Goal: Information Seeking & Learning: Learn about a topic

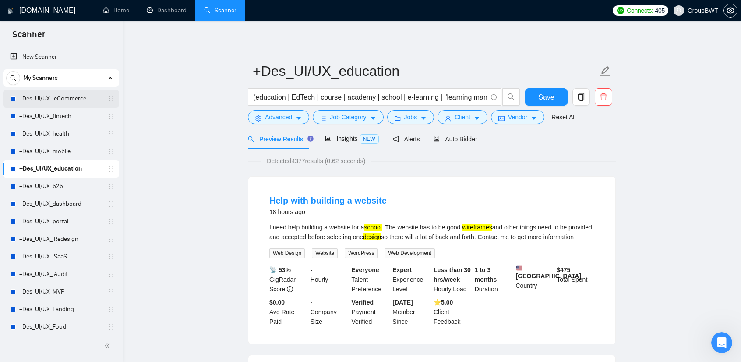
click at [66, 97] on link "+Des_UI/UX_ eCommerce" at bounding box center [60, 99] width 83 height 18
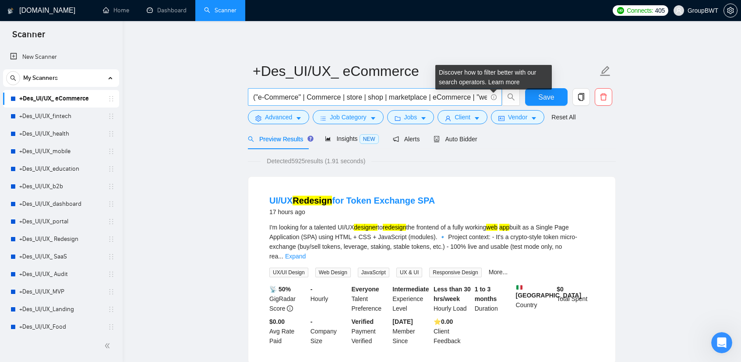
click at [443, 96] on input "("e-Commerce" | Commerce | store | shop | marketplace | eCommerce | "web store"…" at bounding box center [370, 97] width 234 height 11
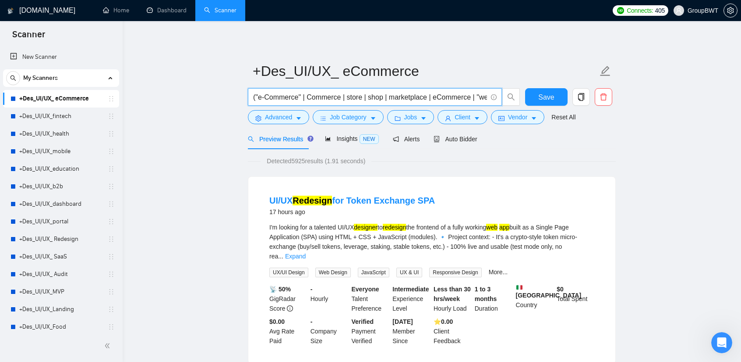
click at [443, 95] on input "("e-Commerce" | Commerce | store | shop | marketplace | eCommerce | "web store"…" at bounding box center [370, 97] width 234 height 11
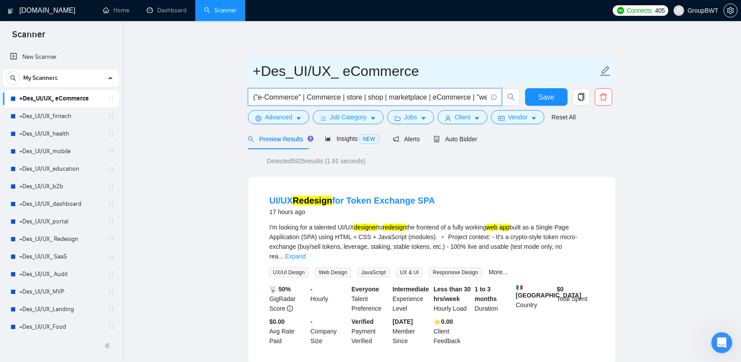
click at [309, 69] on input "+Des_UI/UX_ eCommerce" at bounding box center [425, 71] width 345 height 22
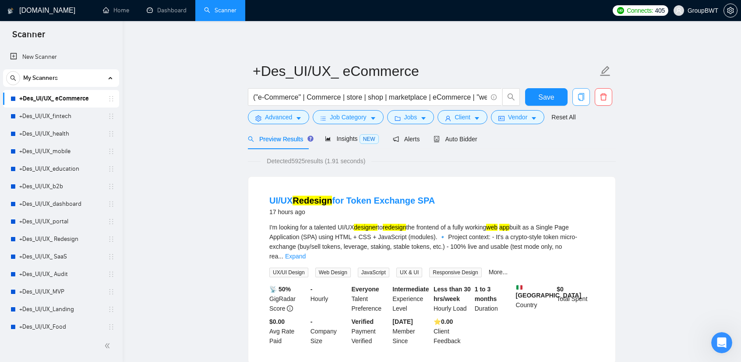
scroll to position [0, 580]
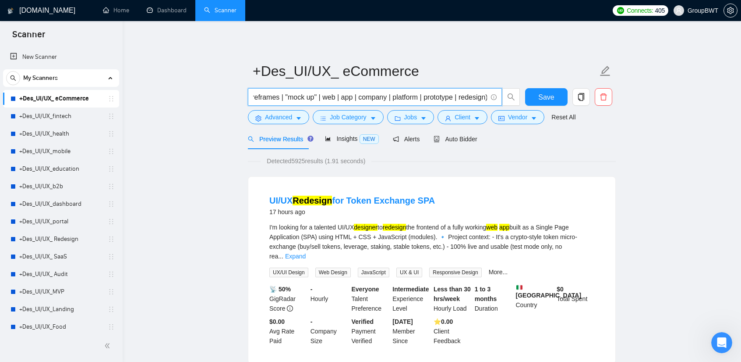
drag, startPoint x: 427, startPoint y: 93, endPoint x: 684, endPoint y: 101, distance: 257.4
click at [426, 92] on input "("e-Commerce" | Commerce | store | shop | marketplace | eCommerce | "web store"…" at bounding box center [370, 97] width 234 height 11
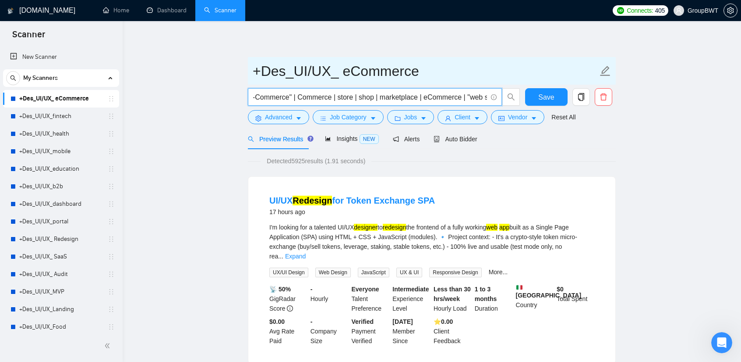
drag, startPoint x: 483, startPoint y: 95, endPoint x: 429, endPoint y: 85, distance: 55.3
click at [429, 85] on form "+Des_UI/UX_ eCommerce ("e-Commerce" | Commerce | store | shop | marketplace | e…" at bounding box center [432, 92] width 368 height 71
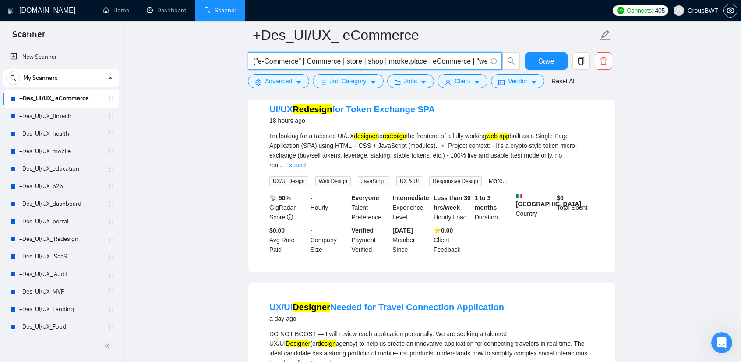
scroll to position [0, 0]
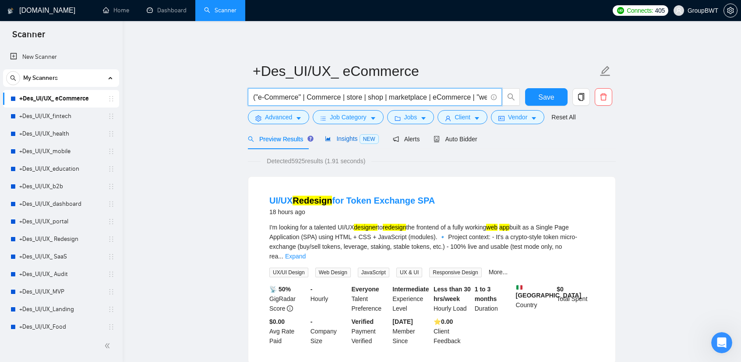
click at [348, 140] on span "Insights NEW" at bounding box center [351, 138] width 53 height 7
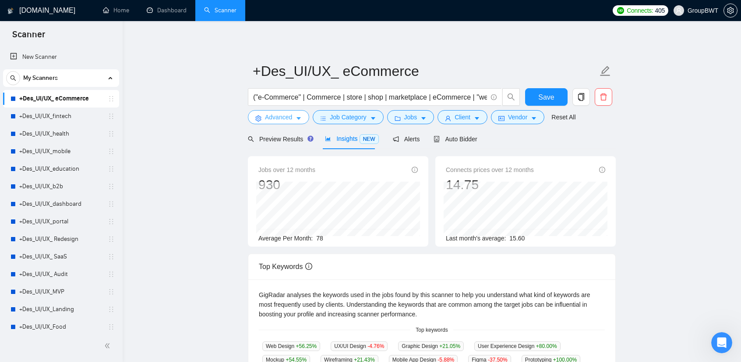
click at [294, 116] on button "Advanced" at bounding box center [278, 117] width 61 height 14
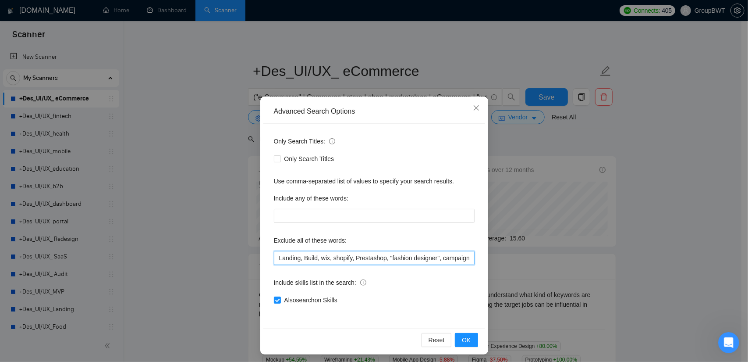
click at [296, 255] on input "Landing, Build, wix, shopify, Prestashop, "fashion designer", campaign, canva, …" at bounding box center [374, 258] width 201 height 14
click at [312, 239] on label "Exclude all of these words:" at bounding box center [310, 240] width 73 height 14
drag, startPoint x: 327, startPoint y: 237, endPoint x: 308, endPoint y: 242, distance: 20.0
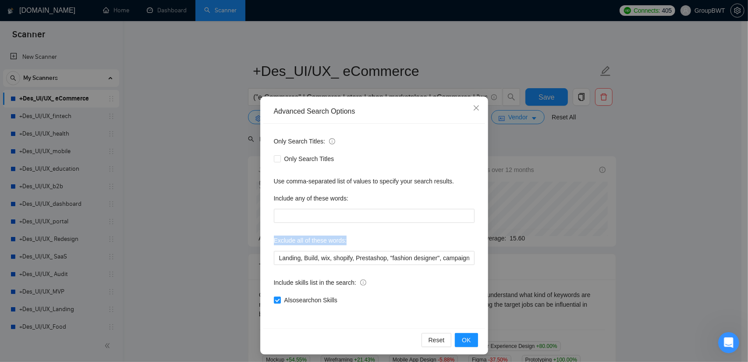
click at [308, 242] on label "Exclude all of these words:" at bounding box center [310, 240] width 73 height 14
click at [357, 231] on div "Only Search Titles: Only Search Titles Use comma-separated list of values to sp…" at bounding box center [374, 226] width 222 height 204
drag, startPoint x: 301, startPoint y: 259, endPoint x: 244, endPoint y: 257, distance: 56.5
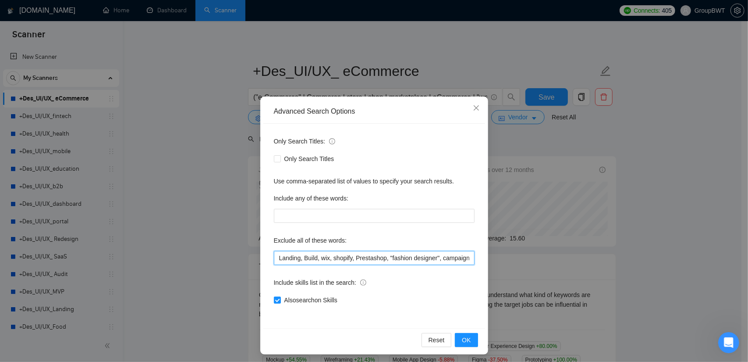
click at [244, 257] on div "Advanced Search Options Only Search Titles: Only Search Titles Use comma-separa…" at bounding box center [374, 181] width 748 height 362
type input "Build, wix, shopify, Prestashop, "fashion designer", campaign, canva, game, Hub…"
click at [464, 339] on span "OK" at bounding box center [466, 340] width 9 height 10
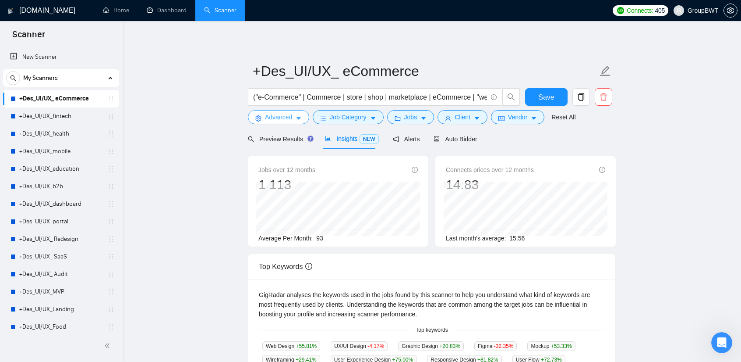
click at [282, 115] on span "Advanced" at bounding box center [278, 117] width 27 height 10
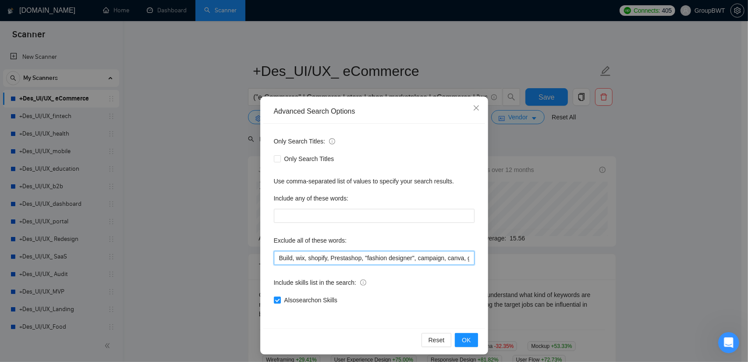
click at [291, 255] on input "Build, wix, shopify, Prestashop, "fashion designer", campaign, canva, game, Hub…" at bounding box center [374, 258] width 201 height 14
click at [287, 256] on input "Build, wix, shopify, Prestashop, "fashion designer", campaign, canva, game, Hub…" at bounding box center [374, 258] width 201 height 14
click at [345, 266] on div "Only Search Titles: Only Search Titles Use comma-separated list of values to sp…" at bounding box center [374, 226] width 222 height 204
click at [287, 257] on input "Build, wix, shopify, Prestashop, "fashion designer", campaign, canva, game, Hub…" at bounding box center [374, 258] width 201 height 14
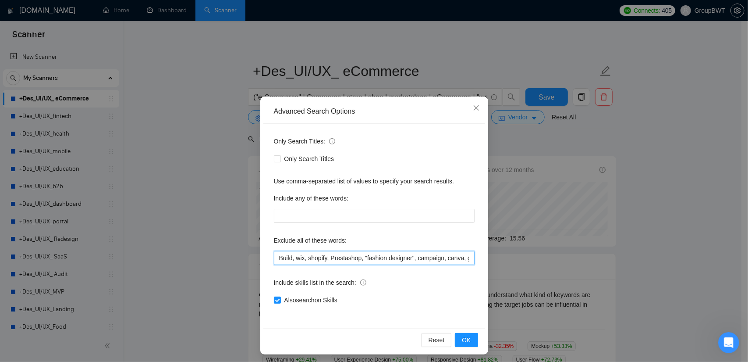
drag, startPoint x: 293, startPoint y: 255, endPoint x: 267, endPoint y: 258, distance: 25.9
click at [267, 258] on div "Only Search Titles: Only Search Titles Use comma-separated list of values to sp…" at bounding box center [374, 226] width 222 height 204
click at [462, 338] on span "OK" at bounding box center [466, 340] width 9 height 10
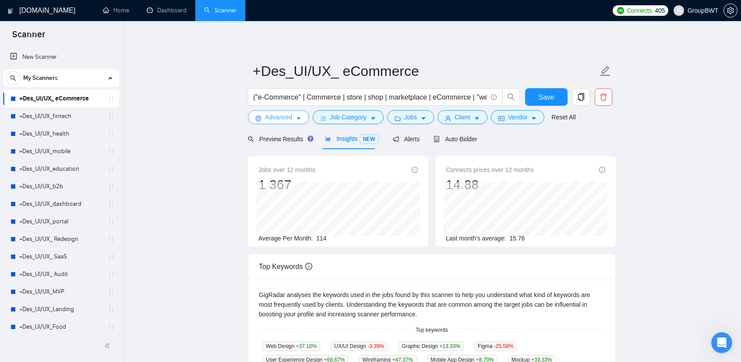
click at [278, 117] on span "Advanced" at bounding box center [278, 117] width 27 height 10
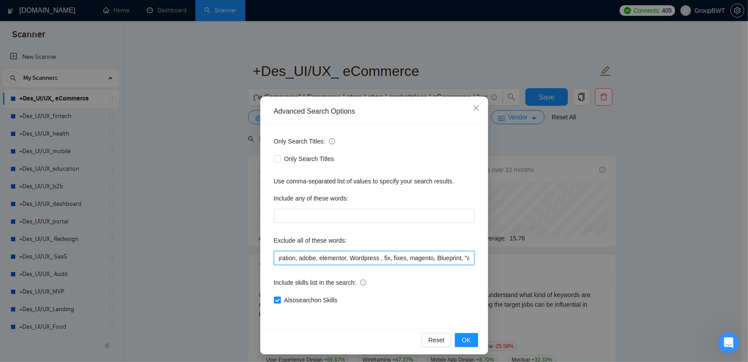
scroll to position [0, 896]
drag, startPoint x: 450, startPoint y: 261, endPoint x: 479, endPoint y: 261, distance: 29.4
click at [482, 259] on div "Advanced Search Options Only Search Titles: Only Search Titles Use comma-separa…" at bounding box center [374, 225] width 228 height 258
click at [391, 259] on input "wix, shopify, Prestashop, "fashion designer", campaign, canva, game, Hubspot, s…" at bounding box center [374, 258] width 201 height 14
click at [418, 282] on div "Include skills list in the search:" at bounding box center [374, 284] width 201 height 18
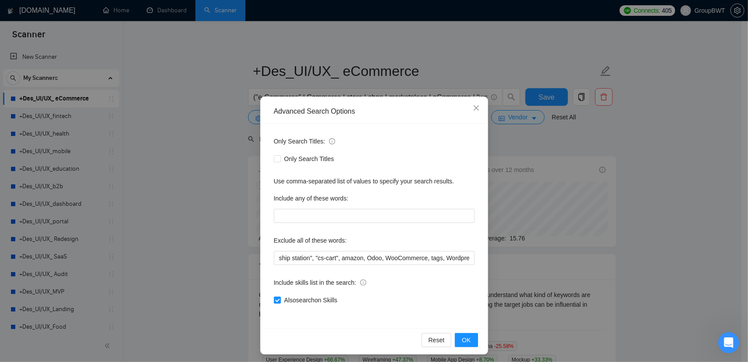
scroll to position [0, 0]
click at [401, 254] on input "wix, shopify, Prestashop, "fashion designer", campaign, canva, game, Hubspot, s…" at bounding box center [374, 258] width 201 height 14
click at [468, 111] on span "Close" at bounding box center [477, 108] width 24 height 24
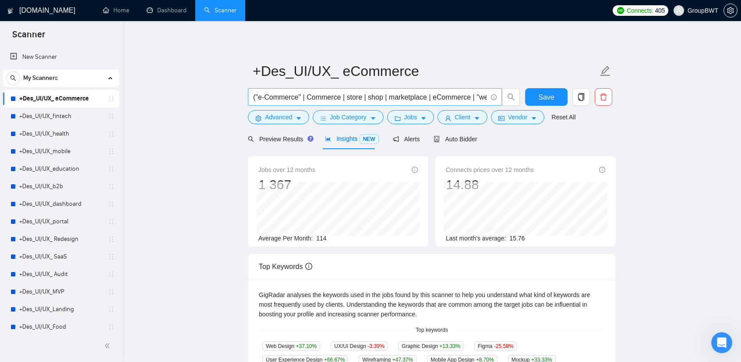
click at [314, 94] on input "("e-Commerce" | Commerce | store | shop | marketplace | eCommerce | "web store"…" at bounding box center [370, 97] width 234 height 11
click at [276, 115] on span "Advanced" at bounding box center [278, 117] width 27 height 10
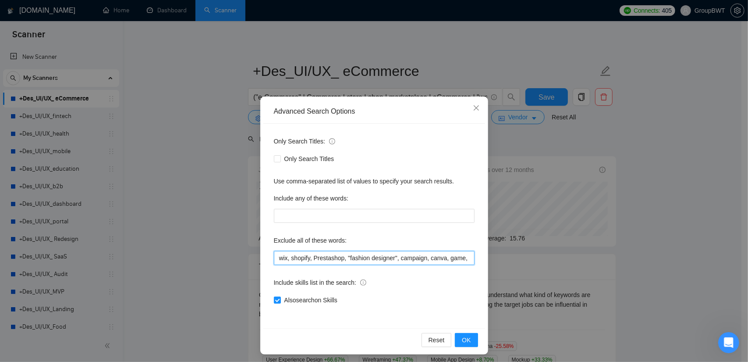
click at [337, 256] on input "wix, shopify, Prestashop, "fashion designer", campaign, canva, game, Hubspot, s…" at bounding box center [374, 258] width 201 height 14
click at [403, 256] on input "wix, shopify, Prestashop, "fashion designer", campaign, canva, game, Hubspot, s…" at bounding box center [374, 258] width 201 height 14
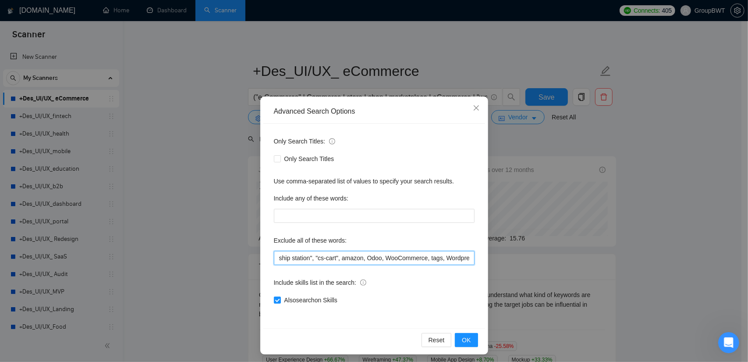
drag, startPoint x: 398, startPoint y: 257, endPoint x: 542, endPoint y: 264, distance: 143.9
click at [542, 264] on div "Advanced Search Options Only Search Titles: Only Search Titles Use comma-separa…" at bounding box center [374, 181] width 748 height 362
click at [420, 263] on input "wix, shopify, Prestashop, "fashion designer", campaign, canva, game, Hubspot, s…" at bounding box center [374, 258] width 201 height 14
drag, startPoint x: 431, startPoint y: 260, endPoint x: 510, endPoint y: 259, distance: 78.9
click at [510, 258] on div "Advanced Search Options Only Search Titles: Only Search Titles Use comma-separa…" at bounding box center [374, 181] width 748 height 362
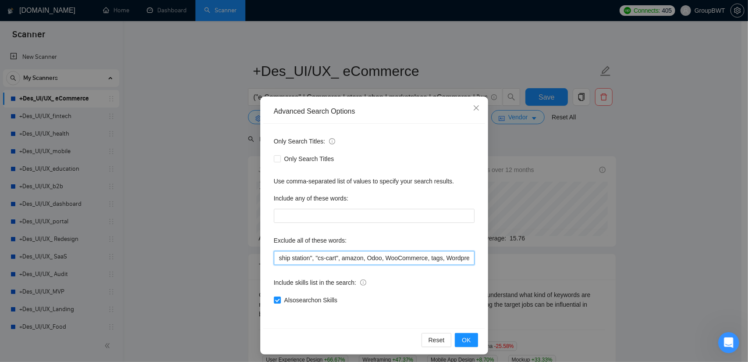
click at [441, 257] on input "wix, shopify, Prestashop, "fashion designer", campaign, canva, game, Hubspot, s…" at bounding box center [374, 258] width 201 height 14
drag, startPoint x: 454, startPoint y: 263, endPoint x: 552, endPoint y: 277, distance: 99.6
click at [649, 286] on div "Advanced Search Options Only Search Titles: Only Search Titles Use comma-separa…" at bounding box center [374, 181] width 748 height 362
click at [426, 258] on input "wix, shopify, Prestashop, "fashion designer", campaign, canva, game, Hubspot, s…" at bounding box center [374, 258] width 201 height 14
drag, startPoint x: 431, startPoint y: 258, endPoint x: 566, endPoint y: 259, distance: 135.0
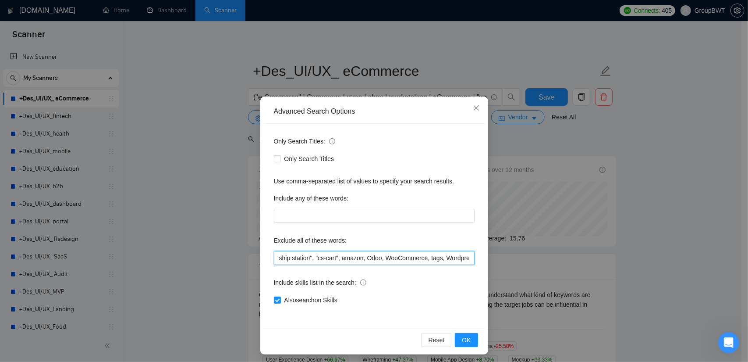
click at [569, 257] on div "Advanced Search Options Only Search Titles: Only Search Titles Use comma-separa…" at bounding box center [374, 181] width 748 height 362
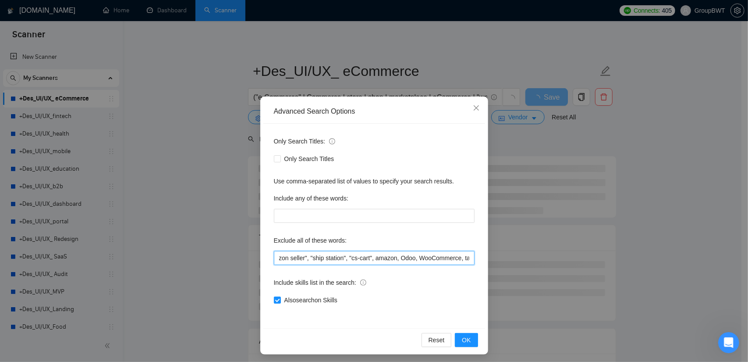
drag, startPoint x: 453, startPoint y: 257, endPoint x: 411, endPoint y: 258, distance: 42.5
click at [411, 258] on input "wix, shopify, Prestashop, "fashion designer", campaign, canva, game, Hubspot, s…" at bounding box center [374, 258] width 201 height 14
click at [459, 291] on div "Include skills list in the search:" at bounding box center [374, 284] width 201 height 18
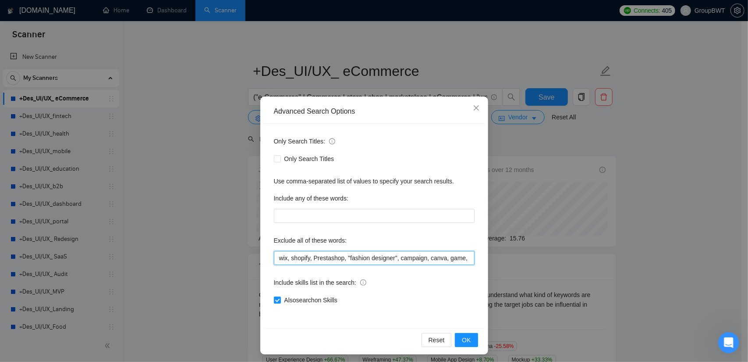
scroll to position [0, 862]
drag, startPoint x: 429, startPoint y: 257, endPoint x: 572, endPoint y: 260, distance: 143.8
click at [572, 259] on div "Advanced Search Options Only Search Titles: Only Search Titles Use comma-separa…" at bounding box center [374, 181] width 748 height 362
click at [436, 256] on input "wix, shopify, Prestashop, "fashion designer", campaign, canva, game, Hubspot, s…" at bounding box center [374, 258] width 201 height 14
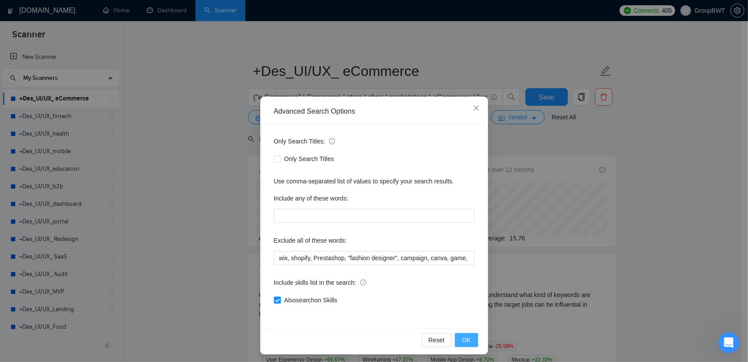
click at [462, 335] on span "OK" at bounding box center [466, 340] width 9 height 10
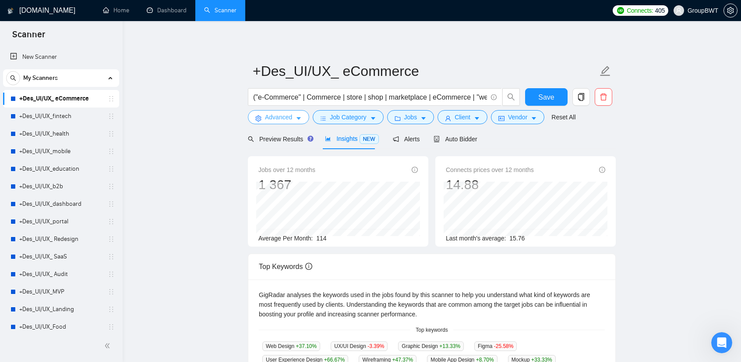
click at [282, 117] on span "Advanced" at bounding box center [278, 117] width 27 height 10
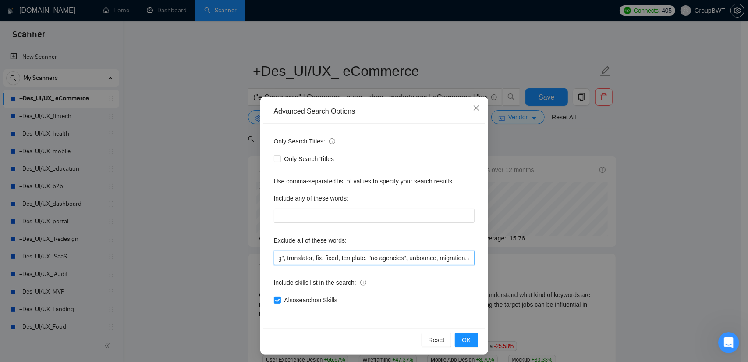
scroll to position [0, 862]
drag, startPoint x: 439, startPoint y: 255, endPoint x: 607, endPoint y: 263, distance: 168.1
click at [624, 263] on div "Advanced Search Options Only Search Titles: Only Search Titles Use comma-separa…" at bounding box center [374, 181] width 748 height 362
click at [460, 258] on input "wix, shopify, Prestashop, "fashion designer", campaign, canva, game, Hubspot, s…" at bounding box center [374, 258] width 201 height 14
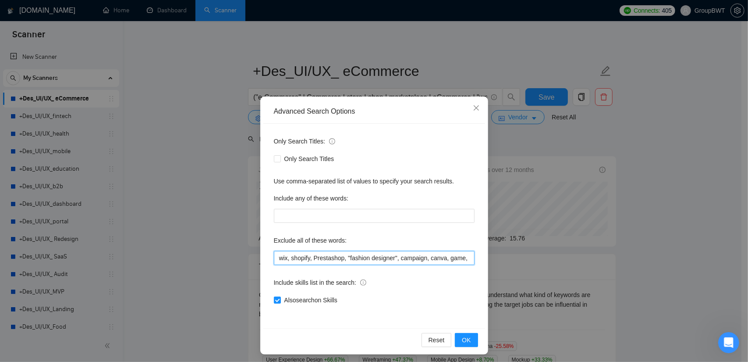
click at [451, 255] on input "wix, shopify, Prestashop, "fashion designer", campaign, canva, game, Hubspot, s…" at bounding box center [374, 258] width 201 height 14
drag, startPoint x: 442, startPoint y: 259, endPoint x: 587, endPoint y: 268, distance: 145.8
click at [586, 268] on div "Advanced Search Options Only Search Titles: Only Search Titles Use comma-separa…" at bounding box center [374, 181] width 748 height 362
click at [425, 258] on input "wix, shopify, Prestashop, "fashion designer", campaign, canva, game, Hubspot, s…" at bounding box center [374, 258] width 201 height 14
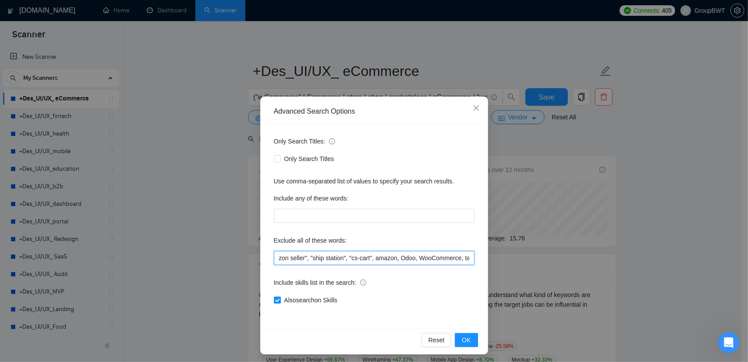
drag, startPoint x: 454, startPoint y: 258, endPoint x: 411, endPoint y: 258, distance: 43.4
click at [411, 258] on input "wix, shopify, Prestashop, "fashion designer", campaign, canva, game, Hubspot, s…" at bounding box center [374, 258] width 201 height 14
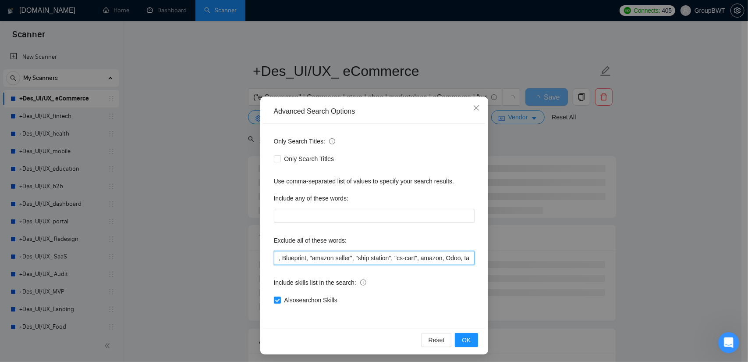
drag, startPoint x: 433, startPoint y: 256, endPoint x: 412, endPoint y: 259, distance: 21.3
click at [412, 259] on input "wix, shopify, Prestashop, "fashion designer", campaign, canva, game, Hubspot, s…" at bounding box center [374, 258] width 201 height 14
click at [427, 258] on input "wix, shopify, Prestashop, "fashion designer", campaign, canva, game, Hubspot, s…" at bounding box center [374, 258] width 201 height 14
drag, startPoint x: 435, startPoint y: 258, endPoint x: 413, endPoint y: 258, distance: 21.5
click at [413, 258] on input "wix, shopify, Prestashop, "fashion designer", campaign, canva, game, Hubspot, s…" at bounding box center [374, 258] width 201 height 14
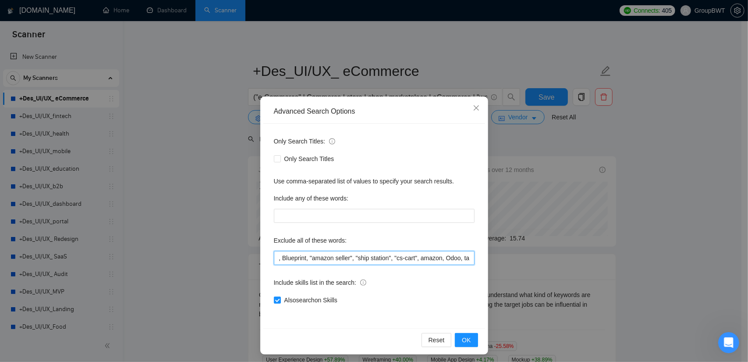
click at [414, 255] on input "wix, shopify, Prestashop, "fashion designer", campaign, canva, game, Hubspot, s…" at bounding box center [374, 258] width 201 height 14
drag, startPoint x: 419, startPoint y: 259, endPoint x: 372, endPoint y: 256, distance: 46.5
click at [372, 256] on input "wix, shopify, Prestashop, "fashion designer", campaign, canva, game, Hubspot, s…" at bounding box center [374, 258] width 201 height 14
click at [387, 258] on input "wix, shopify, Prestashop, "fashion designer", campaign, canva, game, Hubspot, s…" at bounding box center [374, 258] width 201 height 14
click at [300, 256] on input "wix, shopify, Prestashop, "fashion designer", campaign, canva, game, Hubspot, s…" at bounding box center [374, 258] width 201 height 14
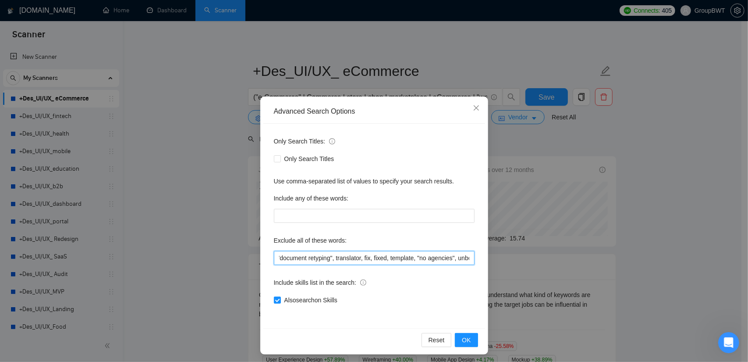
scroll to position [0, 337]
drag, startPoint x: 314, startPoint y: 260, endPoint x: 437, endPoint y: 261, distance: 123.1
click at [438, 261] on input "wix, shopify, Prestashop, "fashion designer", campaign, canva, game, Hubspot, s…" at bounding box center [374, 258] width 201 height 14
click at [416, 258] on input "wix, shopify, Prestashop, "fashion designer", campaign, canva, game, Hubspot, s…" at bounding box center [374, 258] width 201 height 14
type input "wix, shopify, Prestashop, "fashion designer", campaign, canva, game, Hubspot, s…"
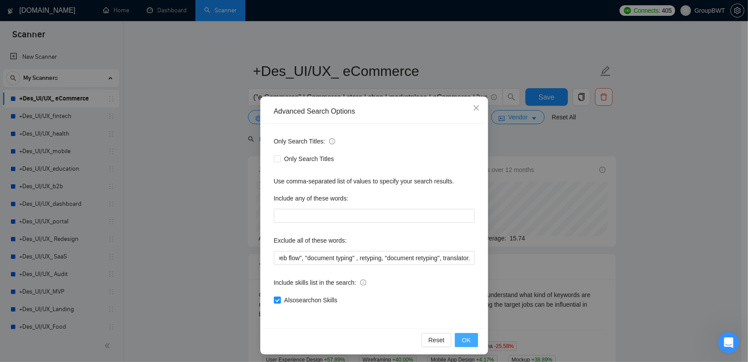
click at [465, 337] on span "OK" at bounding box center [466, 340] width 9 height 10
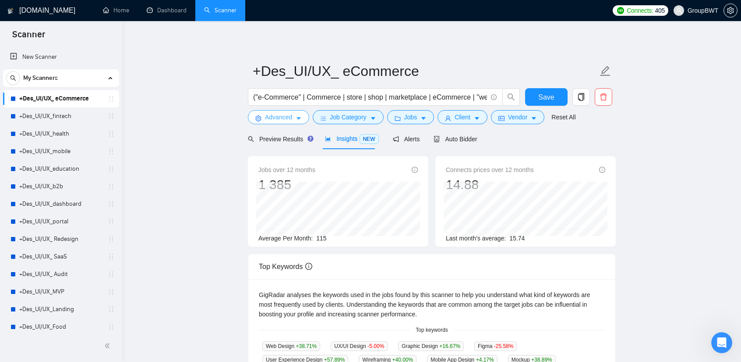
click at [284, 119] on span "Advanced" at bounding box center [278, 117] width 27 height 10
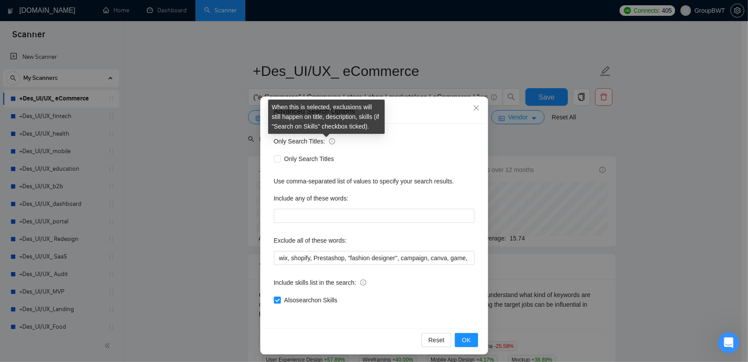
click at [335, 128] on div "When this is selected, exclusions will still happen on title, description, skil…" at bounding box center [326, 116] width 117 height 34
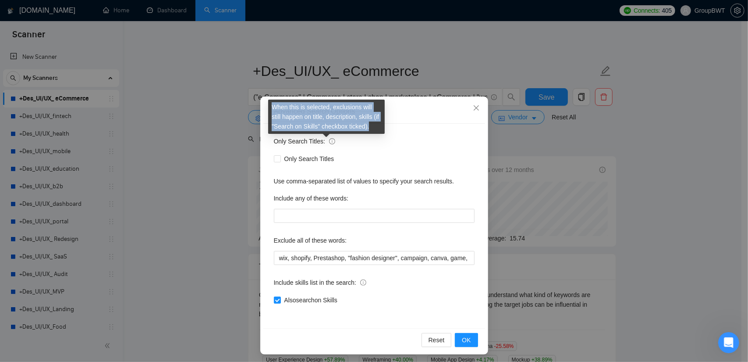
click at [335, 128] on div "When this is selected, exclusions will still happen on title, description, skil…" at bounding box center [326, 116] width 117 height 34
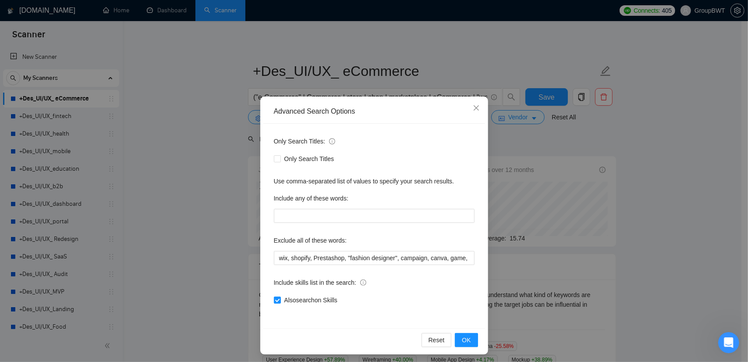
click at [379, 165] on div "Only Search Titles: Only Search Titles Use comma-separated list of values to sp…" at bounding box center [374, 226] width 222 height 204
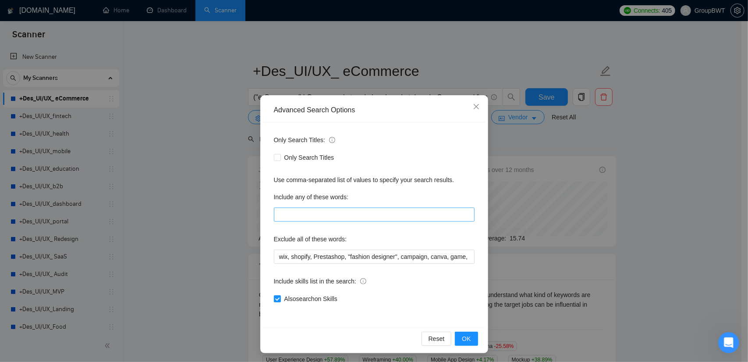
scroll to position [3, 0]
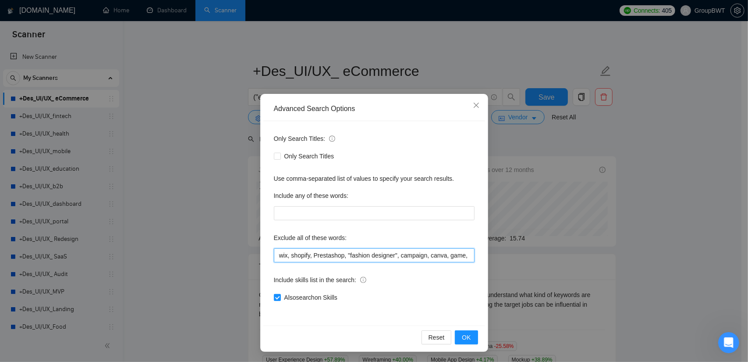
drag, startPoint x: 309, startPoint y: 259, endPoint x: 284, endPoint y: 253, distance: 25.0
click at [225, 256] on div "Advanced Search Options Only Search Titles: Only Search Titles Use comma-separa…" at bounding box center [374, 181] width 748 height 362
click at [318, 248] on input "wix, shopify, Prestashop, "fashion designer", campaign, canva, game, Hubspot, s…" at bounding box center [374, 255] width 201 height 14
click at [456, 334] on button "OK" at bounding box center [466, 337] width 23 height 14
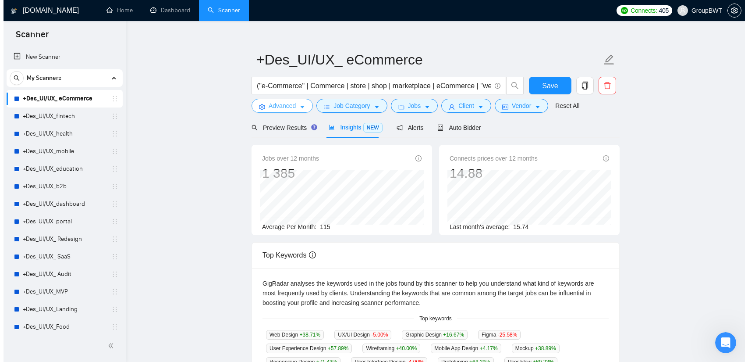
scroll to position [0, 0]
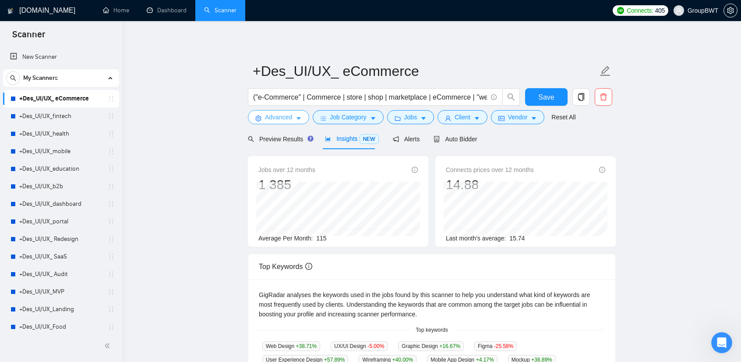
click at [281, 115] on span "Advanced" at bounding box center [278, 117] width 27 height 10
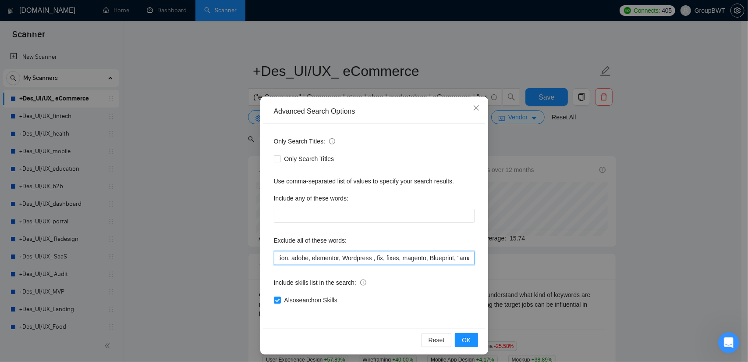
scroll to position [0, 817]
drag, startPoint x: 443, startPoint y: 257, endPoint x: 484, endPoint y: 262, distance: 42.0
click at [483, 262] on div "Advanced Search Options Only Search Titles: Only Search Titles Use comma-separa…" at bounding box center [374, 225] width 228 height 258
click at [394, 259] on input "wix, shopify, Prestashop, "fashion designer", campaign, canva, game, Hubspot, s…" at bounding box center [374, 258] width 201 height 14
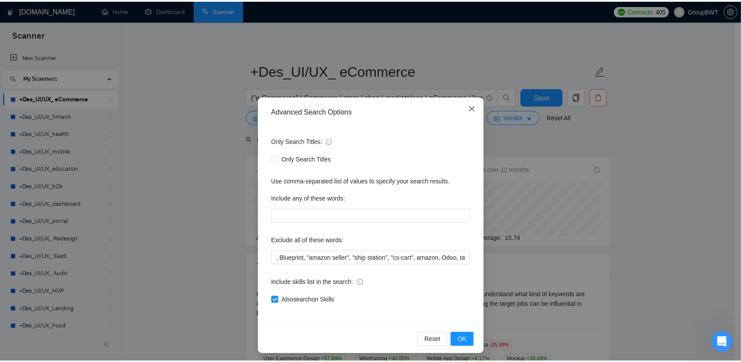
scroll to position [0, 0]
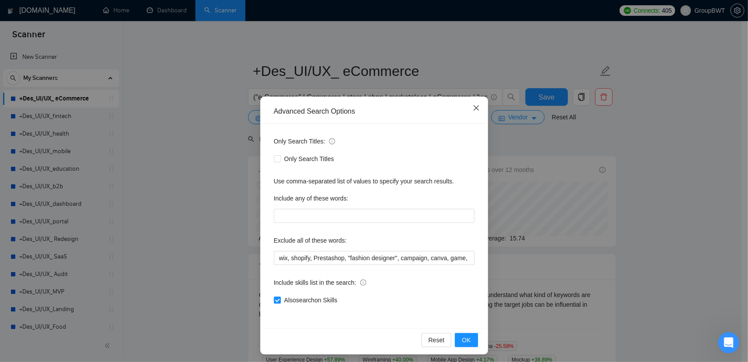
click at [473, 108] on icon "close" at bounding box center [476, 107] width 7 height 7
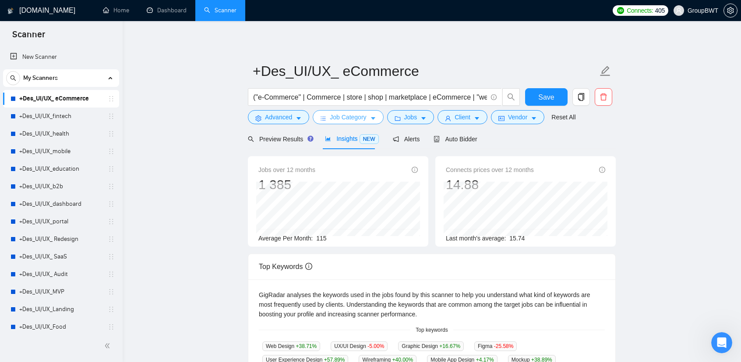
click at [350, 118] on span "Job Category" at bounding box center [348, 117] width 36 height 10
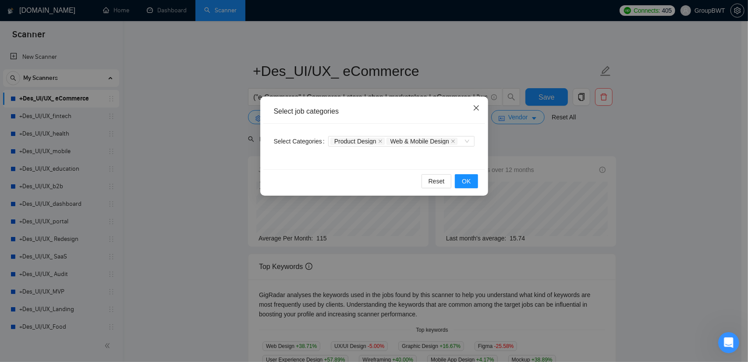
click at [478, 110] on icon "close" at bounding box center [475, 107] width 5 height 5
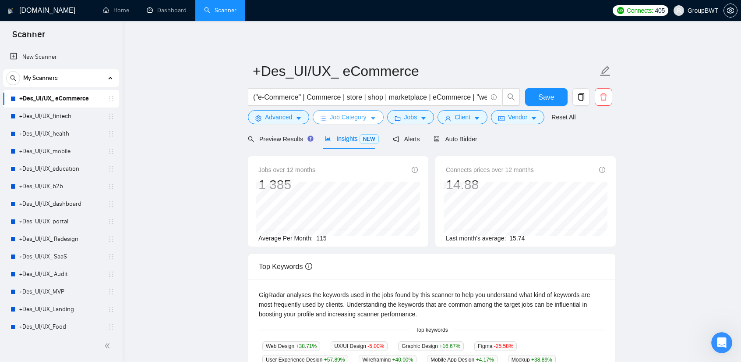
click at [354, 114] on span "Job Category" at bounding box center [348, 117] width 36 height 10
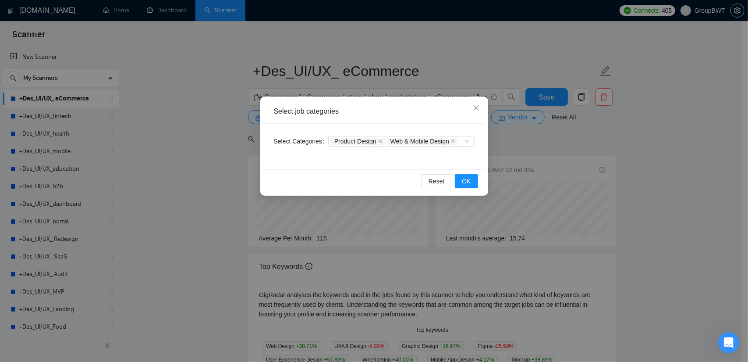
click at [181, 112] on div "Select job categories Select Categories Product Design Web & Mobile Design Rese…" at bounding box center [374, 181] width 748 height 362
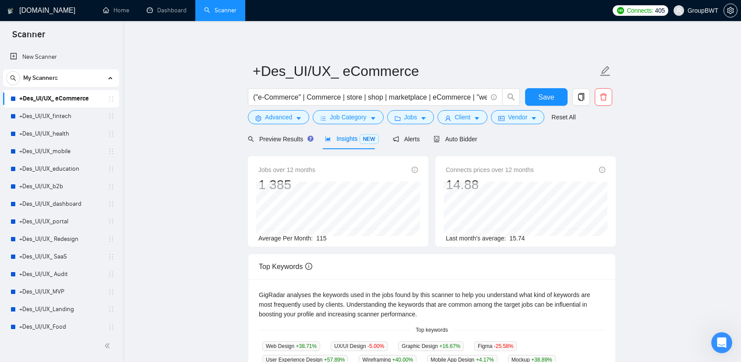
click at [340, 140] on span "Insights NEW" at bounding box center [351, 138] width 53 height 7
click at [287, 139] on span "Preview Results" at bounding box center [279, 138] width 63 height 7
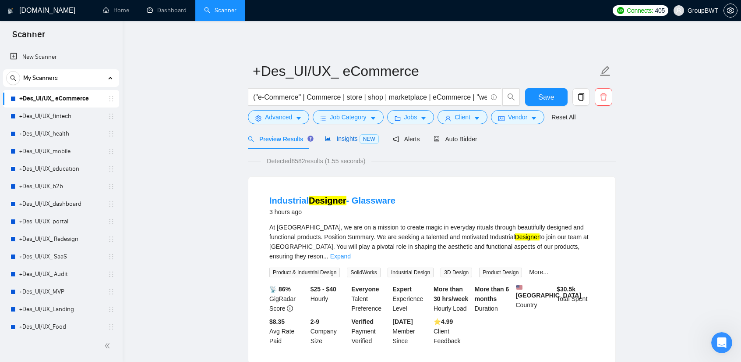
click at [352, 136] on span "Insights NEW" at bounding box center [351, 138] width 53 height 7
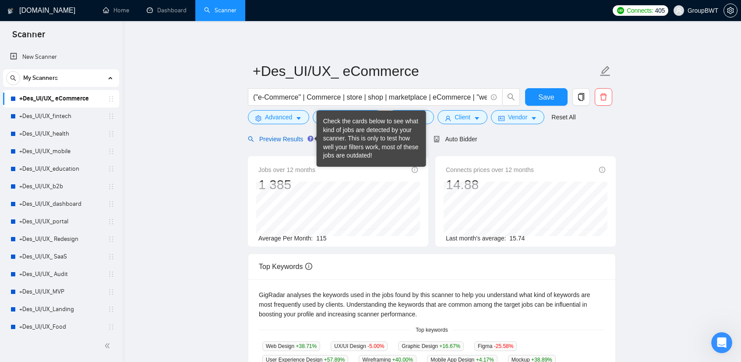
click at [292, 137] on span "Preview Results" at bounding box center [279, 138] width 63 height 7
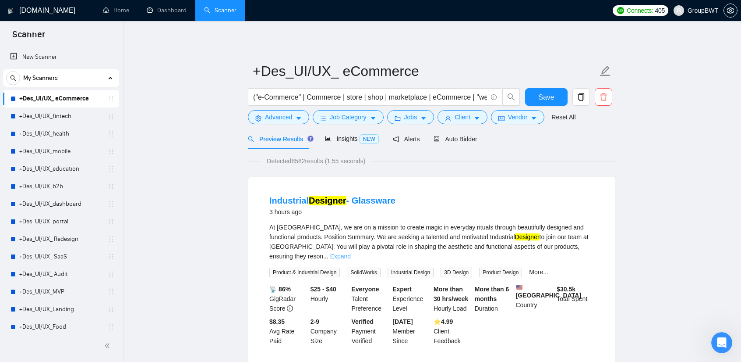
click at [351, 252] on link "Expand" at bounding box center [340, 255] width 21 height 7
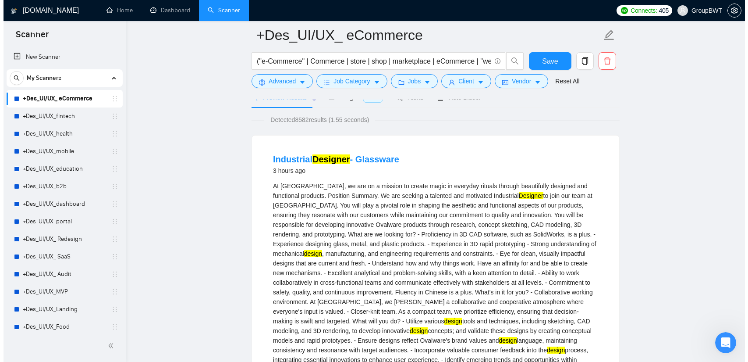
scroll to position [44, 0]
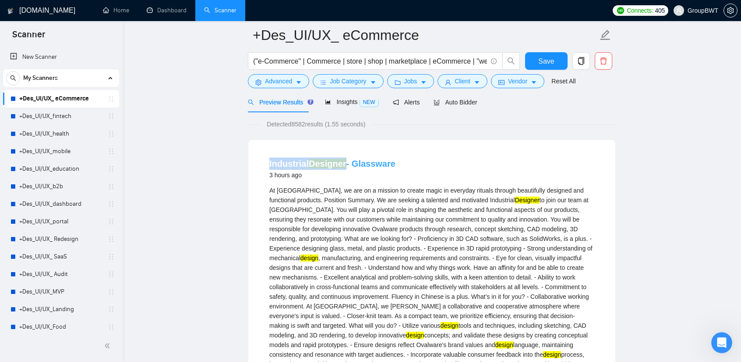
drag, startPoint x: 266, startPoint y: 159, endPoint x: 344, endPoint y: 161, distance: 77.1
click at [344, 161] on li "Industrial Designer - Glassware 3 hours ago At Ovalware, we are on a mission to…" at bounding box center [432, 314] width 346 height 329
copy link "Industrial Designer"
click at [340, 83] on span "Job Category" at bounding box center [348, 81] width 36 height 10
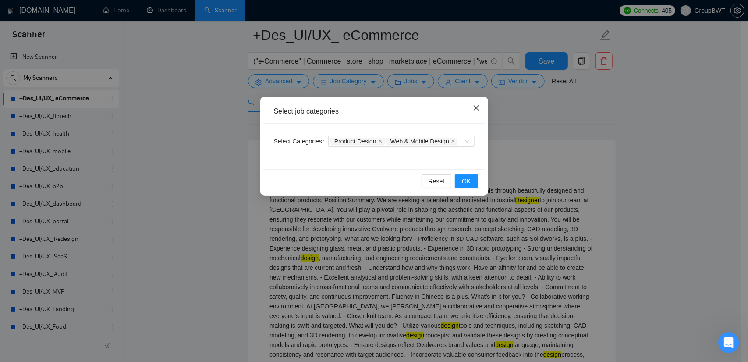
click at [469, 110] on span "Close" at bounding box center [477, 108] width 24 height 24
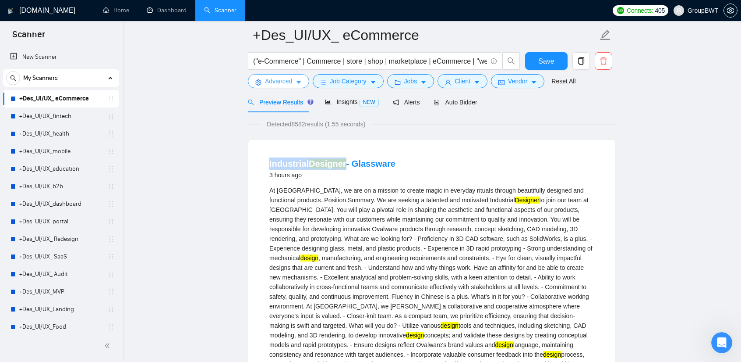
click at [285, 82] on span "Advanced" at bounding box center [278, 81] width 27 height 10
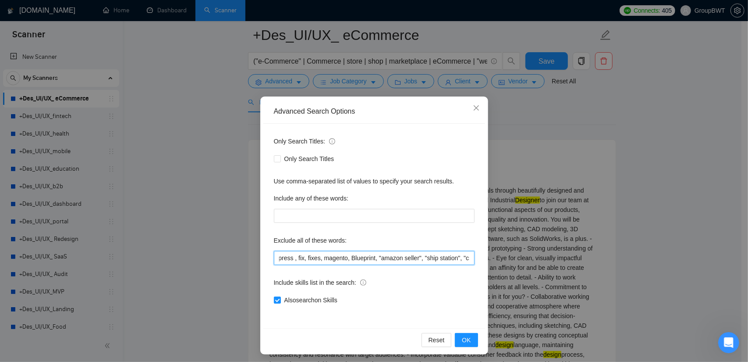
scroll to position [0, 817]
drag, startPoint x: 335, startPoint y: 261, endPoint x: 521, endPoint y: 263, distance: 186.7
click at [521, 263] on div "Advanced Search Options Only Search Titles: Only Search Titles Use comma-separa…" at bounding box center [374, 181] width 748 height 362
click at [446, 254] on input "wix, shopify, Prestashop, "fashion designer", campaign, canva, game, Hubspot, s…" at bounding box center [374, 258] width 201 height 14
drag, startPoint x: 443, startPoint y: 256, endPoint x: 489, endPoint y: 253, distance: 45.7
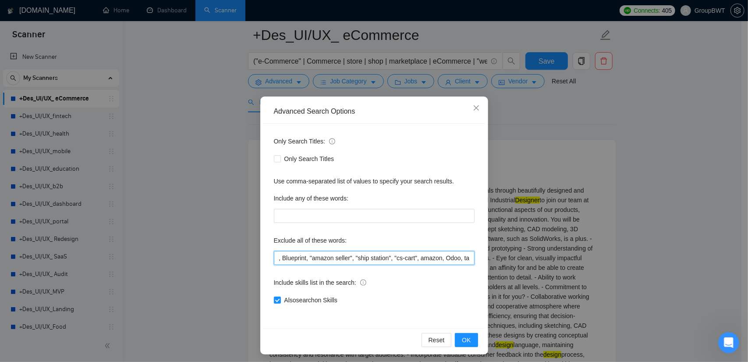
click at [489, 253] on div "Advanced Search Options Only Search Titles: Only Search Titles Use comma-separa…" at bounding box center [374, 181] width 748 height 362
click at [466, 255] on input "wix, shopify, Prestashop, "fashion designer", campaign, canva, game, Hubspot, s…" at bounding box center [374, 258] width 201 height 14
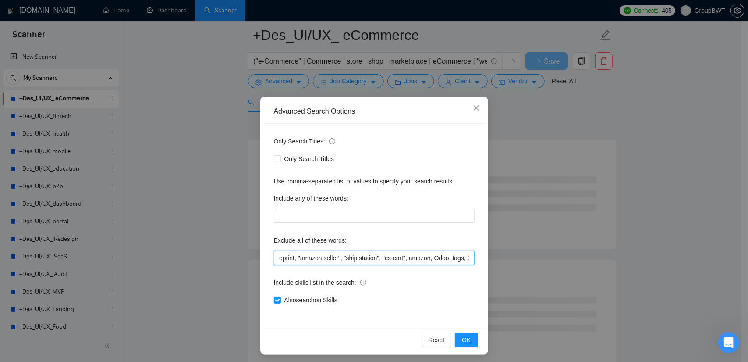
scroll to position [0, 831]
paste input "Industrial Designer"
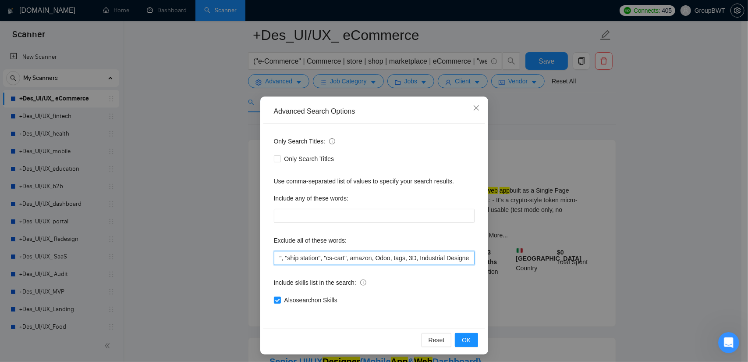
drag, startPoint x: 469, startPoint y: 258, endPoint x: 462, endPoint y: 260, distance: 7.8
click at [462, 260] on input "wix, shopify, Prestashop, "fashion designer", campaign, canva, game, Hubspot, s…" at bounding box center [374, 258] width 201 height 14
click at [412, 256] on input "wix, shopify, Prestashop, "fashion designer", campaign, canva, game, Hubspot, s…" at bounding box center [374, 258] width 201 height 14
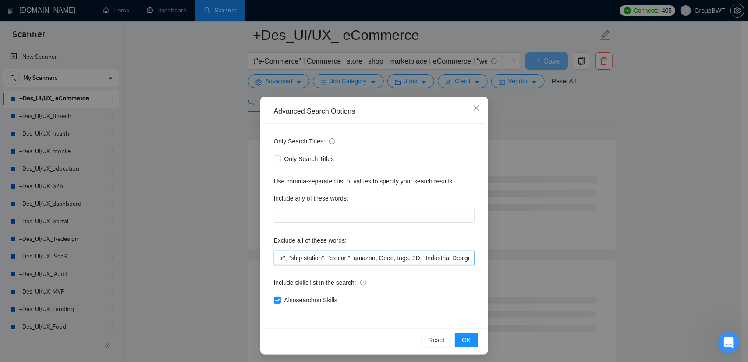
scroll to position [0, 887]
drag, startPoint x: 402, startPoint y: 258, endPoint x: 490, endPoint y: 258, distance: 88.1
click at [490, 258] on div "Advanced Search Options Only Search Titles: Only Search Titles Use comma-separa…" at bounding box center [374, 181] width 748 height 362
click at [455, 262] on input "wix, shopify, Prestashop, "fashion designer", campaign, canva, game, Hubspot, s…" at bounding box center [374, 258] width 201 height 14
type input "wix, shopify, Prestashop, "fashion designer", campaign, canva, game, Hubspot, s…"
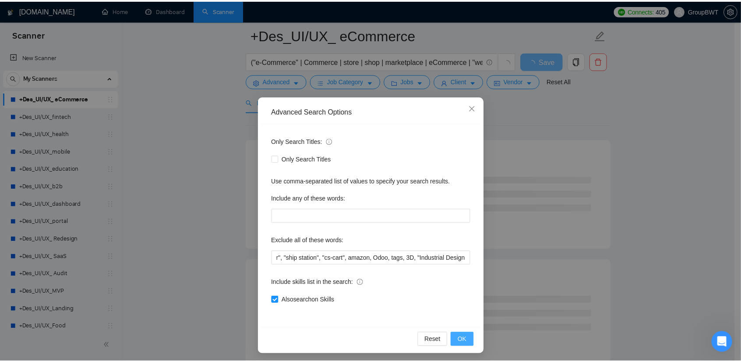
scroll to position [0, 0]
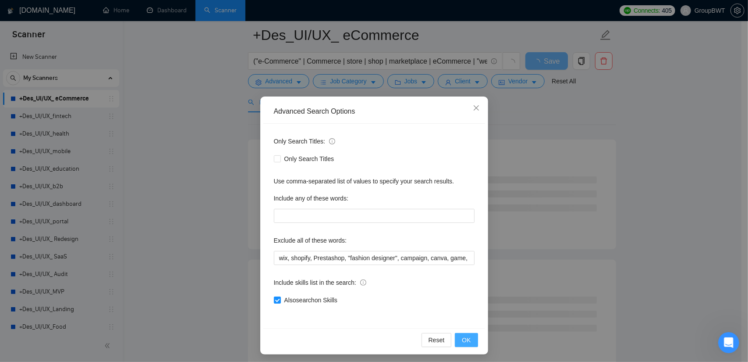
click at [469, 341] on button "OK" at bounding box center [466, 340] width 23 height 14
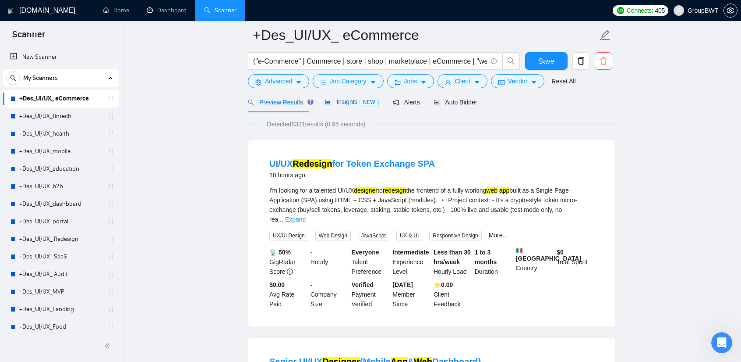
click at [339, 102] on span "Insights NEW" at bounding box center [351, 101] width 53 height 7
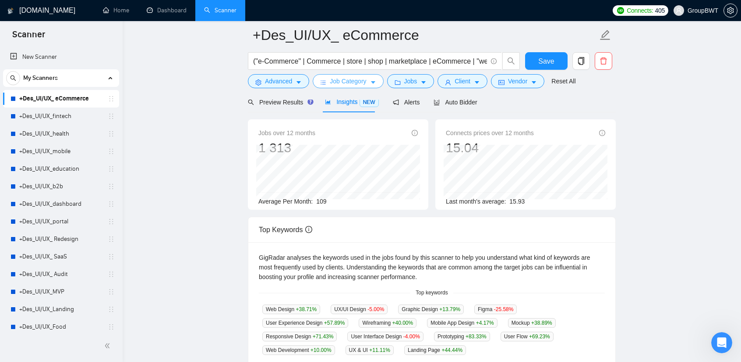
click at [337, 81] on span "Job Category" at bounding box center [348, 81] width 36 height 10
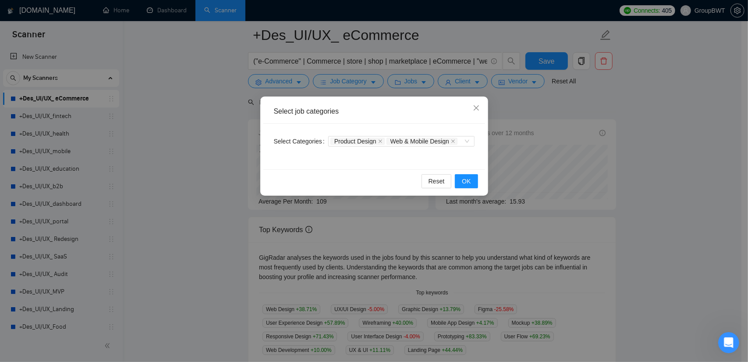
click at [340, 80] on div "Select job categories Select Categories Product Design Web & Mobile Design Rese…" at bounding box center [374, 181] width 748 height 362
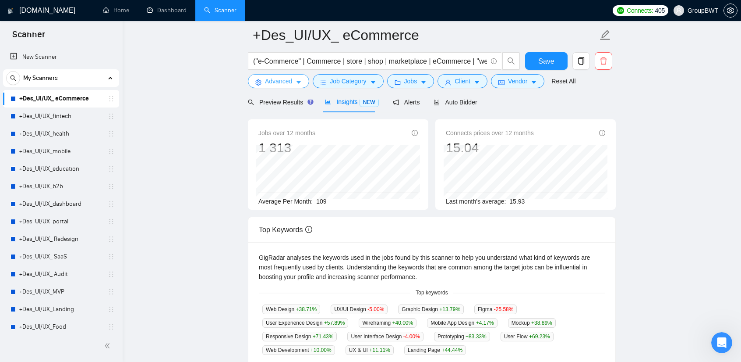
click at [279, 82] on span "Advanced" at bounding box center [278, 81] width 27 height 10
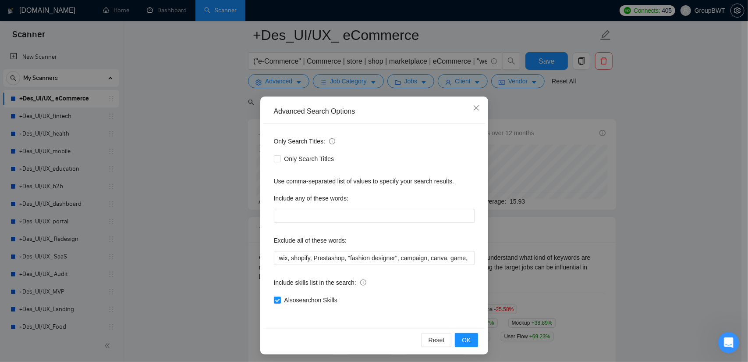
click at [295, 82] on div "Advanced Search Options Only Search Titles: Only Search Titles Use comma-separa…" at bounding box center [374, 181] width 748 height 362
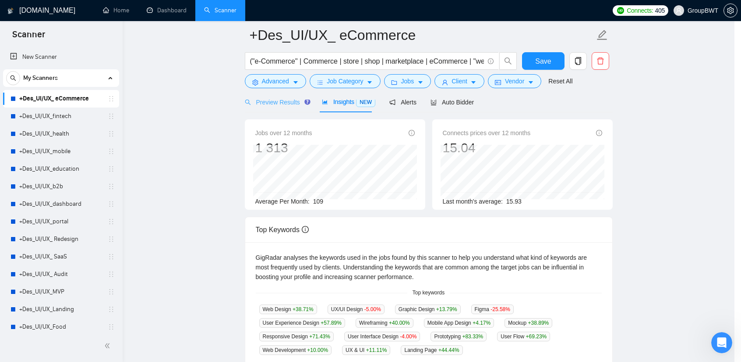
click at [266, 107] on div "Preview Results" at bounding box center [276, 102] width 63 height 21
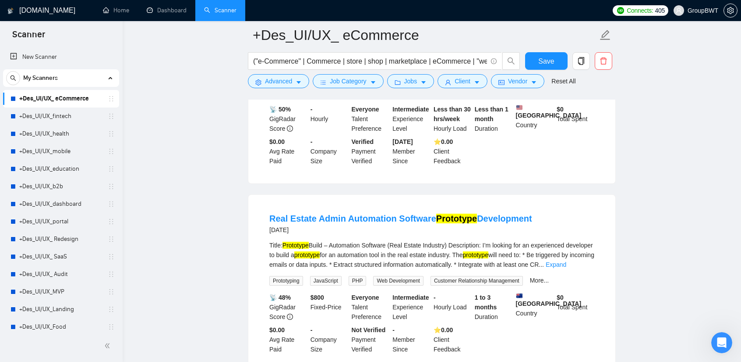
scroll to position [789, 0]
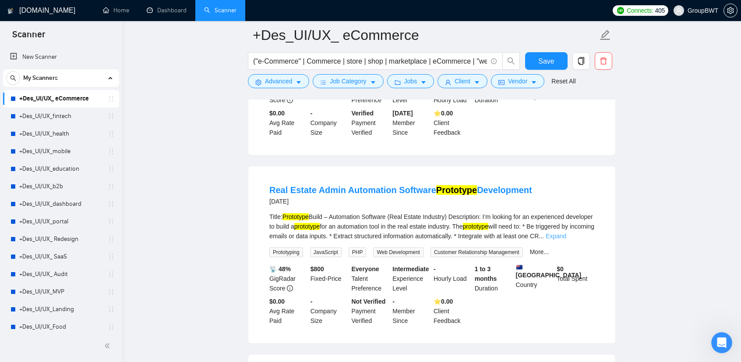
click at [567, 232] on link "Expand" at bounding box center [556, 235] width 21 height 7
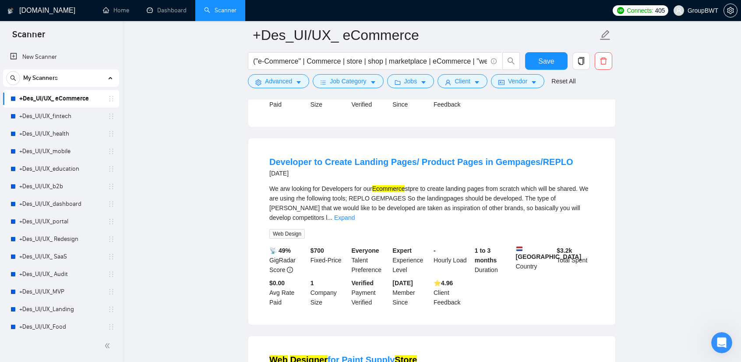
scroll to position [1096, 0]
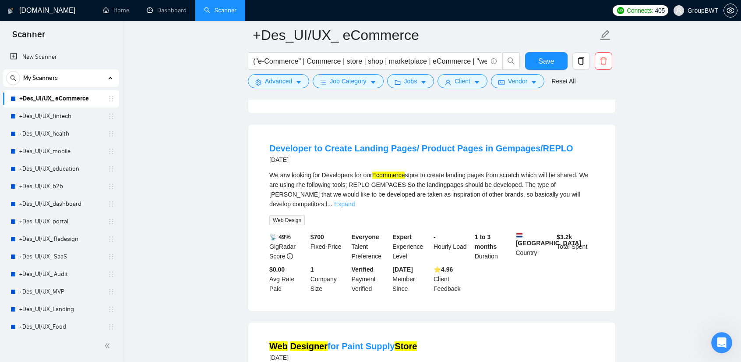
click at [355, 200] on link "Expand" at bounding box center [344, 203] width 21 height 7
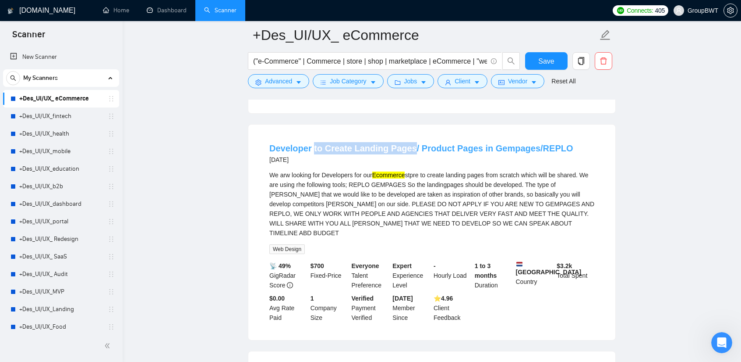
drag, startPoint x: 408, startPoint y: 122, endPoint x: 314, endPoint y: 125, distance: 93.8
click at [314, 135] on li "Developer to Create Landing Pages/ Product Pages in Gempages/REPLO [DATE] We ar…" at bounding box center [432, 232] width 346 height 194
copy link "to Create Landing Pages"
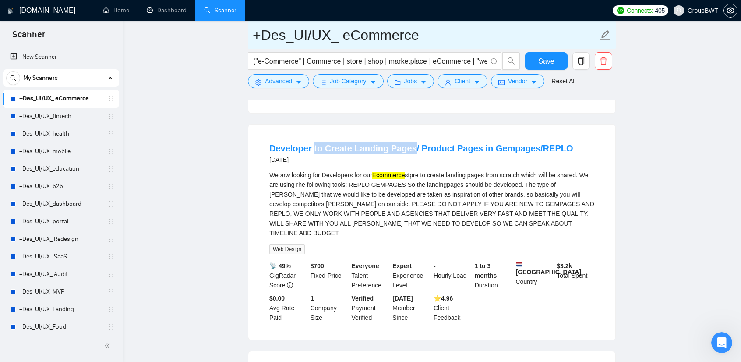
copy link "to Create Landing Pages"
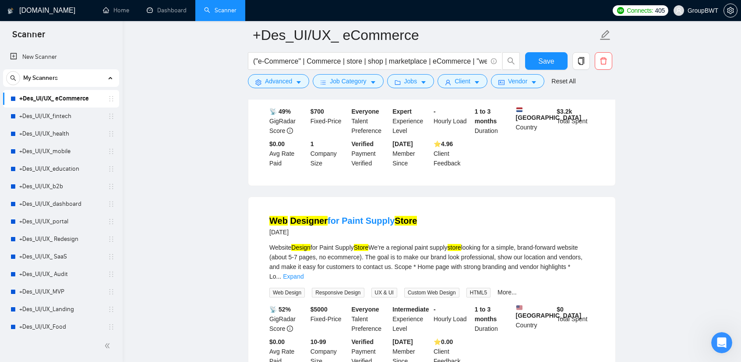
scroll to position [1315, 0]
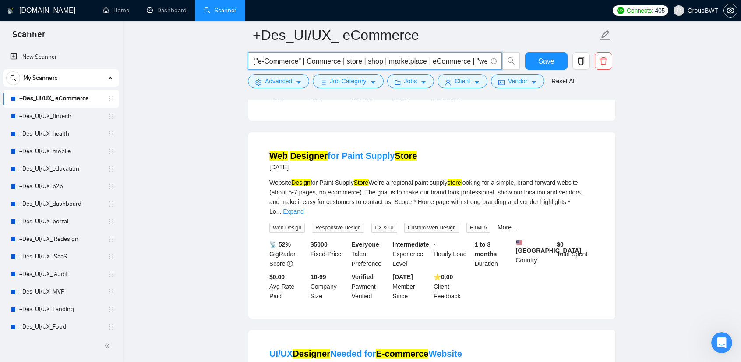
click at [344, 62] on input "("e-Commerce" | Commerce | store | shop | marketplace | eCommerce | "web store"…" at bounding box center [370, 61] width 234 height 11
click at [345, 59] on input "("e-Commerce" | Commerce | store | shop | marketplace | eCommerce | "web store"…" at bounding box center [370, 61] width 234 height 11
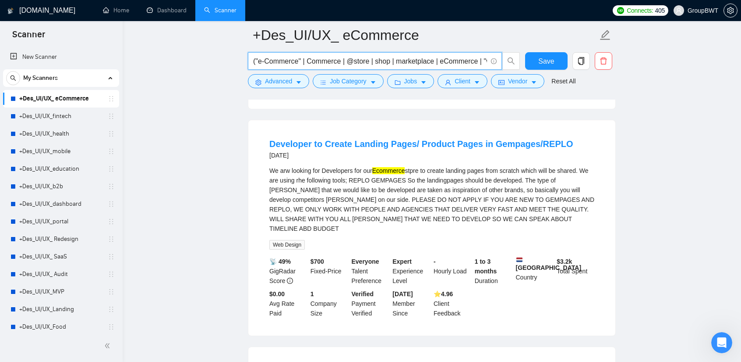
drag, startPoint x: 351, startPoint y: 59, endPoint x: 347, endPoint y: 61, distance: 4.7
click at [347, 61] on input "("e-Commerce" | Commerce | @store | shop | marketplace | eCommerce | "web store…" at bounding box center [370, 61] width 234 height 11
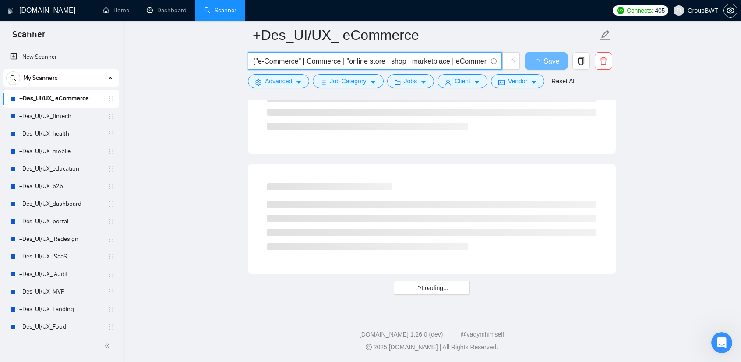
click at [384, 63] on input "("e-Commerce" | Commerce | "online store | shop | marketplace | eCommerce | "we…" at bounding box center [370, 61] width 234 height 11
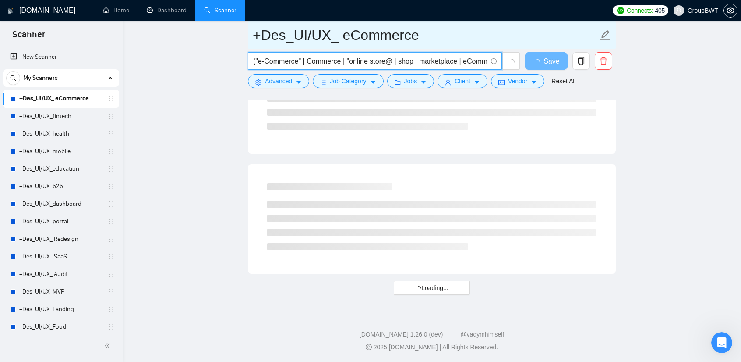
scroll to position [0, 0]
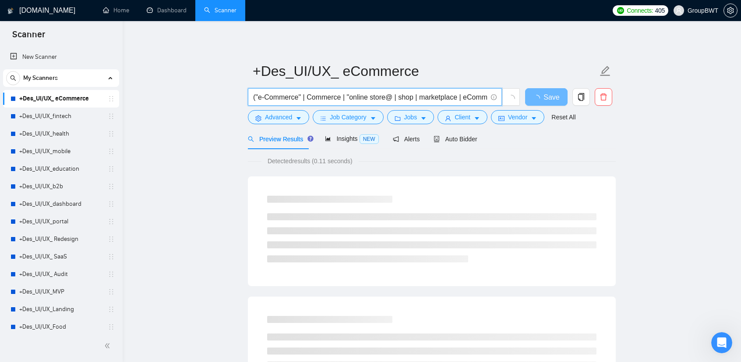
drag, startPoint x: 391, startPoint y: 97, endPoint x: 387, endPoint y: 99, distance: 4.6
click at [387, 99] on input "("e-Commerce" | Commerce | "online store@ | shop | marketplace | eCommerce | "w…" at bounding box center [370, 97] width 234 height 11
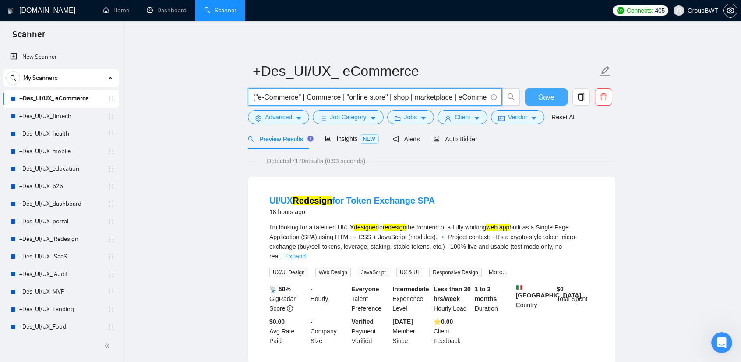
type input "("e-Commerce" | Commerce | "online store" | shop | marketplace | eCommerce | "w…"
click at [533, 92] on button "Save" at bounding box center [546, 97] width 43 height 18
drag, startPoint x: 344, startPoint y: 95, endPoint x: 387, endPoint y: 95, distance: 42.9
click at [387, 95] on input "("e-Commerce" | Commerce | "online store" | shop | marketplace | eCommerce | "w…" at bounding box center [370, 97] width 234 height 11
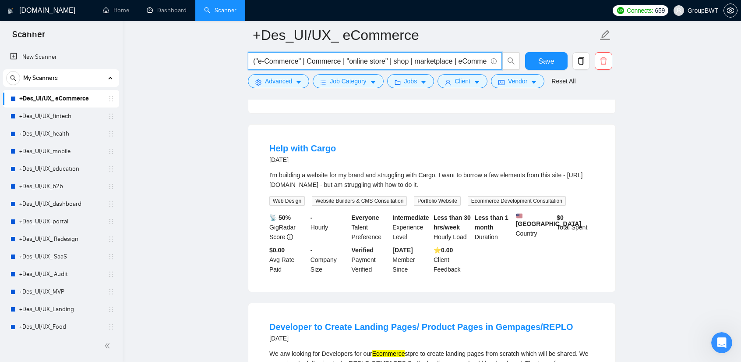
scroll to position [657, 0]
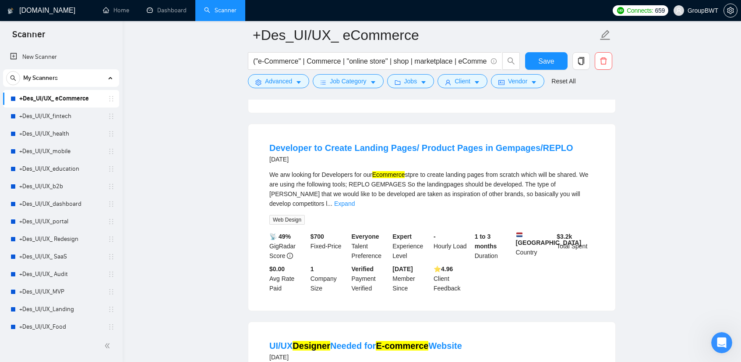
scroll to position [833, 0]
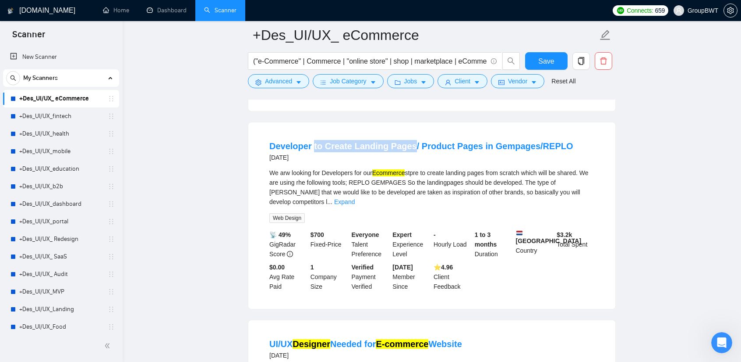
drag, startPoint x: 409, startPoint y: 121, endPoint x: 313, endPoint y: 116, distance: 96.5
click at [313, 133] on li "Developer to Create Landing Pages/ Product Pages in Gempages/REPLO [DATE] We ar…" at bounding box center [432, 215] width 346 height 165
copy link "to Create Landing Pages"
click at [394, 122] on div "Developer to Create Landing Pages/ Product Pages in Gempages/REPLO [DATE] We ar…" at bounding box center [431, 215] width 367 height 186
copy link "Landing Pages"
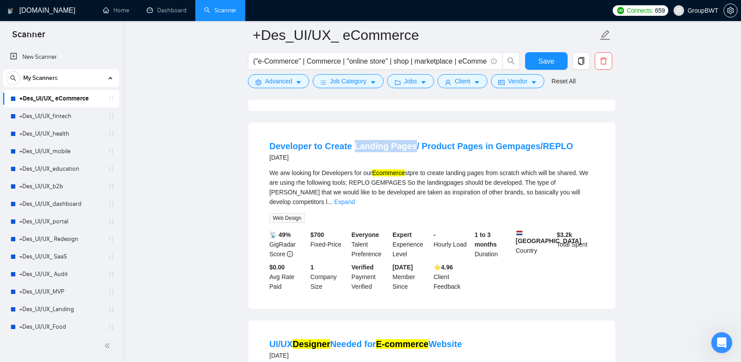
drag, startPoint x: 408, startPoint y: 121, endPoint x: 353, endPoint y: 120, distance: 55.7
click at [353, 133] on li "Developer to Create Landing Pages/ Product Pages in Gempages/REPLO [DATE] We ar…" at bounding box center [432, 215] width 346 height 165
click at [639, 121] on main "+Des_UI/UX_ eCommerce ("e-Commerce" | Commerce | "online store" | shop | market…" at bounding box center [432, 267] width 591 height 2131
drag, startPoint x: 407, startPoint y: 119, endPoint x: 312, endPoint y: 116, distance: 94.7
click at [312, 133] on li "Developer to Create Landing Pages/ Product Pages in Gempages/REPLO [DATE] We ar…" at bounding box center [432, 215] width 346 height 165
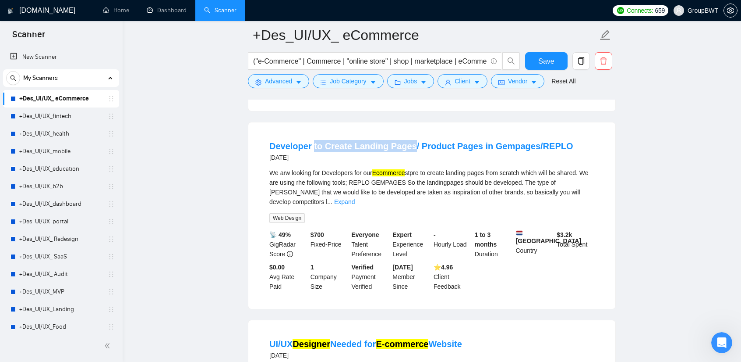
copy link "to Create Landing Pages"
click at [642, 125] on main "+Des_UI/UX_ eCommerce ("e-Commerce" | Commerce | "online store" | shop | market…" at bounding box center [432, 267] width 591 height 2131
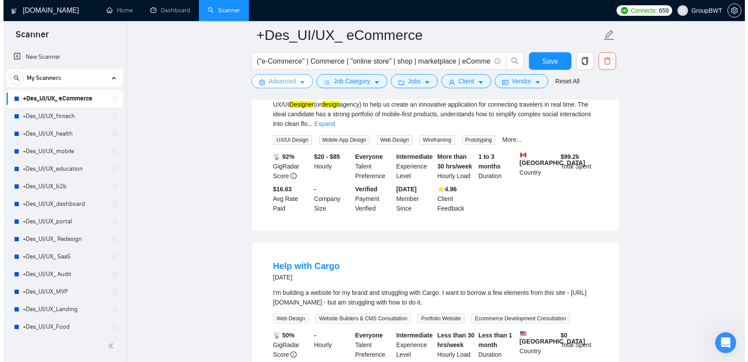
scroll to position [526, 0]
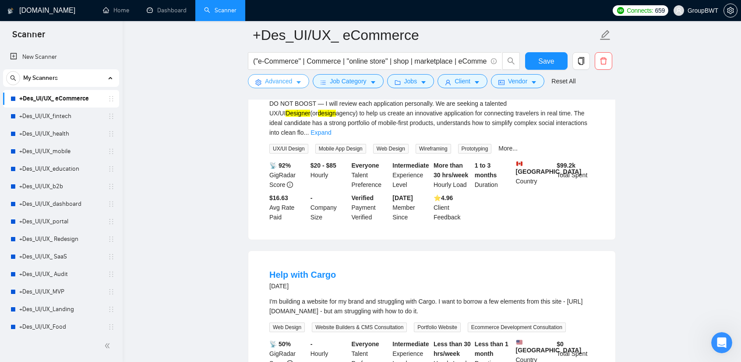
click at [287, 78] on span "Advanced" at bounding box center [278, 81] width 27 height 10
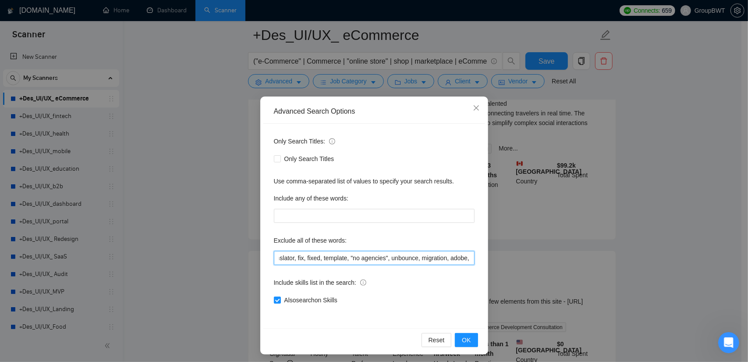
scroll to position [0, 887]
drag, startPoint x: 441, startPoint y: 259, endPoint x: 580, endPoint y: 264, distance: 139.4
click at [580, 264] on div "Advanced Search Options Only Search Titles: Only Search Titles Use comma-separa…" at bounding box center [374, 181] width 748 height 362
click at [466, 258] on input "wix, shopify, Prestashop, "fashion designer", campaign, canva, game, Hubspot, s…" at bounding box center [374, 258] width 201 height 14
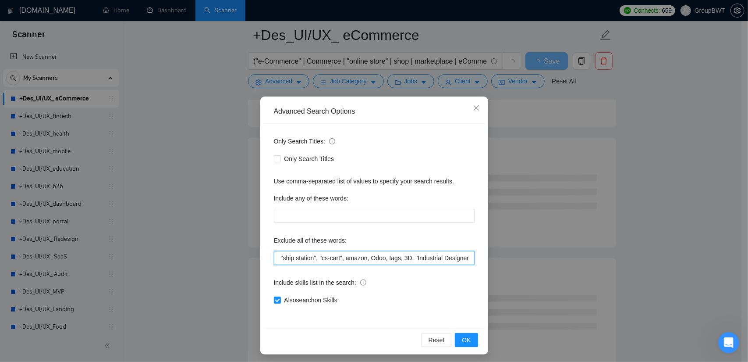
paste input "to Create Landing Pages"
type input "wix, shopify, Prestashop, "fashion designer", campaign, canva, game, Hubspot, s…"
click at [430, 339] on span "Reset" at bounding box center [437, 340] width 16 height 10
checkbox input "false"
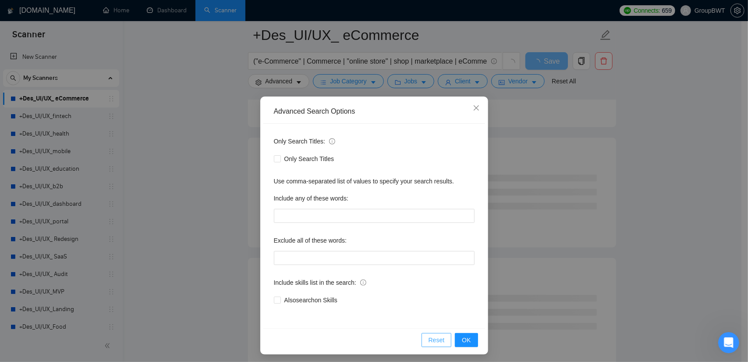
scroll to position [0, 0]
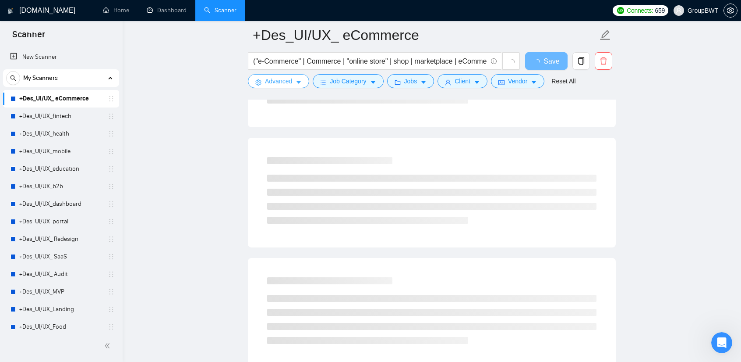
click at [280, 78] on span "Advanced" at bounding box center [278, 81] width 27 height 10
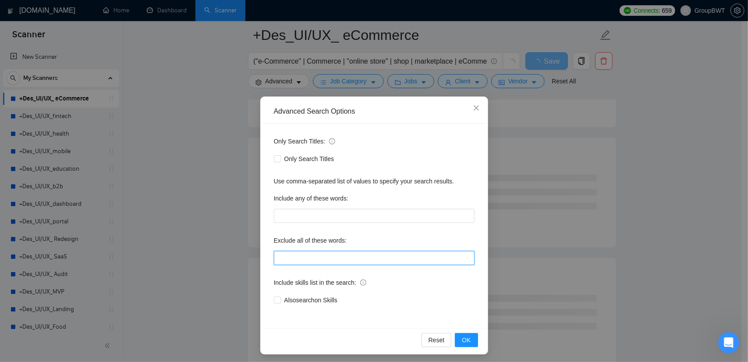
click at [354, 256] on input "text" at bounding box center [374, 258] width 201 height 14
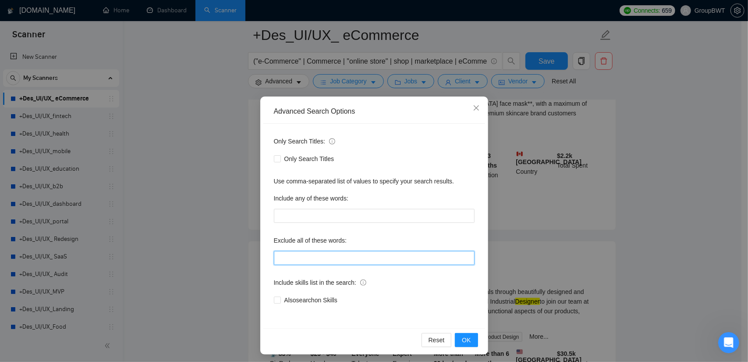
click at [317, 259] on input "text" at bounding box center [374, 258] width 201 height 14
paste input "wix, shopify, Prestashop, "fashion designer", campaign, canva, game, Hubspot, s…"
drag, startPoint x: 436, startPoint y: 254, endPoint x: 538, endPoint y: 269, distance: 103.1
click at [539, 268] on div "Advanced Search Options Only Search Titles: Only Search Titles Use comma-separa…" at bounding box center [374, 181] width 748 height 362
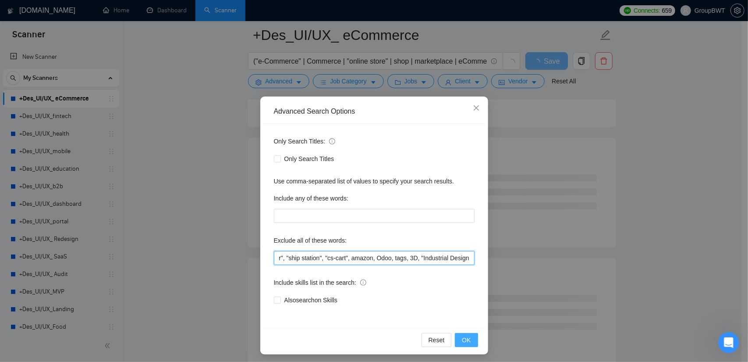
type input "wix, shopify, Prestashop, "fashion designer", campaign, canva, game, Hubspot, s…"
click at [464, 338] on span "OK" at bounding box center [466, 340] width 9 height 10
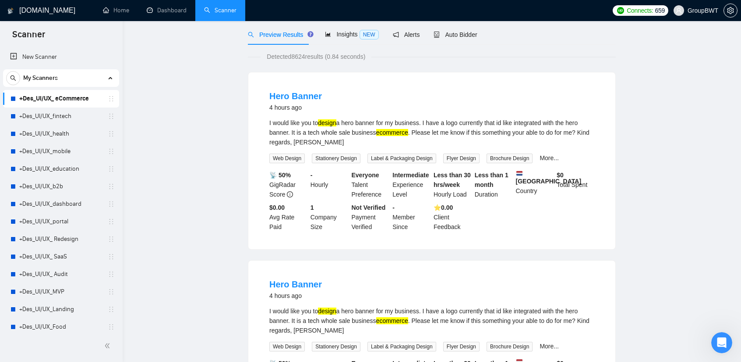
scroll to position [0, 0]
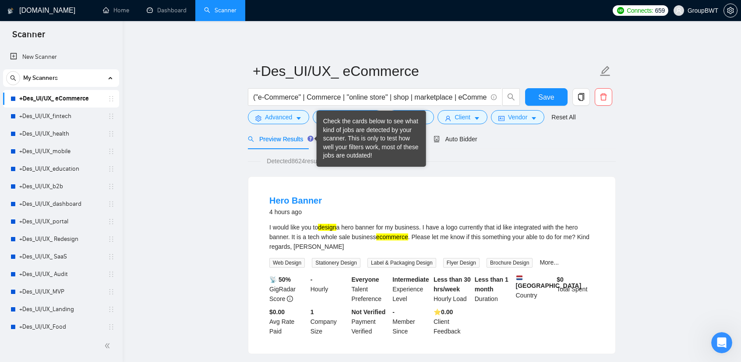
click at [324, 138] on div "Check the cards below to see what kind of jobs are detected by your scanner. Th…" at bounding box center [371, 138] width 96 height 43
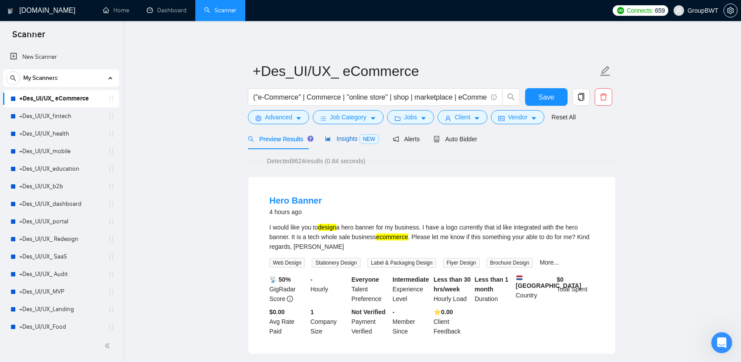
click at [346, 139] on span "Insights NEW" at bounding box center [351, 138] width 53 height 7
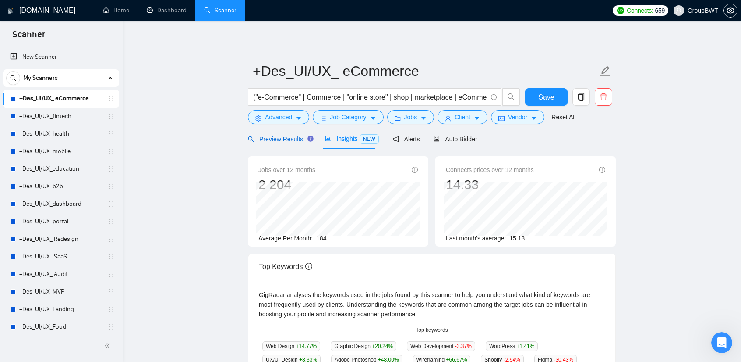
click at [276, 141] on span "Preview Results" at bounding box center [279, 138] width 63 height 7
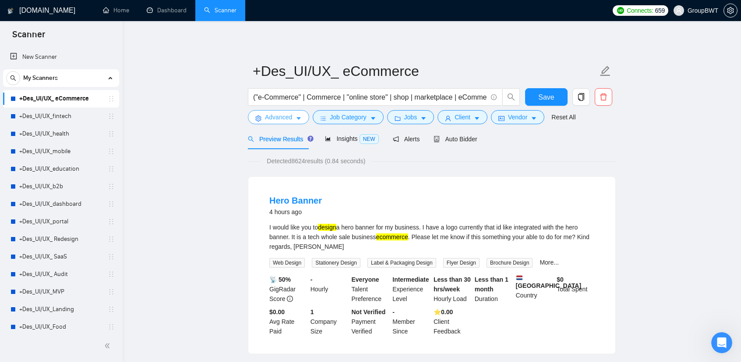
click at [284, 121] on span "Advanced" at bounding box center [278, 117] width 27 height 10
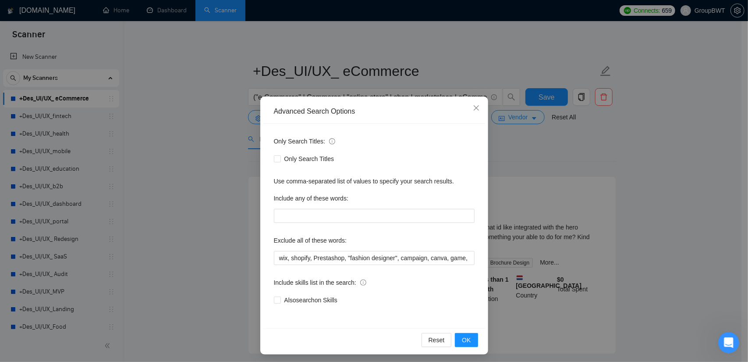
click at [199, 193] on div "Advanced Search Options Only Search Titles: Only Search Titles Use comma-separa…" at bounding box center [374, 181] width 748 height 362
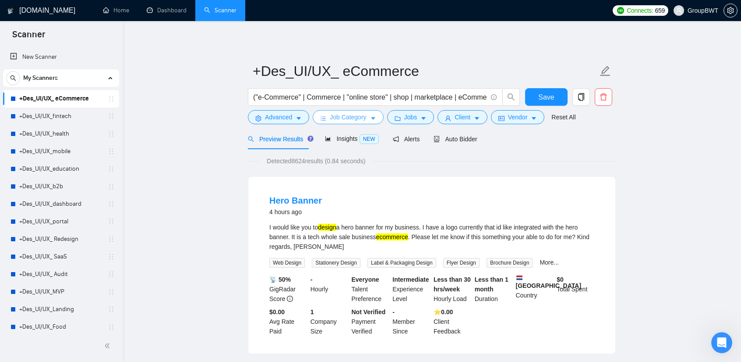
click at [336, 117] on span "Job Category" at bounding box center [348, 117] width 36 height 10
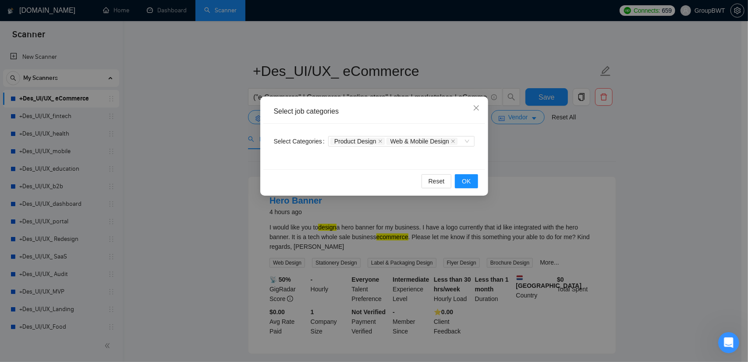
click at [158, 136] on div "Select job categories Select Categories Product Design Web & Mobile Design Rese…" at bounding box center [374, 181] width 748 height 362
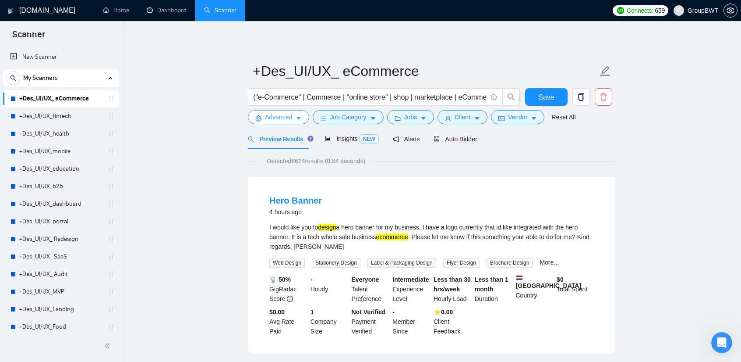
click at [259, 117] on icon "setting" at bounding box center [258, 118] width 6 height 6
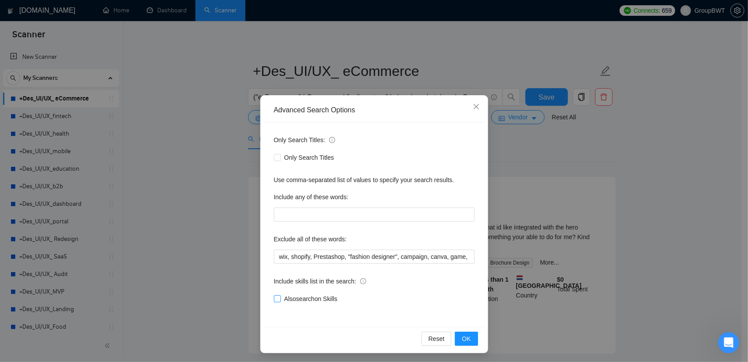
scroll to position [3, 0]
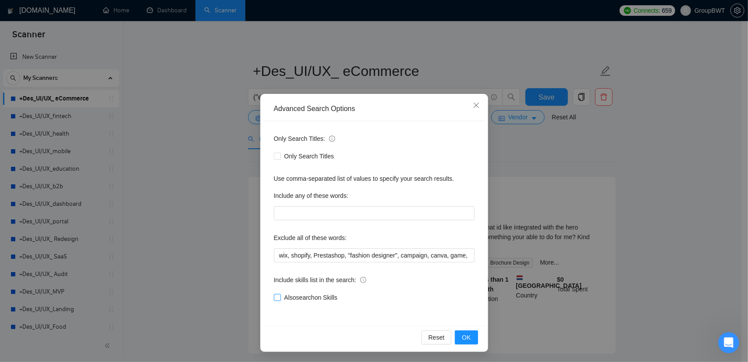
click at [291, 297] on span "Also search on Skills" at bounding box center [311, 297] width 60 height 10
click at [280, 297] on input "Also search on Skills" at bounding box center [277, 297] width 6 height 6
checkbox input "true"
click at [463, 333] on span "OK" at bounding box center [466, 337] width 9 height 10
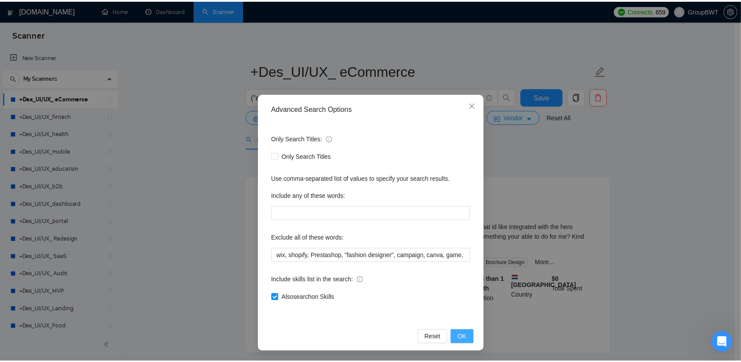
scroll to position [0, 0]
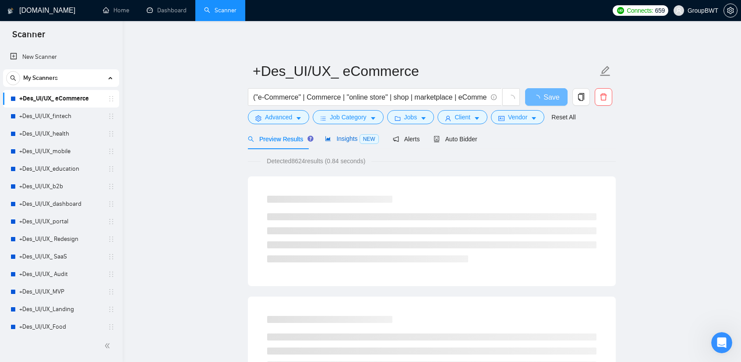
click at [340, 138] on span "Insights NEW" at bounding box center [351, 138] width 53 height 7
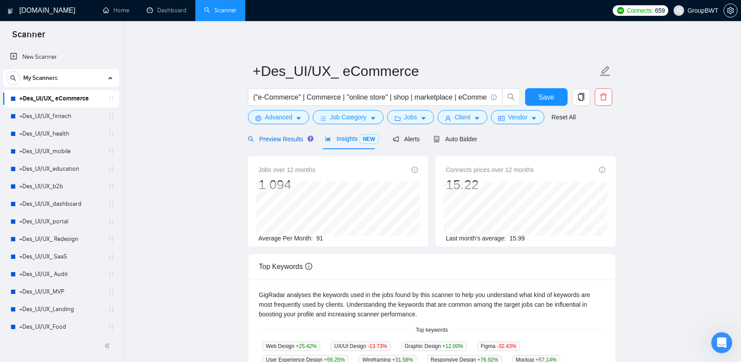
click at [274, 138] on span "Preview Results" at bounding box center [279, 138] width 63 height 7
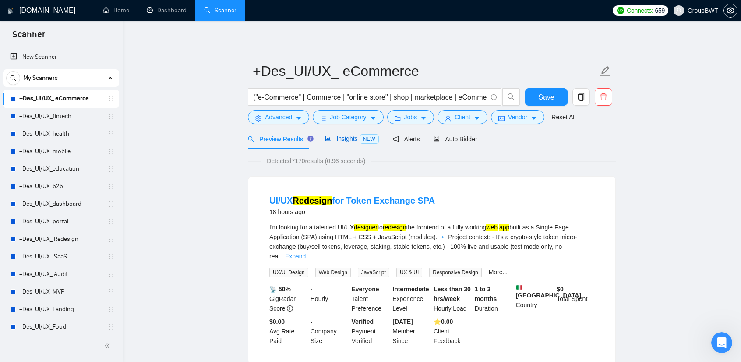
click at [345, 141] on span "Insights NEW" at bounding box center [351, 138] width 53 height 7
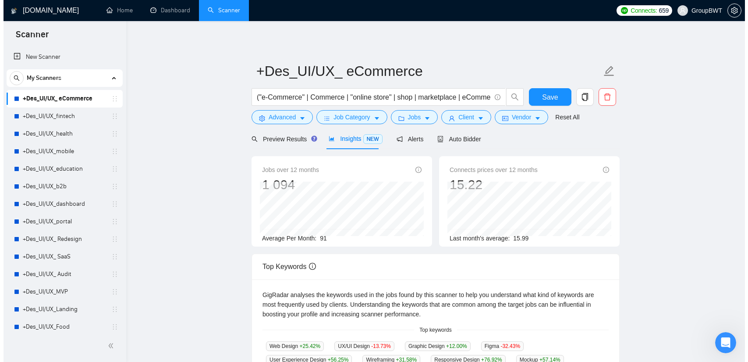
scroll to position [44, 0]
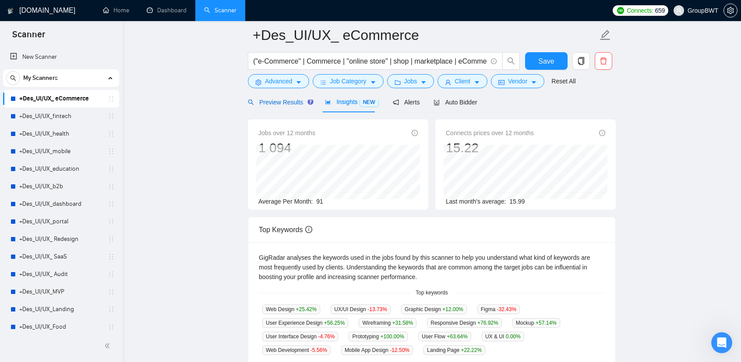
click at [277, 102] on span "Preview Results" at bounding box center [279, 102] width 63 height 7
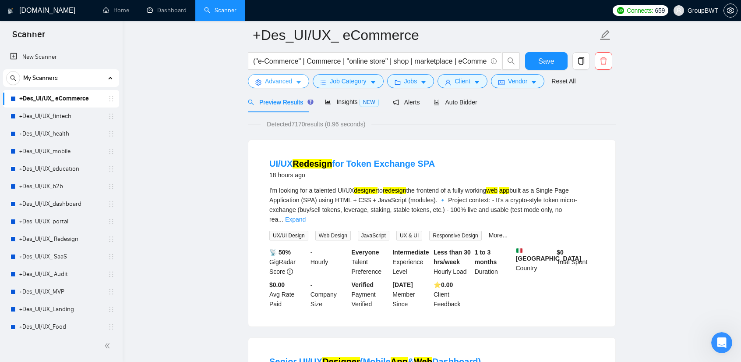
click at [282, 88] on button "Advanced" at bounding box center [278, 81] width 61 height 14
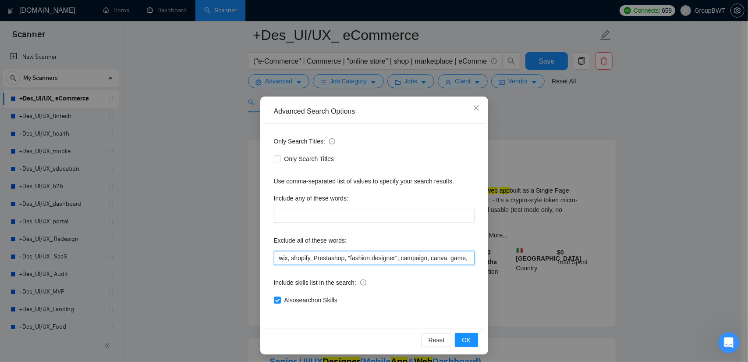
scroll to position [0, 887]
drag, startPoint x: 347, startPoint y: 255, endPoint x: 541, endPoint y: 255, distance: 194.1
click at [541, 255] on div "Advanced Search Options Only Search Titles: Only Search Titles Use comma-separa…" at bounding box center [374, 181] width 748 height 362
click at [417, 253] on input "wix, shopify, Prestashop, "fashion designer", campaign, canva, game, Hubspot, s…" at bounding box center [374, 258] width 201 height 14
click at [468, 258] on input "wix, shopify, Prestashop, "fashion designer", campaign, canva, game, Hubspot, s…" at bounding box center [374, 258] width 201 height 14
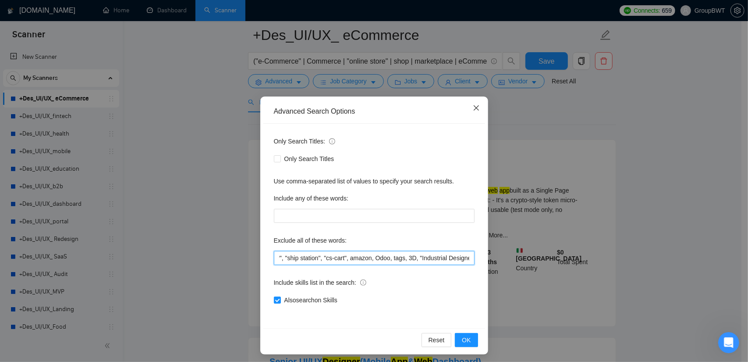
scroll to position [0, 890]
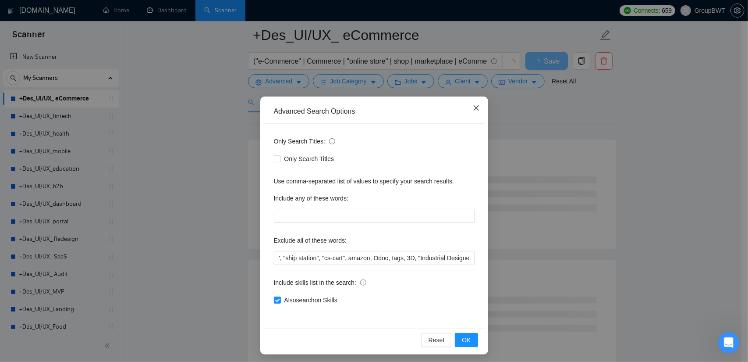
click at [473, 109] on icon "close" at bounding box center [476, 107] width 7 height 7
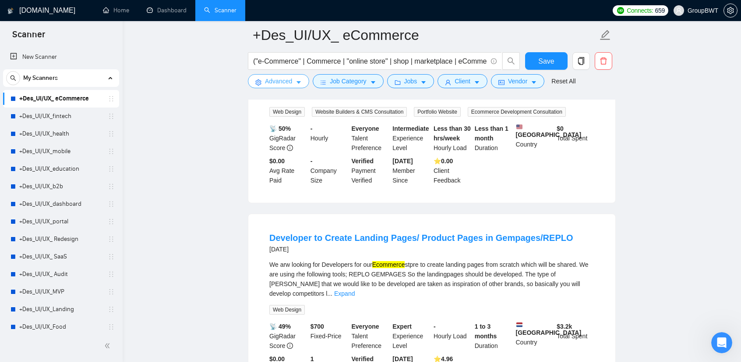
scroll to position [745, 0]
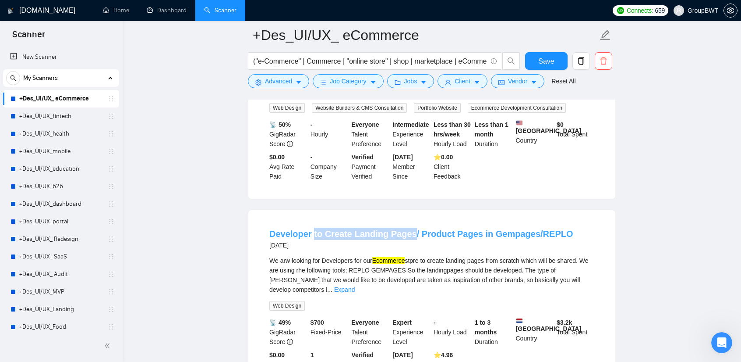
drag, startPoint x: 312, startPoint y: 209, endPoint x: 409, endPoint y: 219, distance: 97.4
click at [409, 227] on h4 "Developer to Create Landing Pages/ Product Pages in Gempages/REPLO" at bounding box center [422, 233] width 304 height 12
copy link "to Create Landing Pages"
click at [673, 199] on main "+Des_UI/UX_ eCommerce ("e-Commerce" | Commerce | "online store" | shop | market…" at bounding box center [432, 355] width 591 height 2131
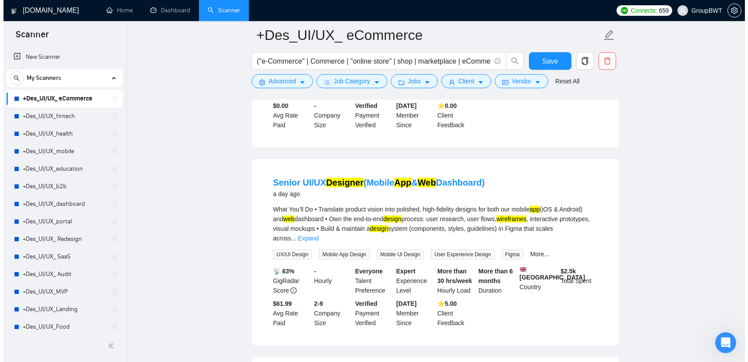
scroll to position [219, 0]
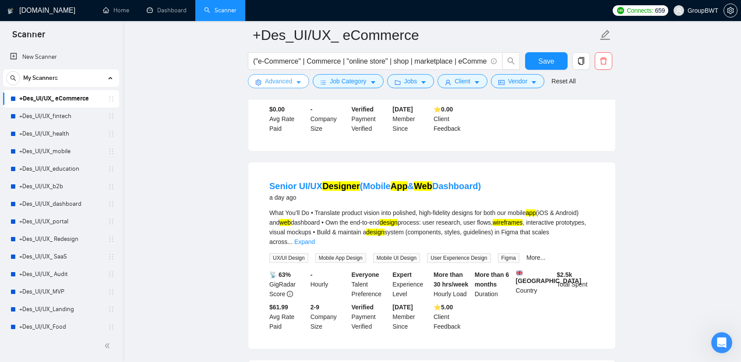
click at [286, 80] on span "Advanced" at bounding box center [278, 81] width 27 height 10
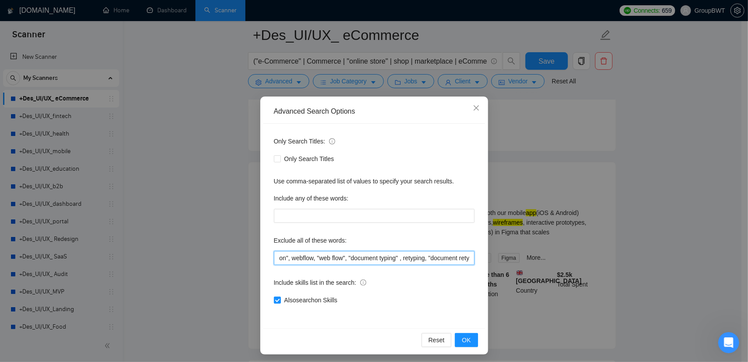
scroll to position [0, 890]
drag, startPoint x: 439, startPoint y: 258, endPoint x: 559, endPoint y: 266, distance: 119.9
click at [559, 266] on div "Advanced Search Options Only Search Titles: Only Search Titles Use comma-separa…" at bounding box center [374, 181] width 748 height 362
click at [465, 255] on input "wix, shopify, Prestashop, "fashion designer", campaign, canva, game, Hubspot, s…" at bounding box center [374, 258] width 201 height 14
paste input "to Create Landing Pages"
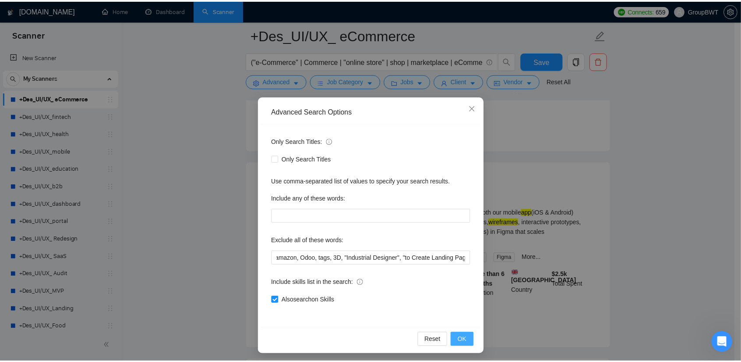
scroll to position [0, 0]
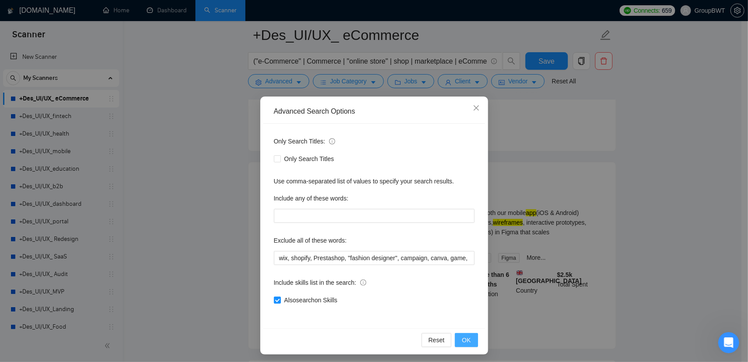
click at [467, 337] on span "OK" at bounding box center [466, 340] width 9 height 10
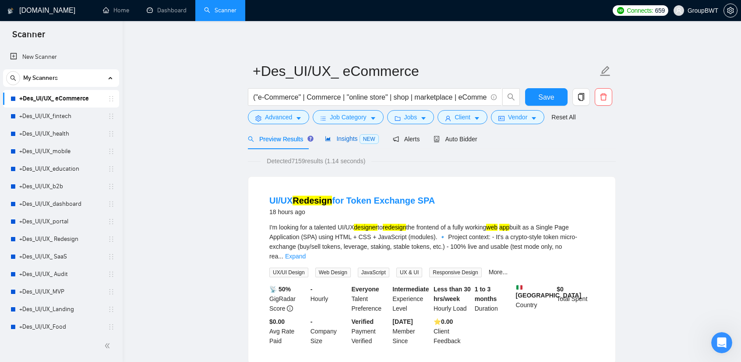
click at [335, 142] on span "Insights NEW" at bounding box center [351, 138] width 53 height 7
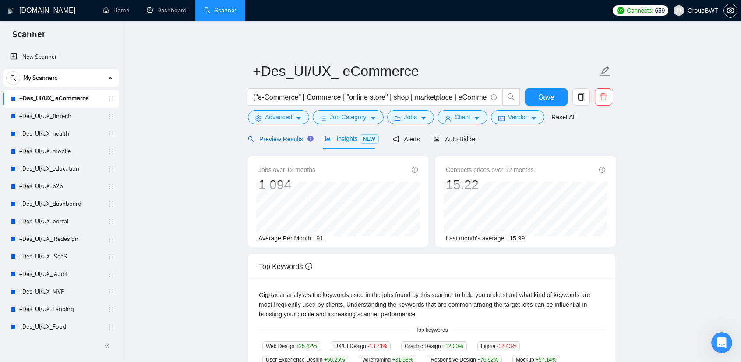
click at [278, 139] on span "Preview Results" at bounding box center [279, 138] width 63 height 7
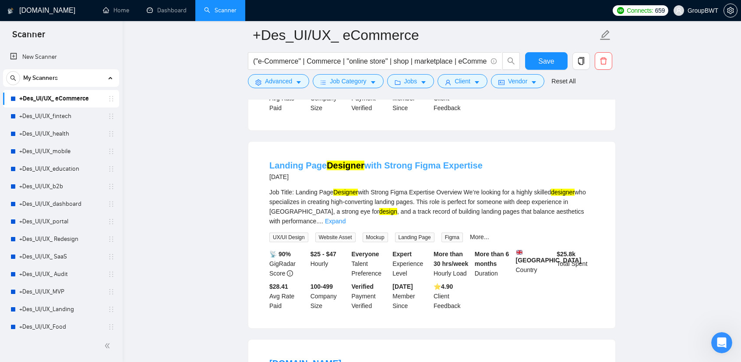
scroll to position [1621, 0]
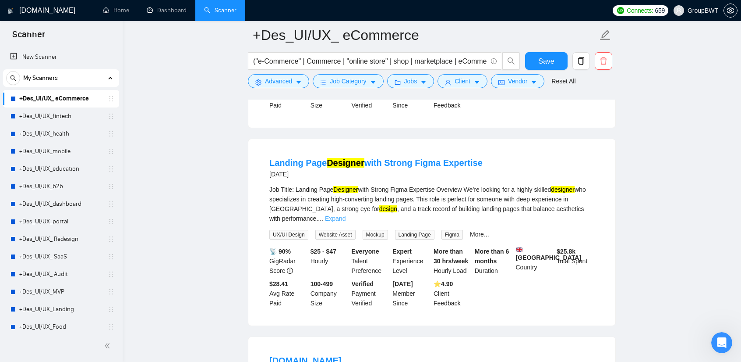
click at [346, 215] on link "Expand" at bounding box center [335, 218] width 21 height 7
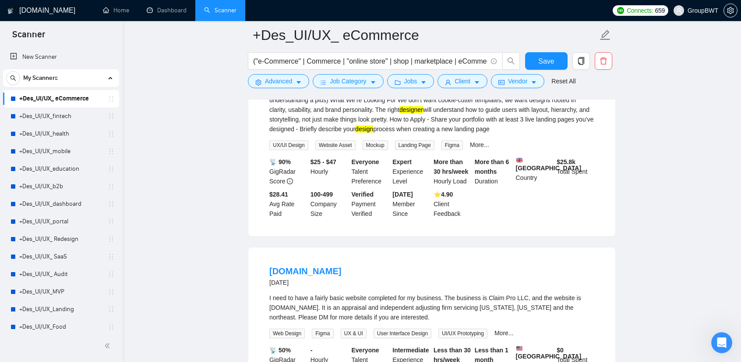
scroll to position [1884, 0]
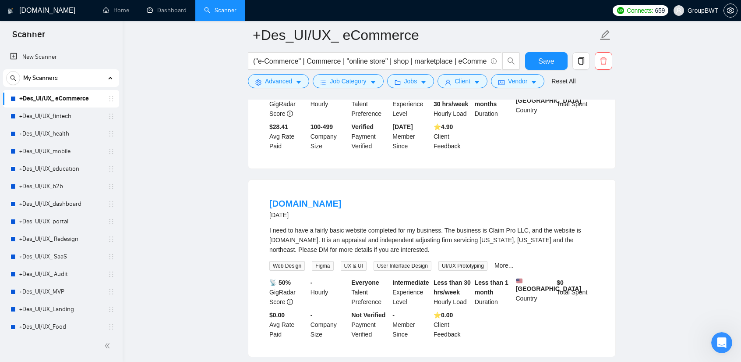
click at [588, 225] on div "I need to have a fairly basic website completed for my business. The business i…" at bounding box center [432, 239] width 325 height 29
drag, startPoint x: 328, startPoint y: 198, endPoint x: 364, endPoint y: 200, distance: 36.5
click at [364, 225] on div "I need to have a fairly basic website completed for my business. The business i…" at bounding box center [432, 239] width 325 height 29
click at [362, 225] on div "I need to have a fairly basic website completed for my business. The business i…" at bounding box center [432, 239] width 325 height 29
copy div "basic website"
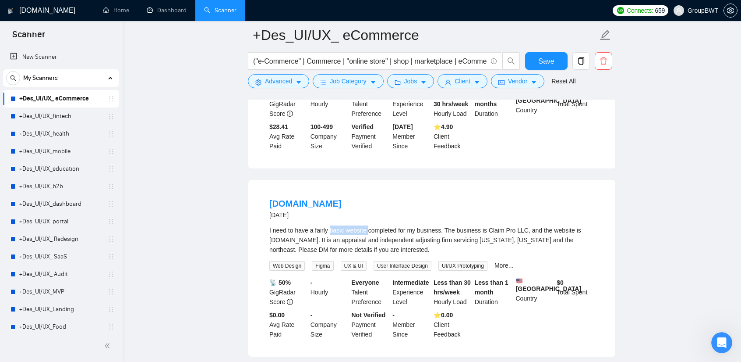
drag, startPoint x: 366, startPoint y: 202, endPoint x: 330, endPoint y: 198, distance: 36.6
click at [330, 225] on div "I need to have a fairly basic website completed for my business. The business i…" at bounding box center [432, 239] width 325 height 29
click at [361, 225] on div "I need to have a fairly basic website completed for my business. The business i…" at bounding box center [432, 239] width 325 height 29
drag, startPoint x: 364, startPoint y: 199, endPoint x: 330, endPoint y: 197, distance: 34.7
click at [330, 225] on div "I need to have a fairly basic website completed for my business. The business i…" at bounding box center [432, 239] width 325 height 29
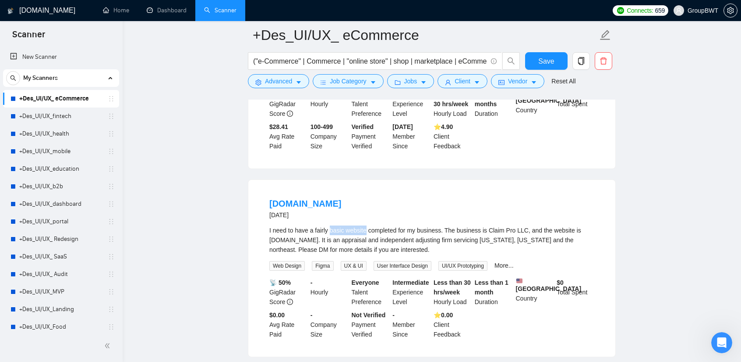
copy div "basic website"
click at [431, 197] on div "[DOMAIN_NAME] [DATE]" at bounding box center [432, 208] width 325 height 23
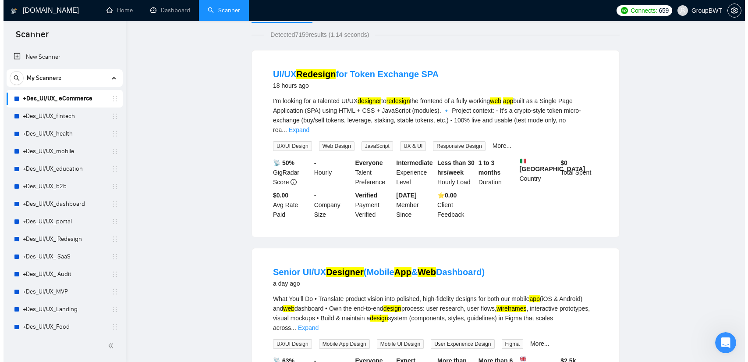
scroll to position [0, 0]
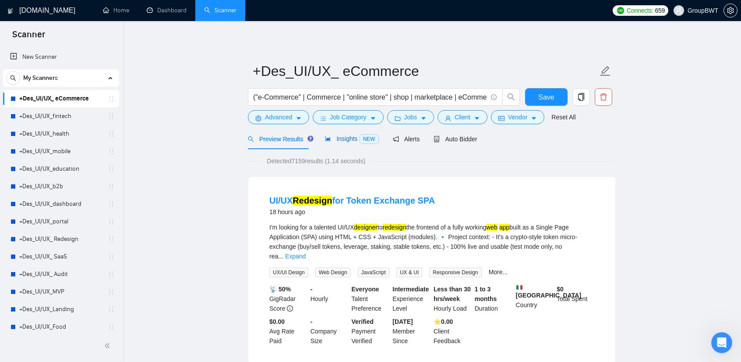
click at [338, 141] on span "Insights NEW" at bounding box center [351, 138] width 53 height 7
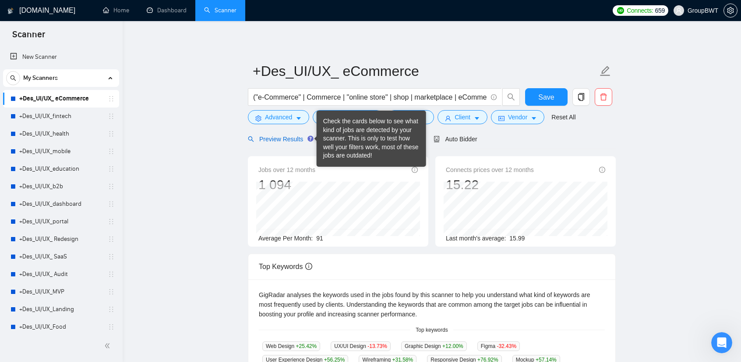
click at [290, 140] on span "Preview Results" at bounding box center [279, 138] width 63 height 7
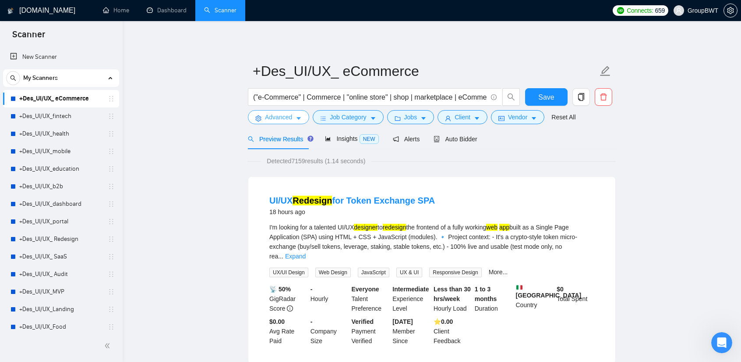
click at [274, 119] on span "Advanced" at bounding box center [278, 117] width 27 height 10
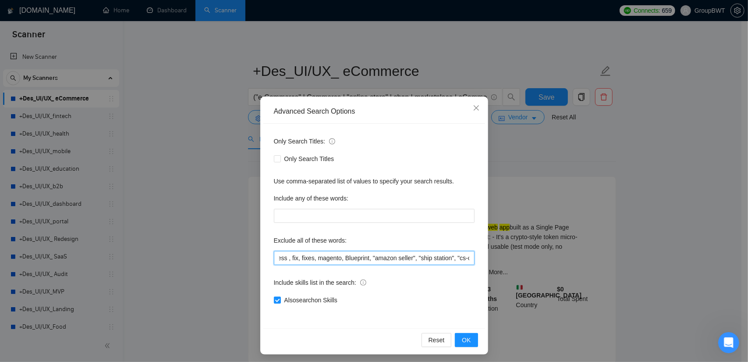
scroll to position [0, 960]
drag, startPoint x: 437, startPoint y: 255, endPoint x: 514, endPoint y: 263, distance: 76.6
click at [514, 263] on div "Advanced Search Options Only Search Titles: Only Search Titles Use comma-separa…" at bounding box center [374, 181] width 748 height 362
click at [442, 255] on input "wix, shopify, Prestashop, "fashion designer", campaign, canva, game, Hubspot, s…" at bounding box center [374, 258] width 201 height 14
click at [466, 255] on input "wix, shopify, Prestashop, "fashion designer", campaign, canva, game, Hubspot, s…" at bounding box center [374, 258] width 201 height 14
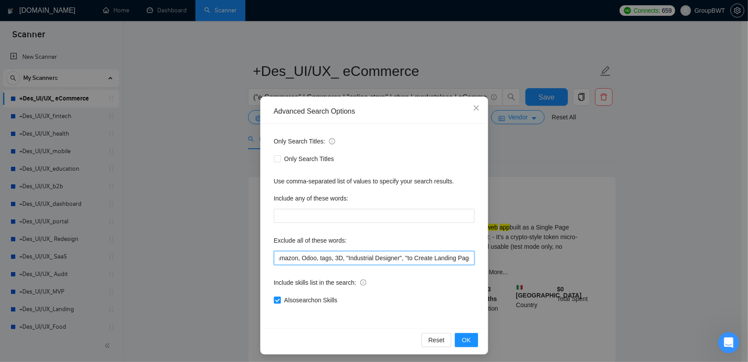
paste input "basic website"
click at [428, 257] on input "wix, shopify, Prestashop, "fashion designer", campaign, canva, game, Hubspot, s…" at bounding box center [374, 258] width 201 height 14
click at [427, 257] on input "wix, shopify, Prestashop, "fashion designer", campaign, canva, game, Hubspot, s…" at bounding box center [374, 258] width 201 height 14
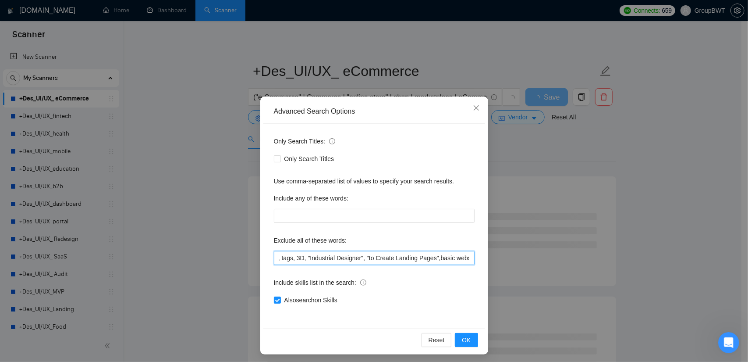
click at [430, 257] on input "wix, shopify, Prestashop, "fashion designer", campaign, canva, game, Hubspot, s…" at bounding box center [374, 258] width 201 height 14
click at [428, 257] on input "wix, shopify, Prestashop, "fashion designer", campaign, canva, game, Hubspot, s…" at bounding box center [374, 258] width 201 height 14
drag, startPoint x: 461, startPoint y: 257, endPoint x: 478, endPoint y: 262, distance: 17.3
click at [490, 259] on div "Advanced Search Options Only Search Titles: Only Search Titles Use comma-separa…" at bounding box center [374, 181] width 748 height 362
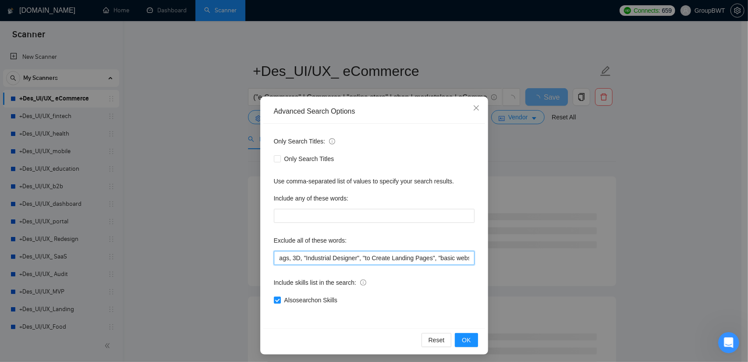
click at [467, 259] on input "wix, shopify, Prestashop, "fashion designer", campaign, canva, game, Hubspot, s…" at bounding box center [374, 258] width 201 height 14
paste input "basic website"
click at [437, 260] on input "wix, shopify, Prestashop, "fashion designer", campaign, canva, game, Hubspot, s…" at bounding box center [374, 258] width 201 height 14
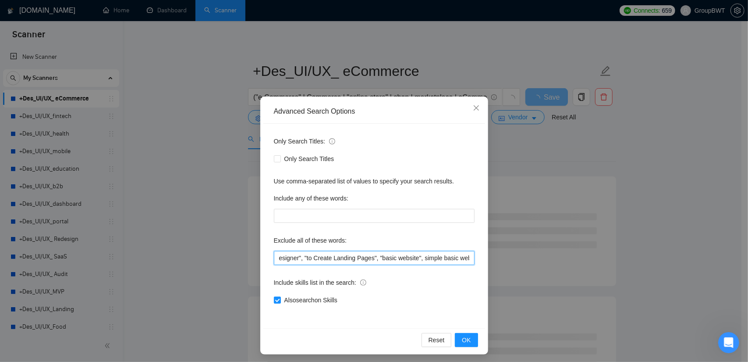
drag, startPoint x: 445, startPoint y: 259, endPoint x: 430, endPoint y: 259, distance: 14.5
click at [430, 259] on input "wix, shopify, Prestashop, "fashion designer", campaign, canva, game, Hubspot, s…" at bounding box center [374, 258] width 201 height 14
click at [427, 256] on input "wix, shopify, Prestashop, "fashion designer", campaign, canva, game, Hubspot, s…" at bounding box center [374, 258] width 201 height 14
click at [428, 258] on input "wix, shopify, Prestashop, "fashion designer", campaign, canva, game, Hubspot, s…" at bounding box center [374, 258] width 201 height 14
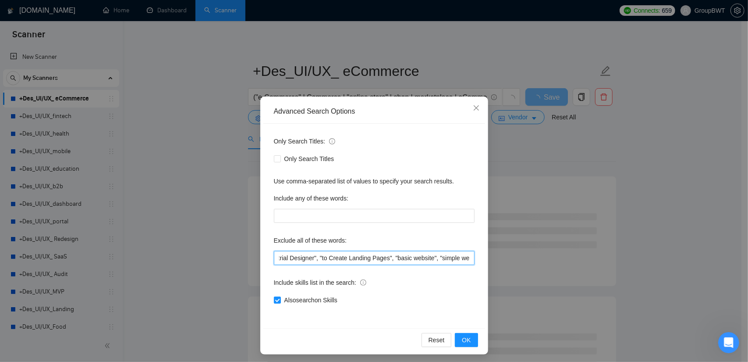
scroll to position [0, 1049]
drag, startPoint x: 455, startPoint y: 257, endPoint x: 464, endPoint y: 259, distance: 9.0
click at [469, 259] on input "wix, shopify, Prestashop, "fashion designer", campaign, canva, game, Hubspot, s…" at bounding box center [374, 258] width 201 height 14
click at [461, 259] on input "wix, shopify, Prestashop, "fashion designer", campaign, canva, game, Hubspot, s…" at bounding box center [374, 258] width 201 height 14
click at [466, 257] on input "wix, shopify, Prestashop, "fashion designer", campaign, canva, game, Hubspot, s…" at bounding box center [374, 258] width 201 height 14
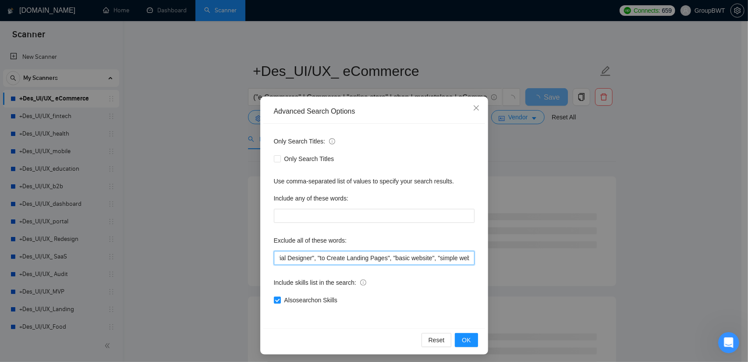
scroll to position [0, 1052]
drag, startPoint x: 466, startPoint y: 255, endPoint x: 378, endPoint y: 255, distance: 88.1
click at [378, 255] on input "wix, shopify, Prestashop, "fashion designer", campaign, canva, game, Hubspot, s…" at bounding box center [374, 258] width 201 height 14
click at [466, 256] on input "wix, shopify, Prestashop, "fashion designer", campaign, canva, game, Hubspot, s…" at bounding box center [374, 258] width 201 height 14
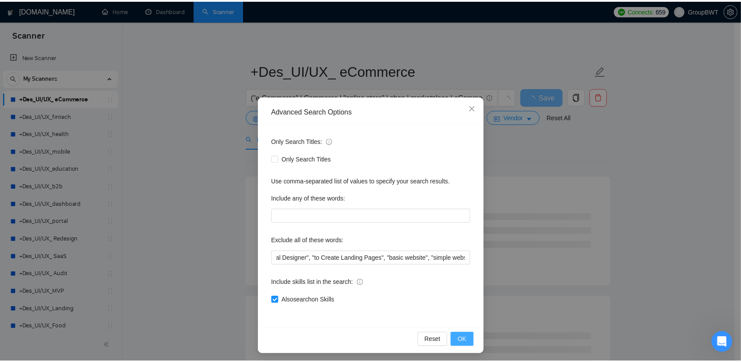
scroll to position [0, 0]
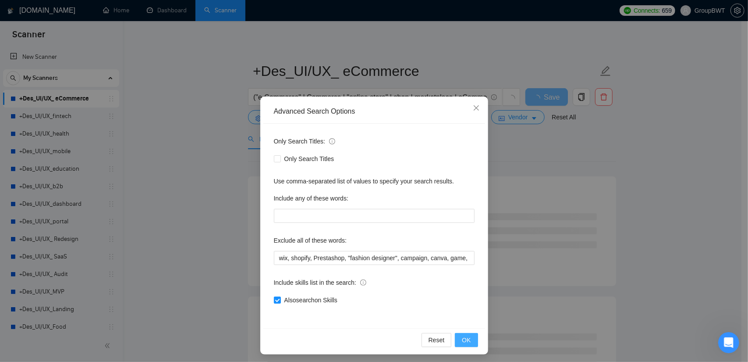
click at [465, 337] on span "OK" at bounding box center [466, 340] width 9 height 10
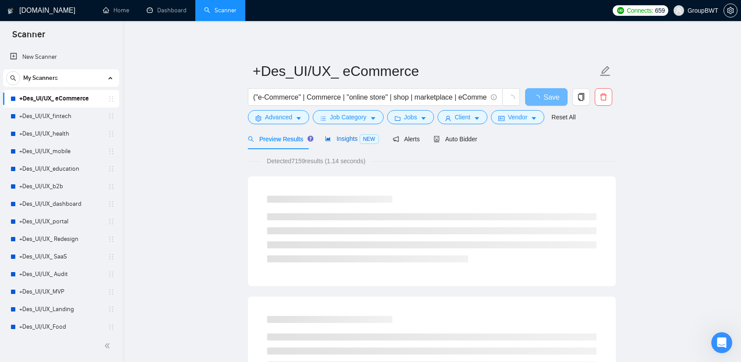
click at [344, 138] on span "Insights NEW" at bounding box center [351, 138] width 53 height 7
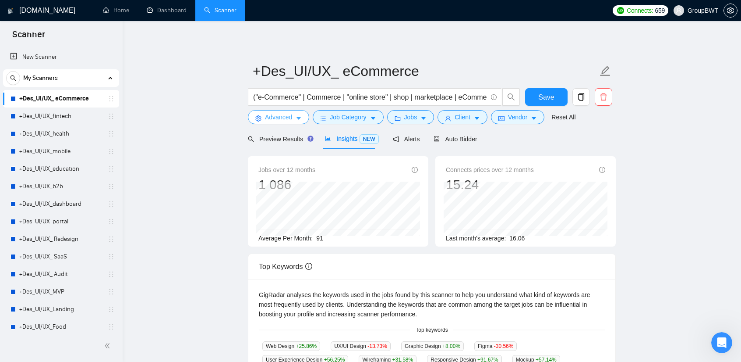
click at [273, 116] on span "Advanced" at bounding box center [278, 117] width 27 height 10
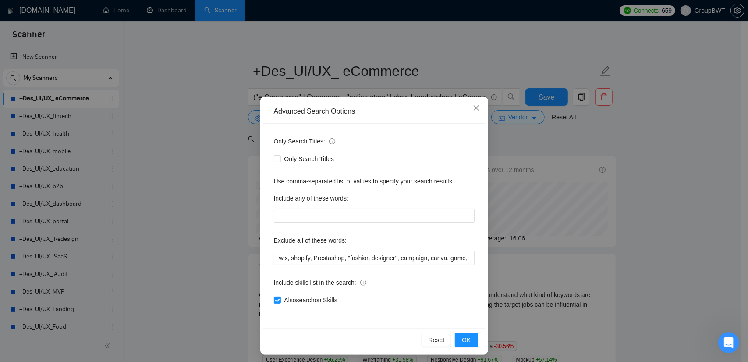
click at [206, 135] on div "Advanced Search Options Only Search Titles: Only Search Titles Use comma-separa…" at bounding box center [374, 181] width 748 height 362
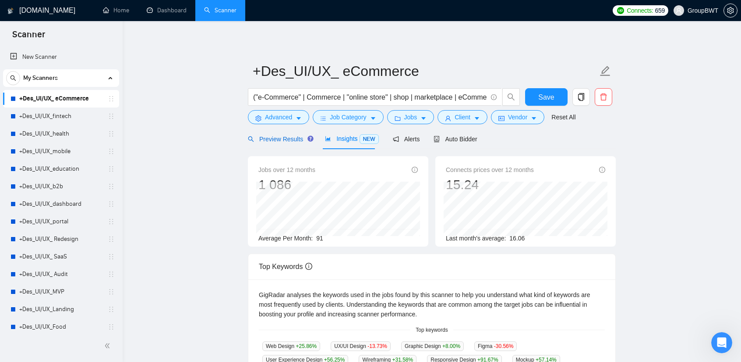
click at [293, 135] on span "Preview Results" at bounding box center [279, 138] width 63 height 7
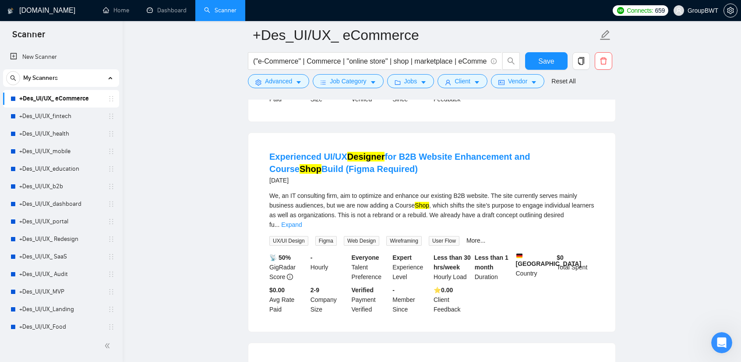
scroll to position [1008, 0]
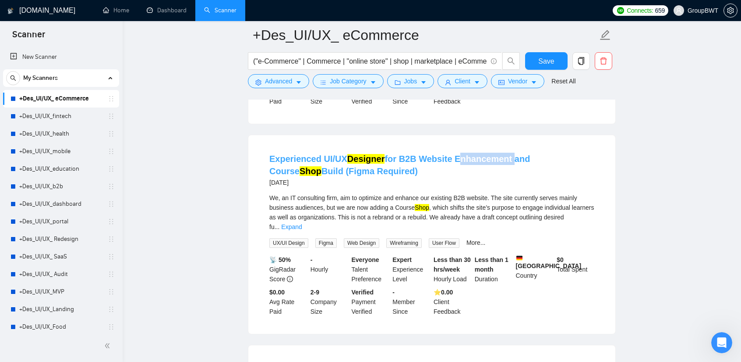
copy link "Enhancement"
drag, startPoint x: 452, startPoint y: 138, endPoint x: 504, endPoint y: 140, distance: 51.3
click at [504, 145] on li "Experienced UI/UX Designer for B2B Website Enhancement and Course Shop Build (F…" at bounding box center [432, 233] width 346 height 177
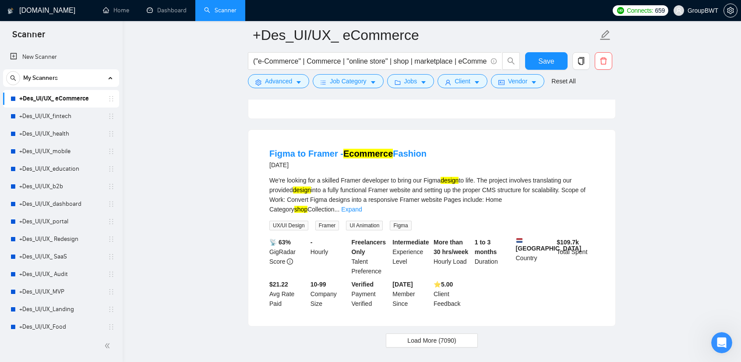
scroll to position [1830, 0]
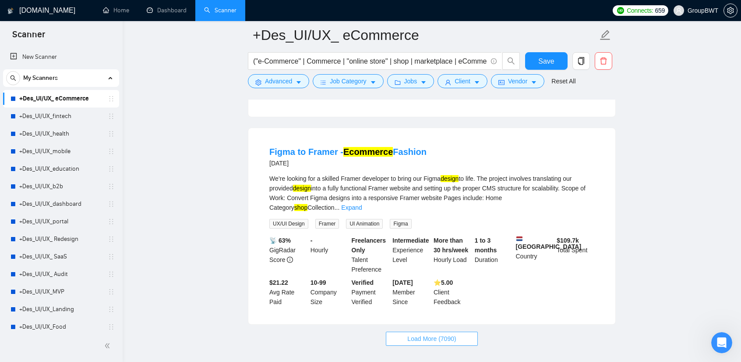
click at [427, 333] on span "Load More (7090)" at bounding box center [432, 338] width 49 height 10
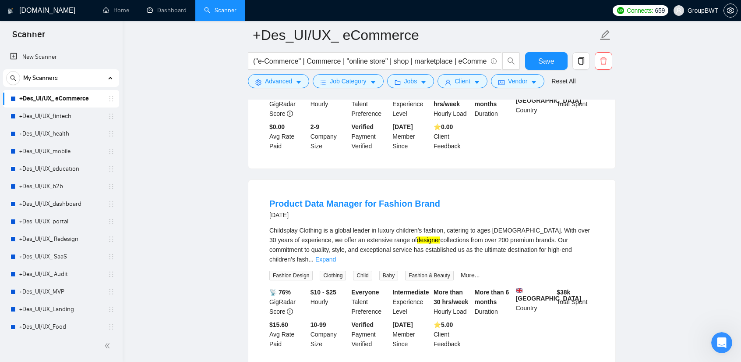
scroll to position [2181, 0]
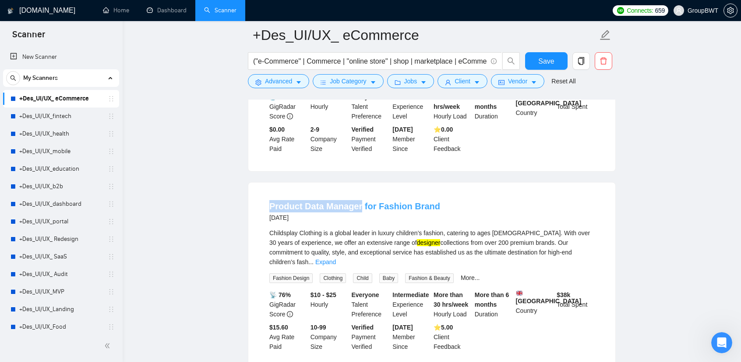
drag, startPoint x: 266, startPoint y: 141, endPoint x: 359, endPoint y: 139, distance: 92.9
click at [359, 193] on li "Product Data Manager for Fashion Brand [DATE] Childsplay Clothing is a global l…" at bounding box center [432, 275] width 346 height 165
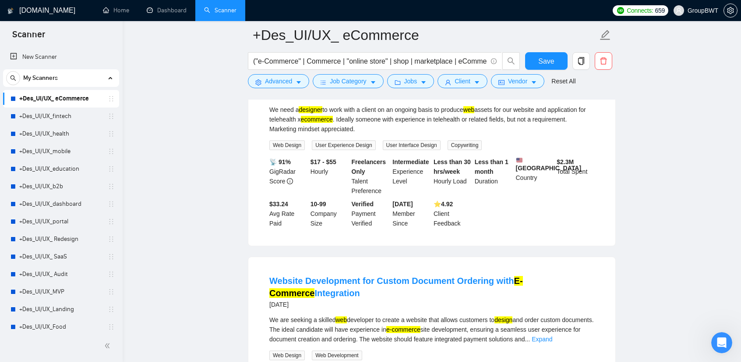
scroll to position [3276, 0]
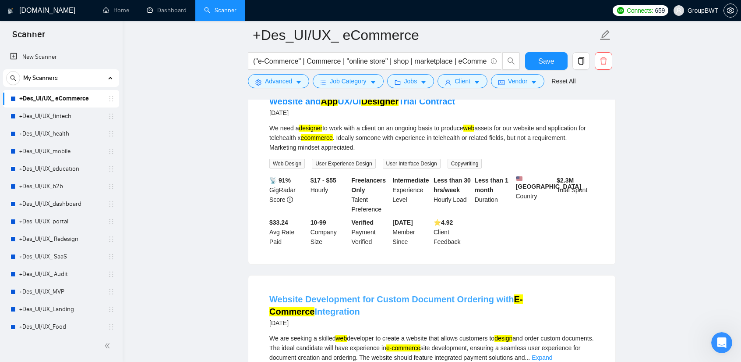
drag, startPoint x: 507, startPoint y: 216, endPoint x: 508, endPoint y: 205, distance: 11.4
click at [508, 293] on h4 "Website Development for Custom Document Ordering with E-Commerce Integration" at bounding box center [432, 305] width 325 height 25
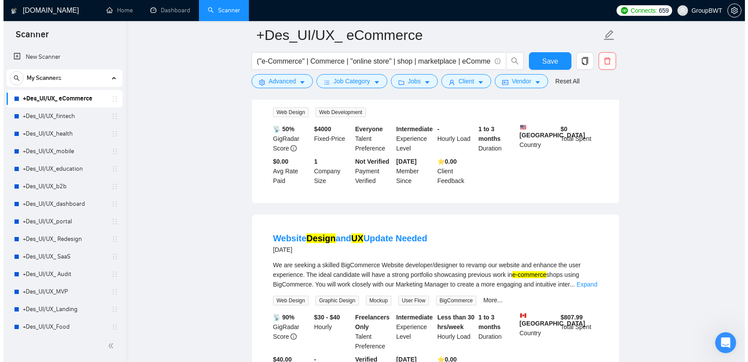
scroll to position [3539, 0]
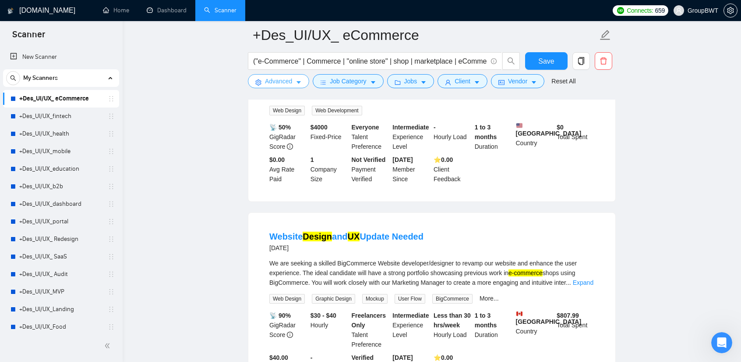
click at [280, 81] on span "Advanced" at bounding box center [278, 81] width 27 height 10
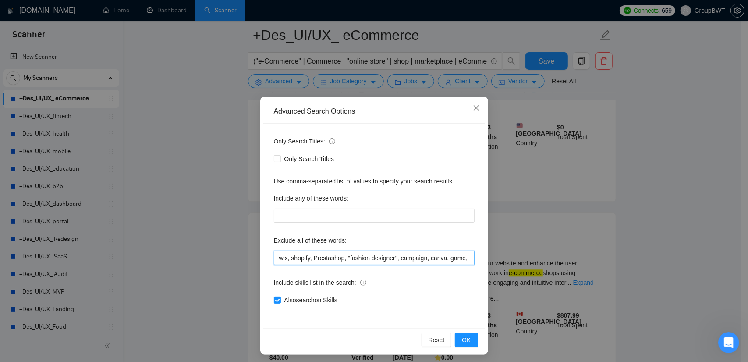
scroll to position [0, 1052]
drag, startPoint x: 477, startPoint y: 260, endPoint x: 583, endPoint y: 266, distance: 105.8
click at [585, 264] on div "Advanced Search Options Only Search Titles: Only Search Titles Use comma-separa…" at bounding box center [374, 181] width 748 height 362
click at [464, 254] on input "wix, shopify, Prestashop, "fashion designer", campaign, canva, game, Hubspot, s…" at bounding box center [374, 258] width 201 height 14
click at [466, 254] on input "wix, shopify, Prestashop, "fashion designer", campaign, canva, game, Hubspot, s…" at bounding box center [374, 258] width 201 height 14
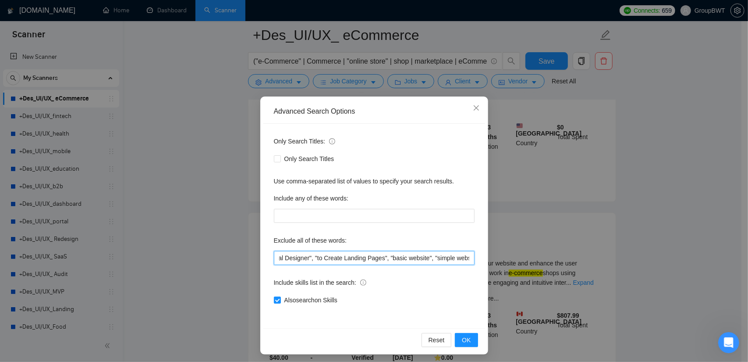
scroll to position [0, 1053]
paste input "E-Commerce Integration"
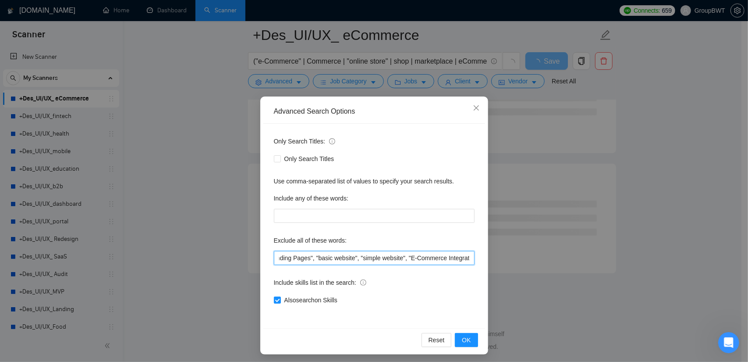
scroll to position [2301, 0]
click at [464, 338] on span "OK" at bounding box center [466, 340] width 9 height 10
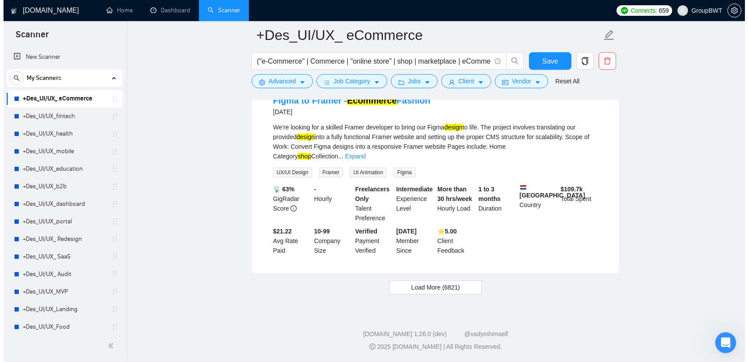
scroll to position [1830, 0]
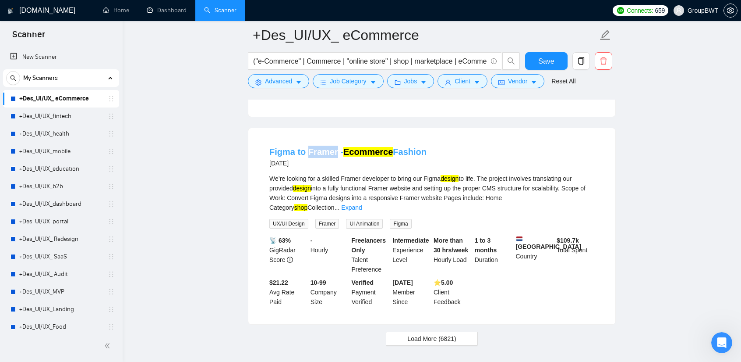
drag, startPoint x: 308, startPoint y: 102, endPoint x: 335, endPoint y: 106, distance: 28.0
click at [335, 138] on li "Figma to Framer - Ecommerce Fashion [DATE] We’re looking for a skilled Framer d…" at bounding box center [432, 225] width 346 height 175
click at [283, 81] on span "Advanced" at bounding box center [278, 81] width 27 height 10
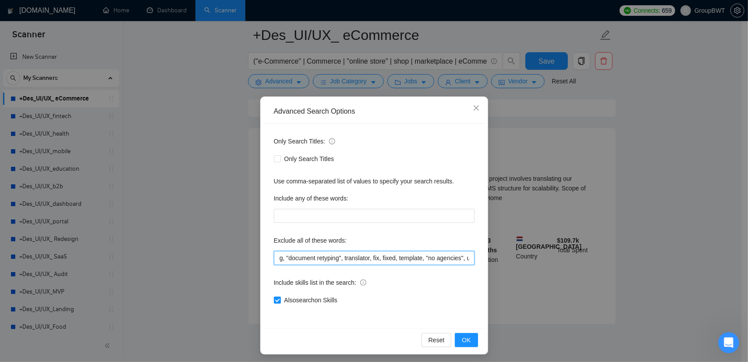
scroll to position [0, 1126]
drag, startPoint x: 436, startPoint y: 259, endPoint x: 554, endPoint y: 257, distance: 118.3
click at [554, 257] on div "Advanced Search Options Only Search Titles: Only Search Titles Use comma-separa…" at bounding box center [374, 181] width 748 height 362
click at [467, 254] on input "wix, shopify, Prestashop, "fashion designer", campaign, canva, game, Hubspot, s…" at bounding box center [374, 258] width 201 height 14
paste input ", Framer"
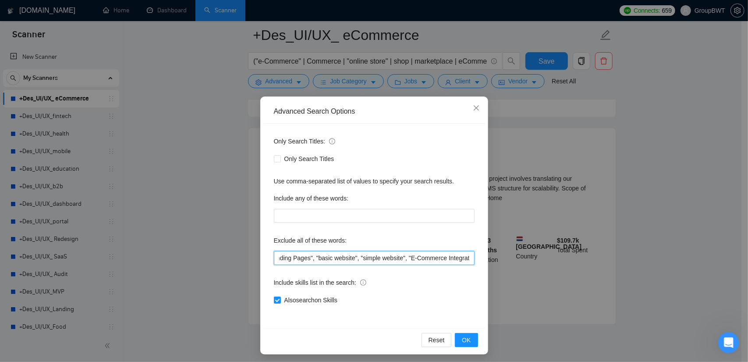
scroll to position [0, 1148]
click at [464, 342] on span "OK" at bounding box center [466, 340] width 9 height 10
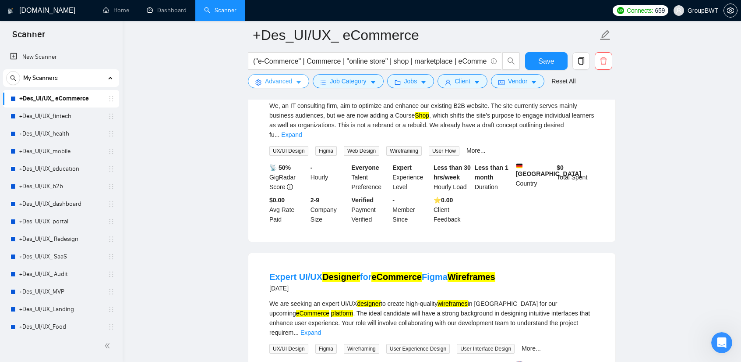
scroll to position [1820, 0]
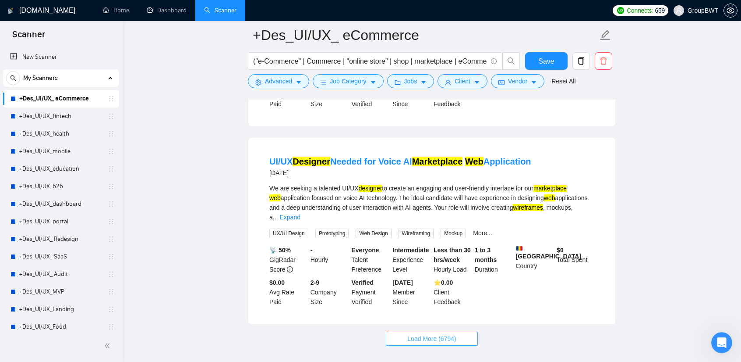
click at [426, 333] on span "Load More (6794)" at bounding box center [432, 338] width 49 height 10
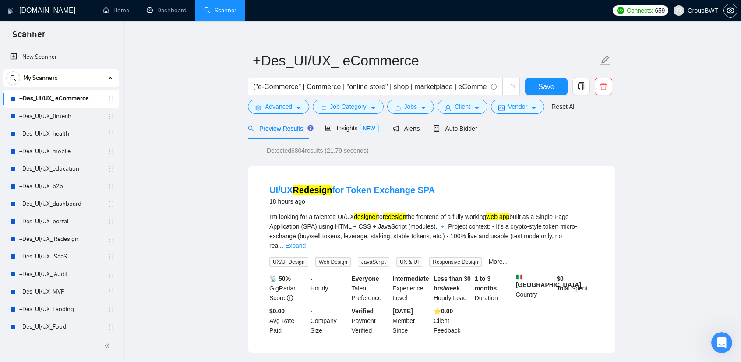
scroll to position [0, 0]
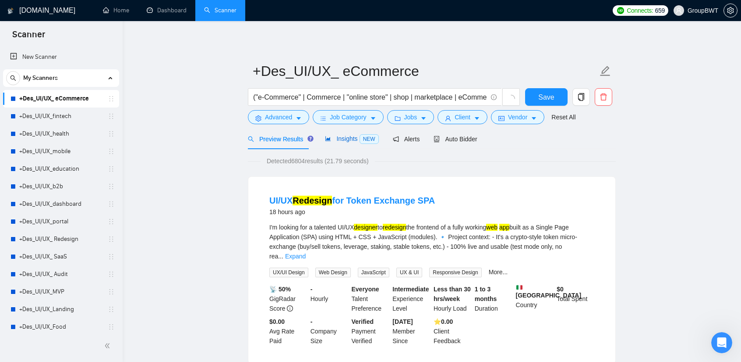
click at [340, 137] on span "Insights NEW" at bounding box center [351, 138] width 53 height 7
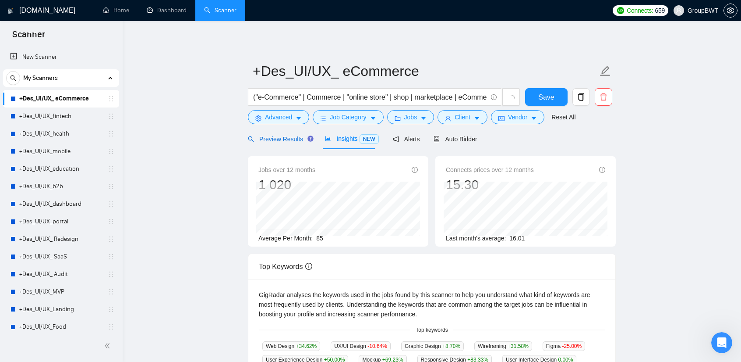
click at [274, 138] on span "Preview Results" at bounding box center [279, 138] width 63 height 7
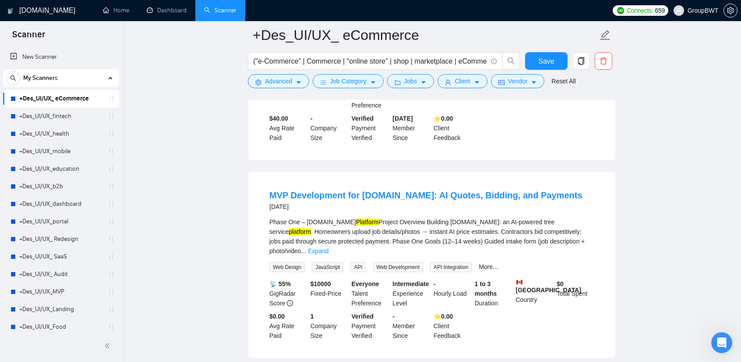
scroll to position [3374, 0]
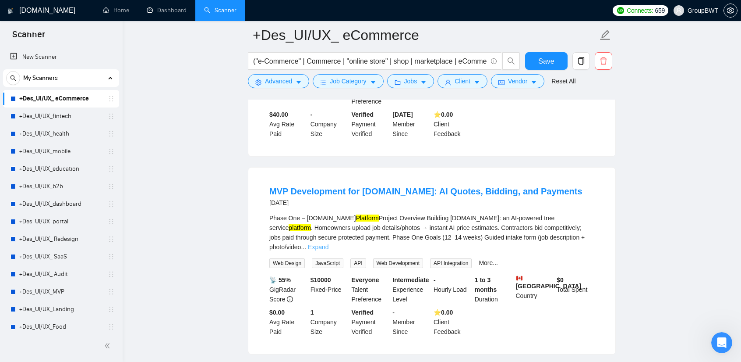
click at [329, 243] on link "Expand" at bounding box center [318, 246] width 21 height 7
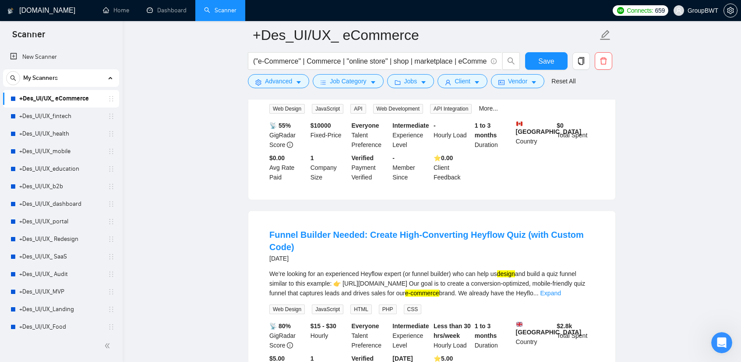
scroll to position [3593, 0]
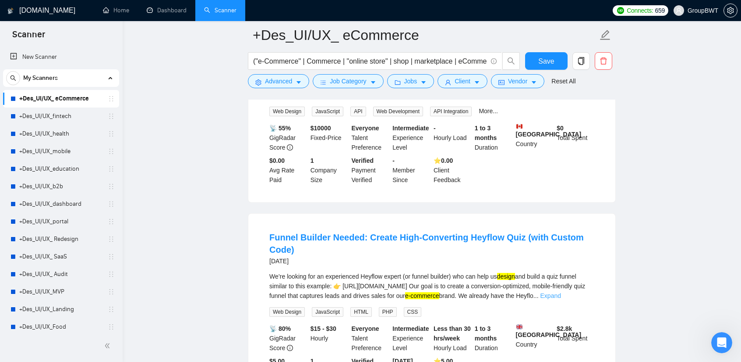
click at [561, 292] on link "Expand" at bounding box center [551, 295] width 21 height 7
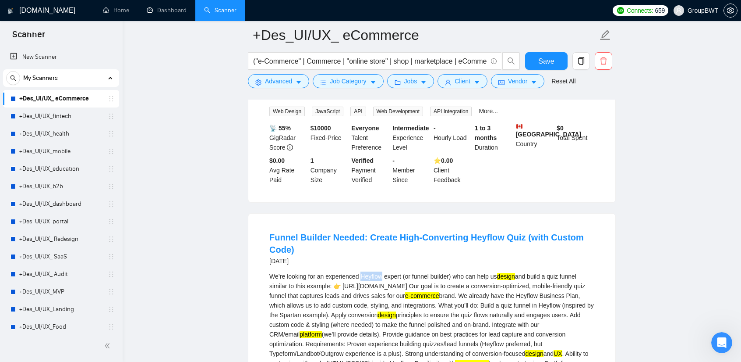
drag, startPoint x: 379, startPoint y: 184, endPoint x: 360, endPoint y: 178, distance: 19.4
click at [360, 271] on div "We’re looking for an experienced Heyflow expert (or funnel builder) who can hel…" at bounding box center [432, 343] width 325 height 145
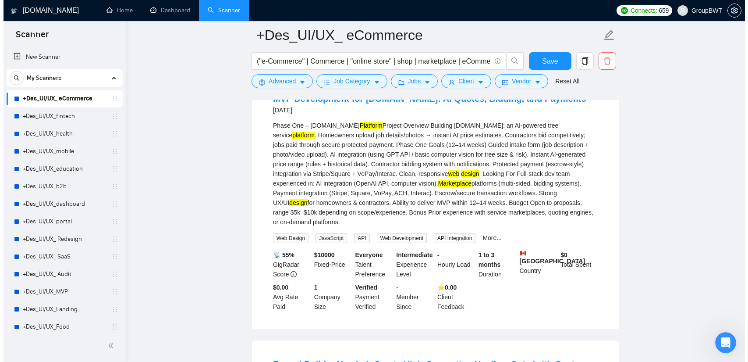
scroll to position [3462, 0]
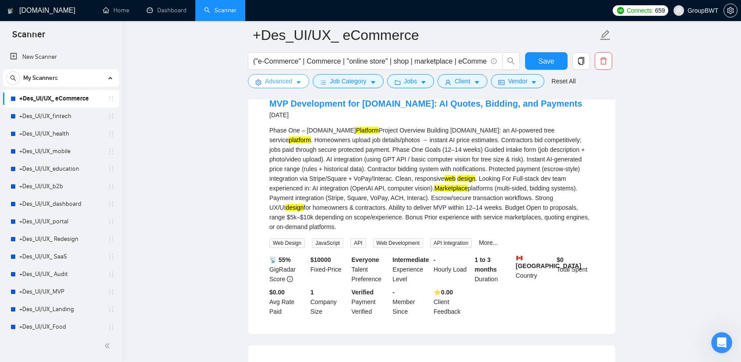
click at [289, 79] on span "Advanced" at bounding box center [278, 81] width 27 height 10
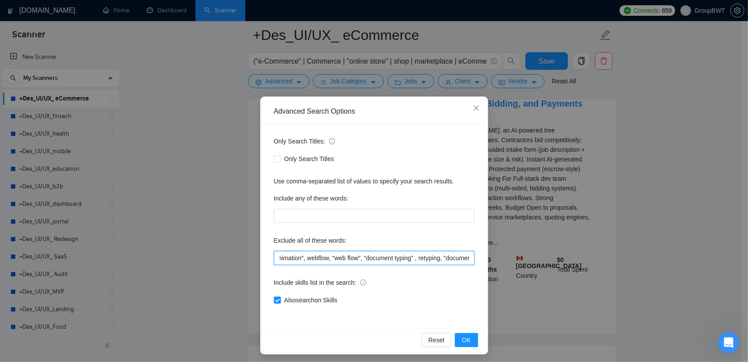
scroll to position [0, 1148]
drag, startPoint x: 446, startPoint y: 258, endPoint x: 583, endPoint y: 259, distance: 137.2
click at [583, 259] on div "Advanced Search Options Only Search Titles: Only Search Titles Use comma-separa…" at bounding box center [374, 181] width 748 height 362
click at [465, 257] on input "wix, shopify, Prestashop, "fashion designer", campaign, canva, game, Hubspot, s…" at bounding box center [374, 258] width 201 height 14
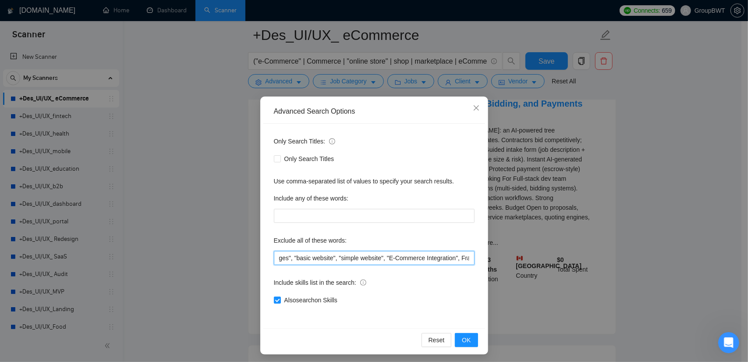
paste input ", Heyflow"
type input "wix, shopify, Prestashop, "fashion designer", campaign, canva, game, Hubspot, s…"
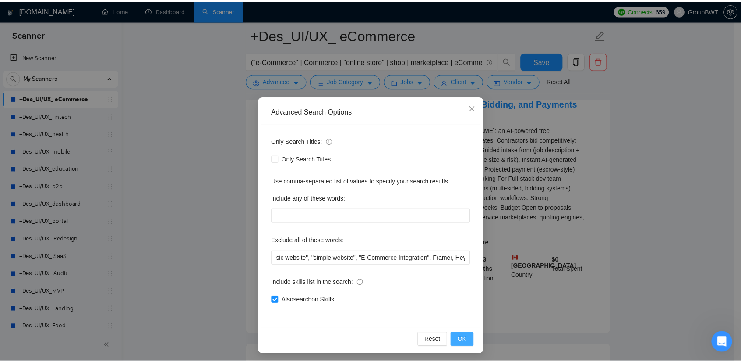
scroll to position [0, 0]
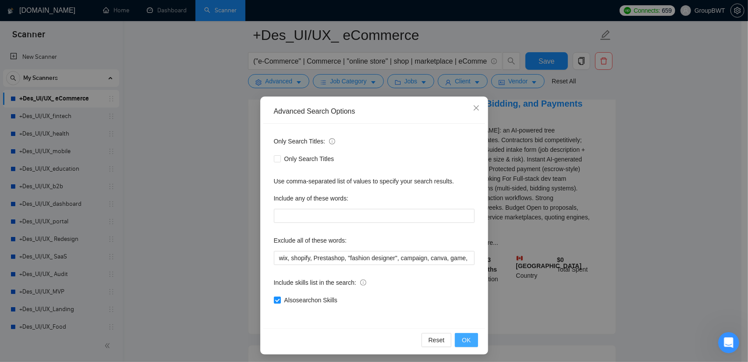
click at [465, 339] on span "OK" at bounding box center [466, 340] width 9 height 10
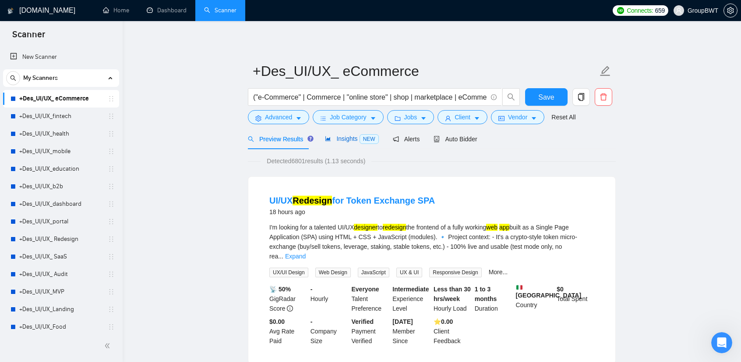
click at [355, 141] on span "Insights NEW" at bounding box center [351, 138] width 53 height 7
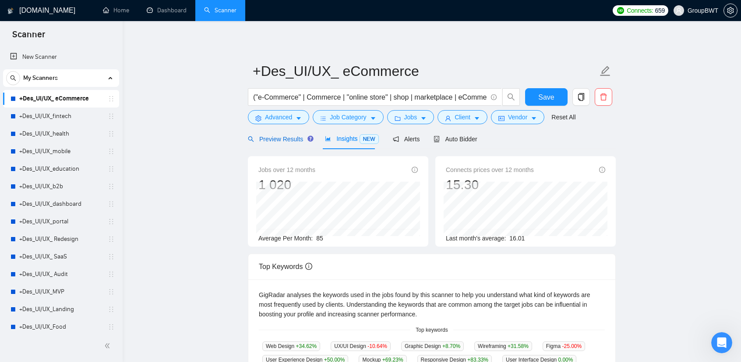
click at [275, 138] on span "Preview Results" at bounding box center [279, 138] width 63 height 7
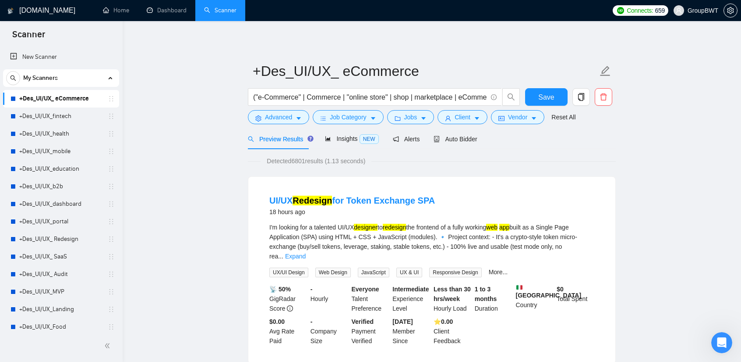
click at [407, 115] on span "Jobs" at bounding box center [410, 117] width 13 height 10
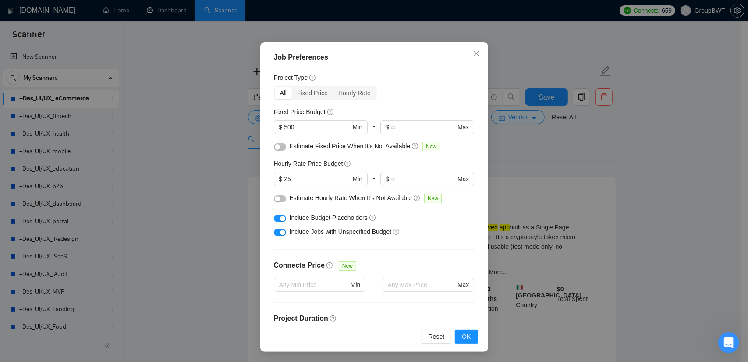
scroll to position [21, 0]
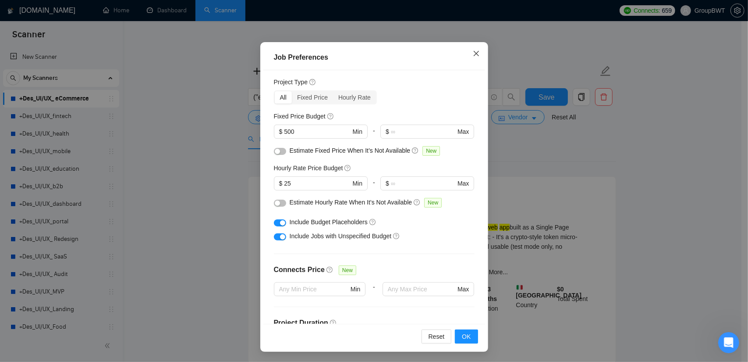
click at [473, 51] on icon "close" at bounding box center [476, 53] width 7 height 7
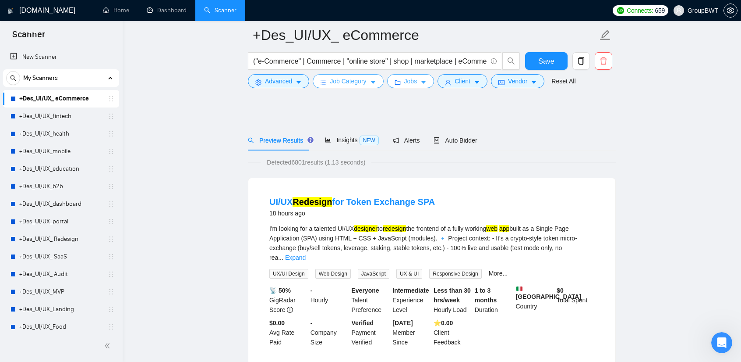
scroll to position [0, 0]
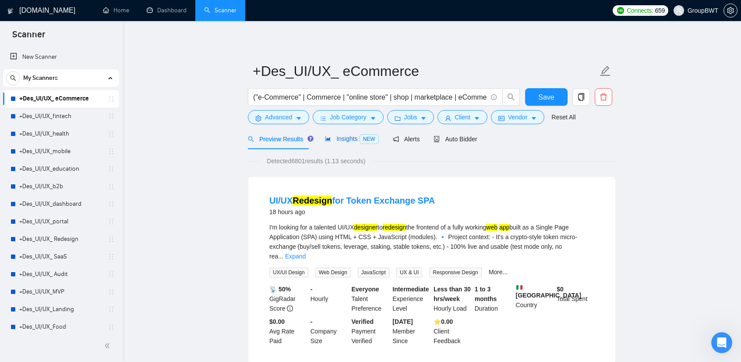
click at [350, 143] on div "Insights NEW" at bounding box center [351, 139] width 53 height 10
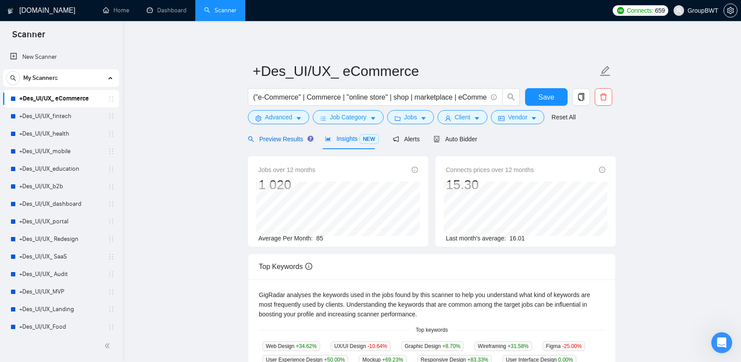
click at [277, 141] on span "Preview Results" at bounding box center [279, 138] width 63 height 7
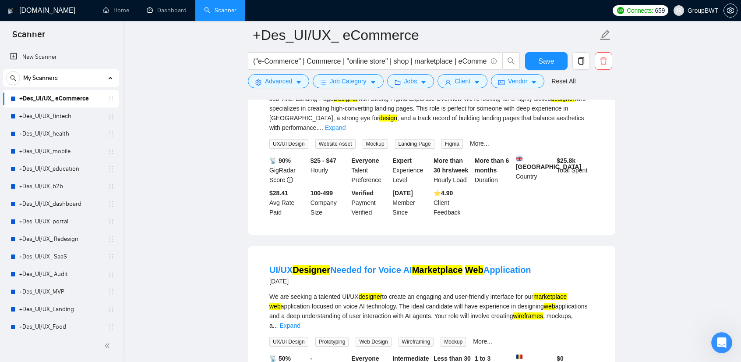
scroll to position [1820, 0]
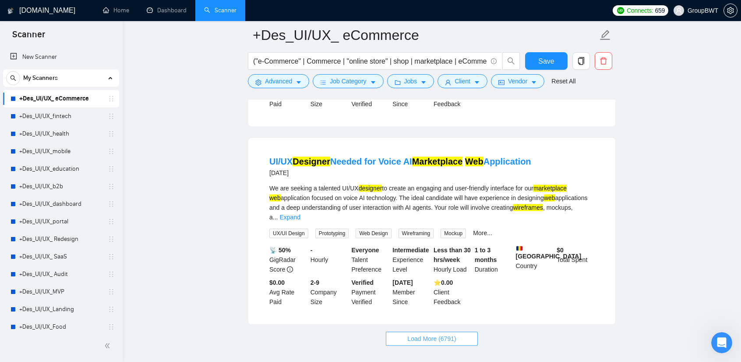
click at [434, 331] on button "Load More (6791)" at bounding box center [432, 338] width 92 height 14
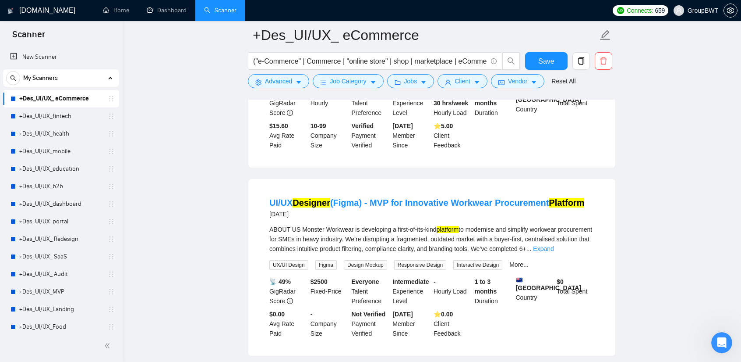
scroll to position [2171, 0]
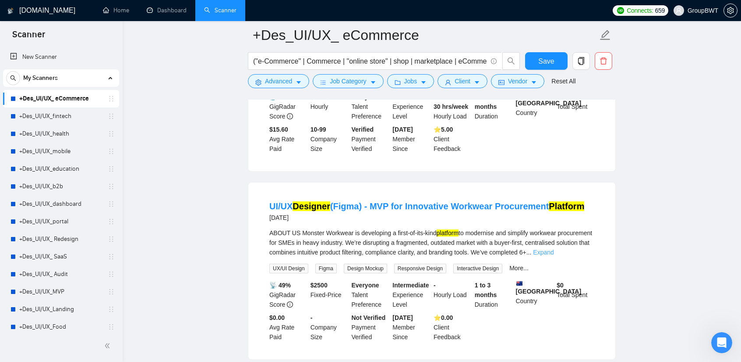
click at [554, 248] on link "Expand" at bounding box center [543, 251] width 21 height 7
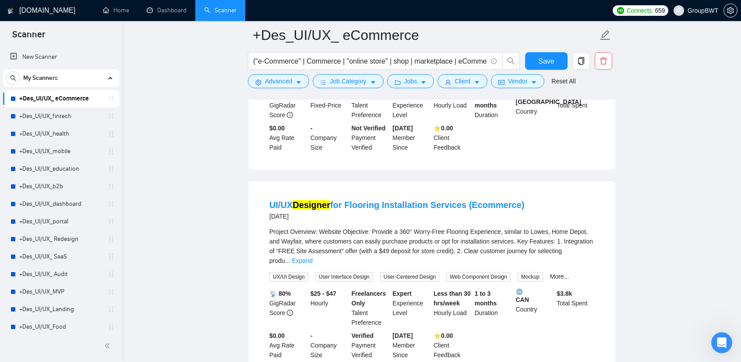
scroll to position [2521, 0]
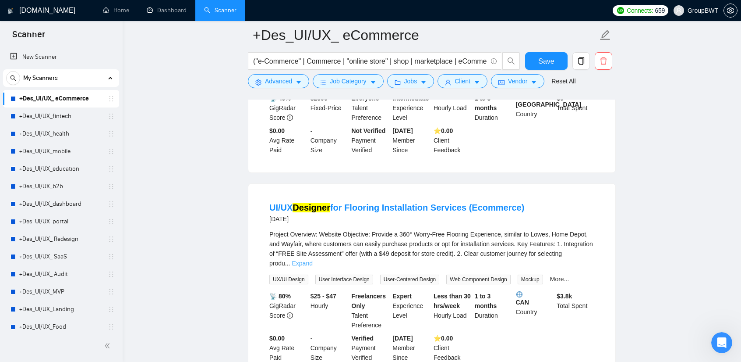
click at [312, 259] on link "Expand" at bounding box center [302, 262] width 21 height 7
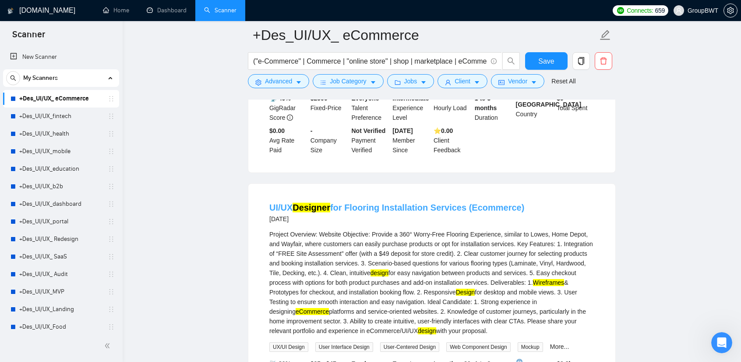
click at [439, 202] on link "UI/UX Designer for Flooring Installation Services (Ecommerce)" at bounding box center [397, 207] width 255 height 10
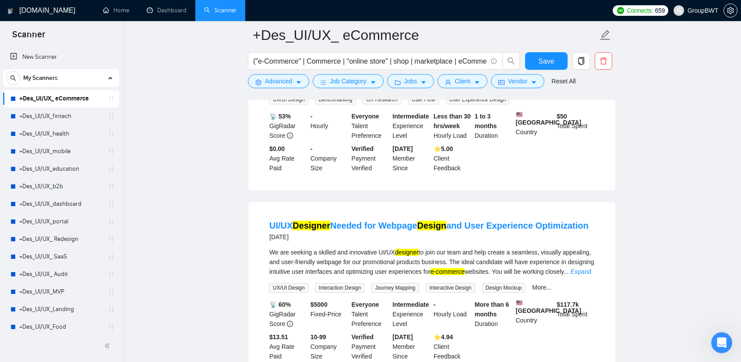
scroll to position [3968, 0]
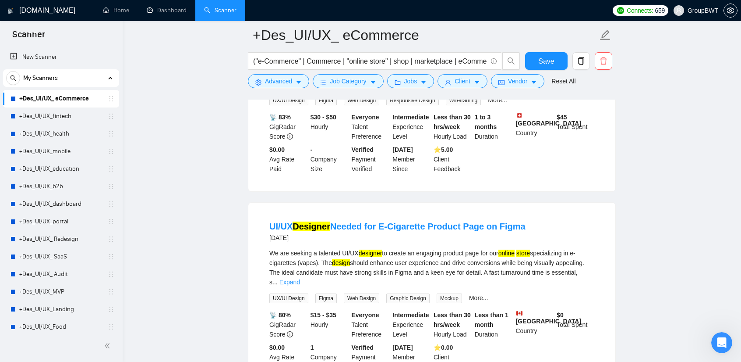
scroll to position [4325, 0]
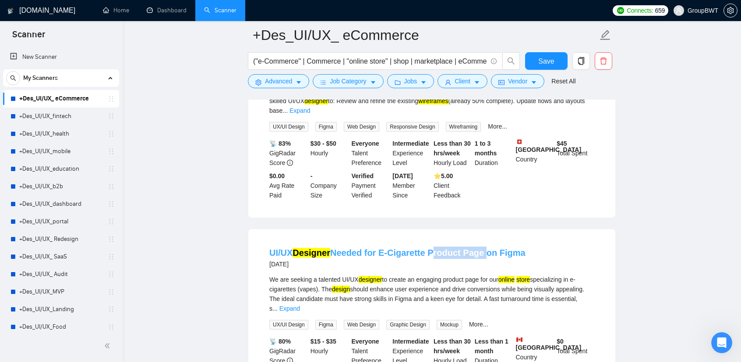
drag, startPoint x: 429, startPoint y: 138, endPoint x: 479, endPoint y: 142, distance: 50.6
click at [479, 239] on li "UI/UX Designer Needed for E-Cigarette Product Page on Figma [DATE] We are seeki…" at bounding box center [432, 321] width 346 height 165
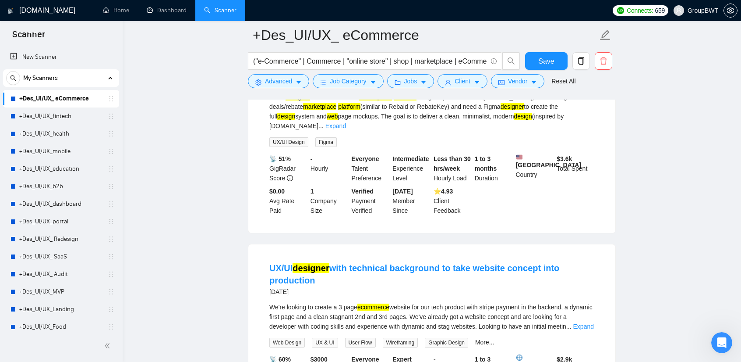
scroll to position [4720, 0]
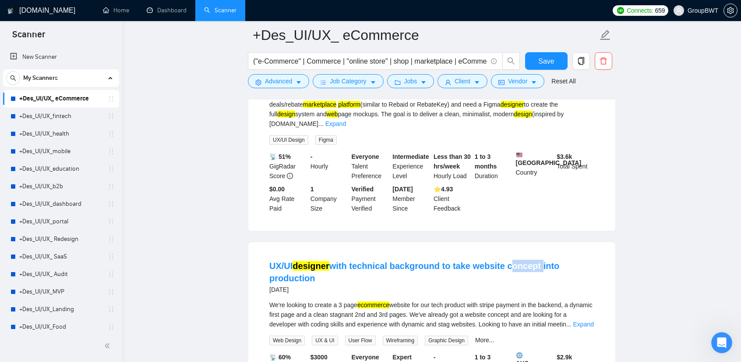
drag, startPoint x: 535, startPoint y: 137, endPoint x: 503, endPoint y: 137, distance: 31.6
click at [503, 252] on li "UX/UI designer with technical background to take website concept into productio…" at bounding box center [432, 336] width 346 height 168
drag, startPoint x: 401, startPoint y: 64, endPoint x: 672, endPoint y: 66, distance: 270.8
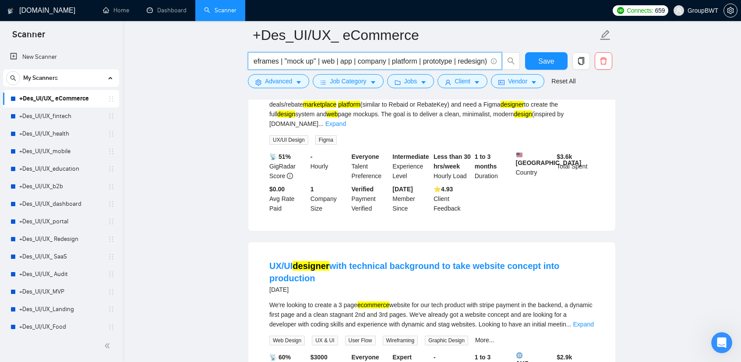
drag, startPoint x: 465, startPoint y: 59, endPoint x: 456, endPoint y: 59, distance: 8.3
click at [465, 59] on input "("e-Commerce" | Commerce | "online store" | shop | marketplace | eCommerce | "w…" at bounding box center [370, 61] width 234 height 11
click at [414, 58] on input "("e-Commerce" | Commerce | "online store" | shop | marketplace | eCommerce | "w…" at bounding box center [370, 61] width 234 height 11
click at [392, 58] on input "("e-Commerce" | Commerce | "online store" | shop | marketplace | eCommerce | "w…" at bounding box center [370, 61] width 234 height 11
drag, startPoint x: 485, startPoint y: 62, endPoint x: 457, endPoint y: 62, distance: 27.2
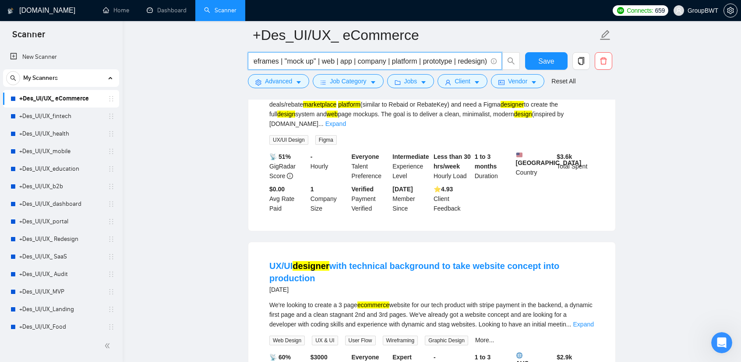
click at [457, 62] on input "("e-Commerce" | Commerce | "online store" | shop | marketplace | eCommerce | "w…" at bounding box center [370, 61] width 234 height 11
click at [553, 59] on span "Save" at bounding box center [547, 61] width 16 height 11
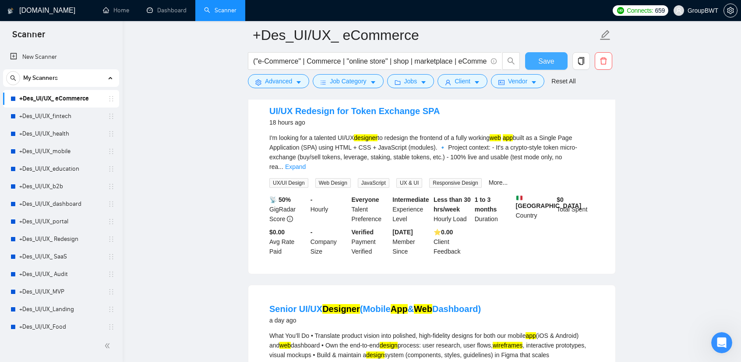
scroll to position [0, 0]
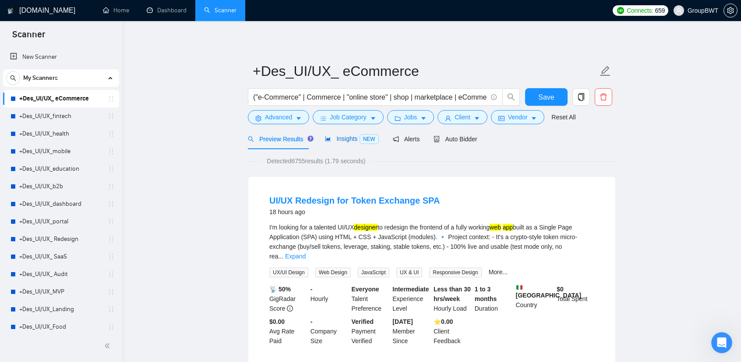
click at [339, 139] on span "Insights NEW" at bounding box center [351, 138] width 53 height 7
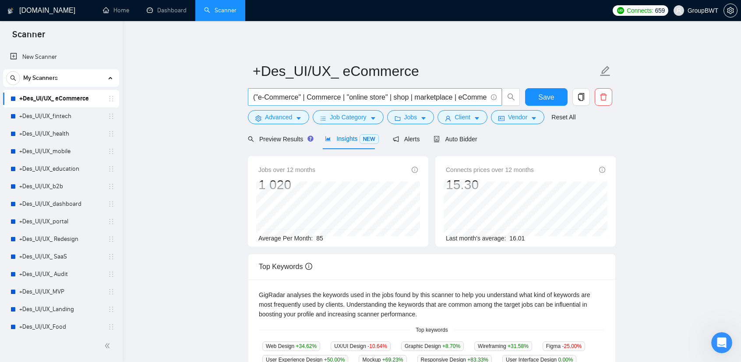
click at [429, 96] on input "("e-Commerce" | Commerce | "online store" | shop | marketplace | eCommerce | "w…" at bounding box center [370, 97] width 234 height 11
drag, startPoint x: 383, startPoint y: 98, endPoint x: 215, endPoint y: 100, distance: 168.7
click at [215, 100] on main "+Des_UI/UX_ eCommerce ("e-Commerce" | Commerce | "online store" | shop | market…" at bounding box center [432, 335] width 591 height 601
click at [319, 96] on input "("e-Commerce" | Commerce | "online store" | shop | marketplace | eCommerce | "w…" at bounding box center [370, 97] width 234 height 11
click at [340, 96] on input "("e-Commerce" | Commerce | "online store" | shop | marketplace | eCommerce | "w…" at bounding box center [370, 97] width 234 height 11
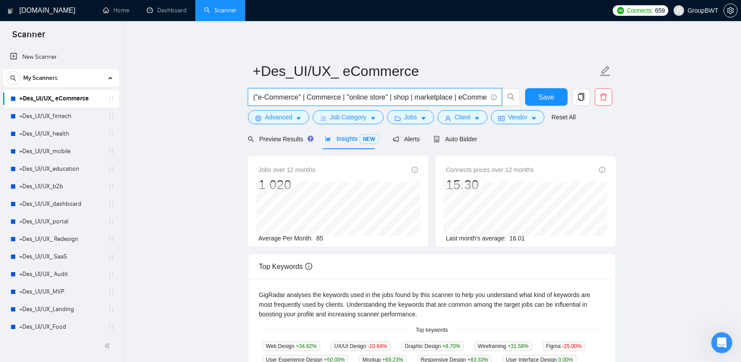
click at [345, 95] on input "("e-Commerce" | Commerce | "online store" | shop | marketplace | eCommerce | "w…" at bounding box center [370, 97] width 234 height 11
paste input "concept"
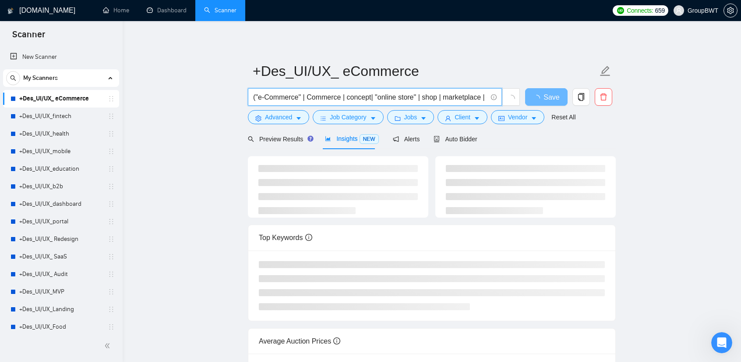
click at [370, 95] on input "("e-Commerce" | Commerce | concept| "online store" | shop | marketplace | eComm…" at bounding box center [370, 97] width 234 height 11
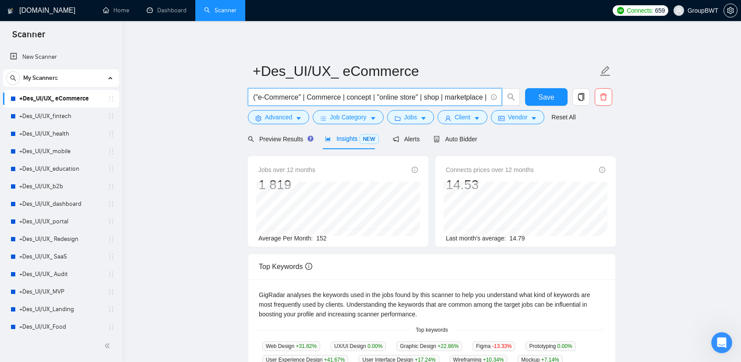
drag, startPoint x: 371, startPoint y: 99, endPoint x: 346, endPoint y: 99, distance: 24.6
click at [346, 99] on input "("e-Commerce" | Commerce | concept | "online store" | shop | marketplace | eCom…" at bounding box center [370, 97] width 234 height 11
click at [638, 162] on main "+Des_UI/UX_ eCommerce ("e-Commerce" | Commerce | concept | "online store" | sho…" at bounding box center [432, 335] width 591 height 601
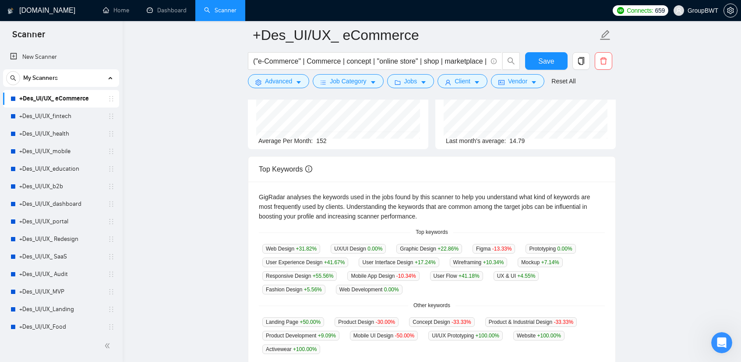
scroll to position [39, 0]
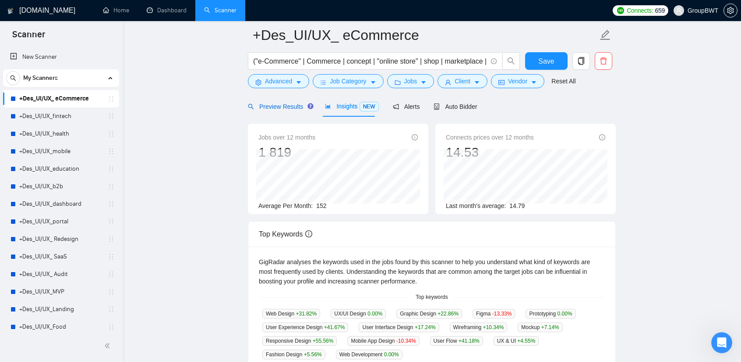
click at [279, 106] on span "Preview Results" at bounding box center [279, 106] width 63 height 7
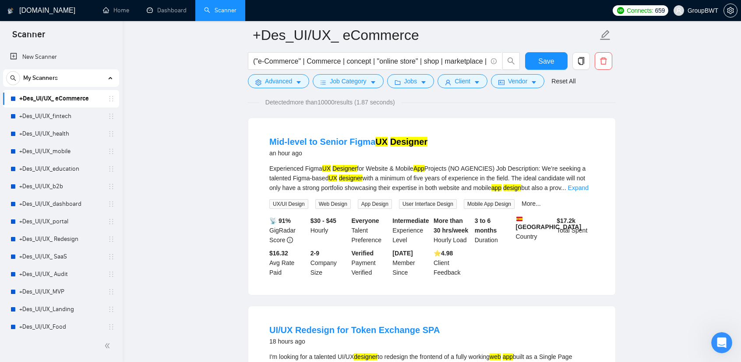
scroll to position [127, 0]
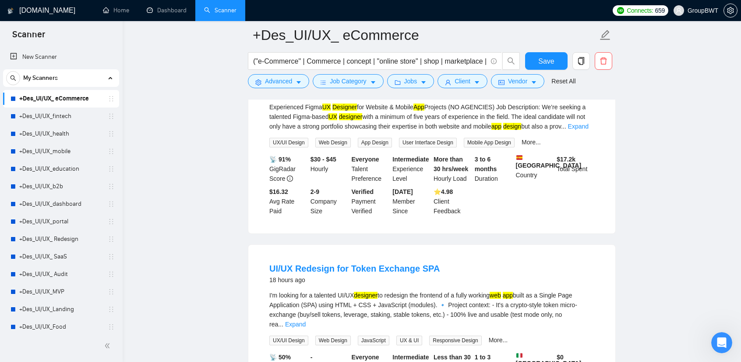
drag, startPoint x: 653, startPoint y: 138, endPoint x: 655, endPoint y: 144, distance: 6.5
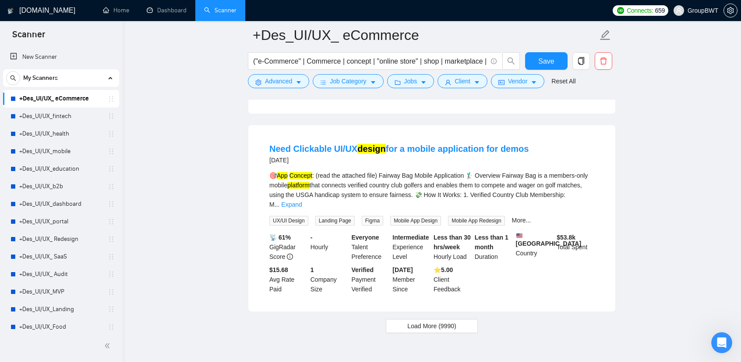
scroll to position [1799, 0]
click at [437, 320] on span "Load More (9990)" at bounding box center [432, 325] width 49 height 10
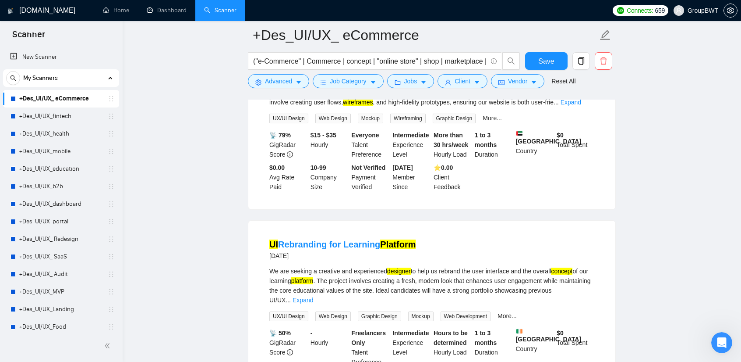
scroll to position [2676, 0]
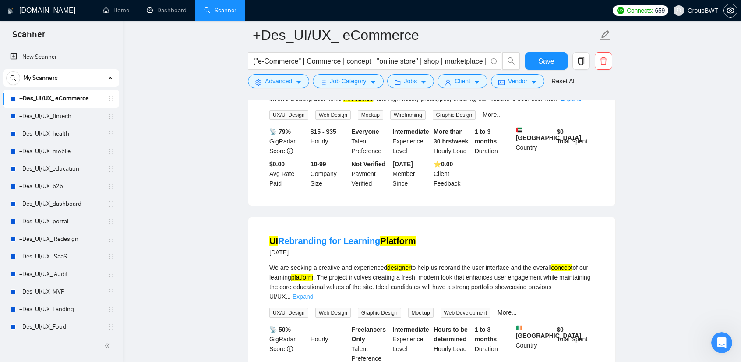
click at [313, 293] on link "Expand" at bounding box center [303, 296] width 21 height 7
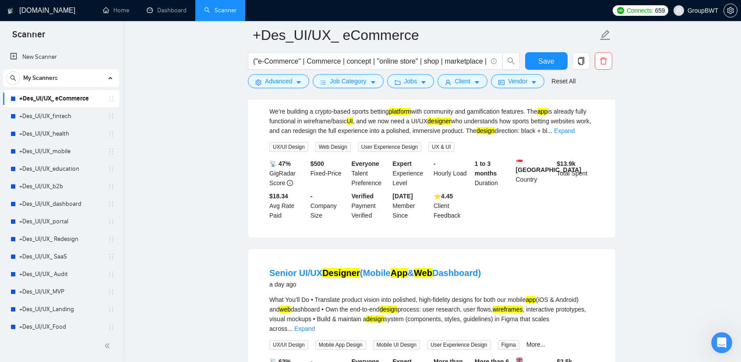
scroll to position [748, 0]
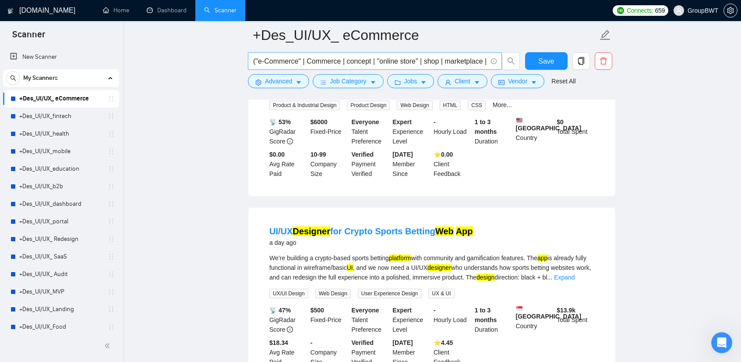
click at [370, 58] on input "("e-Commerce" | Commerce | concept | "online store" | shop | marketplace | eCom…" at bounding box center [370, 61] width 234 height 11
drag, startPoint x: 370, startPoint y: 57, endPoint x: 340, endPoint y: 59, distance: 30.3
click at [340, 59] on input "("e-Commerce" | Commerce | concept | "online store" | shop | marketplace | eCom…" at bounding box center [370, 61] width 234 height 11
click at [548, 63] on span "Save" at bounding box center [547, 61] width 16 height 11
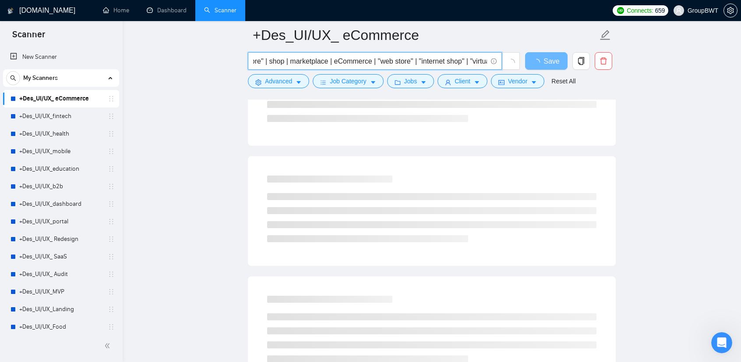
scroll to position [0, 0]
drag, startPoint x: 422, startPoint y: 62, endPoint x: 256, endPoint y: 64, distance: 165.7
click at [256, 64] on input "("e-Commerce" | Commerce | "online store" | shop | marketplace | eCommerce | "w…" at bounding box center [370, 61] width 234 height 11
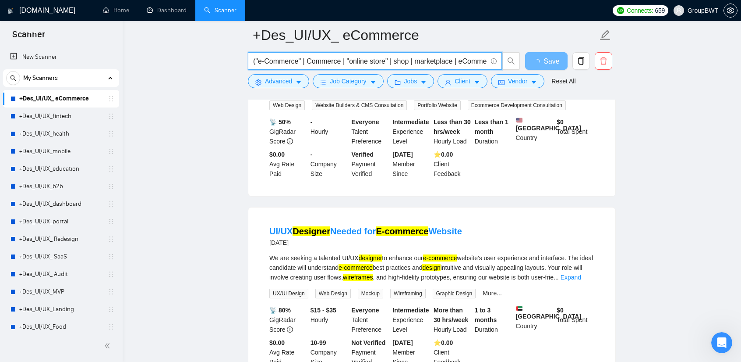
click at [390, 56] on input "("e-Commerce" | Commerce | "online store" | shop | marketplace | eCommerce | "w…" at bounding box center [370, 61] width 234 height 11
click at [394, 61] on input "("e-Commerce" | Commerce | "online store" | shop | marketplace | eCommerce | "w…" at bounding box center [370, 61] width 234 height 11
click at [328, 62] on input "("e-Commerce" | Commerce | "online store" | shop | marketplace | eCommerce | "w…" at bounding box center [370, 61] width 234 height 11
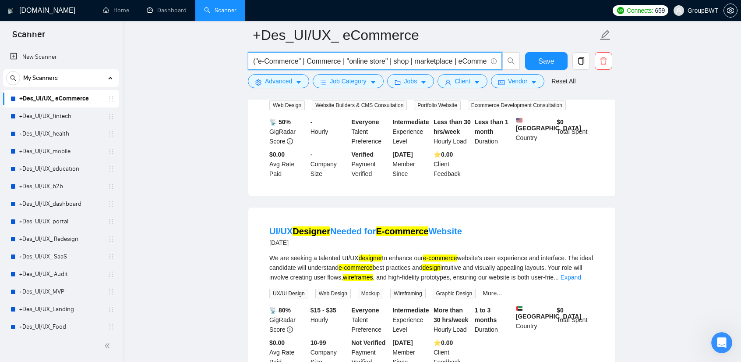
paste input "| "online store" | "multi-vendor marketplace" | "shopping site" | "retail websi…"
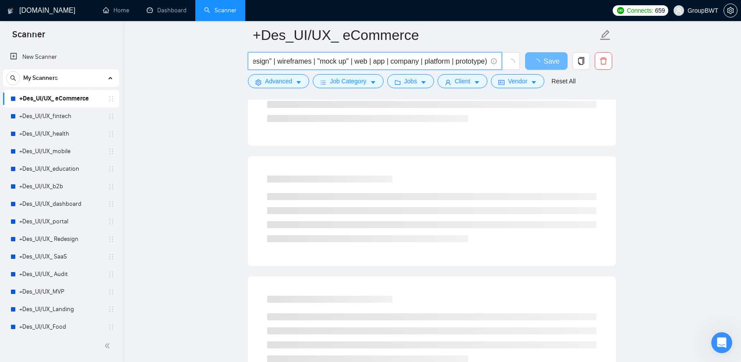
click at [367, 62] on input "("e-Commerce" | Commerce | "online store" | shop | marketplace | eCommerce | "w…" at bounding box center [370, 61] width 234 height 11
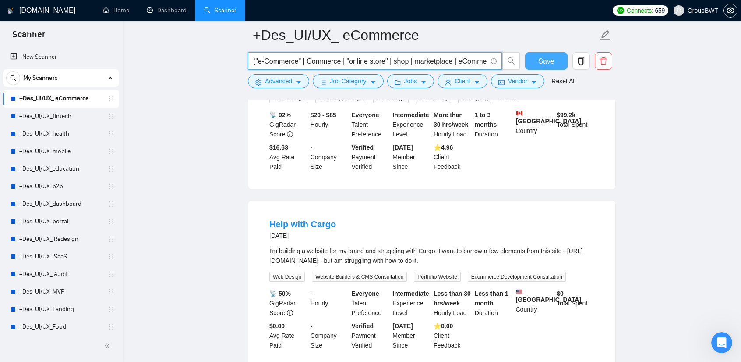
scroll to position [572, 0]
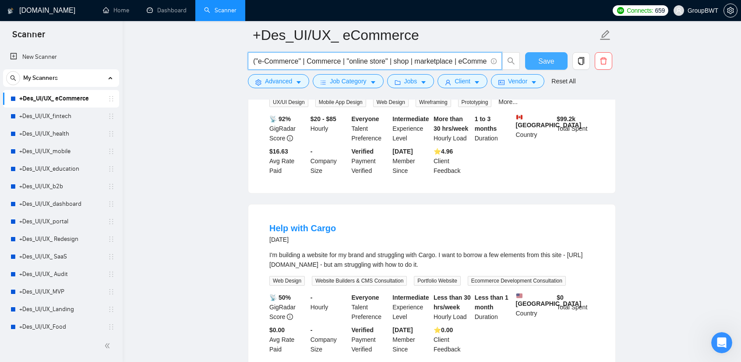
click at [550, 57] on span "Save" at bounding box center [547, 61] width 16 height 11
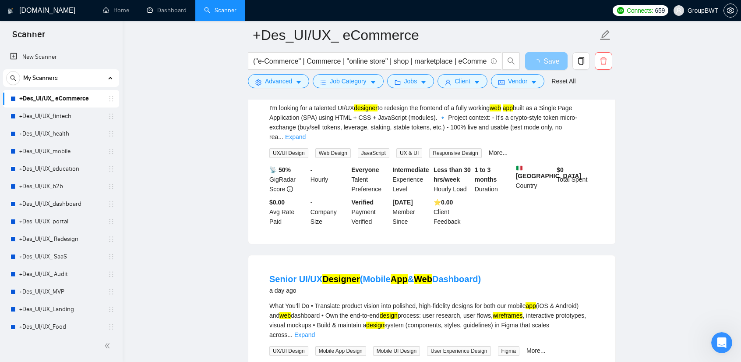
scroll to position [3, 0]
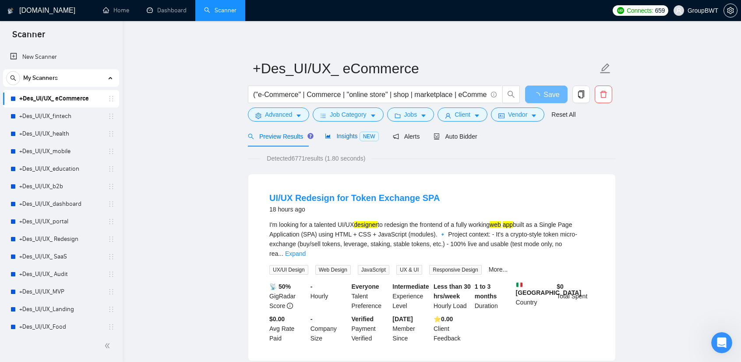
click at [344, 138] on span "Insights NEW" at bounding box center [351, 135] width 53 height 7
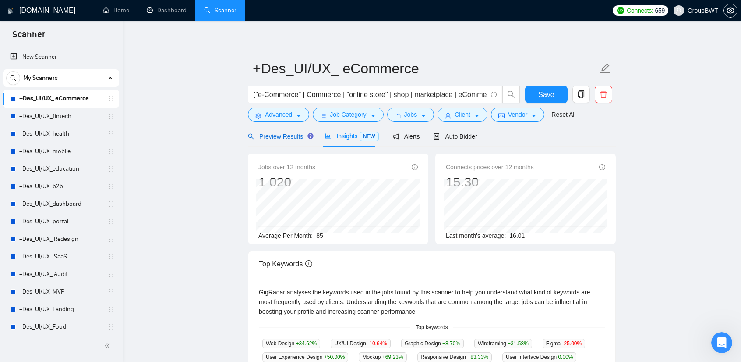
click at [285, 136] on span "Preview Results" at bounding box center [279, 136] width 63 height 7
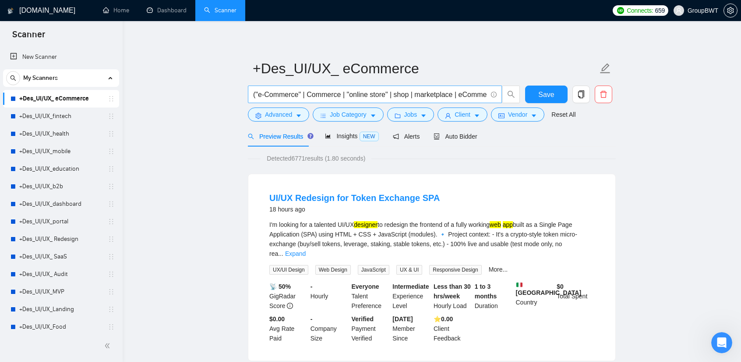
click at [391, 98] on input "("e-Commerce" | Commerce | "online store" | shop | marketplace | eCommerce | "w…" at bounding box center [370, 94] width 234 height 11
click at [392, 97] on input "("e-Commerce" | Commerce | "online store" | shop | marketplace | eCommerce | "w…" at bounding box center [370, 94] width 234 height 11
drag, startPoint x: 387, startPoint y: 95, endPoint x: 346, endPoint y: 97, distance: 41.2
click at [346, 97] on input "("e-Commerce" | Commerce | "online store" | shop | marketplace | eCommerce | "w…" at bounding box center [370, 94] width 234 height 11
drag, startPoint x: 407, startPoint y: 95, endPoint x: 394, endPoint y: 94, distance: 12.8
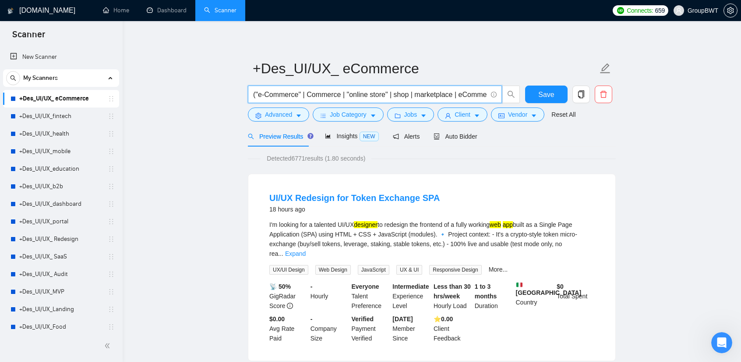
click at [394, 94] on input "("e-Commerce" | Commerce | "online store" | shop | marketplace | eCommerce | "w…" at bounding box center [370, 94] width 234 height 11
paste input ""online store""
click at [429, 92] on input "("e-Commerce" | Commerce | "online store" | "online store" | marketplace | eCom…" at bounding box center [370, 94] width 234 height 11
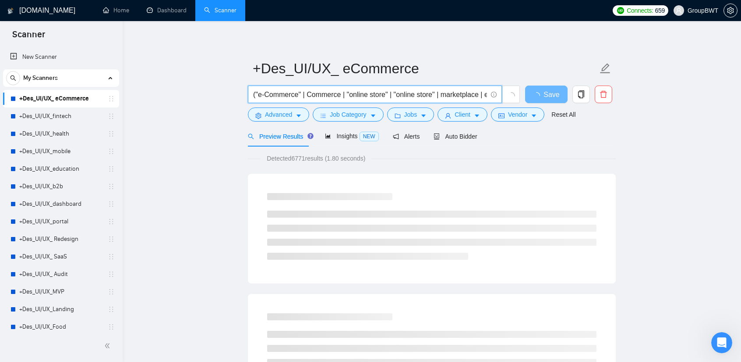
drag, startPoint x: 433, startPoint y: 94, endPoint x: 416, endPoint y: 94, distance: 17.1
click at [416, 94] on input "("e-Commerce" | Commerce | "online store" | "online store" | marketplace | eCom…" at bounding box center [370, 94] width 234 height 11
click at [551, 97] on span "Save" at bounding box center [552, 94] width 16 height 11
click at [433, 94] on input "("e-Commerce" | Commerce | "online store" | "online shop" | marketplace | eComm…" at bounding box center [370, 94] width 234 height 11
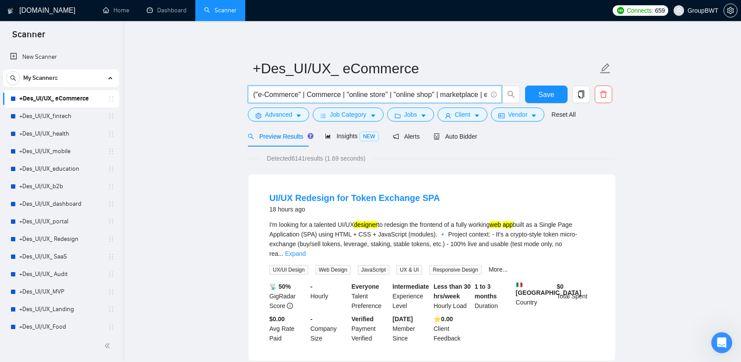
click at [433, 94] on input "("e-Commerce" | Commerce | "online store" | "online shop" | marketplace | eComm…" at bounding box center [370, 94] width 234 height 11
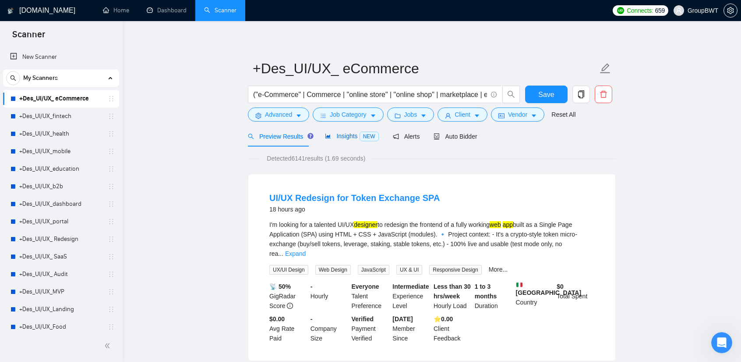
click at [339, 135] on span "Insights NEW" at bounding box center [351, 135] width 53 height 7
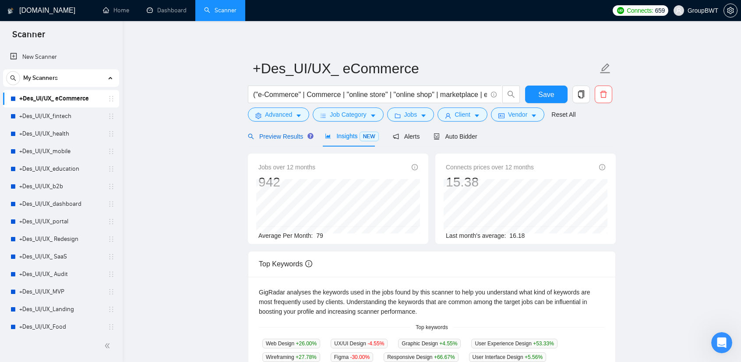
click at [282, 137] on span "Preview Results" at bounding box center [279, 136] width 63 height 7
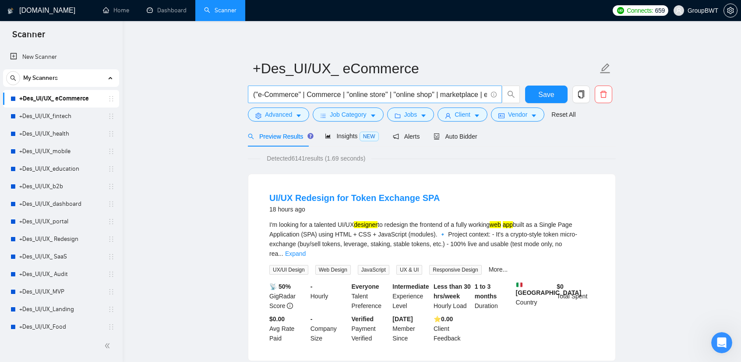
click at [407, 99] on span "("e-Commerce" | Commerce | "online store" | "online shop" | marketplace | eComm…" at bounding box center [375, 94] width 254 height 18
click at [425, 97] on input "("e-Commerce" | Commerce | "online store" | "online shop" | marketplace | eComm…" at bounding box center [370, 94] width 234 height 11
click at [426, 92] on input "("e-Commerce" | Commerce | "online store" | shop | marketplace | eCommerce | "w…" at bounding box center [370, 94] width 234 height 11
type input "("e-Commerce" | Commerce | "online store" | shop | marketplace | eCommerce | "w…"
click at [531, 93] on button "Save" at bounding box center [546, 94] width 43 height 18
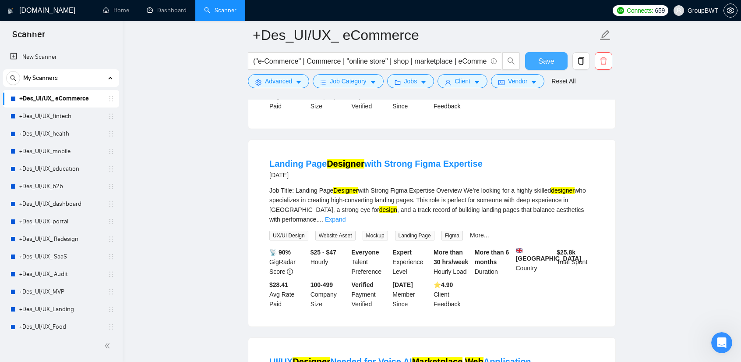
scroll to position [1624, 0]
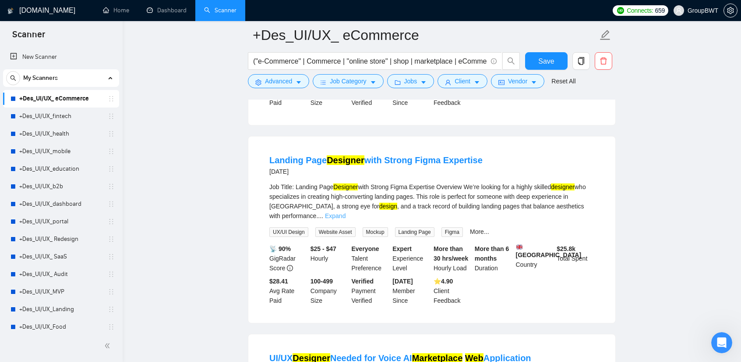
click at [346, 212] on link "Expand" at bounding box center [335, 215] width 21 height 7
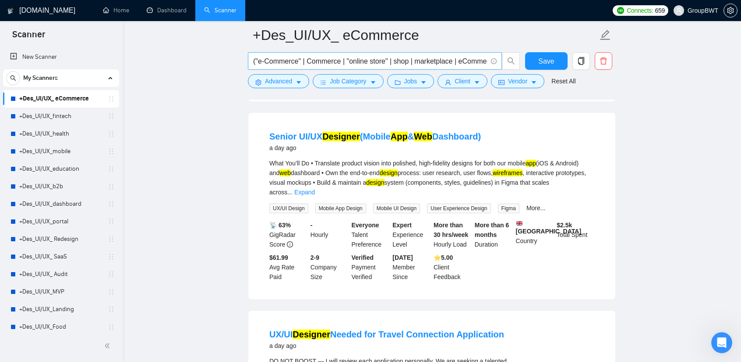
scroll to position [266, 0]
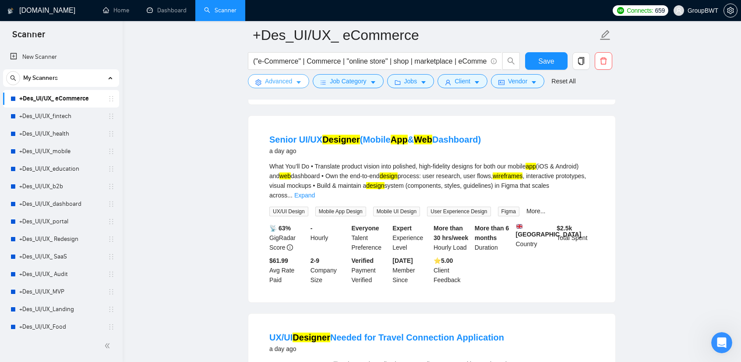
click at [285, 79] on span "Advanced" at bounding box center [278, 81] width 27 height 10
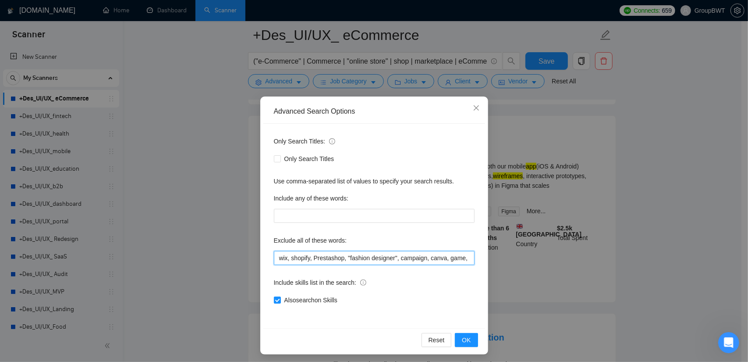
click at [291, 258] on input "wix, shopify, Prestashop, "fashion designer", campaign, canva, game, Hubspot, s…" at bounding box center [374, 258] width 201 height 14
click at [276, 255] on input "wix, shopify, Prestashop, "fashion designer", campaign, canva, game, Hubspot, s…" at bounding box center [374, 258] width 201 height 14
click at [296, 260] on input "Landing, wix, shopify, Prestashop, "fashion designer", campaign, canva, game, H…" at bounding box center [374, 258] width 201 height 14
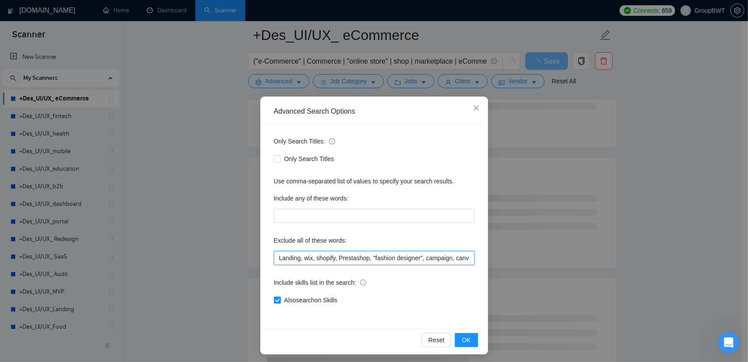
drag, startPoint x: 299, startPoint y: 258, endPoint x: 251, endPoint y: 266, distance: 48.9
click at [225, 259] on div "Advanced Search Options Only Search Titles: Only Search Titles Use comma-separa…" at bounding box center [374, 181] width 748 height 362
click at [469, 342] on button "OK" at bounding box center [466, 340] width 23 height 14
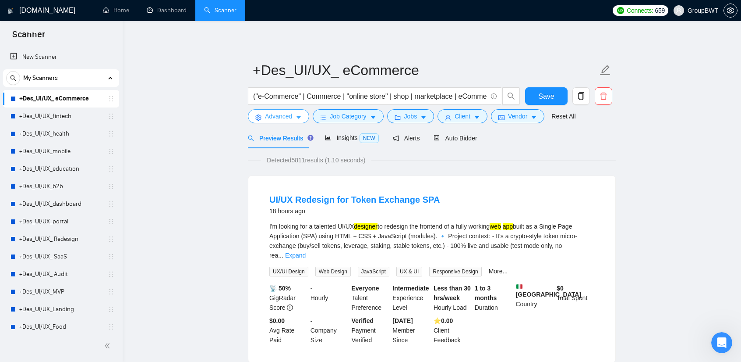
scroll to position [0, 0]
click at [328, 146] on div "Insights NEW" at bounding box center [351, 138] width 53 height 21
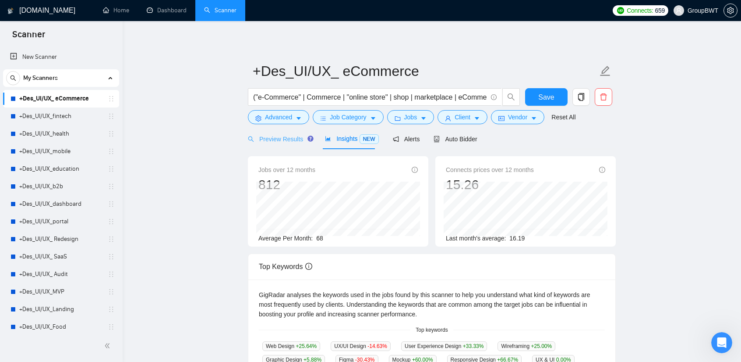
click at [282, 144] on div "Preview Results" at bounding box center [279, 138] width 63 height 21
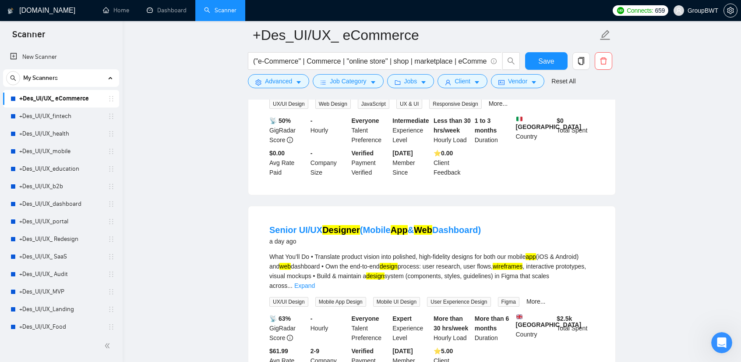
scroll to position [44, 0]
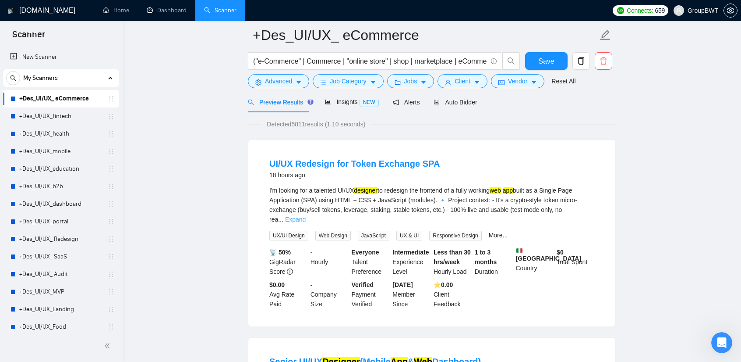
click at [306, 216] on link "Expand" at bounding box center [295, 219] width 21 height 7
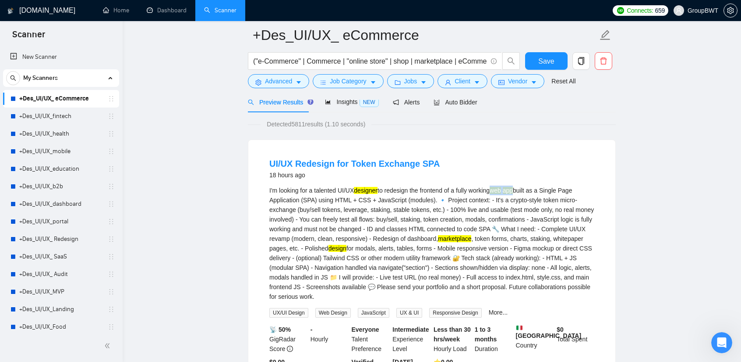
drag, startPoint x: 500, startPoint y: 190, endPoint x: 521, endPoint y: 190, distance: 21.0
click at [521, 190] on div "I'm looking for a talented UI/UX designer to redesign the frontend of a fully w…" at bounding box center [432, 243] width 325 height 116
click at [280, 78] on span "Advanced" at bounding box center [278, 81] width 27 height 10
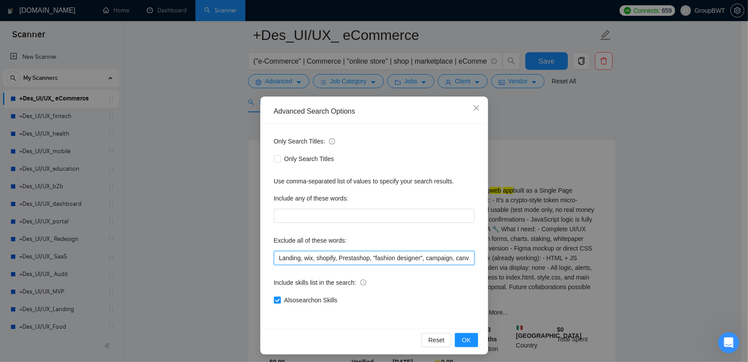
drag, startPoint x: 301, startPoint y: 260, endPoint x: 262, endPoint y: 260, distance: 38.6
click at [263, 260] on div "Only Search Titles: Only Search Titles Use comma-separated list of values to sp…" at bounding box center [374, 226] width 222 height 204
click at [462, 335] on span "OK" at bounding box center [466, 340] width 9 height 10
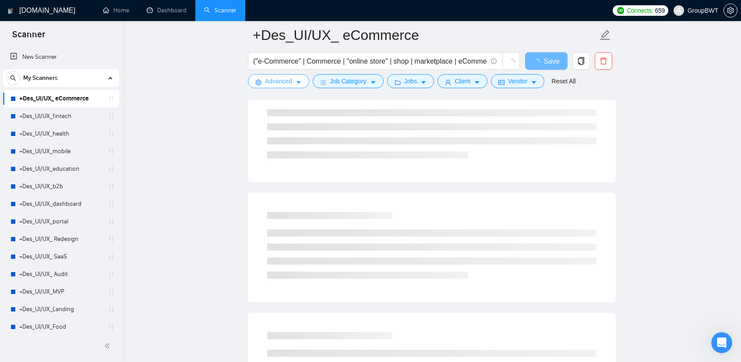
scroll to position [0, 0]
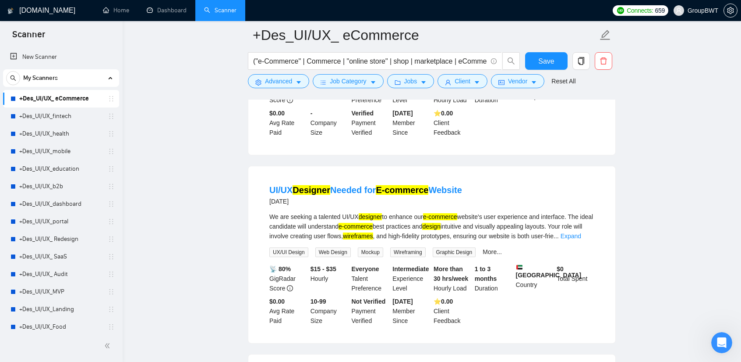
scroll to position [1566, 0]
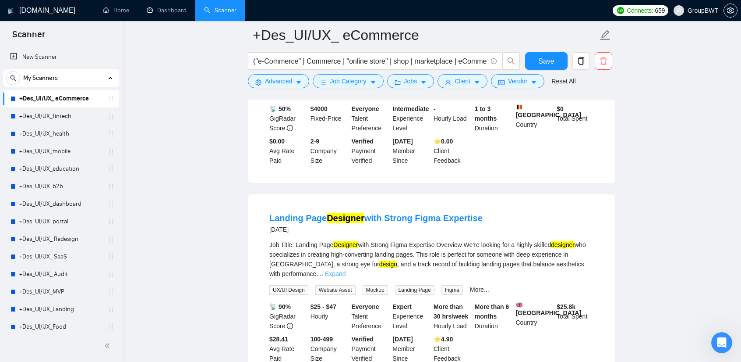
click at [346, 270] on link "Expand" at bounding box center [335, 273] width 21 height 7
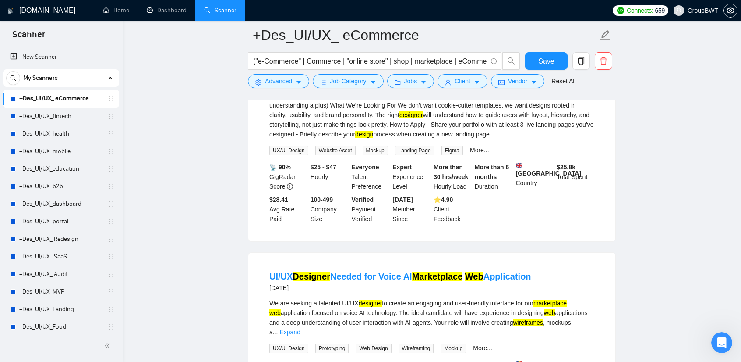
scroll to position [1917, 0]
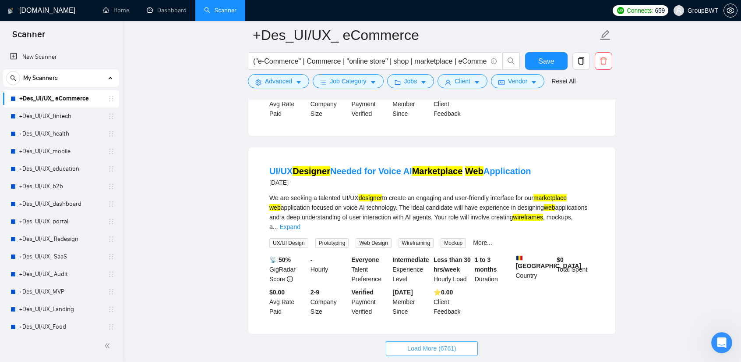
click at [435, 343] on span "Load More (6761)" at bounding box center [432, 348] width 49 height 10
click at [300, 223] on link "Expand" at bounding box center [290, 226] width 21 height 7
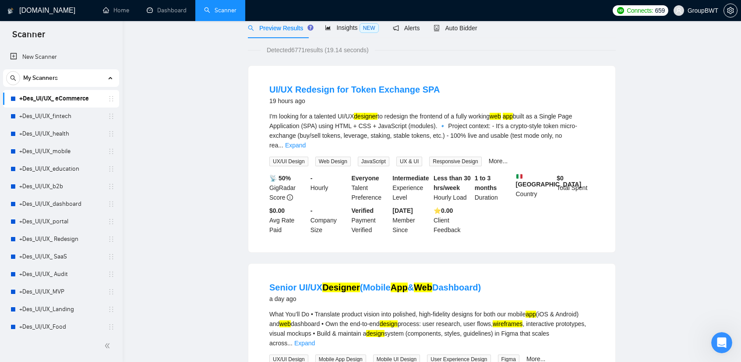
scroll to position [0, 0]
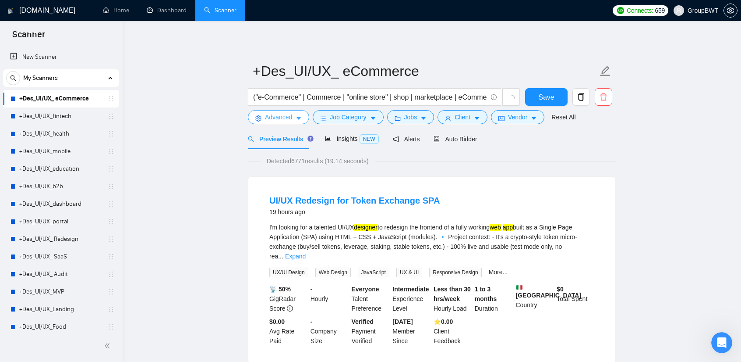
click at [294, 115] on button "Advanced" at bounding box center [278, 117] width 61 height 14
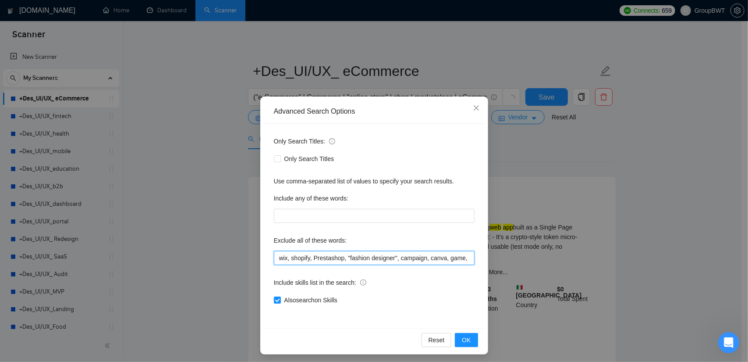
click at [277, 258] on input "wix, shopify, Prestashop, "fashion designer", campaign, canva, game, Hubspot, s…" at bounding box center [374, 258] width 201 height 14
paste input "Landing"
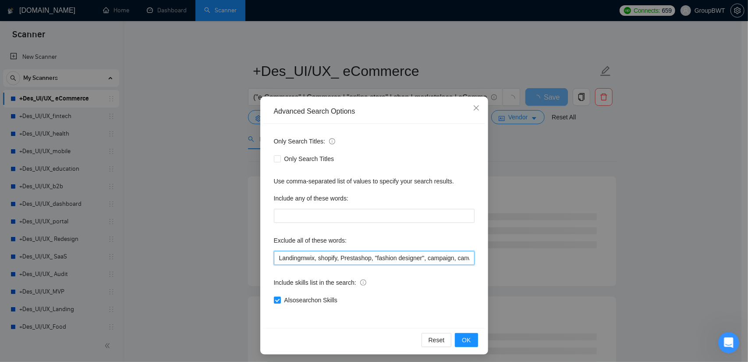
click at [298, 259] on input "Landingmwix, shopify, Prestashop, "fashion designer", campaign, canva, game, Hu…" at bounding box center [374, 258] width 201 height 14
type input "Landing, wix, shopify, Prestashop, "fashion designer", campaign, canva, game, H…"
click at [463, 339] on span "OK" at bounding box center [466, 340] width 9 height 10
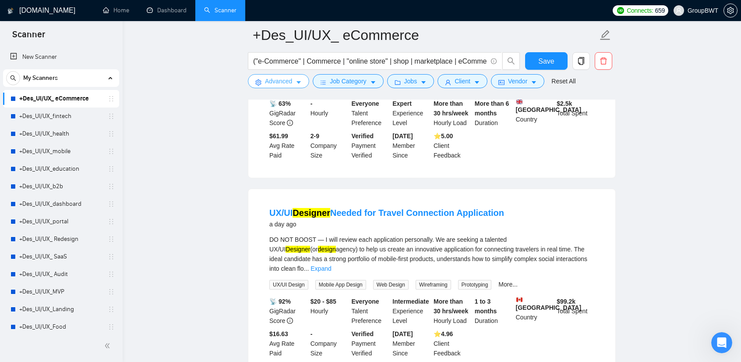
scroll to position [394, 0]
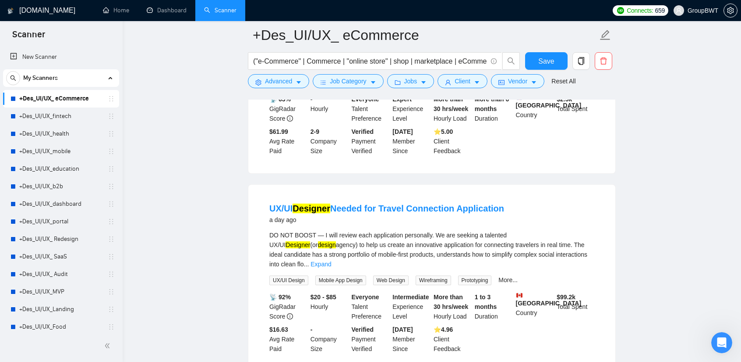
click at [331, 260] on link "Expand" at bounding box center [321, 263] width 21 height 7
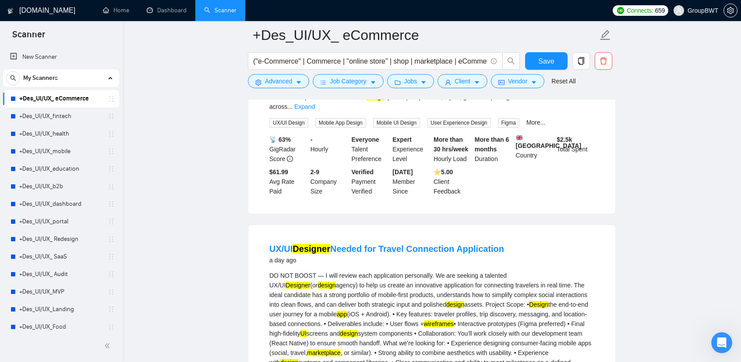
scroll to position [351, 0]
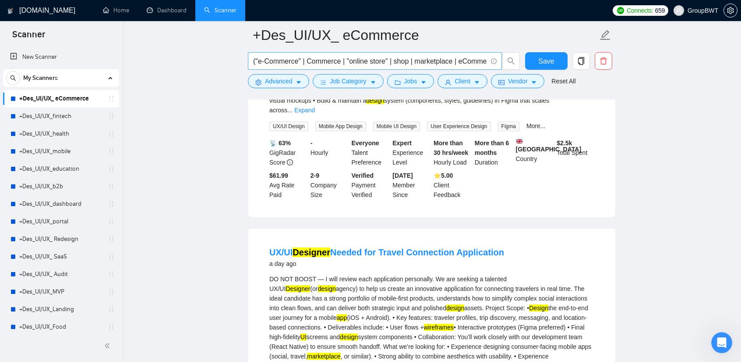
click at [332, 64] on input "("e-Commerce" | Commerce | "online store" | shop | marketplace | eCommerce | "w…" at bounding box center [370, 61] width 234 height 11
paste input "landing, wix, shopify, Prestashop, "fashion designer", campaign, canva, game, H…"
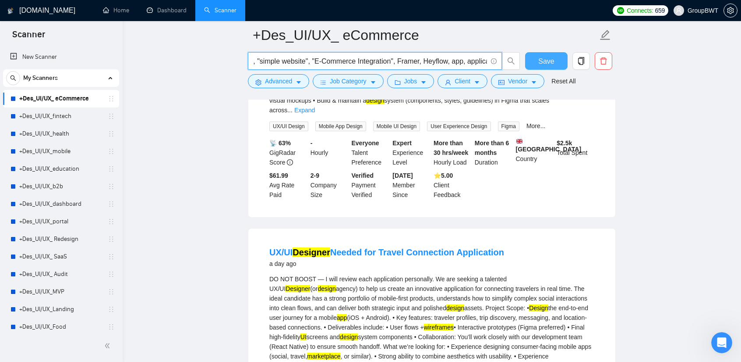
click at [546, 62] on span "Save" at bounding box center [547, 61] width 16 height 11
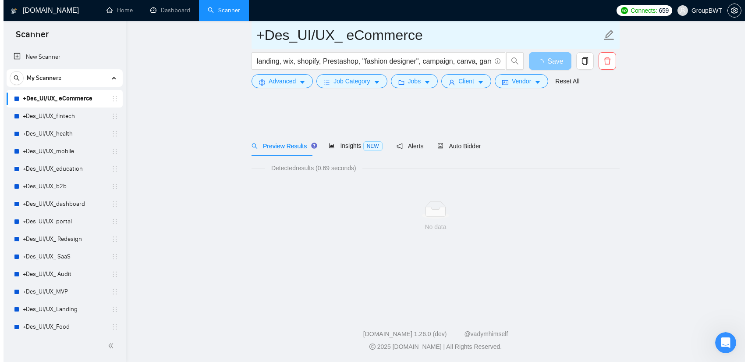
scroll to position [0, 0]
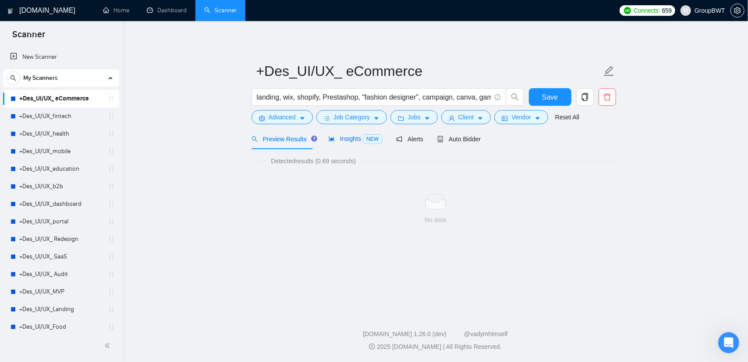
click at [332, 143] on div "Insights NEW" at bounding box center [355, 139] width 53 height 10
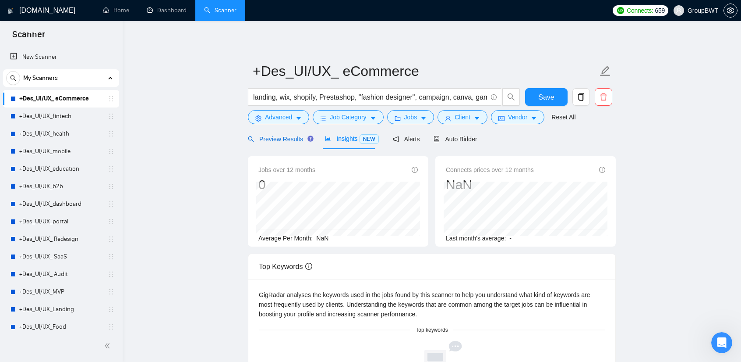
click at [280, 140] on span "Preview Results" at bounding box center [279, 138] width 63 height 7
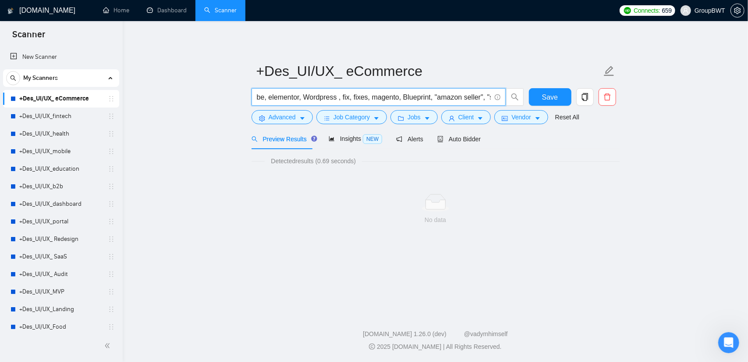
scroll to position [0, 1403]
drag, startPoint x: 447, startPoint y: 97, endPoint x: 642, endPoint y: 99, distance: 195.0
click at [662, 98] on main "+Des_UI/UX_ eCommerce landing, wix, shopify, Prestashop, "fashion designer", ca…" at bounding box center [435, 164] width 597 height 259
click at [480, 100] on input "landing, wix, shopify, Prestashop, "fashion designer", campaign, canva, game, H…" at bounding box center [374, 97] width 234 height 11
drag, startPoint x: 454, startPoint y: 99, endPoint x: 480, endPoint y: 103, distance: 26.1
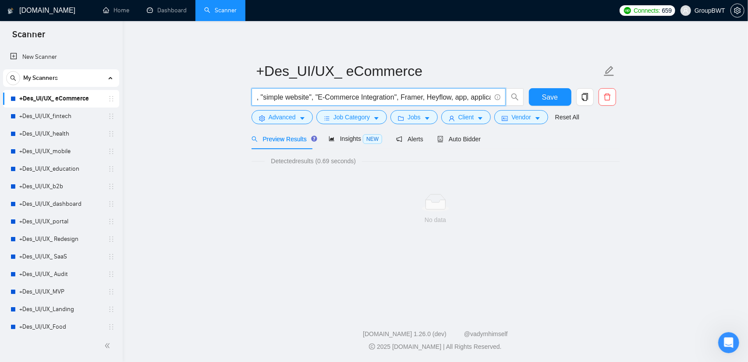
click at [450, 99] on input "landing, wix, shopify, Prestashop, "fashion designer", campaign, canva, game, H…" at bounding box center [374, 97] width 234 height 11
click at [482, 103] on span "landing, wix, shopify, Prestashop, "fashion designer", campaign, canva, game, H…" at bounding box center [379, 97] width 254 height 18
drag, startPoint x: 485, startPoint y: 93, endPoint x: 550, endPoint y: 97, distance: 65.8
click at [574, 96] on div "landing, wix, shopify, Prestashop, "fashion designer", campaign, canva, game, H…" at bounding box center [434, 99] width 368 height 22
click at [483, 98] on input "landing, wix, shopify, Prestashop, "fashion designer", campaign, canva, game, H…" at bounding box center [374, 97] width 234 height 11
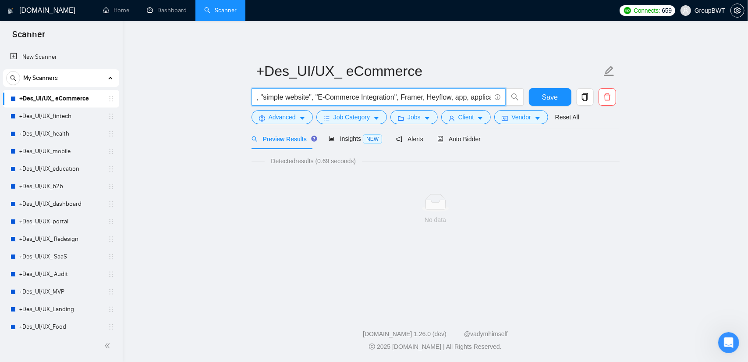
drag, startPoint x: 454, startPoint y: 98, endPoint x: 599, endPoint y: 107, distance: 146.2
click at [592, 106] on div "landing, wix, shopify, Prestashop, "fashion designer", campaign, canva, game, H…" at bounding box center [434, 99] width 368 height 22
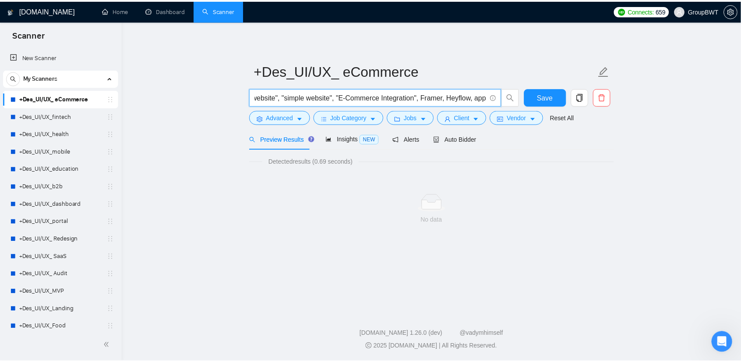
scroll to position [0, 1365]
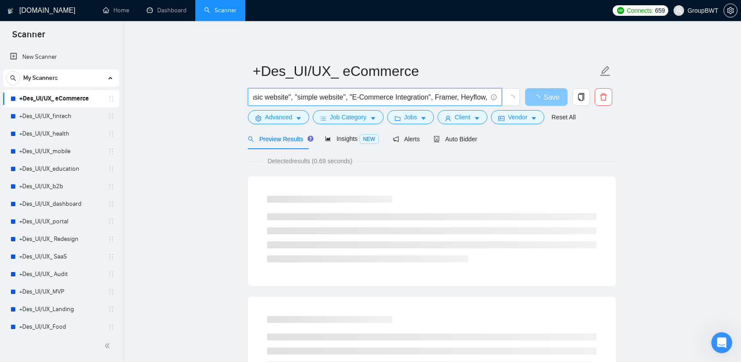
click at [549, 95] on span "Save" at bounding box center [552, 97] width 16 height 11
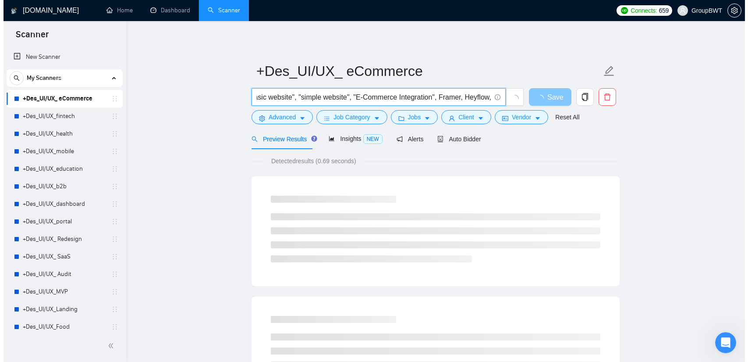
scroll to position [0, 0]
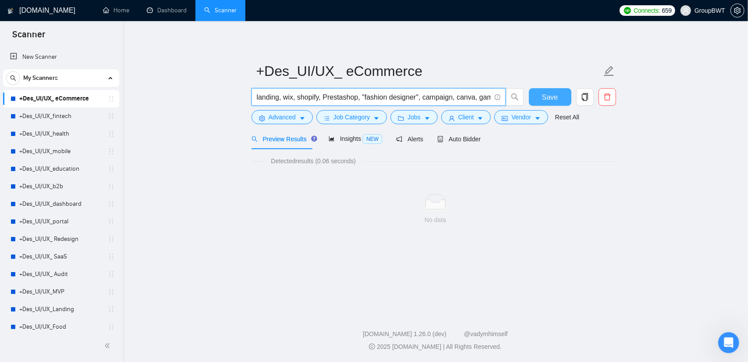
click at [471, 93] on input "landing, wix, shopify, Prestashop, "fashion designer", campaign, canva, game, H…" at bounding box center [374, 97] width 234 height 11
drag, startPoint x: 432, startPoint y: 100, endPoint x: 678, endPoint y: 93, distance: 246.0
click at [678, 93] on main "+Des_UI/UX_ eCommerce landing, wix, shopify, Prestashop, "fashion designer", ca…" at bounding box center [435, 164] width 597 height 259
click at [478, 94] on input "landing, wix, shopify, Prestashop, "fashion designer", campaign, canva, game, H…" at bounding box center [374, 97] width 234 height 11
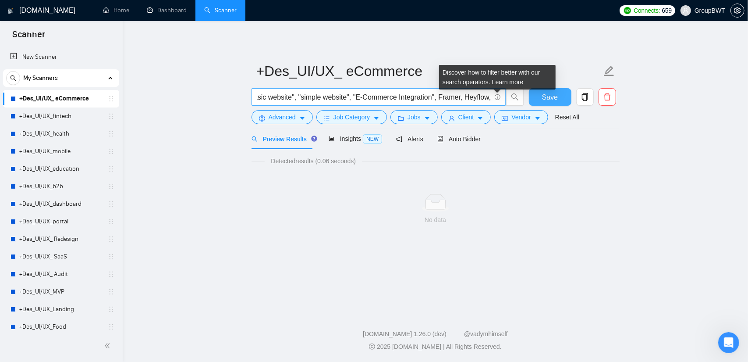
scroll to position [0, 0]
click at [496, 97] on icon "info-circle" at bounding box center [498, 97] width 6 height 6
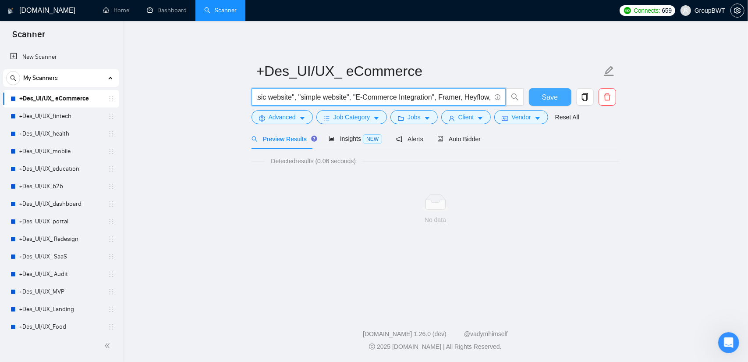
drag, startPoint x: 466, startPoint y: 97, endPoint x: 597, endPoint y: 102, distance: 131.1
click at [621, 101] on main "+Des_UI/UX_ eCommerce landing, wix, shopify, Prestashop, "fashion designer", ca…" at bounding box center [435, 164] width 597 height 259
click at [477, 96] on input "landing, wix, shopify, Prestashop, "fashion designer", campaign, canva, game, H…" at bounding box center [374, 97] width 234 height 11
drag, startPoint x: 486, startPoint y: 96, endPoint x: 506, endPoint y: 97, distance: 20.6
click at [506, 97] on span "landing, wix, shopify, Prestashop, "fashion designer", campaign, canva, game, H…" at bounding box center [388, 97] width 273 height 18
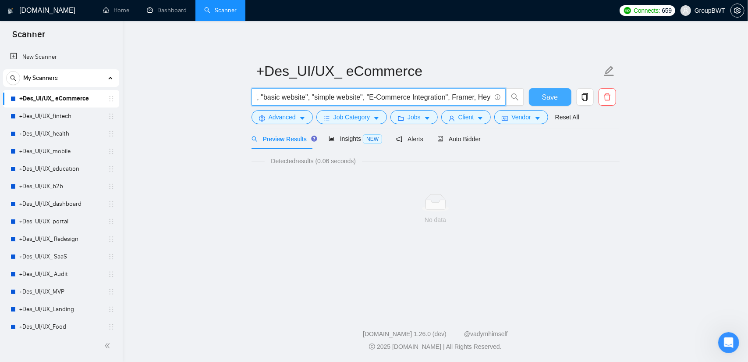
scroll to position [0, 1351]
click at [542, 94] on button "Save" at bounding box center [550, 97] width 43 height 18
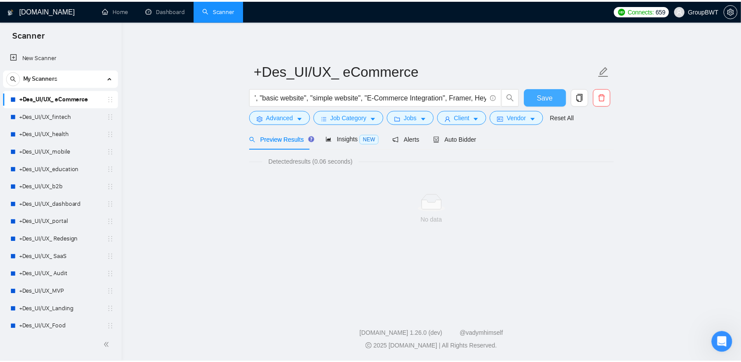
scroll to position [0, 0]
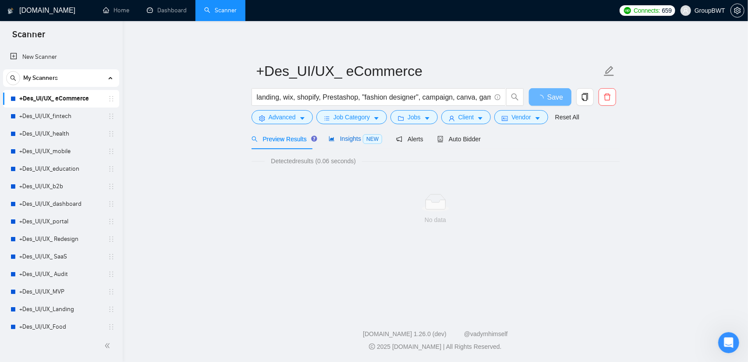
click at [352, 139] on span "Insights NEW" at bounding box center [355, 138] width 53 height 7
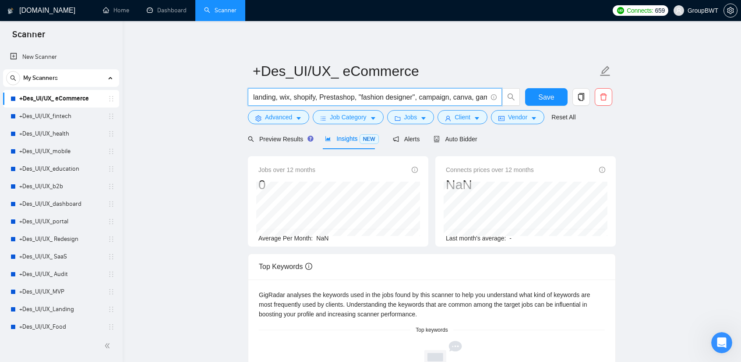
scroll to position [0, 1351]
drag, startPoint x: 433, startPoint y: 100, endPoint x: 713, endPoint y: 99, distance: 280.9
click at [713, 99] on main "+Des_UI/UX_ eCommerce landing, wix, shopify, Prestashop, "fashion designer", ca…" at bounding box center [432, 307] width 591 height 544
click at [461, 98] on input "landing, wix, shopify, Prestashop, "fashion designer", campaign, canva, game, H…" at bounding box center [370, 97] width 234 height 11
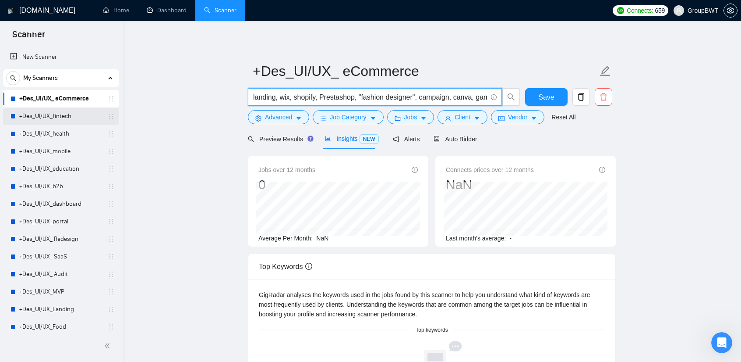
drag, startPoint x: 394, startPoint y: 96, endPoint x: 109, endPoint y: 107, distance: 285.5
click at [109, 107] on section "Scanner New Scanner My Scanners +Des_UI/UX_ eCommerce +Des_UI/UX_fintech +Des_U…" at bounding box center [370, 323] width 741 height 647
click at [196, 108] on main "+Des_UI/UX_ eCommerce landing, wix, shopify, Prestashop, "fashion designer", ca…" at bounding box center [432, 307] width 591 height 544
type input "("e-Commerce" | Commerce | "online store" | shop | marketplace | eCommerce | "w…"
click at [550, 94] on span "Save" at bounding box center [547, 97] width 16 height 11
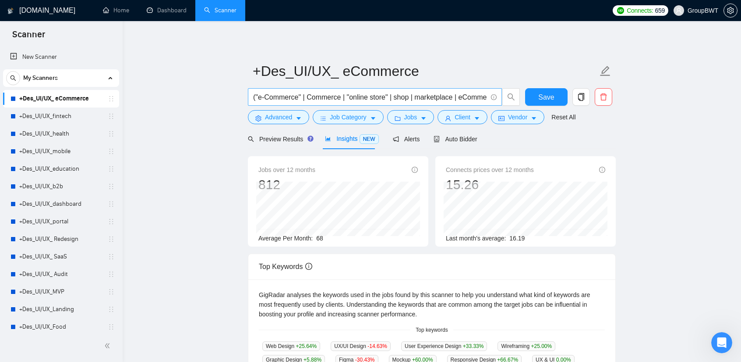
click at [443, 91] on span "("e-Commerce" | Commerce | "online store" | shop | marketplace | eCommerce | "w…" at bounding box center [375, 97] width 254 height 18
click at [479, 95] on input "("e-Commerce" | Commerce | "online store" | shop | marketplace | eCommerce | "w…" at bounding box center [370, 97] width 234 height 11
drag, startPoint x: 447, startPoint y: 99, endPoint x: 715, endPoint y: 97, distance: 268.2
click at [715, 97] on main "+Des_UI/UX_ eCommerce ("e-Commerce" | Commerce | "online store" | shop | market…" at bounding box center [432, 335] width 591 height 601
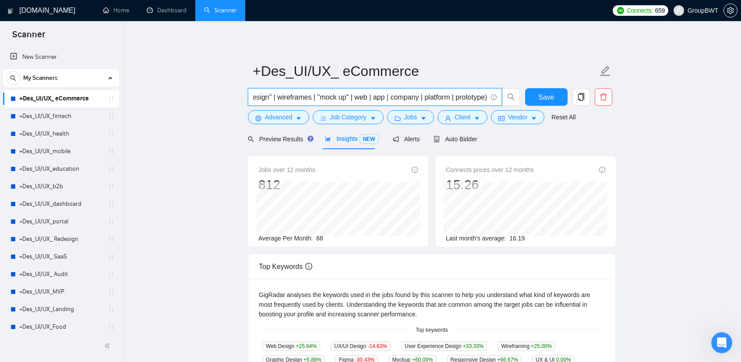
click at [320, 99] on input "("e-Commerce" | Commerce | "online store" | shop | marketplace | eCommerce | "w…" at bounding box center [370, 97] width 234 height 11
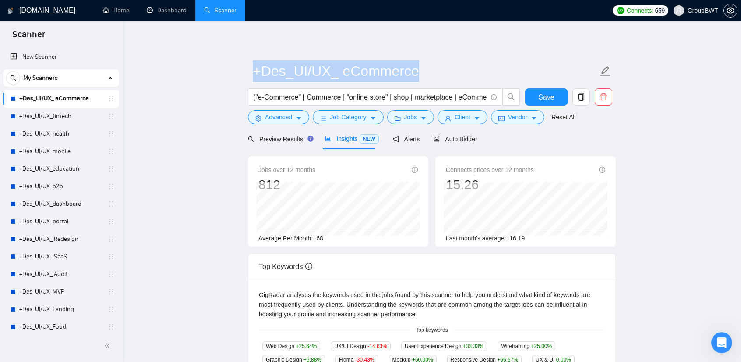
drag, startPoint x: 278, startPoint y: 103, endPoint x: 206, endPoint y: 102, distance: 71.9
click at [206, 102] on main "+Des_UI/UX_ eCommerce ("e-Commerce" | Commerce | "online store" | shop | market…" at bounding box center [432, 335] width 591 height 601
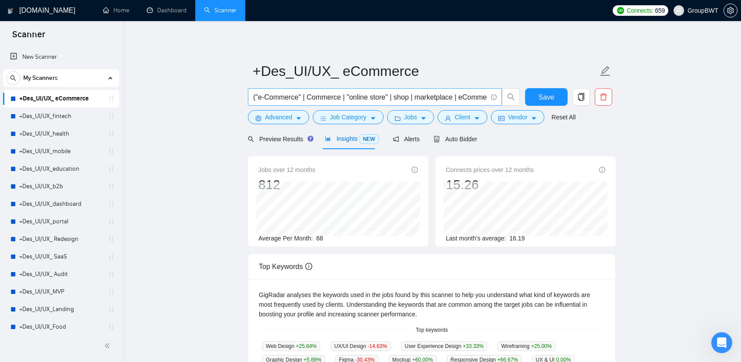
click at [289, 101] on input "("e-Commerce" | Commerce | "online store" | shop | marketplace | eCommerce | "w…" at bounding box center [370, 97] width 234 height 11
drag, startPoint x: 238, startPoint y: 96, endPoint x: 287, endPoint y: 95, distance: 48.2
click at [216, 96] on main "+Des_UI/UX_ eCommerce ("e-Commerce" | Commerce | "online store" | shop | market…" at bounding box center [432, 335] width 591 height 601
click at [347, 93] on input "("e-Commerce" | Commerce | "online store" | shop | marketplace | eCommerce | "w…" at bounding box center [370, 97] width 234 height 11
drag, startPoint x: 285, startPoint y: 95, endPoint x: 185, endPoint y: 96, distance: 100.4
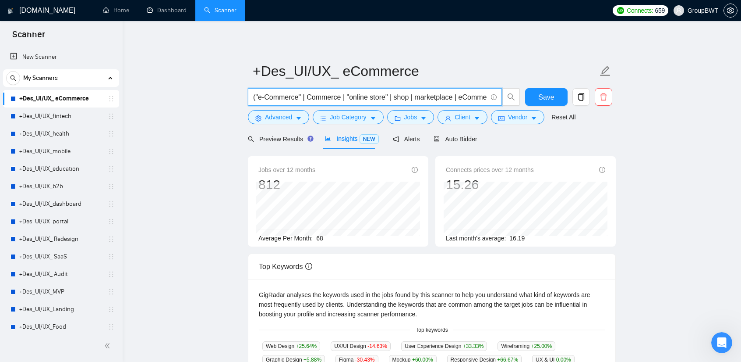
click at [185, 96] on main "+Des_UI/UX_ eCommerce ("e-Commerce" | Commerce | "online store" | shop | market…" at bounding box center [432, 335] width 591 height 601
click at [356, 94] on input "("e-Commerce" | Commerce | "online store" | shop | marketplace | eCommerce | "w…" at bounding box center [370, 97] width 234 height 11
click at [418, 94] on input "("e-Commerce" | Commerce | "online store" | shop | marketplace | eCommerce | "w…" at bounding box center [370, 97] width 234 height 11
drag, startPoint x: 461, startPoint y: 95, endPoint x: 589, endPoint y: 93, distance: 128.0
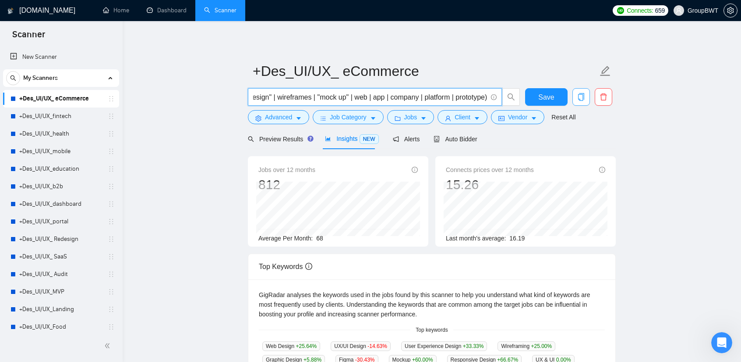
click at [663, 99] on main "+Des_UI/UX_ eCommerce ("e-Commerce" | Commerce | "online store" | shop | market…" at bounding box center [432, 335] width 591 height 601
click at [407, 92] on input "("e-Commerce" | Commerce | "online store" | shop | marketplace | eCommerce | "w…" at bounding box center [370, 97] width 234 height 11
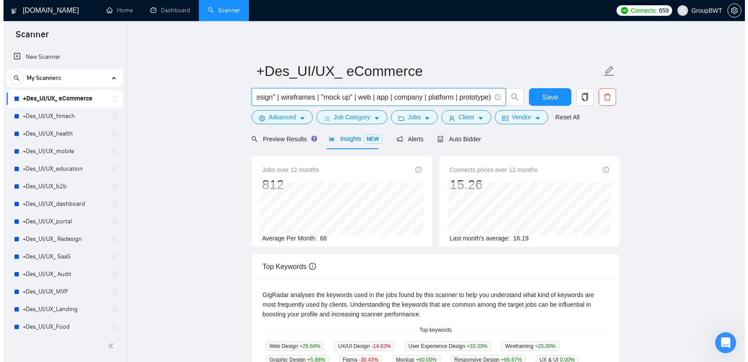
scroll to position [0, 0]
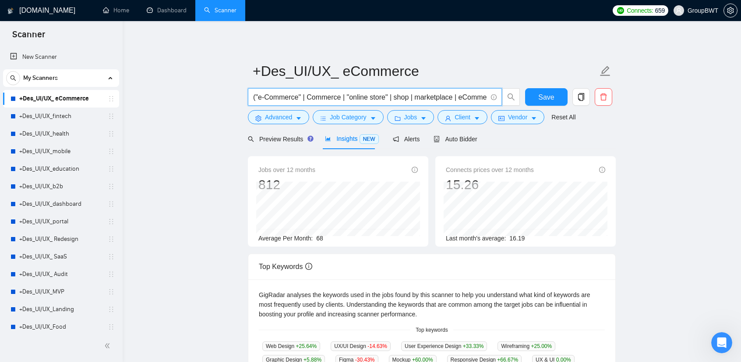
drag, startPoint x: 410, startPoint y: 94, endPoint x: 201, endPoint y: 92, distance: 209.5
click at [201, 92] on main "+Des_UI/UX_ eCommerce ("e-Commerce" | Commerce | "online store" | shop | market…" at bounding box center [432, 335] width 591 height 601
click at [353, 90] on span "("e-Commerce" | Commerce | "online store" | shop | marketplace | eCommerce | "w…" at bounding box center [375, 97] width 254 height 18
click at [282, 119] on span "Advanced" at bounding box center [278, 117] width 27 height 10
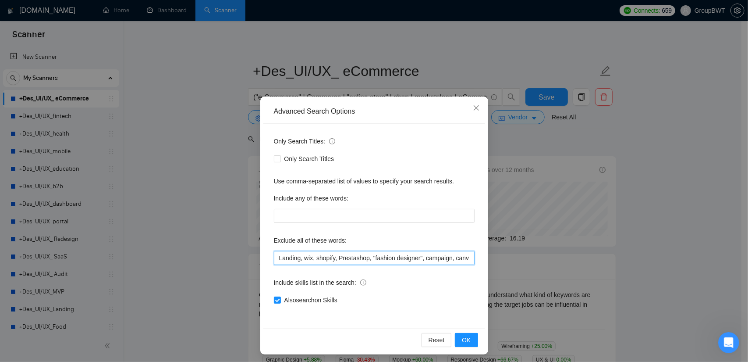
click at [320, 257] on input "Landing, wix, shopify, Prestashop, "fashion designer", campaign, canva, game, H…" at bounding box center [374, 258] width 201 height 14
paste input "landing, wix, shopify, Prestashop, "fashion designer", campaign, canva, game, H…"
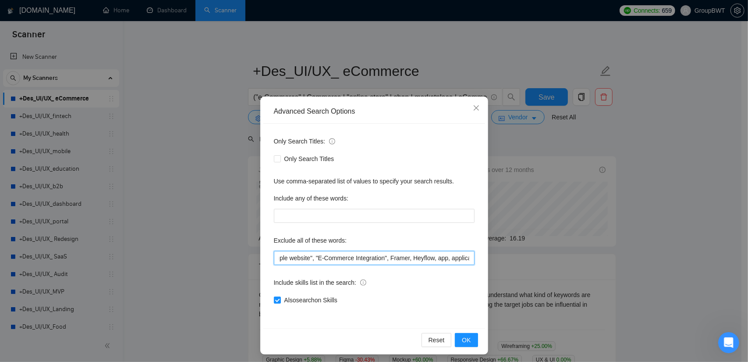
click at [414, 259] on input "landing, wix, shopify, Prestashop, "fashion designer", campaign, canva, game, H…" at bounding box center [374, 258] width 201 height 14
click at [468, 337] on button "OK" at bounding box center [466, 340] width 23 height 14
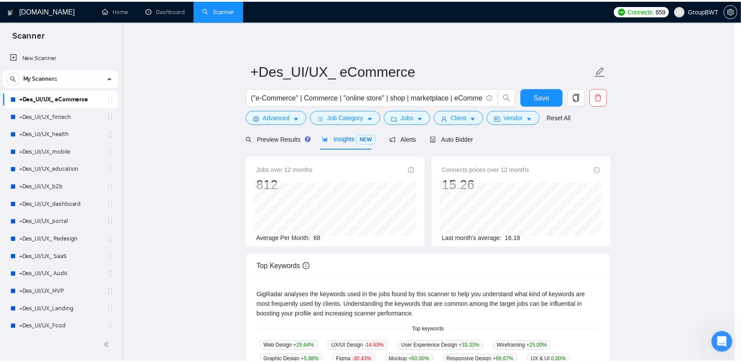
scroll to position [0, 0]
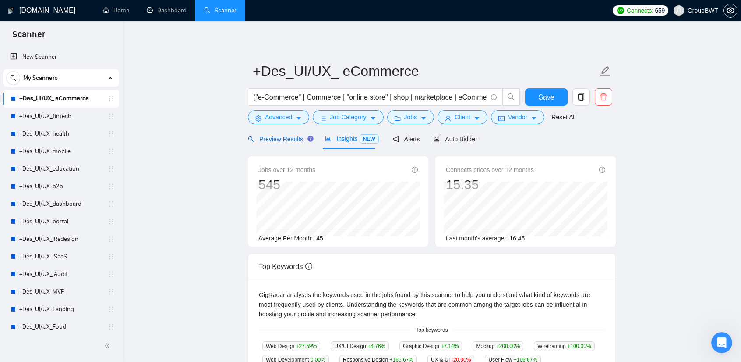
click at [278, 141] on span "Preview Results" at bounding box center [279, 138] width 63 height 7
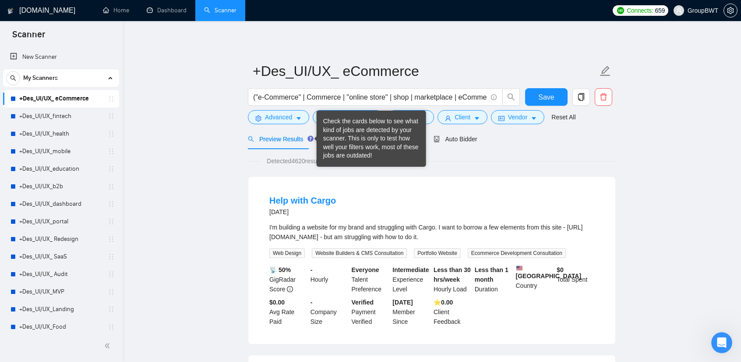
click at [327, 140] on div "Check the cards below to see what kind of jobs are detected by your scanner. Th…" at bounding box center [371, 138] width 96 height 43
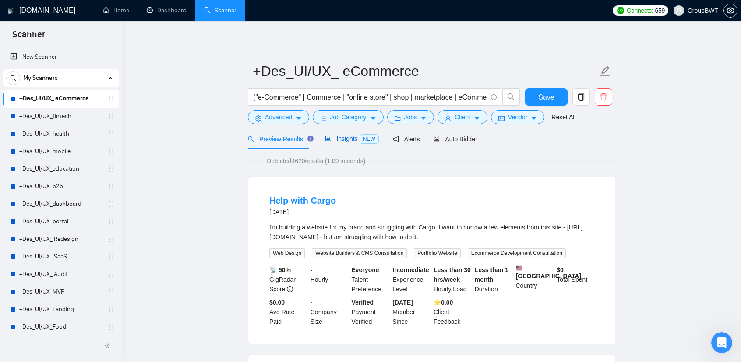
click at [354, 140] on span "Insights NEW" at bounding box center [351, 138] width 53 height 7
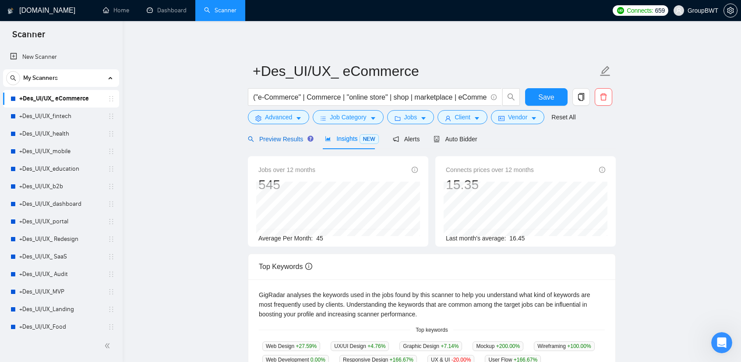
click at [281, 142] on span "Preview Results" at bounding box center [279, 138] width 63 height 7
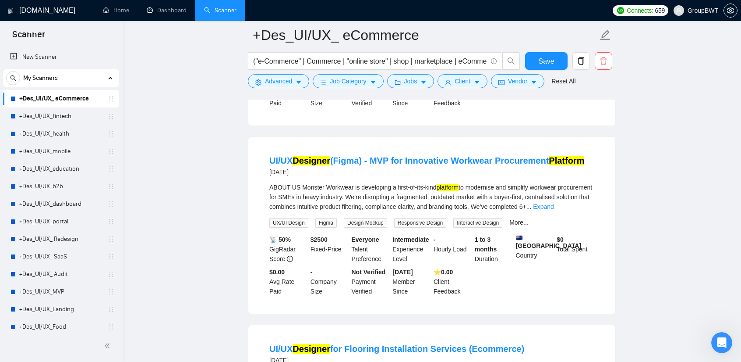
scroll to position [614, 0]
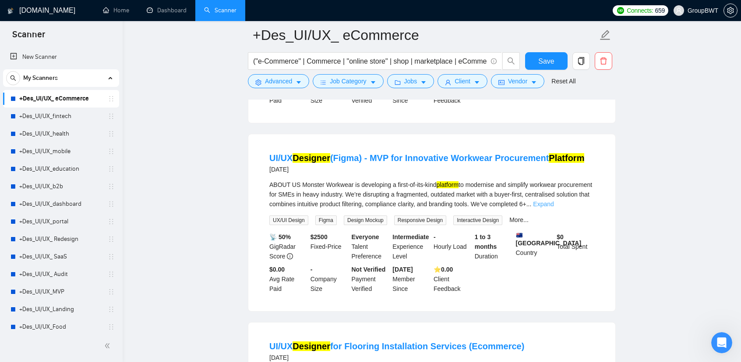
click at [554, 207] on link "Expand" at bounding box center [543, 203] width 21 height 7
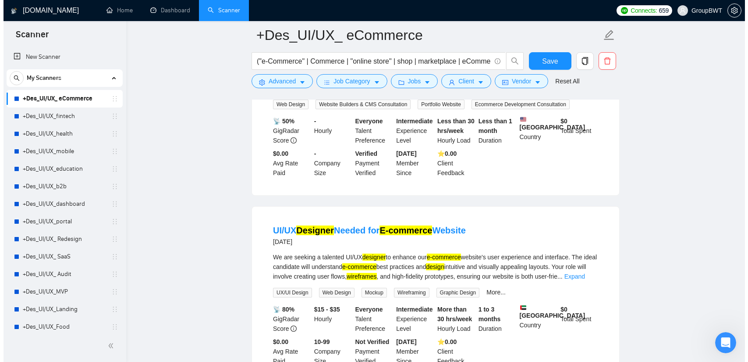
scroll to position [0, 0]
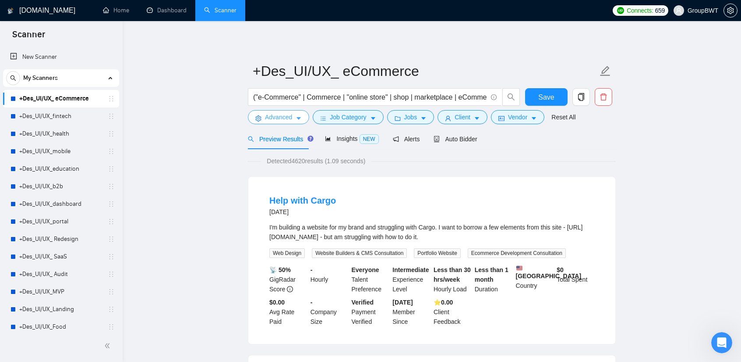
click at [269, 119] on span "Advanced" at bounding box center [278, 117] width 27 height 10
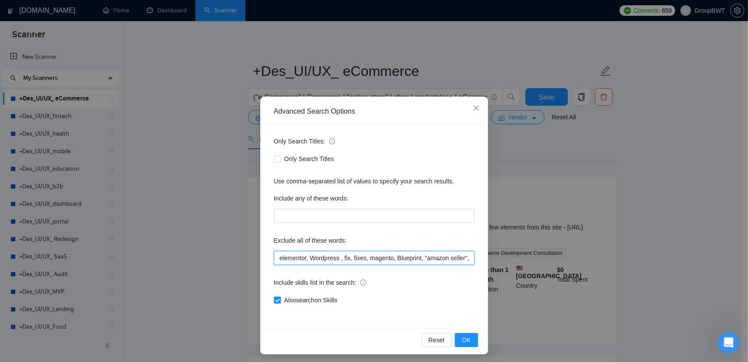
scroll to position [0, 1242]
drag, startPoint x: 391, startPoint y: 255, endPoint x: 614, endPoint y: 272, distance: 223.2
click at [616, 272] on div "Advanced Search Options Only Search Titles: Only Search Titles Use comma-separa…" at bounding box center [374, 181] width 748 height 362
click at [459, 252] on input "landing, wix, shopify, Prestashop, "fashion designer", campaign, canva, game, H…" at bounding box center [374, 258] width 201 height 14
drag, startPoint x: 420, startPoint y: 256, endPoint x: 438, endPoint y: 318, distance: 64.3
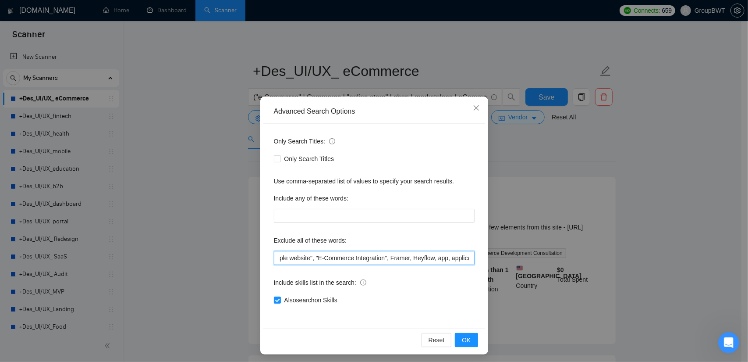
click at [605, 264] on div "Advanced Search Options Only Search Titles: Only Search Titles Use comma-separa…" at bounding box center [374, 181] width 748 height 362
type input "landing, wix, shopify, Prestashop, "fashion designer", campaign, canva, game, H…"
click at [468, 339] on button "OK" at bounding box center [466, 340] width 23 height 14
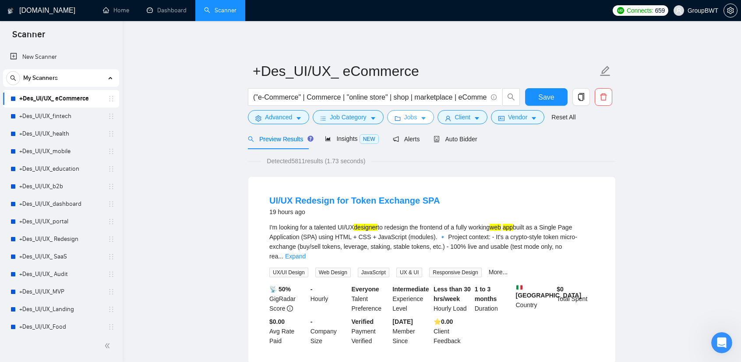
click at [411, 118] on span "Jobs" at bounding box center [410, 117] width 13 height 10
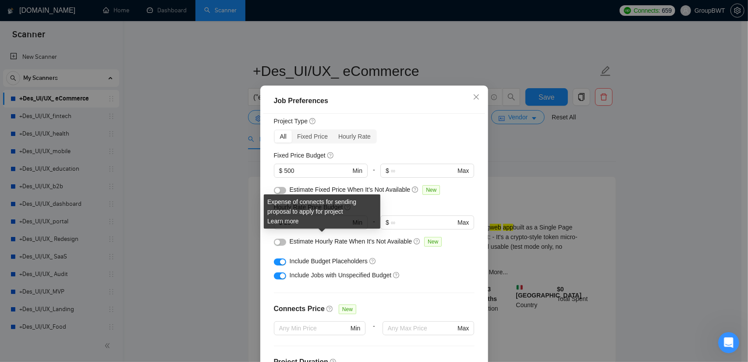
scroll to position [21, 0]
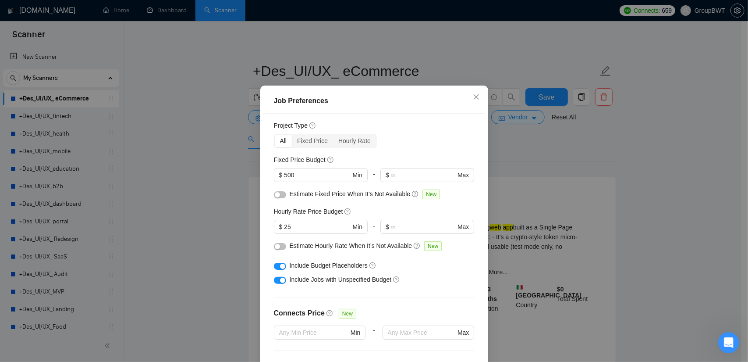
click at [534, 160] on div "Job Preferences Budget Project Type All Fixed Price Hourly Rate Fixed Price Bud…" at bounding box center [374, 181] width 748 height 362
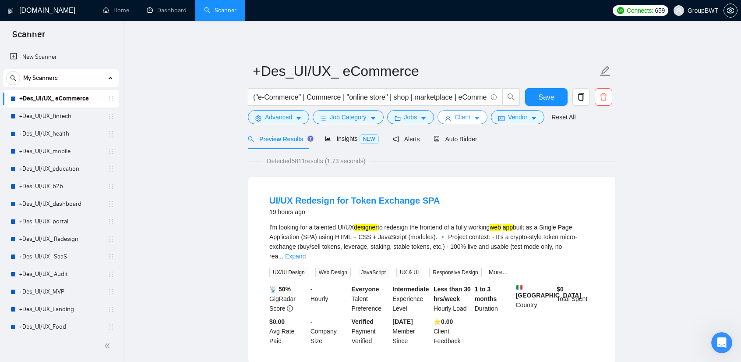
click at [450, 118] on button "Client" at bounding box center [463, 117] width 50 height 14
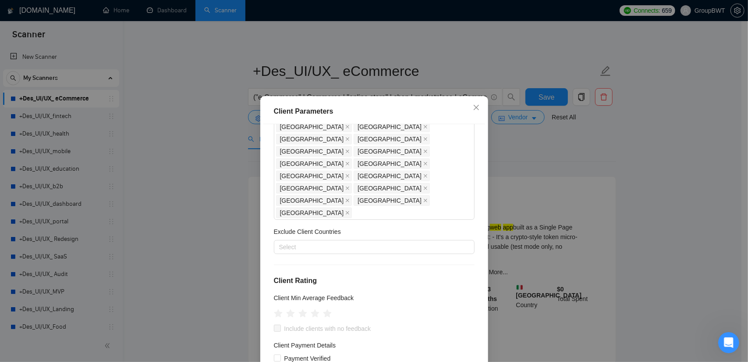
scroll to position [219, 0]
click at [312, 307] on icon "star" at bounding box center [314, 311] width 9 height 9
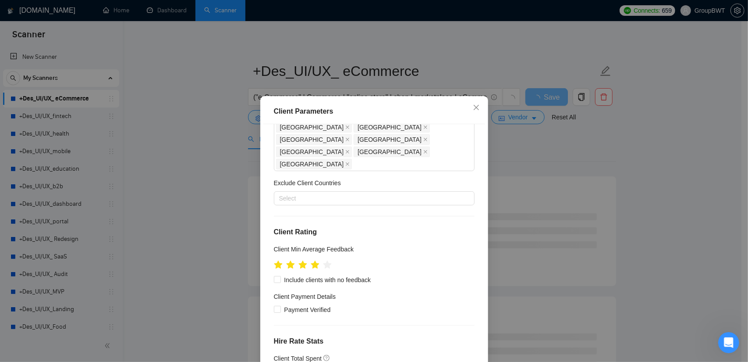
scroll to position [263, 0]
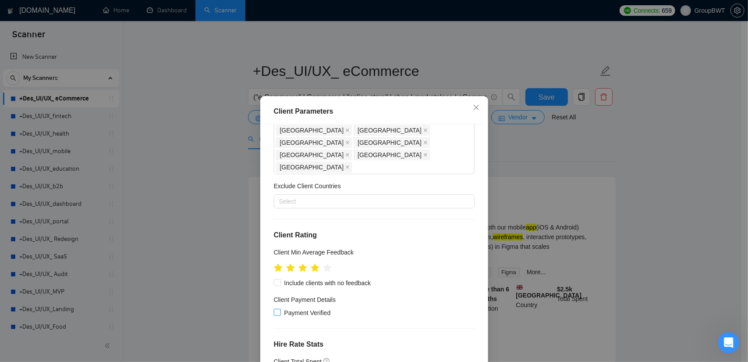
click at [274, 309] on input "Payment Verified" at bounding box center [277, 312] width 6 height 6
checkbox input "true"
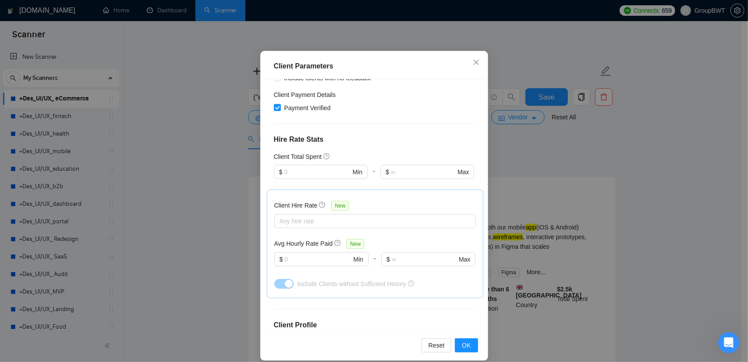
scroll to position [54, 0]
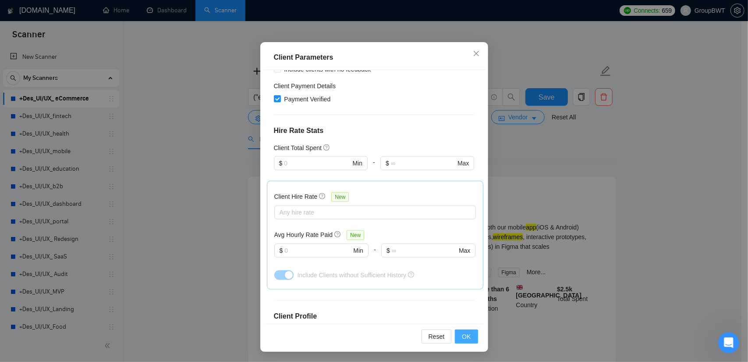
click at [466, 337] on span "OK" at bounding box center [466, 336] width 9 height 10
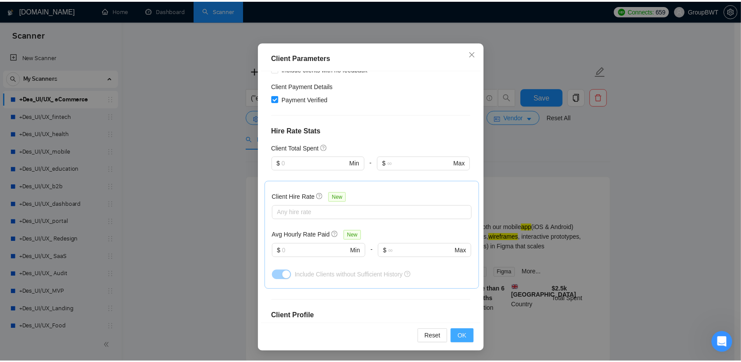
scroll to position [11, 0]
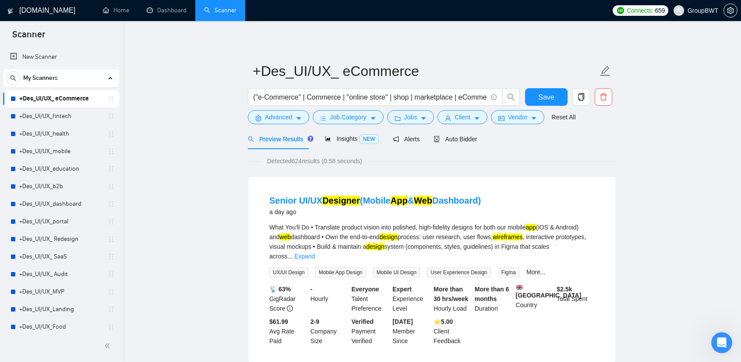
click at [343, 140] on span "Insights NEW" at bounding box center [351, 138] width 53 height 7
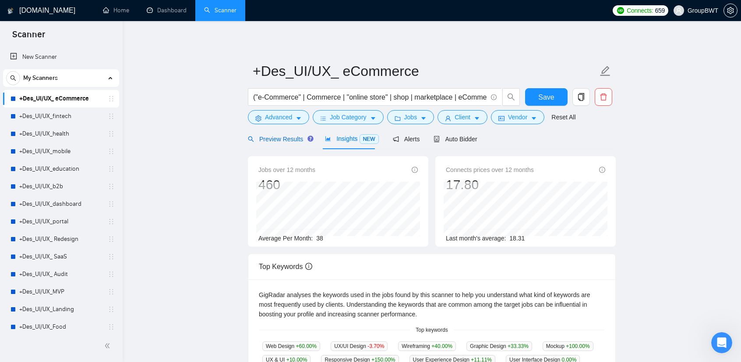
click at [287, 137] on span "Preview Results" at bounding box center [279, 138] width 63 height 7
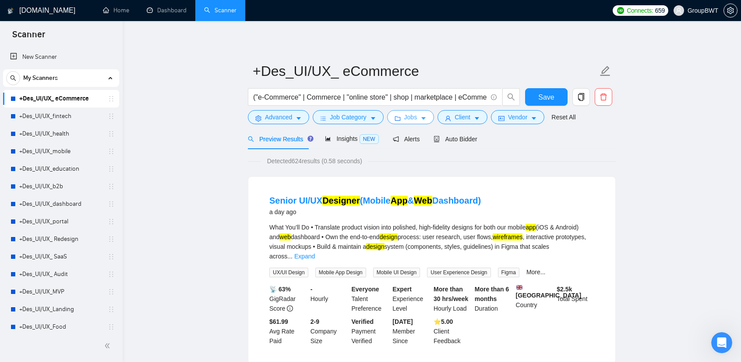
click at [411, 113] on span "Jobs" at bounding box center [410, 117] width 13 height 10
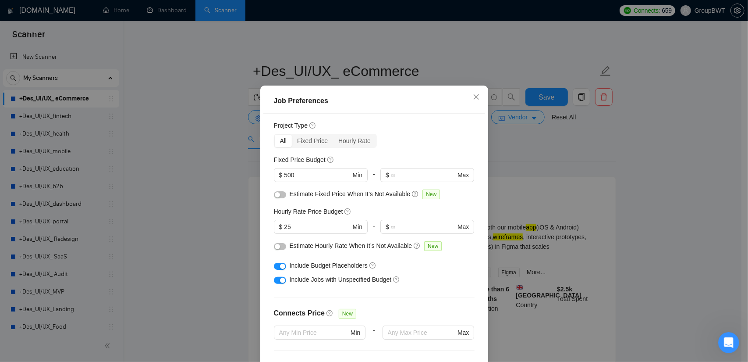
drag, startPoint x: 524, startPoint y: 188, endPoint x: 614, endPoint y: 146, distance: 99.0
drag, startPoint x: 614, startPoint y: 146, endPoint x: 667, endPoint y: 150, distance: 53.2
click at [667, 150] on div "Job Preferences Budget Project Type All Fixed Price Hourly Rate Fixed Price Bud…" at bounding box center [374, 181] width 748 height 362
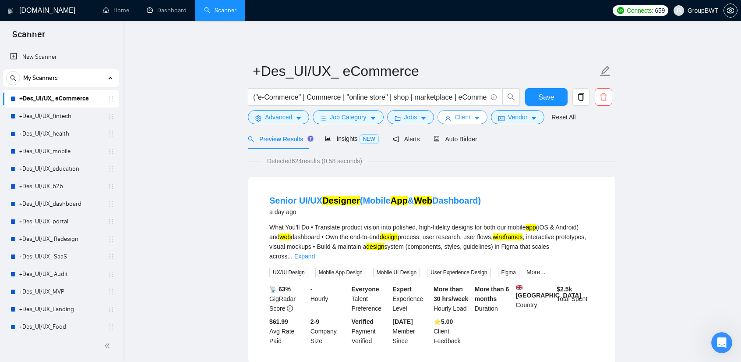
click at [448, 123] on button "Client" at bounding box center [463, 117] width 50 height 14
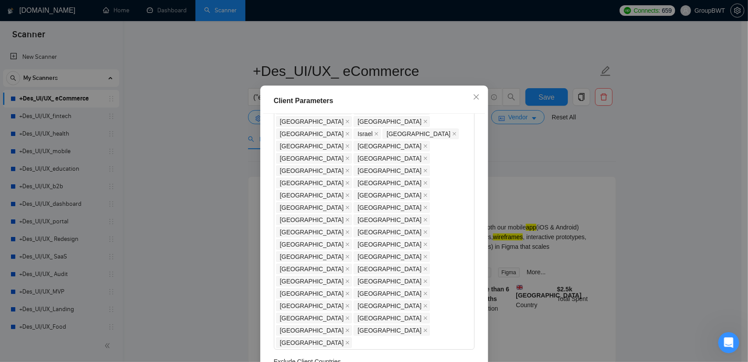
scroll to position [72, 0]
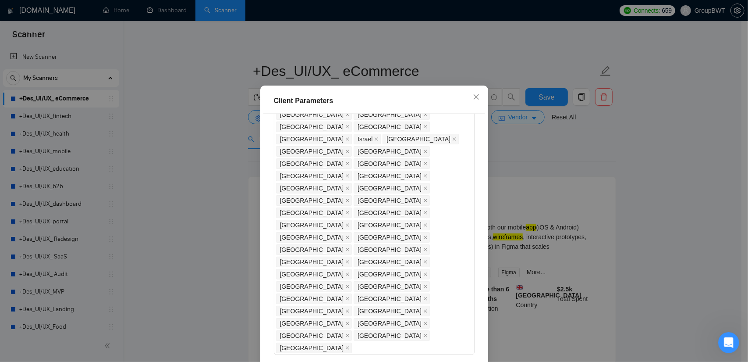
click at [644, 156] on div "Client Parameters Client Location Include Client Countries [GEOGRAPHIC_DATA] [G…" at bounding box center [374, 181] width 748 height 362
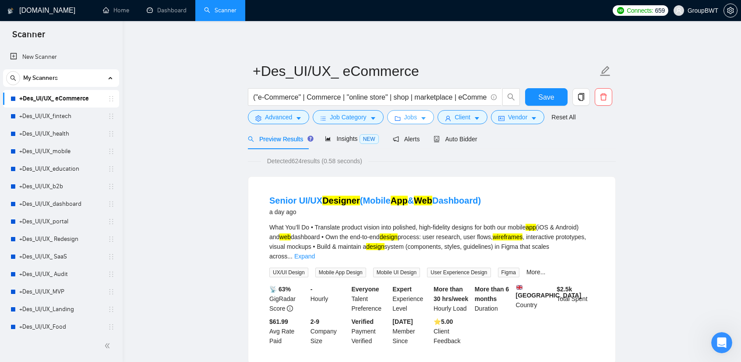
click at [401, 113] on button "Jobs" at bounding box center [410, 117] width 47 height 14
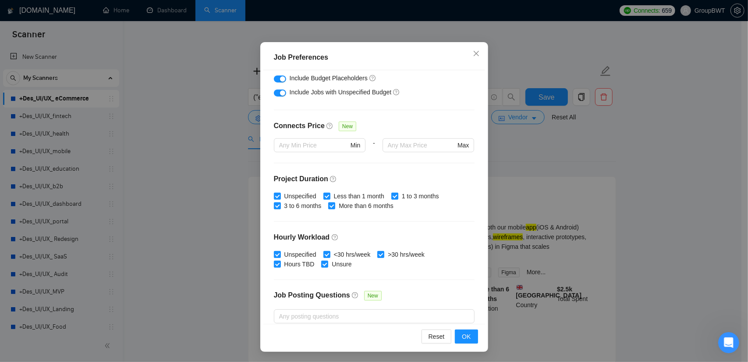
scroll to position [152, 0]
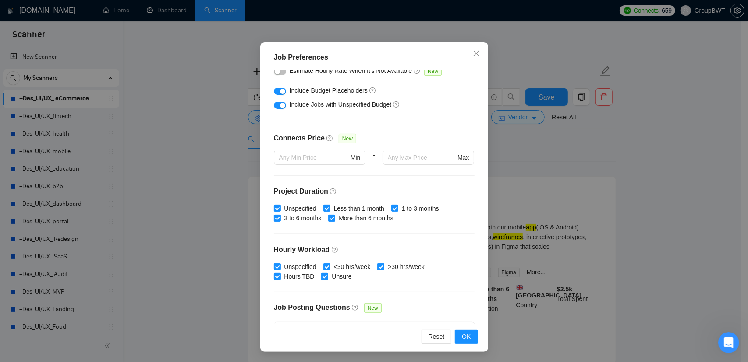
click at [646, 161] on div "Job Preferences Budget Project Type All Fixed Price Hourly Rate Fixed Price Bud…" at bounding box center [374, 181] width 748 height 362
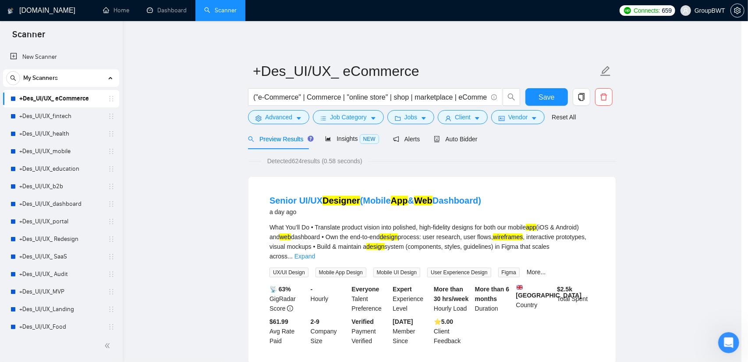
scroll to position [11, 0]
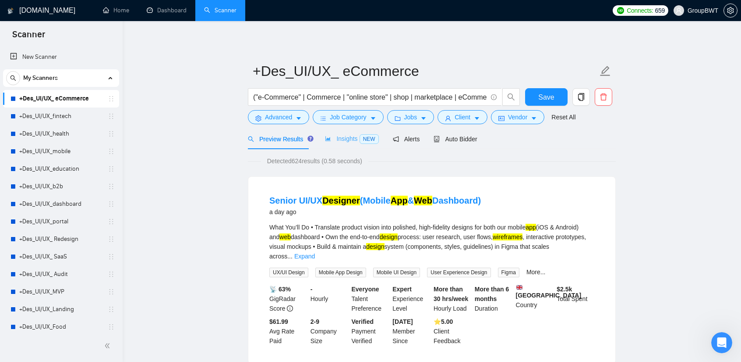
click at [353, 128] on div "Insights NEW" at bounding box center [351, 138] width 53 height 21
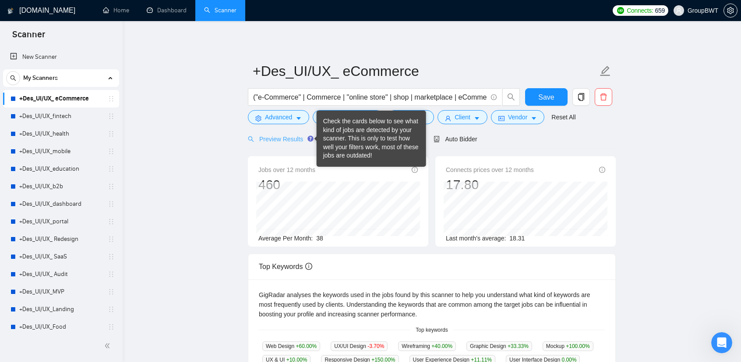
click at [263, 148] on div "Preview Results" at bounding box center [279, 138] width 63 height 21
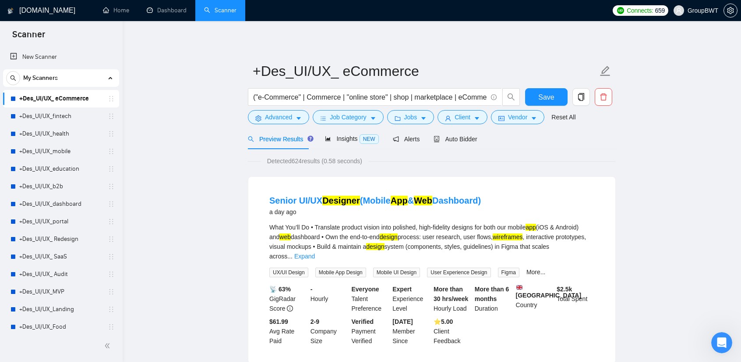
click at [322, 141] on div "Preview Results Insights NEW Alerts Auto Bidder" at bounding box center [363, 138] width 230 height 21
click at [352, 141] on span "Insights NEW" at bounding box center [351, 138] width 53 height 7
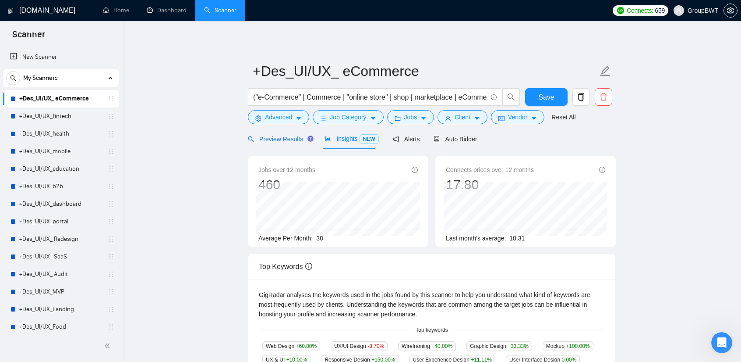
click at [284, 143] on div "Preview Results" at bounding box center [279, 139] width 63 height 10
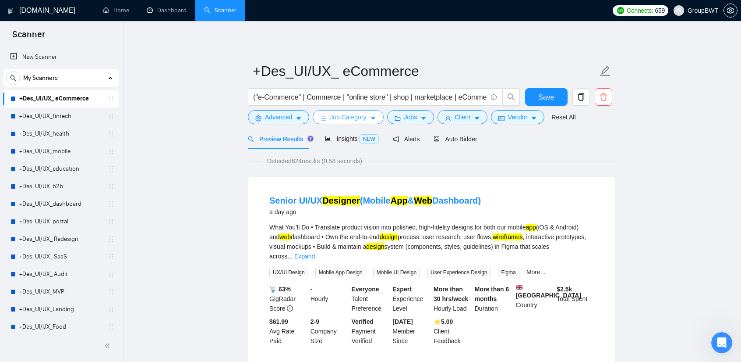
click at [357, 117] on span "Job Category" at bounding box center [348, 117] width 36 height 10
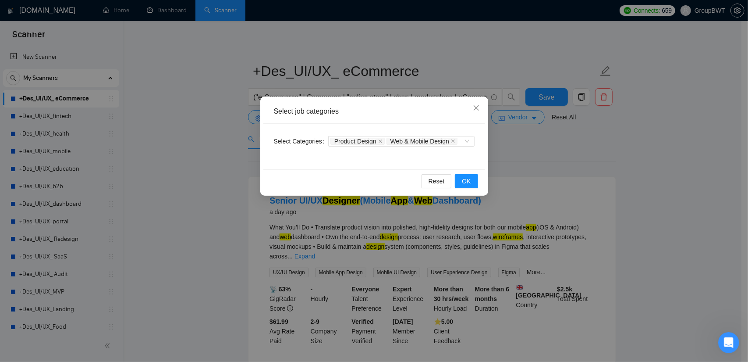
click at [621, 143] on div "Select job categories Select Categories Product Design Web & Mobile Design Rese…" at bounding box center [374, 181] width 748 height 362
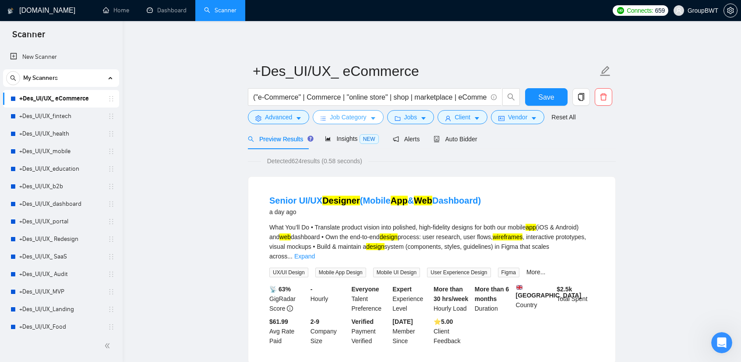
click at [344, 120] on span "Job Category" at bounding box center [348, 117] width 36 height 10
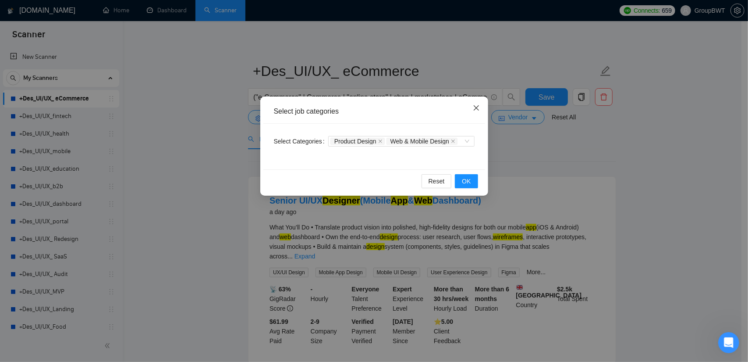
click at [478, 110] on icon "close" at bounding box center [475, 107] width 5 height 5
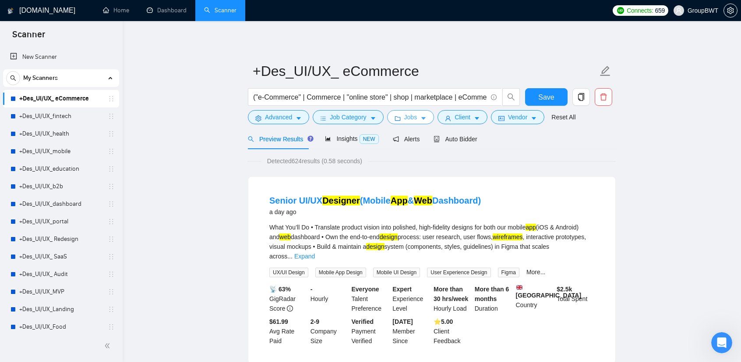
click at [405, 117] on span "Jobs" at bounding box center [410, 117] width 13 height 10
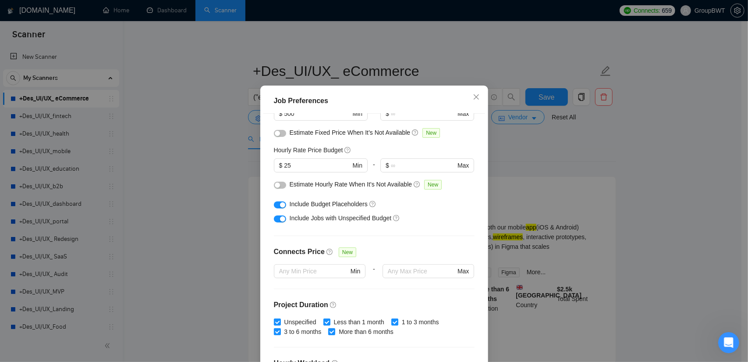
scroll to position [88, 0]
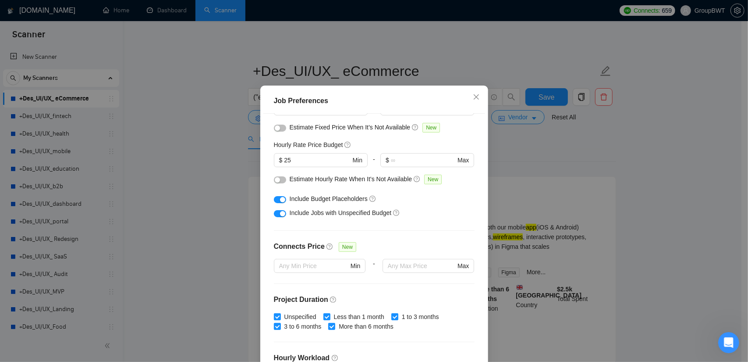
click at [280, 202] on div "button" at bounding box center [282, 199] width 5 height 5
click at [276, 217] on button "button" at bounding box center [280, 213] width 12 height 7
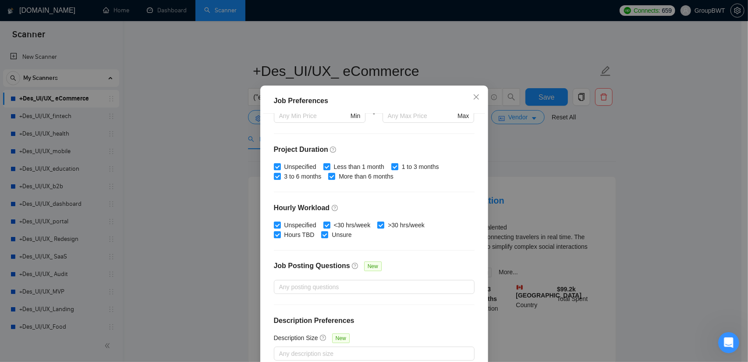
scroll to position [240, 0]
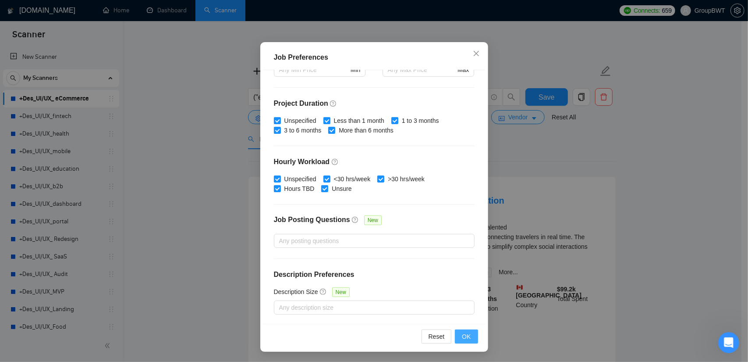
click at [465, 333] on span "OK" at bounding box center [466, 336] width 9 height 10
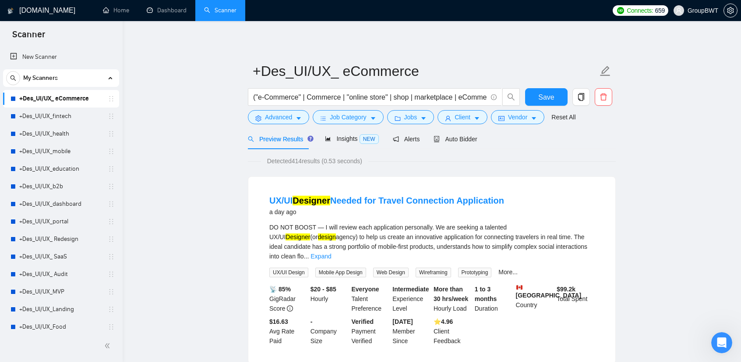
click at [360, 139] on span "NEW" at bounding box center [369, 139] width 19 height 10
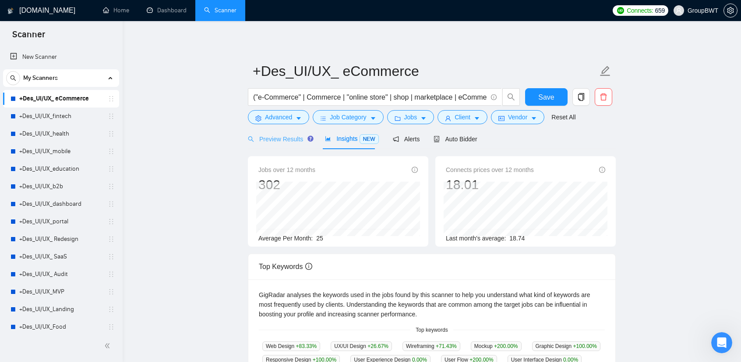
click at [276, 144] on div "Preview Results" at bounding box center [279, 138] width 63 height 21
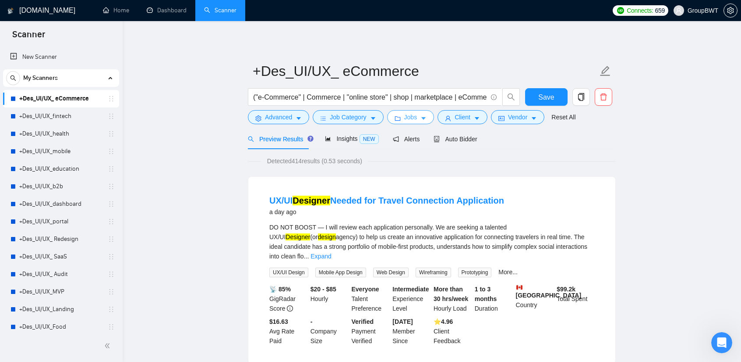
click at [413, 115] on span "Jobs" at bounding box center [410, 117] width 13 height 10
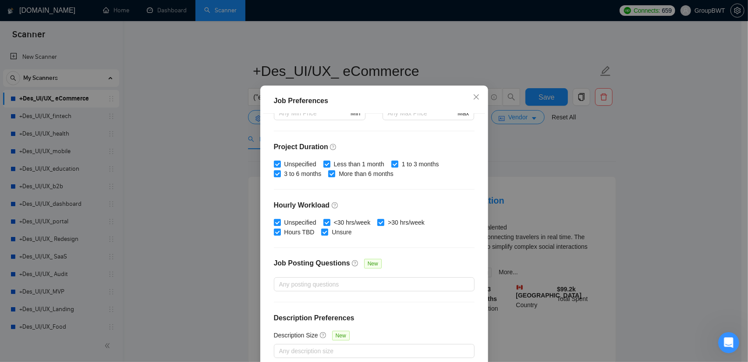
click at [548, 149] on div "Job Preferences Budget Project Type All Fixed Price Hourly Rate Fixed Price Bud…" at bounding box center [374, 181] width 748 height 362
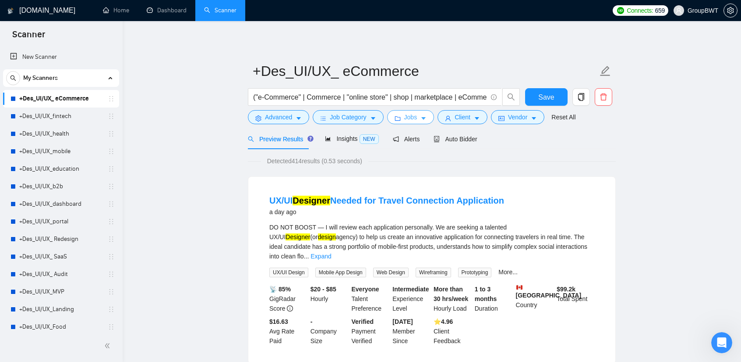
click at [422, 118] on icon "caret-down" at bounding box center [424, 118] width 4 height 3
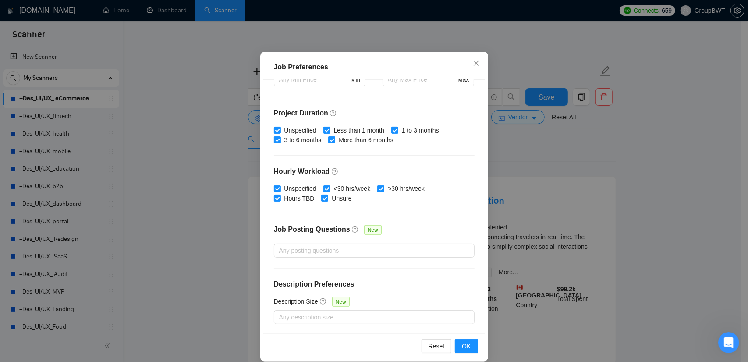
scroll to position [54, 0]
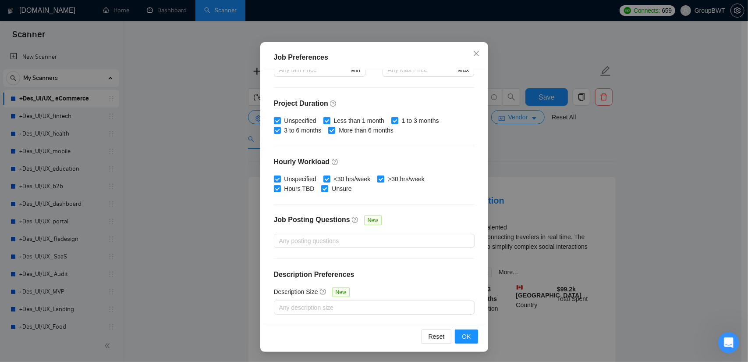
click at [564, 142] on div "Job Preferences Budget Project Type All Fixed Price Hourly Rate Fixed Price Bud…" at bounding box center [374, 181] width 748 height 362
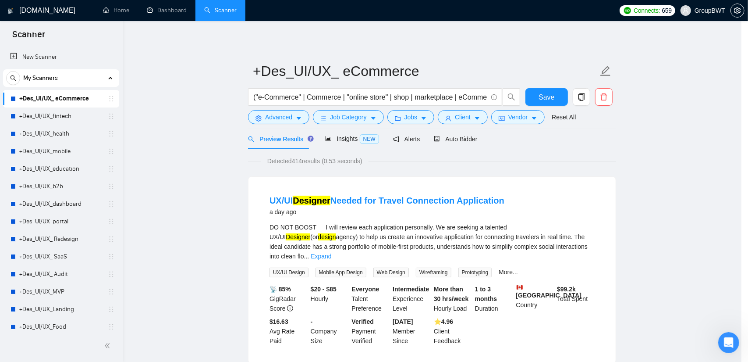
scroll to position [11, 0]
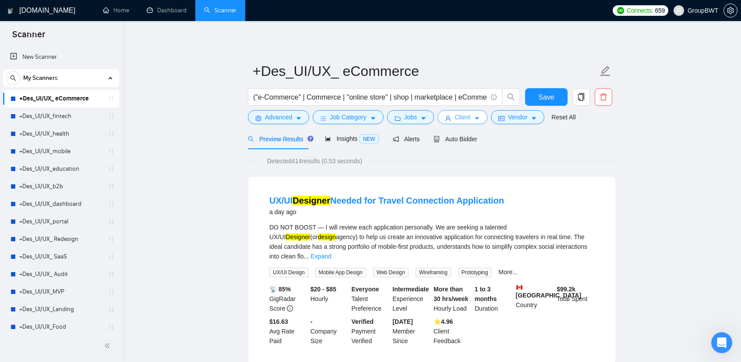
click at [457, 112] on button "Client" at bounding box center [463, 117] width 50 height 14
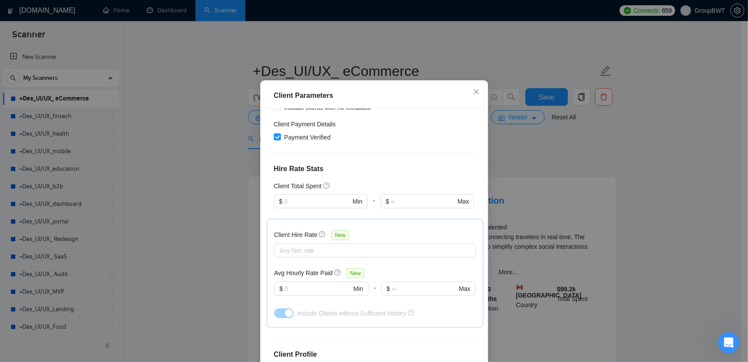
scroll to position [54, 0]
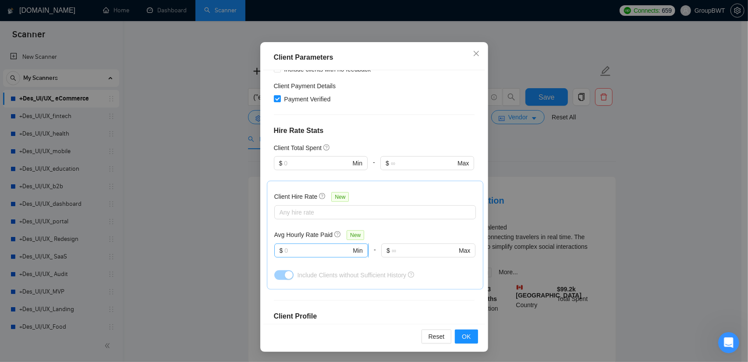
click at [316, 245] on input "text" at bounding box center [317, 250] width 67 height 10
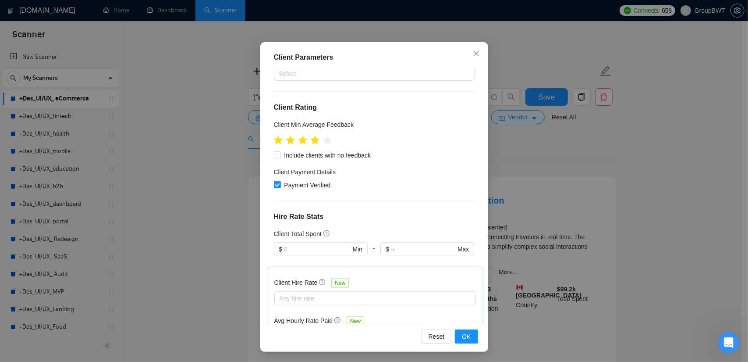
scroll to position [335, 0]
drag, startPoint x: 296, startPoint y: 203, endPoint x: 277, endPoint y: 203, distance: 19.3
click at [277, 331] on span "$ 15 Min" at bounding box center [321, 338] width 94 height 14
type input "10"
click at [422, 276] on div "Client Hire Rate New Any hire rate Avg Hourly Rate Paid New 10 $ 10 Min - $ Max…" at bounding box center [375, 323] width 202 height 94
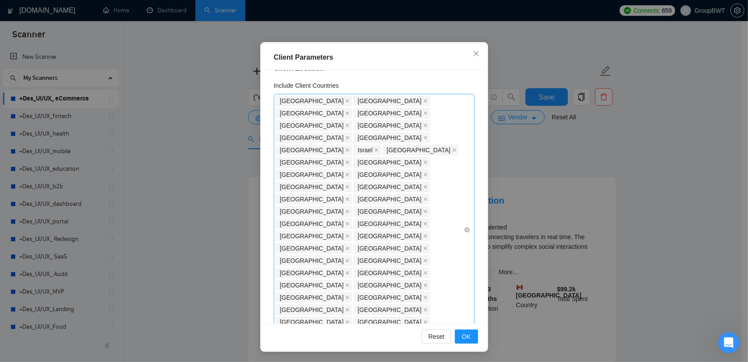
scroll to position [0, 0]
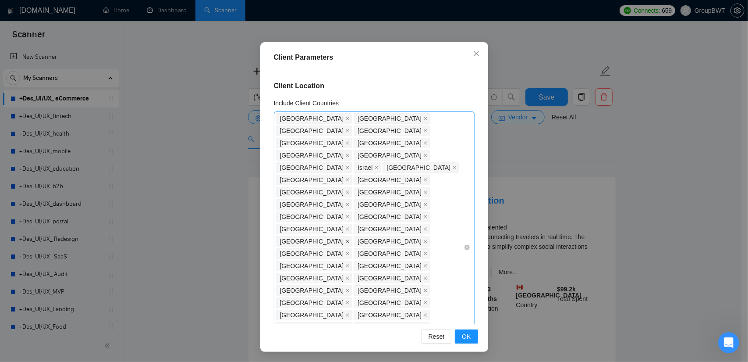
click at [345, 239] on icon "close" at bounding box center [347, 241] width 4 height 4
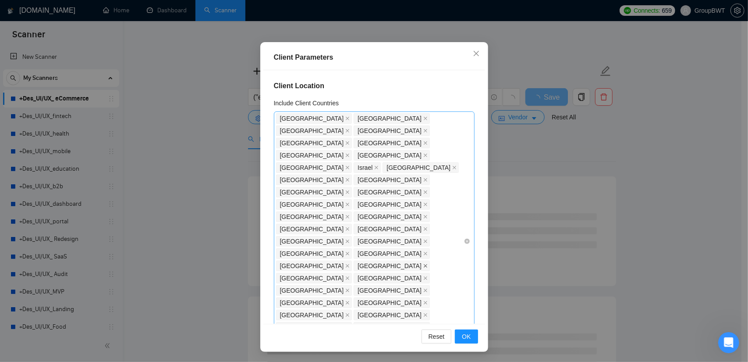
click at [423, 263] on icon "close" at bounding box center [425, 265] width 4 height 4
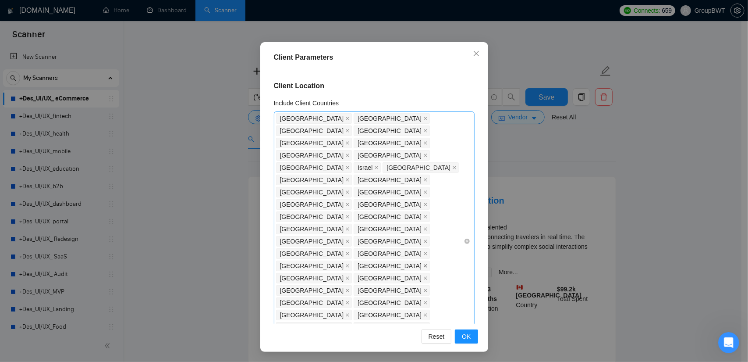
click at [424, 264] on icon "close" at bounding box center [426, 266] width 4 height 4
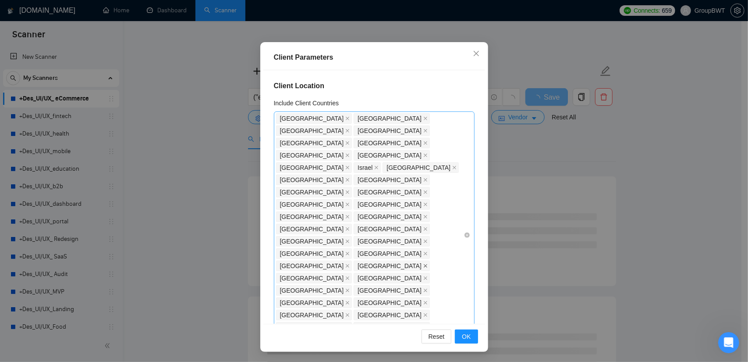
click at [423, 263] on icon "close" at bounding box center [425, 265] width 4 height 4
click at [350, 288] on icon "close" at bounding box center [347, 290] width 4 height 4
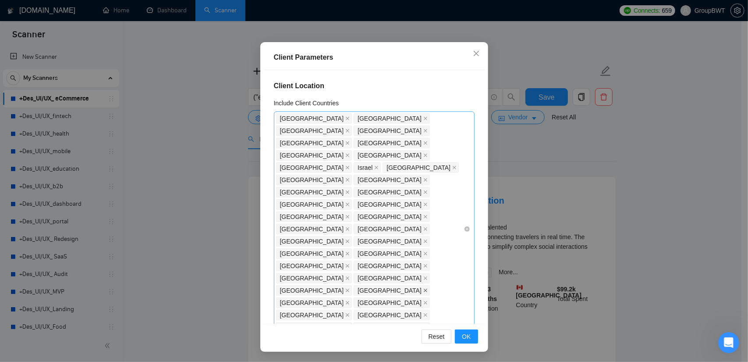
click at [423, 288] on icon "close" at bounding box center [425, 290] width 4 height 4
click at [423, 325] on icon "close" at bounding box center [425, 327] width 4 height 4
click at [415, 216] on div "[GEOGRAPHIC_DATA] [GEOGRAPHIC_DATA] [GEOGRAPHIC_DATA] [GEOGRAPHIC_DATA] [GEOGRA…" at bounding box center [370, 222] width 188 height 221
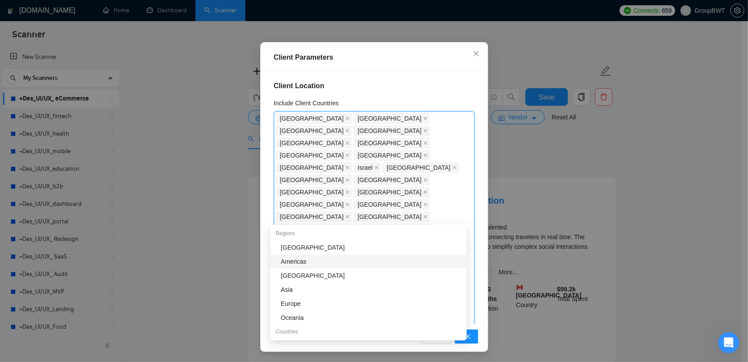
click at [312, 257] on div "Americas" at bounding box center [371, 261] width 181 height 10
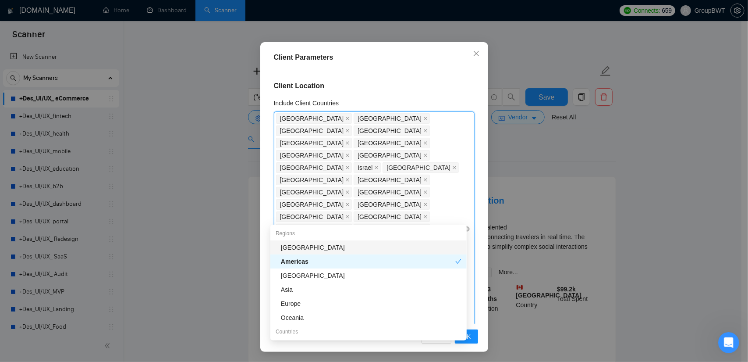
click at [443, 213] on div "[GEOGRAPHIC_DATA] [GEOGRAPHIC_DATA] [GEOGRAPHIC_DATA] [GEOGRAPHIC_DATA] [GEOGRA…" at bounding box center [370, 228] width 188 height 233
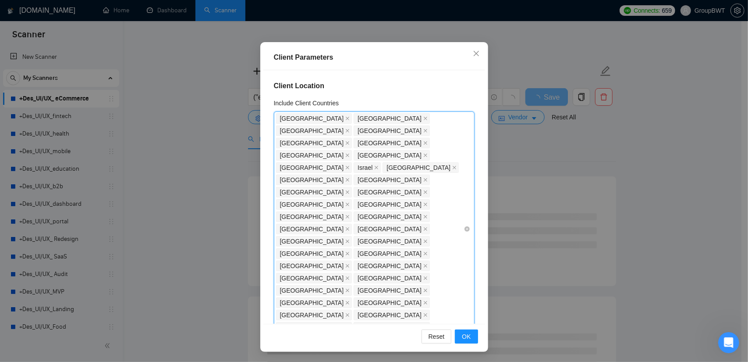
click at [442, 220] on div "[GEOGRAPHIC_DATA] [GEOGRAPHIC_DATA] [GEOGRAPHIC_DATA] [GEOGRAPHIC_DATA] [GEOGRA…" at bounding box center [370, 228] width 188 height 233
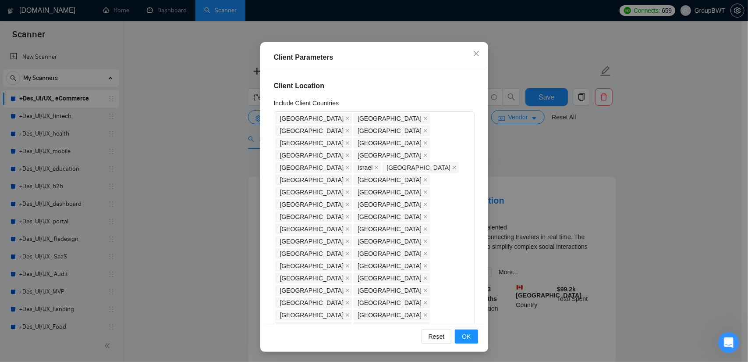
scroll to position [222, 0]
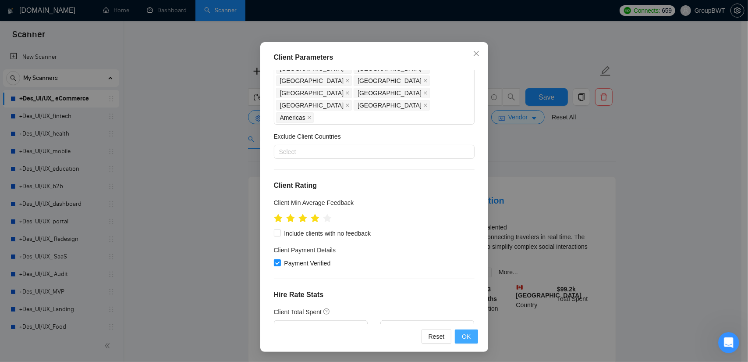
click at [463, 333] on span "OK" at bounding box center [466, 336] width 9 height 10
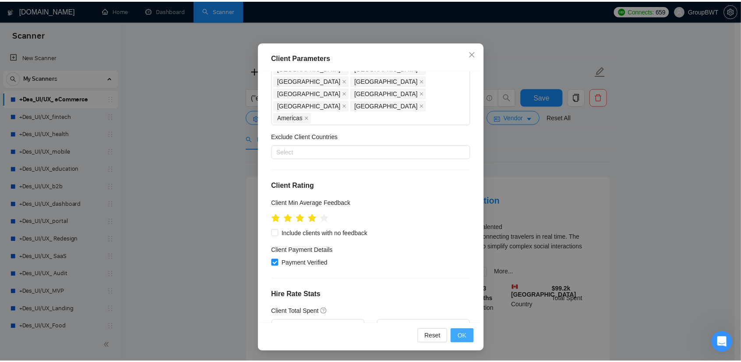
scroll to position [11, 0]
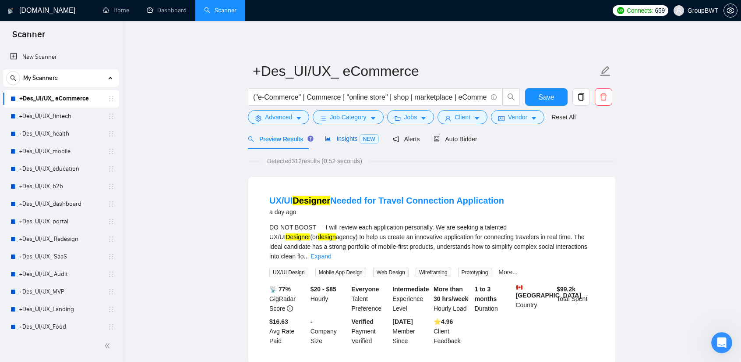
click at [344, 136] on span "Insights NEW" at bounding box center [351, 138] width 53 height 7
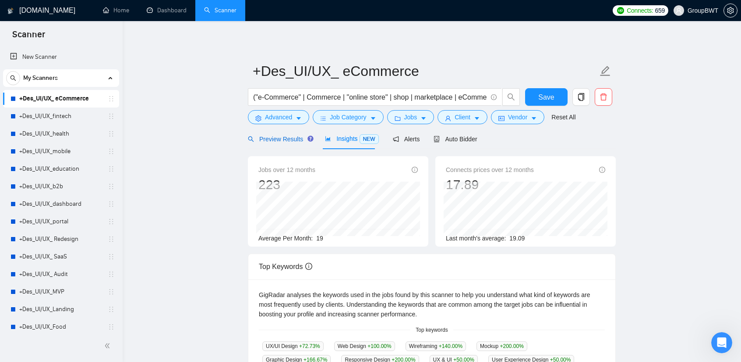
click at [285, 139] on span "Preview Results" at bounding box center [279, 138] width 63 height 7
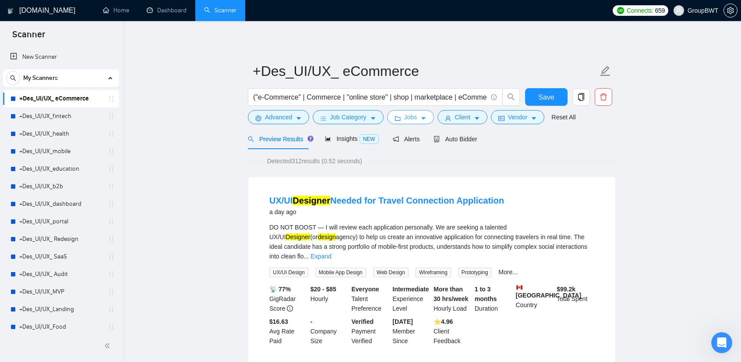
click at [415, 121] on button "Jobs" at bounding box center [410, 117] width 47 height 14
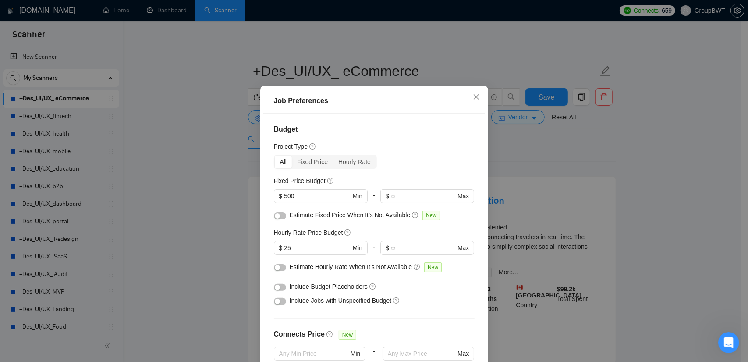
click at [638, 160] on div "Job Preferences Budget Project Type All Fixed Price Hourly Rate Fixed Price Bud…" at bounding box center [374, 181] width 748 height 362
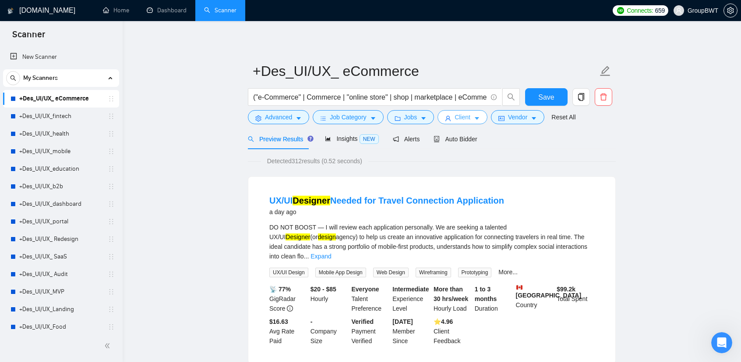
click at [443, 114] on button "Client" at bounding box center [463, 117] width 50 height 14
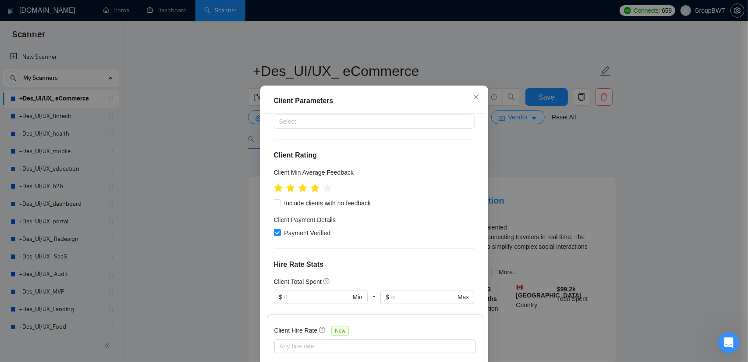
scroll to position [309, 0]
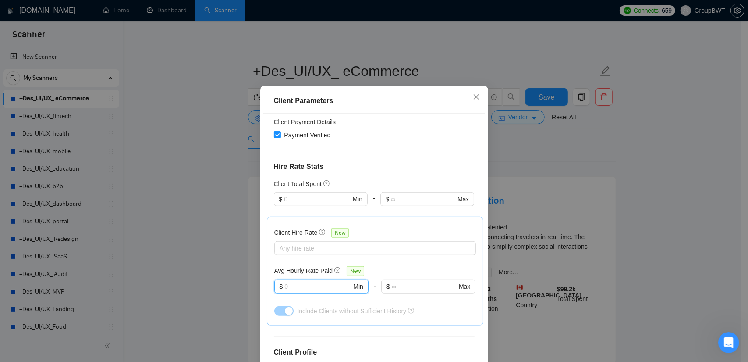
scroll to position [397, 0]
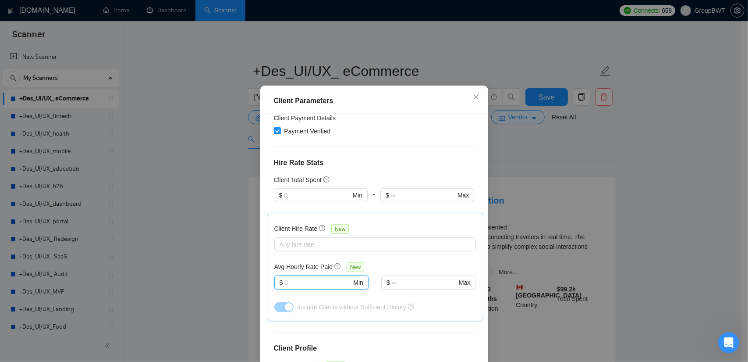
click at [395, 303] on span "Include Clients without Sufficient History" at bounding box center [351, 306] width 109 height 7
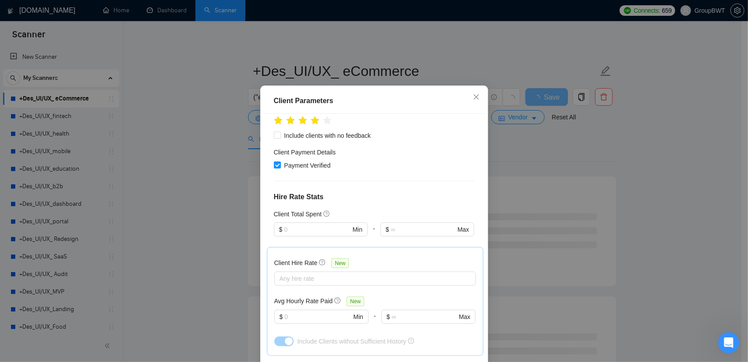
scroll to position [266, 0]
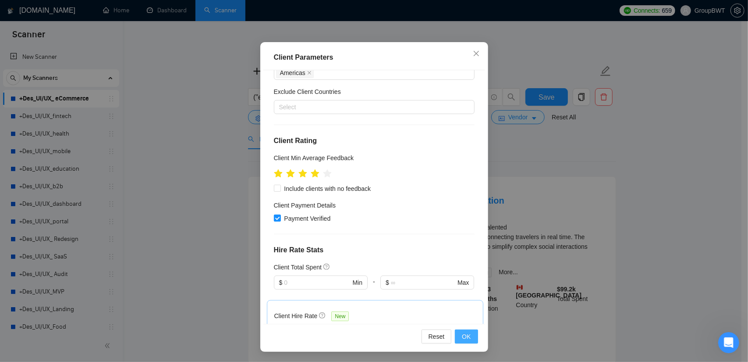
click at [463, 332] on span "OK" at bounding box center [466, 336] width 9 height 10
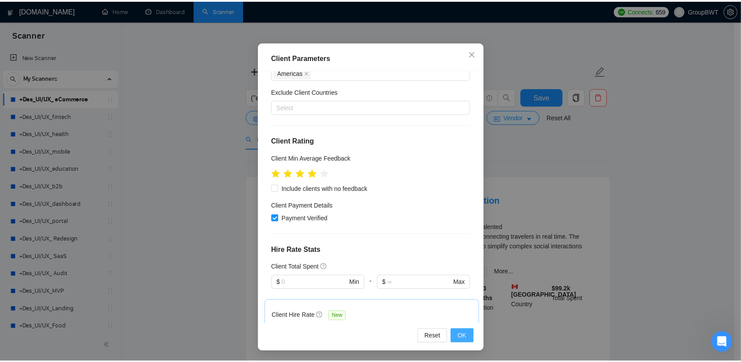
scroll to position [11, 0]
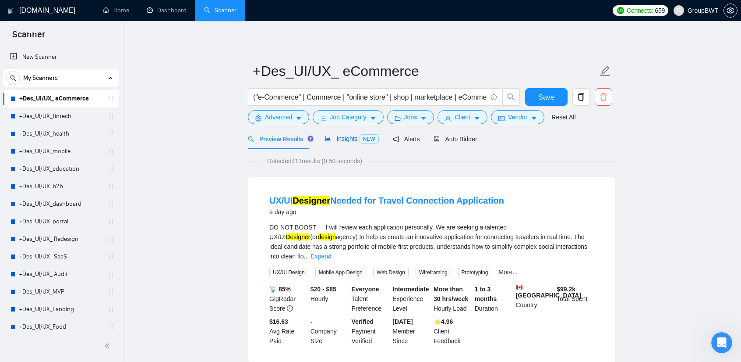
click at [341, 139] on span "Insights NEW" at bounding box center [351, 138] width 53 height 7
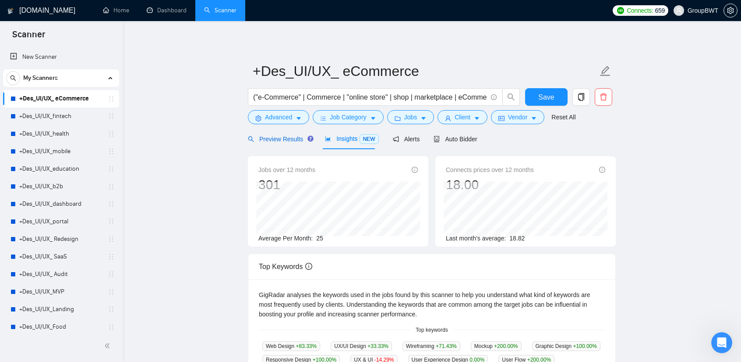
click at [279, 141] on span "Preview Results" at bounding box center [279, 138] width 63 height 7
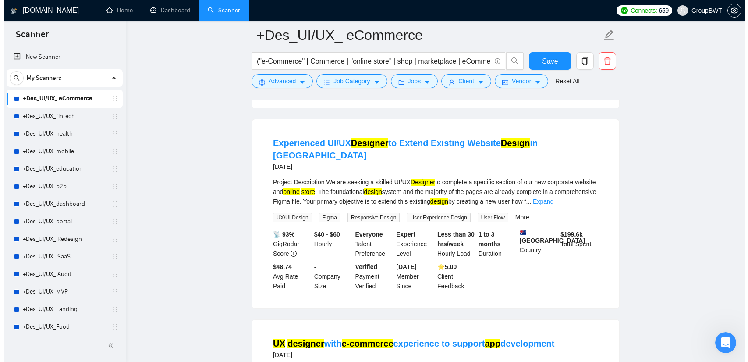
scroll to position [482, 0]
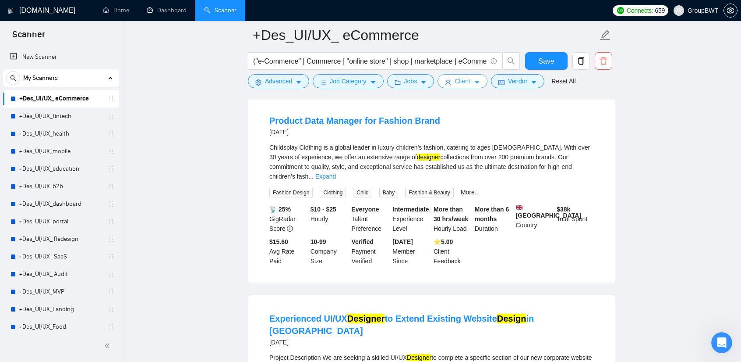
click at [460, 78] on span "Client" at bounding box center [463, 81] width 16 height 10
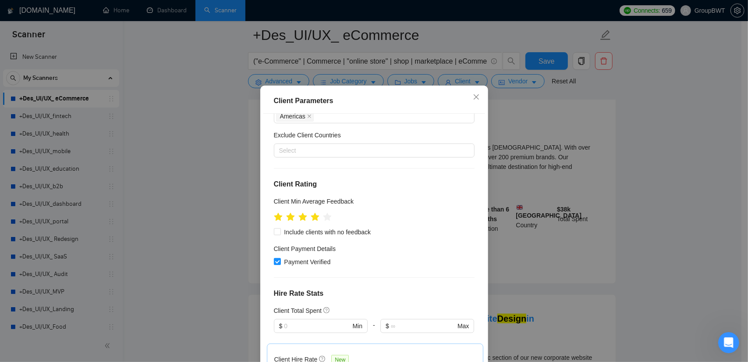
click at [409, 78] on div "Client Parameters Client Location Include Client Countries [GEOGRAPHIC_DATA] [G…" at bounding box center [374, 181] width 748 height 362
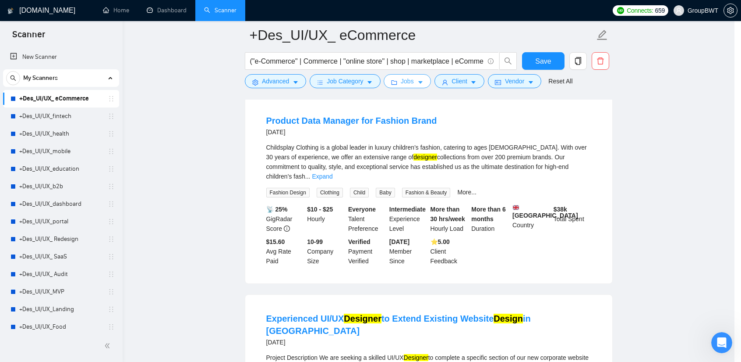
click at [416, 84] on button "Jobs" at bounding box center [407, 81] width 47 height 14
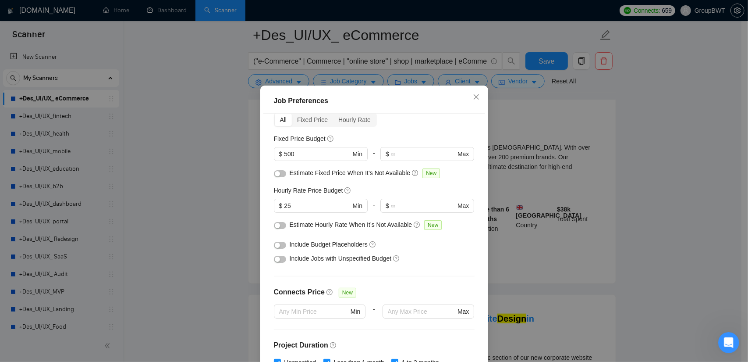
scroll to position [44, 0]
click at [274, 261] on button "button" at bounding box center [280, 257] width 12 height 7
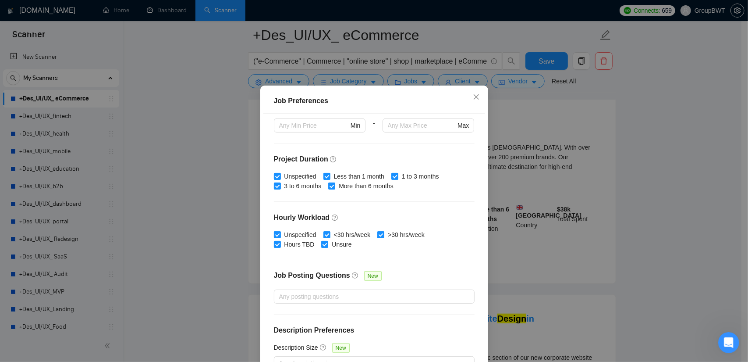
scroll to position [240, 0]
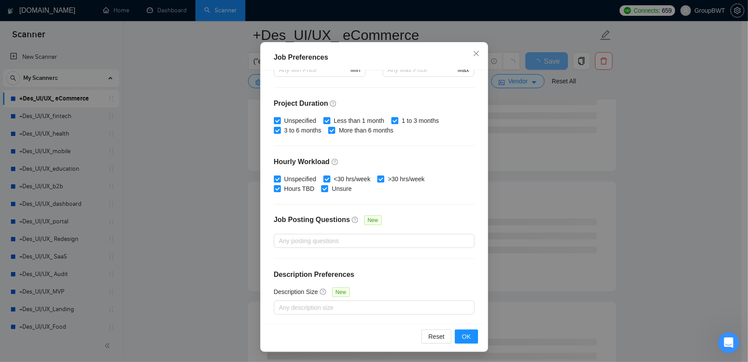
click at [475, 336] on div "Reset OK" at bounding box center [374, 335] width 222 height 25
click at [472, 336] on button "OK" at bounding box center [466, 336] width 23 height 14
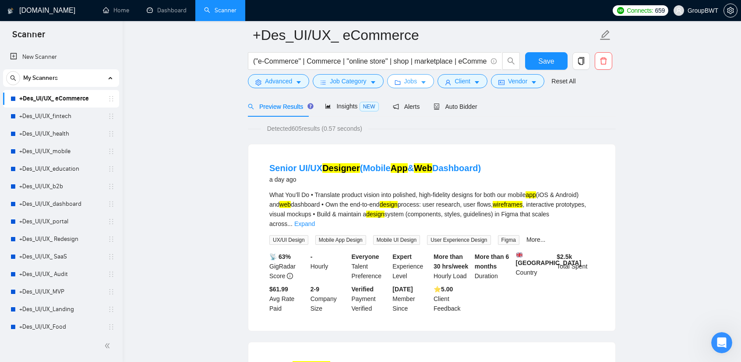
scroll to position [0, 0]
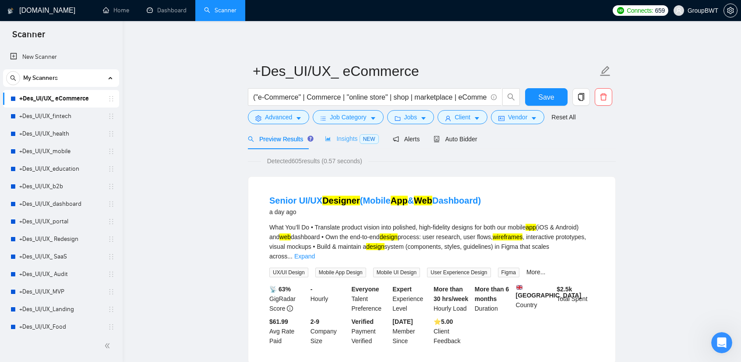
click at [342, 133] on div "Insights NEW" at bounding box center [351, 138] width 53 height 21
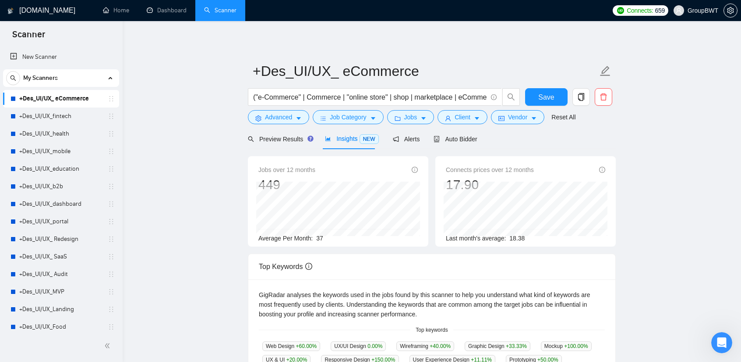
click at [343, 137] on span "Insights NEW" at bounding box center [351, 138] width 53 height 7
click at [275, 138] on span "Preview Results" at bounding box center [279, 138] width 63 height 7
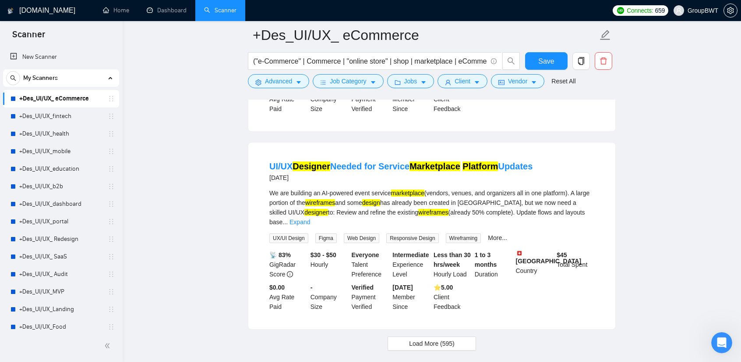
scroll to position [1815, 0]
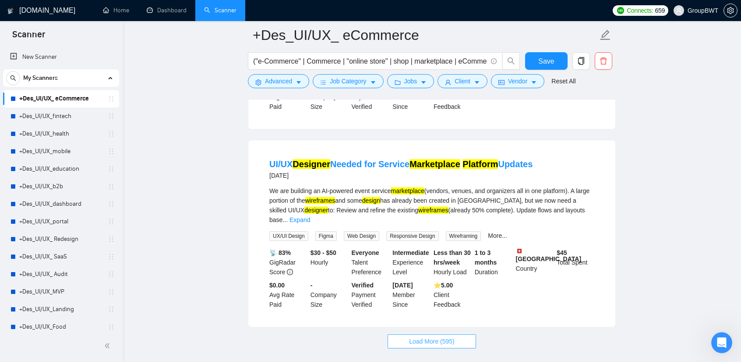
click at [417, 336] on span "Load More (595)" at bounding box center [432, 341] width 46 height 10
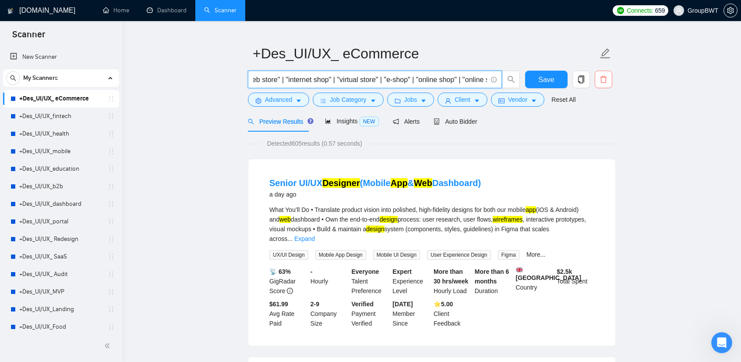
scroll to position [0, 818]
drag, startPoint x: 372, startPoint y: 78, endPoint x: 628, endPoint y: 80, distance: 255.9
click at [425, 78] on input "("e-Commerce" | Commerce | "online store" | shop | marketplace | eCommerce | "w…" at bounding box center [370, 79] width 234 height 11
drag, startPoint x: 406, startPoint y: 79, endPoint x: 367, endPoint y: 82, distance: 39.5
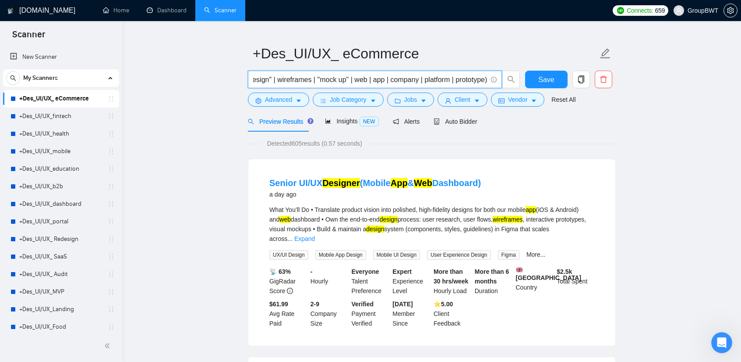
click at [367, 82] on input "("e-Commerce" | Commerce | "online store" | shop | marketplace | eCommerce | "w…" at bounding box center [370, 79] width 234 height 11
click at [351, 78] on input "("e-Commerce" | Commerce | "online store" | shop | marketplace | eCommerce | "w…" at bounding box center [370, 79] width 234 height 11
drag, startPoint x: 384, startPoint y: 77, endPoint x: 354, endPoint y: 77, distance: 29.8
click at [354, 77] on input "("e-Commerce" | Commerce | "online store" | shop | marketplace | eCommerce | "w…" at bounding box center [370, 79] width 234 height 11
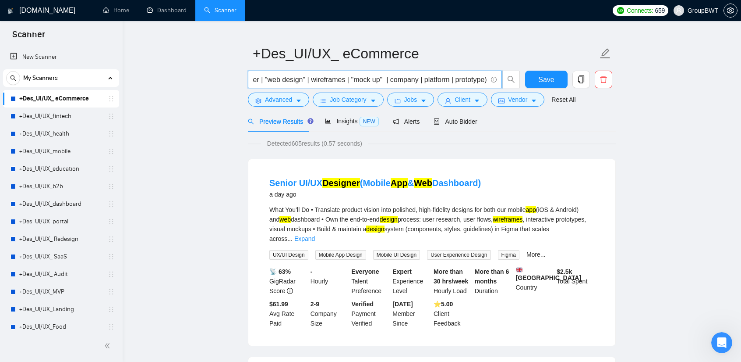
drag, startPoint x: 416, startPoint y: 80, endPoint x: 385, endPoint y: 75, distance: 31.1
click at [385, 75] on input "("e-Commerce" | Commerce | "online store" | shop | marketplace | eCommerce | "w…" at bounding box center [370, 79] width 234 height 11
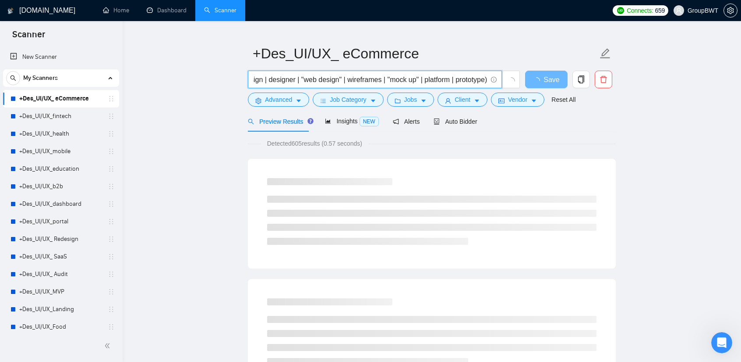
scroll to position [0, 748]
drag, startPoint x: 448, startPoint y: 77, endPoint x: 418, endPoint y: 79, distance: 29.9
click at [418, 79] on input "("e-Commerce" | Commerce | "online store" | shop | marketplace | eCommerce | "w…" at bounding box center [370, 79] width 234 height 11
type input "("e-Commerce" | Commerce | "online store" | shop | marketplace | eCommerce | "w…"
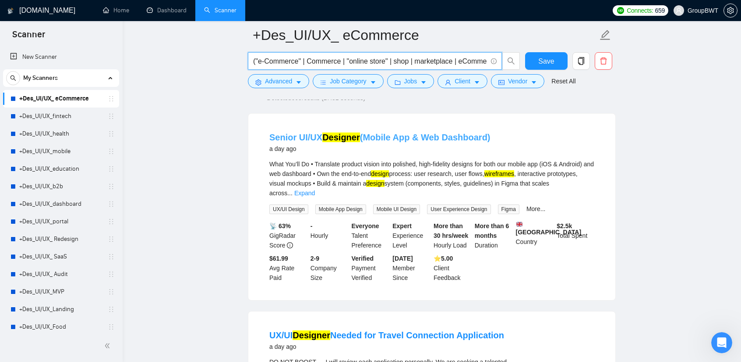
scroll to position [0, 0]
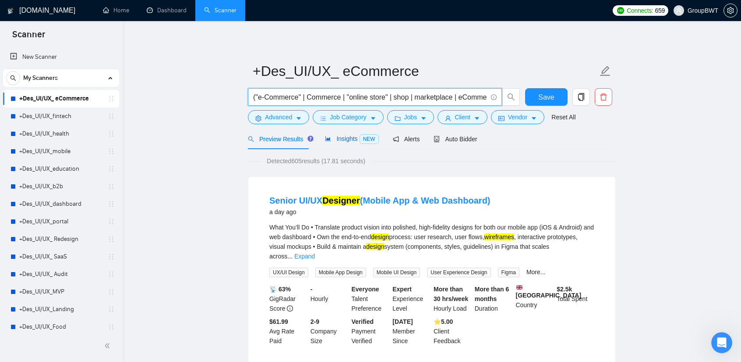
click at [341, 137] on span "Insights NEW" at bounding box center [351, 138] width 53 height 7
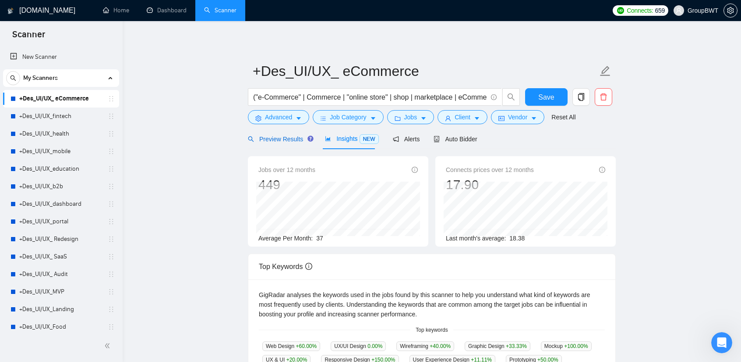
click at [277, 135] on span "Preview Results" at bounding box center [279, 138] width 63 height 7
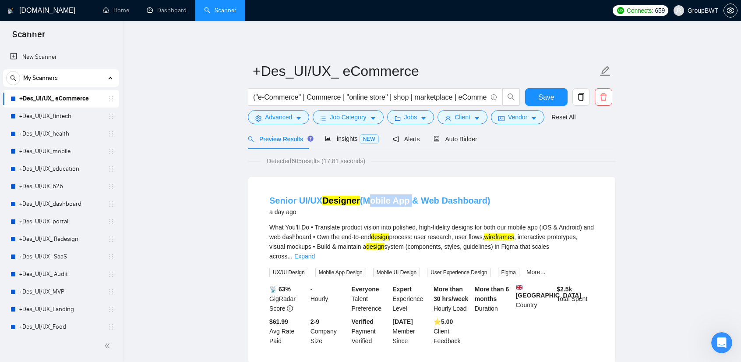
drag, startPoint x: 365, startPoint y: 194, endPoint x: 408, endPoint y: 194, distance: 43.4
click at [408, 194] on h4 "Senior UI/UX Designer (Mobile App & Web Dashboard)" at bounding box center [380, 200] width 221 height 12
click at [296, 119] on icon "caret-down" at bounding box center [299, 118] width 6 height 6
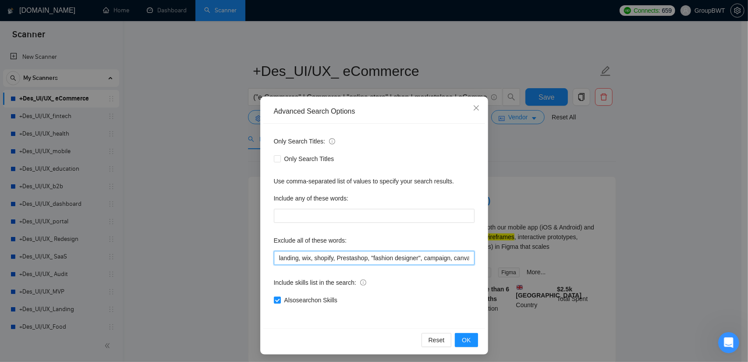
click at [325, 257] on input "landing, wix, shopify, Prestashop, "fashion designer", campaign, canva, game, H…" at bounding box center [374, 258] width 201 height 14
click at [602, 150] on div "Advanced Search Options Only Search Titles: Only Search Titles Use comma-separa…" at bounding box center [374, 181] width 748 height 362
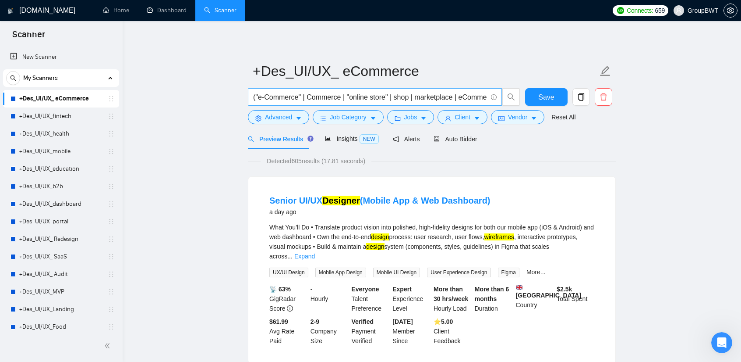
click at [437, 96] on input "("e-Commerce" | Commerce | "online store" | shop | marketplace | eCommerce | "w…" at bounding box center [370, 97] width 234 height 11
drag, startPoint x: 409, startPoint y: 96, endPoint x: 495, endPoint y: 98, distance: 85.9
click at [495, 98] on span "("e-Commerce" | Commerce | "online store" | shop | marketplace | eCommerce | "w…" at bounding box center [375, 97] width 254 height 18
click at [276, 96] on input "("e-Commerce" | Commerce | "online store" | shop | marketplace | eCommerce | "w…" at bounding box center [370, 97] width 234 height 11
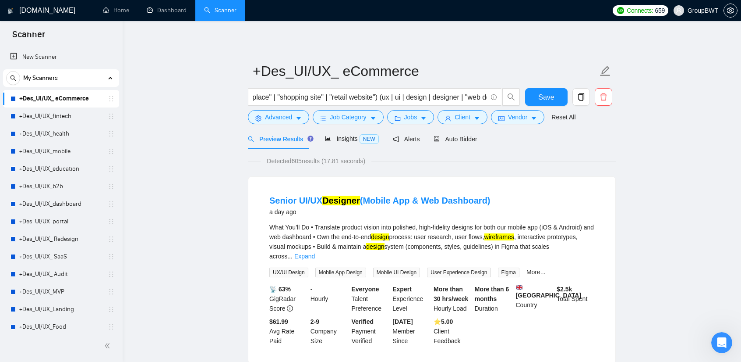
scroll to position [0, 0]
drag, startPoint x: 365, startPoint y: 192, endPoint x: 408, endPoint y: 192, distance: 42.9
click at [408, 192] on li "Senior UI/UX Designer (Mobile App & Web Dashboard) a day ago What You’ll Do • T…" at bounding box center [432, 269] width 346 height 165
click at [272, 121] on span "Advanced" at bounding box center [278, 117] width 27 height 10
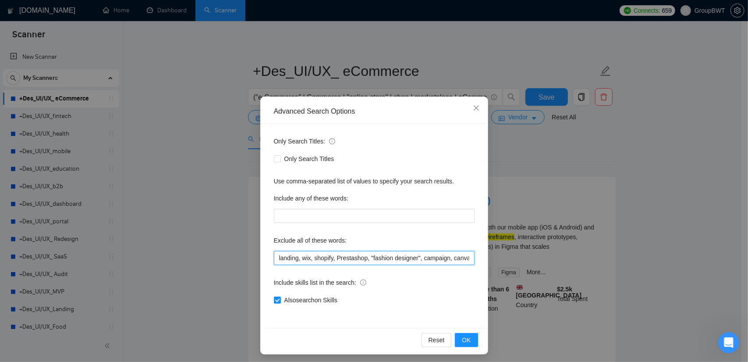
drag, startPoint x: 351, startPoint y: 260, endPoint x: 324, endPoint y: 258, distance: 27.3
click at [351, 260] on input "landing, wix, shopify, Prestashop, "fashion designer", campaign, canva, game, H…" at bounding box center [374, 258] width 201 height 14
click at [276, 258] on input "landing, wix, shopify, Prestashop, "fashion designer", campaign, canva, game, H…" at bounding box center [374, 258] width 201 height 14
paste input "Mobile App"
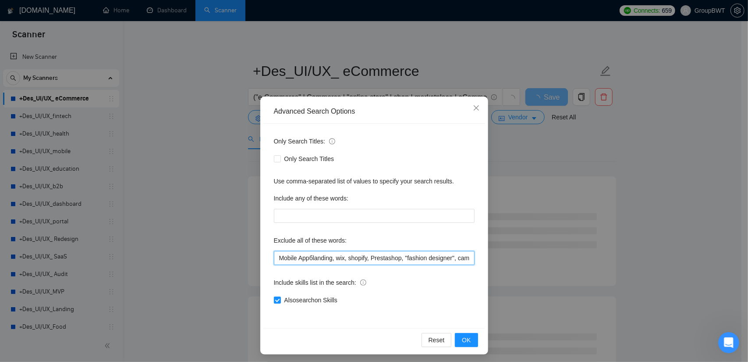
click at [308, 256] on input "Mobile Appбlanding, wix, shopify, Prestashop, "fashion designer", campaign, can…" at bounding box center [374, 258] width 201 height 14
drag, startPoint x: 312, startPoint y: 258, endPoint x: 308, endPoint y: 257, distance: 4.6
click at [308, 257] on input "Mobile Appmlanding, wix, shopify, Prestashop, "fashion designer", campaign, can…" at bounding box center [374, 258] width 201 height 14
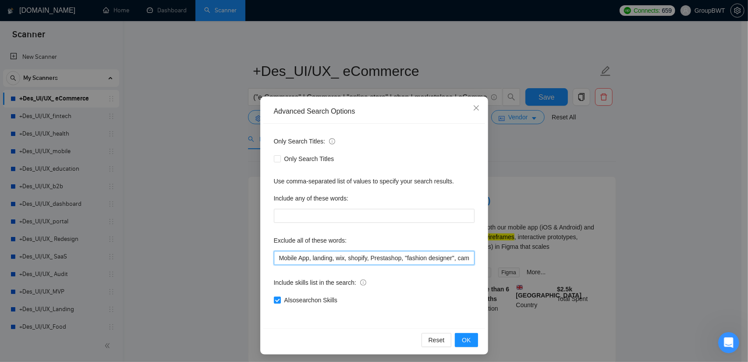
click at [306, 258] on input "Mobile App, landing, wix, shopify, Prestashop, "fashion designer", campaign, ca…" at bounding box center [374, 258] width 201 height 14
click at [277, 255] on input "Mobile App", landing, wix, shopify, Prestashop, "fashion designer", campaign, c…" at bounding box center [374, 258] width 201 height 14
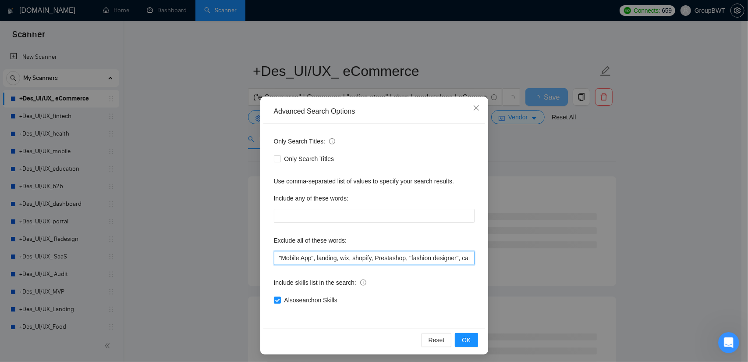
drag, startPoint x: 313, startPoint y: 256, endPoint x: 261, endPoint y: 257, distance: 52.6
click at [263, 257] on div "Only Search Titles: Only Search Titles Use comma-separated list of values to sp…" at bounding box center [374, 226] width 222 height 204
click at [463, 334] on button "OK" at bounding box center [466, 340] width 23 height 14
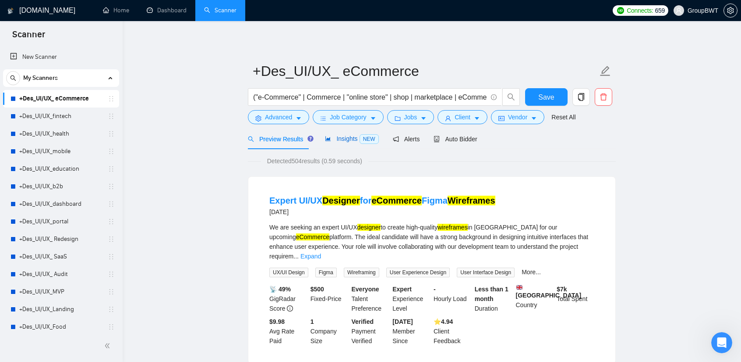
click at [349, 143] on div "Insights NEW" at bounding box center [351, 139] width 53 height 10
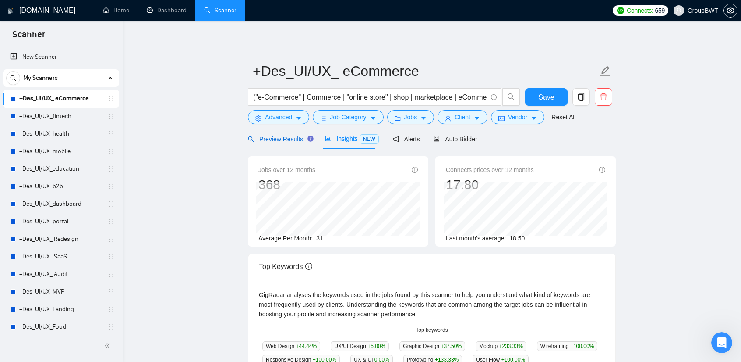
click at [280, 141] on span "Preview Results" at bounding box center [279, 138] width 63 height 7
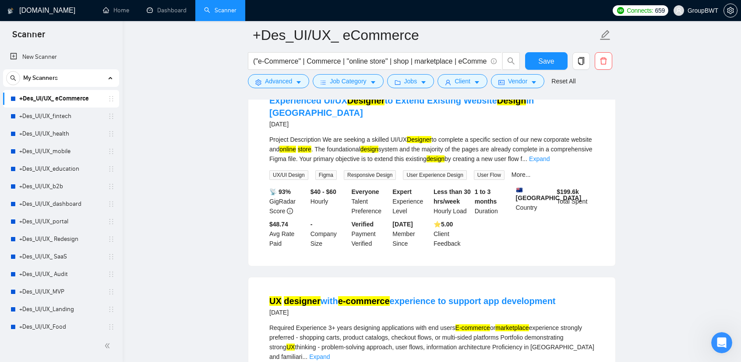
scroll to position [438, 0]
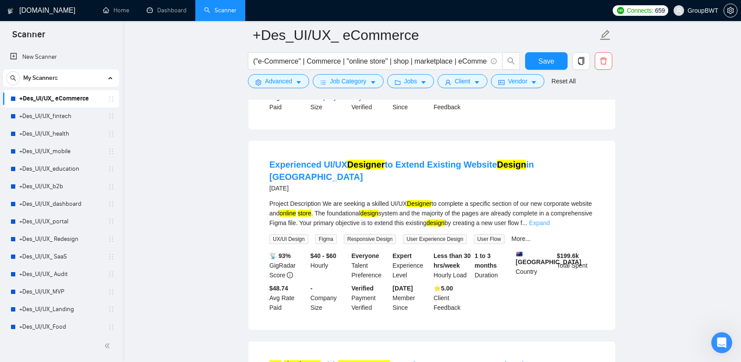
click at [550, 219] on link "Expand" at bounding box center [539, 222] width 21 height 7
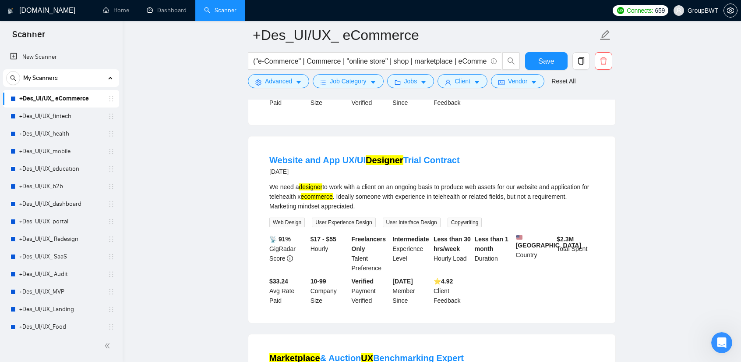
scroll to position [964, 0]
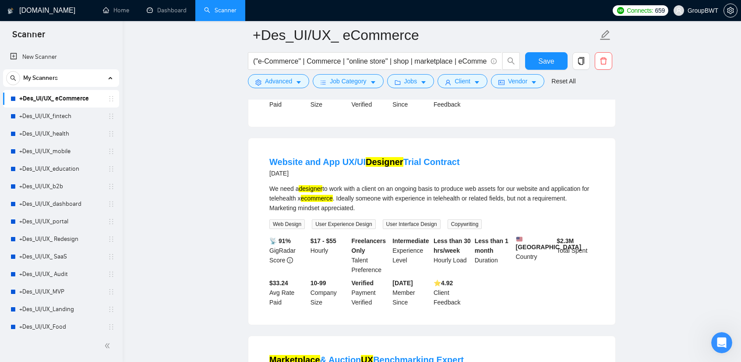
click at [647, 176] on main "+Des_UI/UX_ eCommerce ("e-Commerce" | Commerce | "online store" | shop | market…" at bounding box center [432, 194] width 591 height 2246
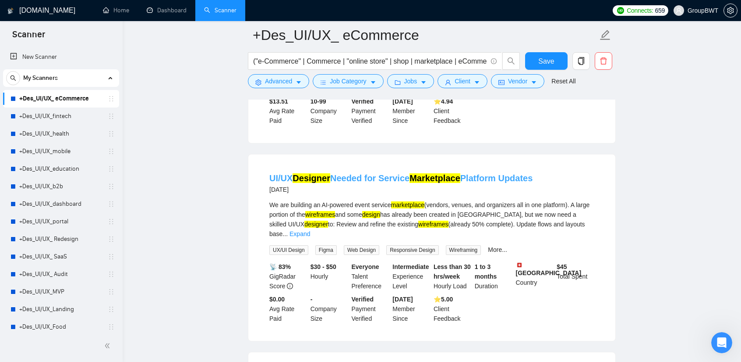
scroll to position [1534, 0]
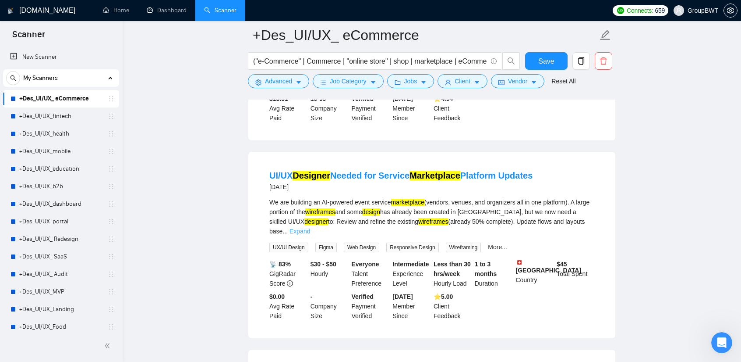
click at [310, 227] on link "Expand" at bounding box center [300, 230] width 21 height 7
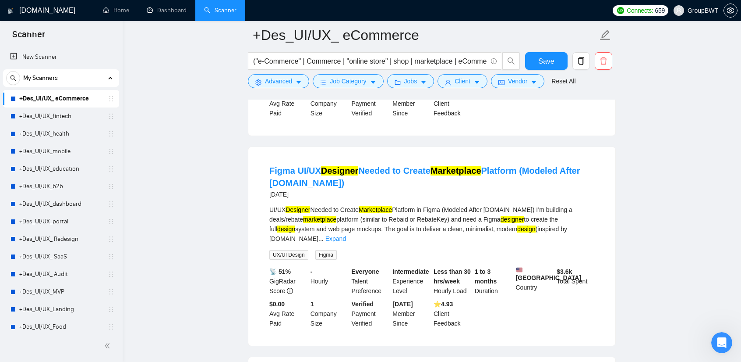
scroll to position [1841, 0]
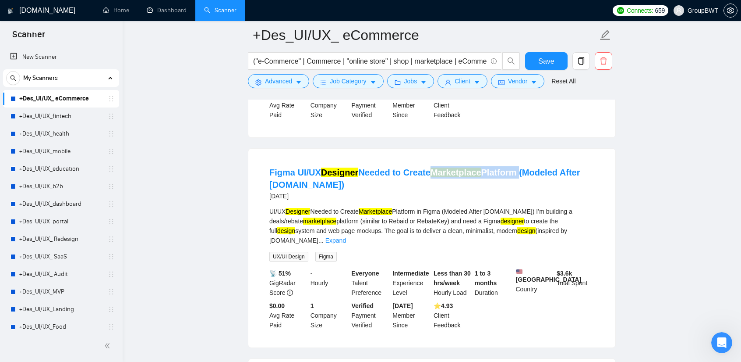
drag, startPoint x: 515, startPoint y: 134, endPoint x: 435, endPoint y: 128, distance: 80.8
click at [435, 149] on div "Figma UI/UX Designer Needed to Create Marketplace Platform (Modeled After [DOMA…" at bounding box center [431, 248] width 367 height 199
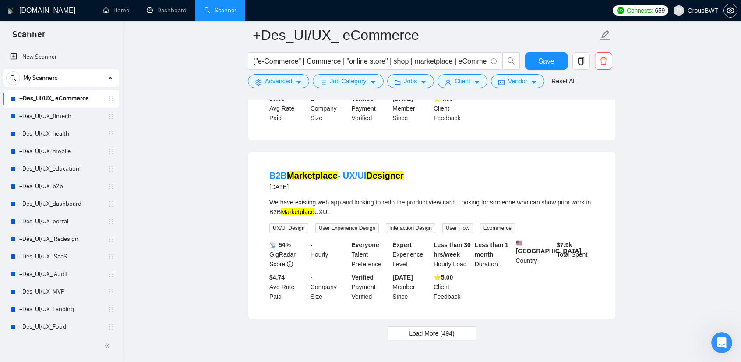
scroll to position [2060, 0]
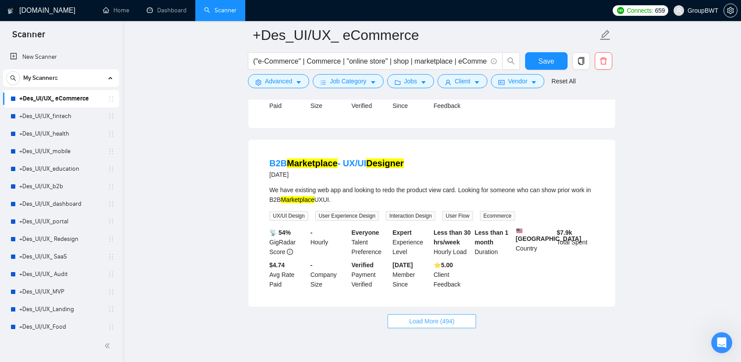
click at [436, 316] on span "Load More (494)" at bounding box center [432, 321] width 46 height 10
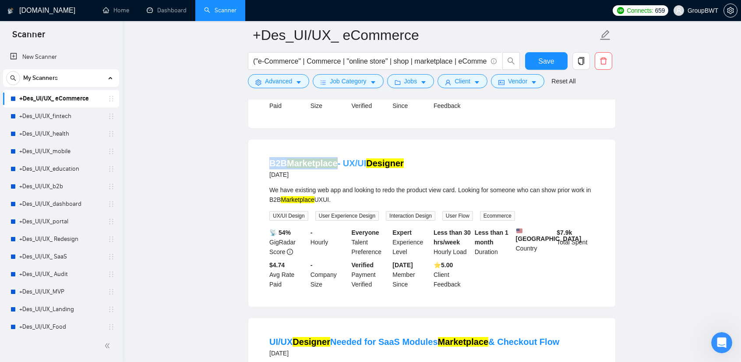
drag, startPoint x: 270, startPoint y: 121, endPoint x: 332, endPoint y: 125, distance: 62.3
click at [333, 150] on li "B2B Marketplace - UX/UI Designer [DATE] We have existing web app and looking to…" at bounding box center [432, 223] width 346 height 146
click at [621, 137] on main "+Des_UI/UX_ eCommerce ("e-Commerce" | Commerce | "online store" | shop | market…" at bounding box center [432, 127] width 591 height 4305
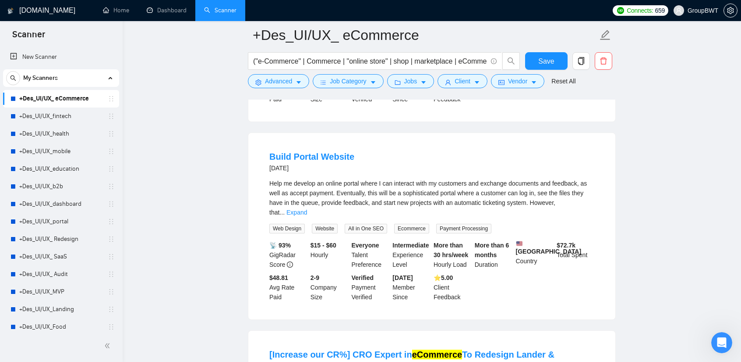
scroll to position [2848, 0]
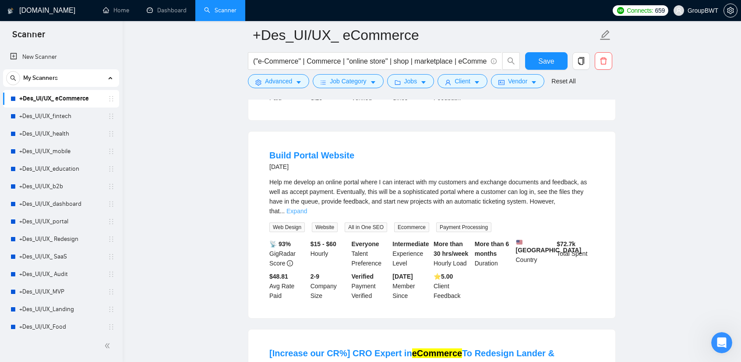
click at [307, 207] on link "Expand" at bounding box center [297, 210] width 21 height 7
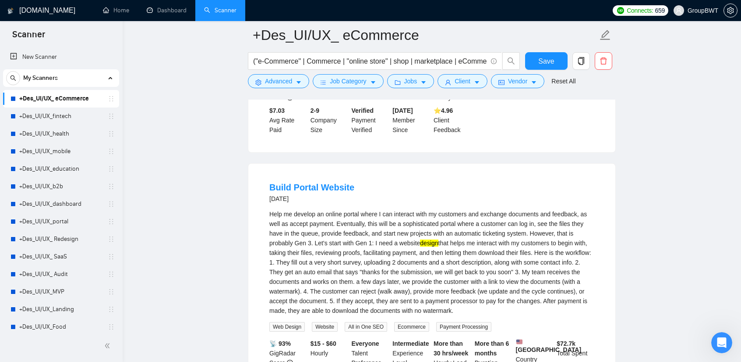
scroll to position [2805, 0]
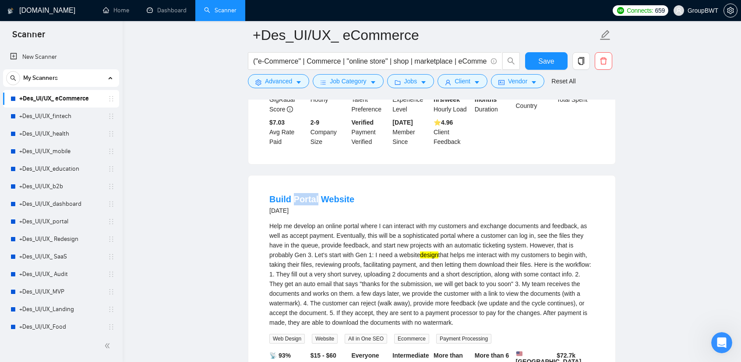
drag, startPoint x: 294, startPoint y: 139, endPoint x: 315, endPoint y: 136, distance: 21.7
click at [315, 186] on li "Build Portal Website [DATE] Help me develop an online portal where I can intera…" at bounding box center [432, 302] width 346 height 233
drag, startPoint x: 271, startPoint y: 173, endPoint x: 316, endPoint y: 172, distance: 45.1
click at [316, 221] on div "Help me develop an online portal where I can interact with my customers and exc…" at bounding box center [432, 274] width 325 height 106
click at [267, 78] on span "Advanced" at bounding box center [278, 81] width 27 height 10
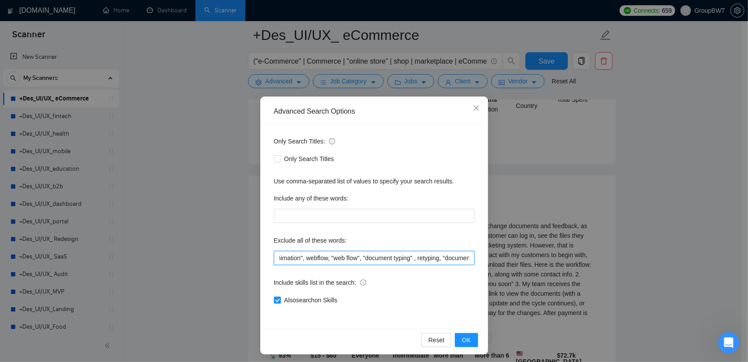
scroll to position [0, 1236]
drag, startPoint x: 432, startPoint y: 258, endPoint x: 531, endPoint y: 259, distance: 99.0
click at [602, 259] on div "Advanced Search Options Only Search Titles: Only Search Titles Use comma-separa…" at bounding box center [374, 181] width 748 height 362
click at [464, 253] on input ""Mobile App", landing, wix, shopify, Prestashop, "fashion designer", campaign, …" at bounding box center [374, 258] width 201 height 14
click at [467, 255] on input ""Mobile App", landing, wix, shopify, Prestashop, "fashion designer", campaign, …" at bounding box center [374, 258] width 201 height 14
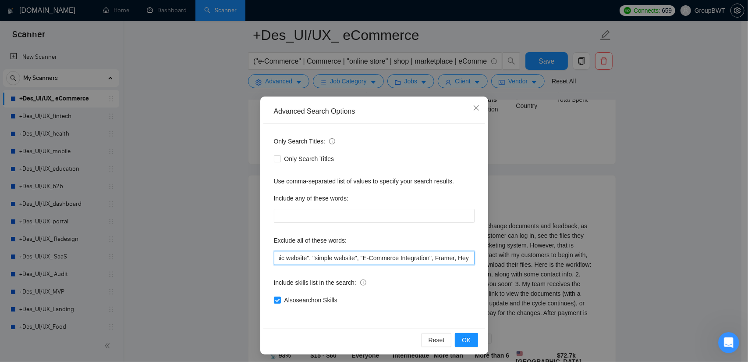
scroll to position [0, 1237]
paste input "Help me develop"
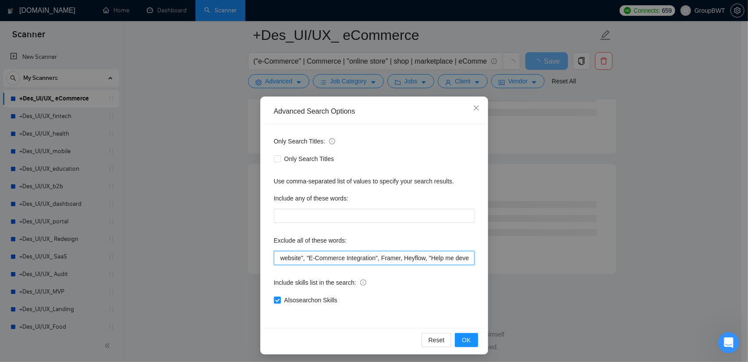
drag, startPoint x: 467, startPoint y: 255, endPoint x: 415, endPoint y: 255, distance: 51.7
click at [415, 255] on input ""Mobile App", landing, wix, shopify, Prestashop, "fashion designer", campaign, …" at bounding box center [374, 258] width 201 height 14
type input ""Mobile App", landing, wix, shopify, Prestashop, "fashion designer", campaign, …"
click at [462, 338] on span "OK" at bounding box center [466, 340] width 9 height 10
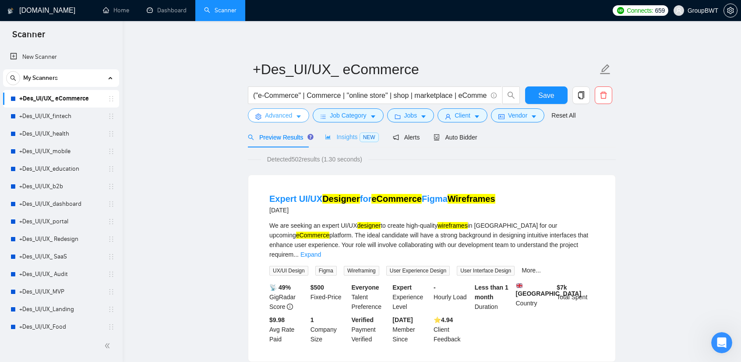
scroll to position [0, 0]
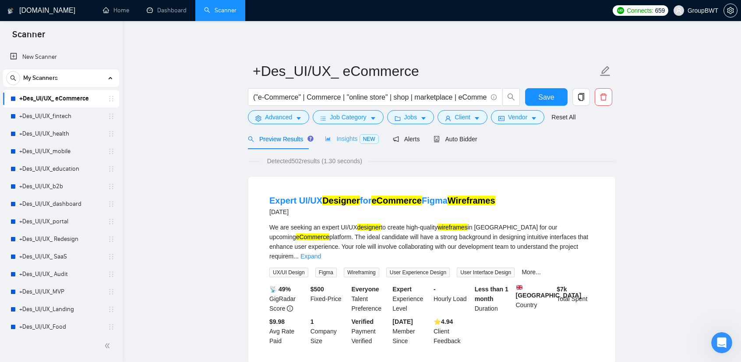
click at [340, 146] on div "Insights NEW" at bounding box center [351, 138] width 53 height 21
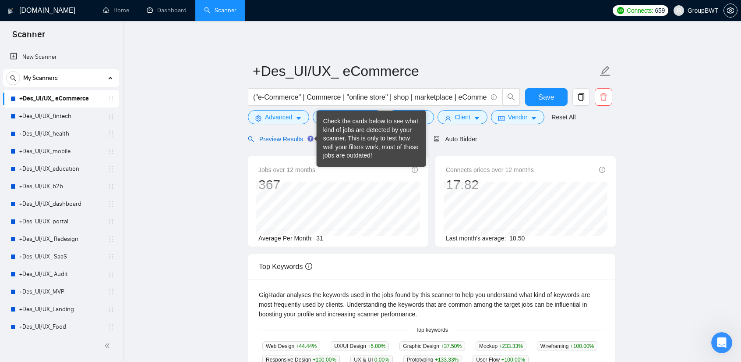
click at [287, 139] on span "Preview Results" at bounding box center [279, 138] width 63 height 7
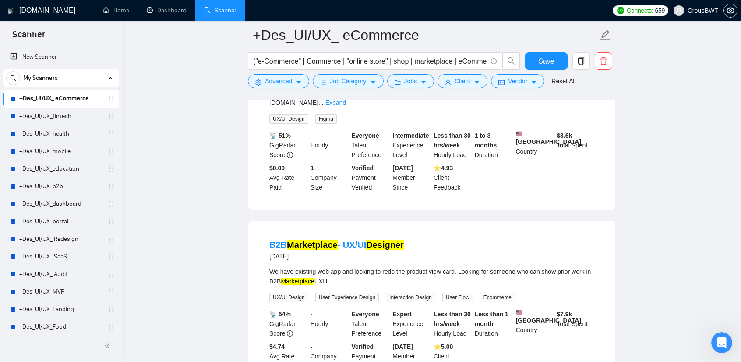
scroll to position [1783, 0]
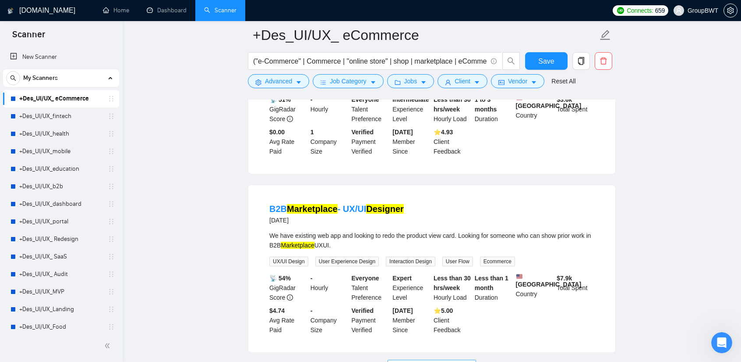
click at [433, 361] on span "Load More (492)" at bounding box center [432, 367] width 46 height 10
click at [493, 231] on div "We have existing web app and looking to redo the product view card. Looking for…" at bounding box center [432, 240] width 325 height 19
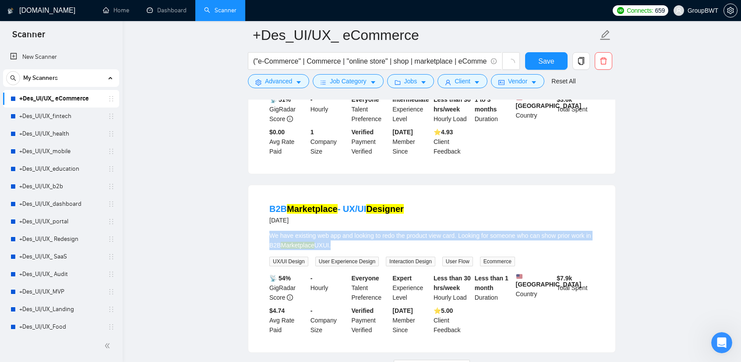
click at [493, 231] on div "We have existing web app and looking to redo the product view card. Looking for…" at bounding box center [432, 240] width 325 height 19
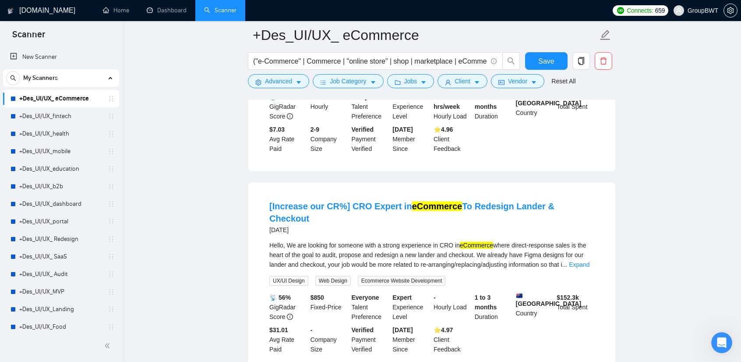
scroll to position [2569, 0]
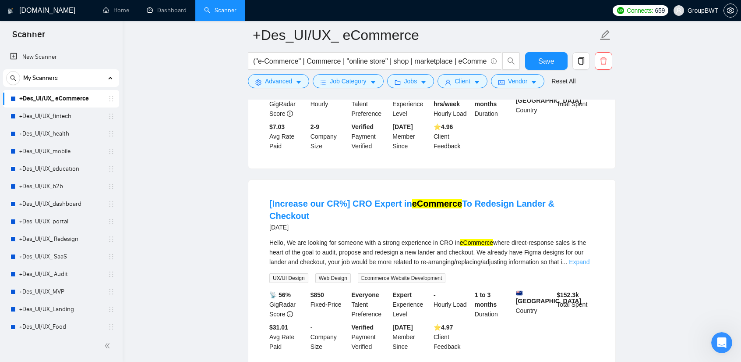
click at [583, 258] on link "Expand" at bounding box center [579, 261] width 21 height 7
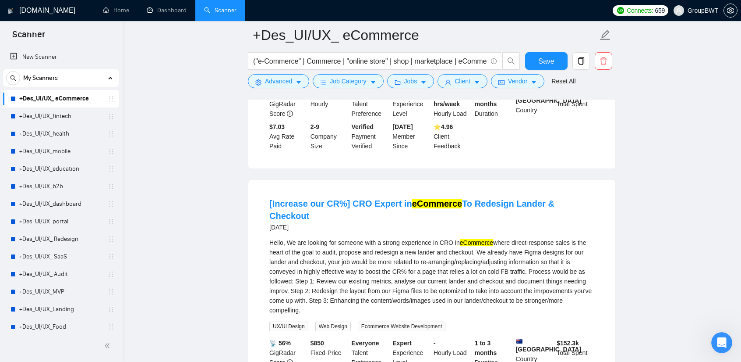
click at [425, 238] on div "Hello, We are looking for someone with a strong experience in CRO in [GEOGRAPHI…" at bounding box center [432, 276] width 325 height 77
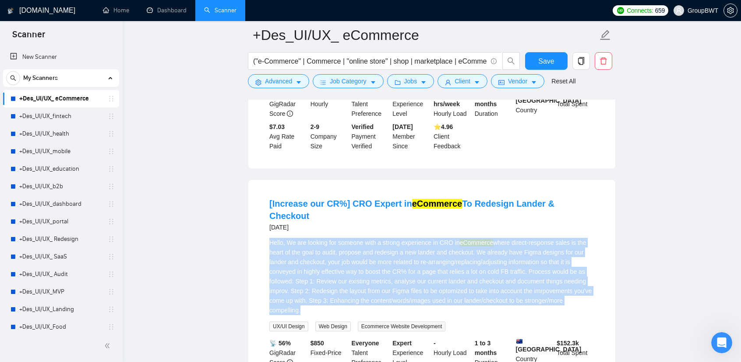
click at [425, 238] on div "Hello, We are looking for someone with a strong experience in CRO in [GEOGRAPHI…" at bounding box center [432, 276] width 325 height 77
click at [394, 238] on div "Hello, We are looking for someone with a strong experience in CRO in [GEOGRAPHI…" at bounding box center [432, 276] width 325 height 77
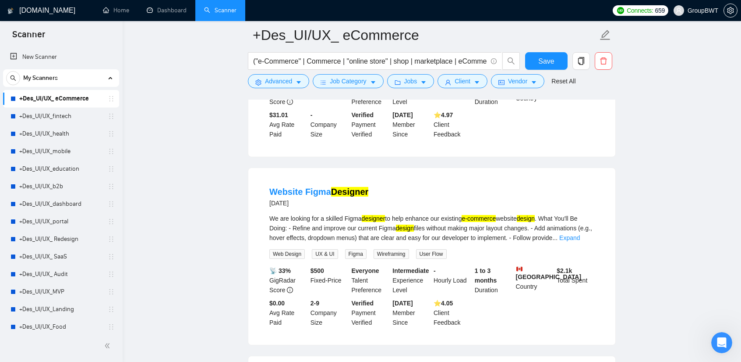
scroll to position [2832, 0]
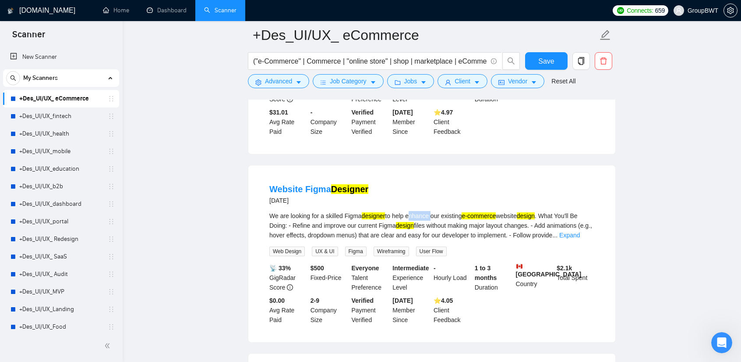
drag, startPoint x: 431, startPoint y: 139, endPoint x: 408, endPoint y: 137, distance: 22.4
click at [408, 211] on div "We are looking for a skilled Figma designer to help enhance our existing e-comm…" at bounding box center [432, 225] width 325 height 29
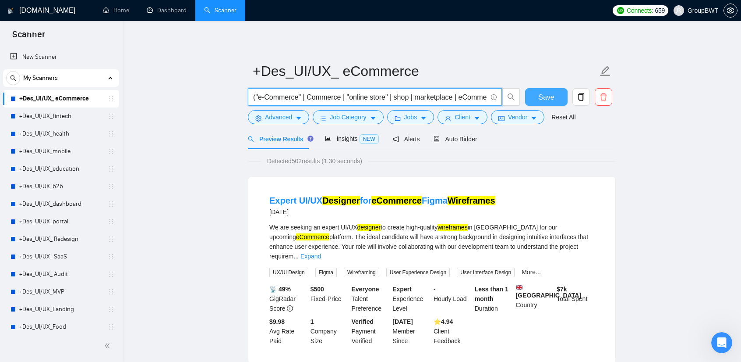
scroll to position [0, 716]
drag, startPoint x: 390, startPoint y: 94, endPoint x: 669, endPoint y: 92, distance: 278.7
click at [320, 96] on input "("e-Commerce" | Commerce | "online store" | shop | marketplace | eCommerce | "w…" at bounding box center [370, 97] width 234 height 11
drag, startPoint x: 325, startPoint y: 97, endPoint x: 298, endPoint y: 94, distance: 27.7
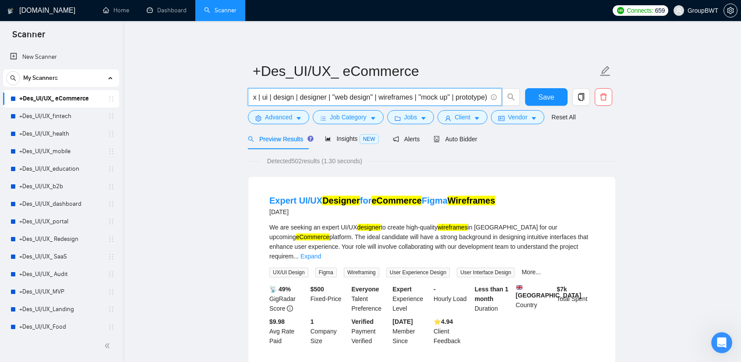
click at [298, 94] on input "("e-Commerce" | Commerce | "online store" | shop | marketplace | eCommerce | "w…" at bounding box center [370, 97] width 234 height 11
click at [317, 94] on input "("e-Commerce" | Commerce | "online store" | shop | marketplace | eCommerce | "w…" at bounding box center [370, 97] width 234 height 11
drag, startPoint x: 326, startPoint y: 97, endPoint x: 299, endPoint y: 95, distance: 27.7
click at [299, 95] on input "("e-Commerce" | Commerce | "online store" | shop | marketplace | eCommerce | "w…" at bounding box center [370, 97] width 234 height 11
click at [323, 99] on input "("e-Commerce" | Commerce | "online store" | shop | marketplace | eCommerce | "w…" at bounding box center [370, 97] width 234 height 11
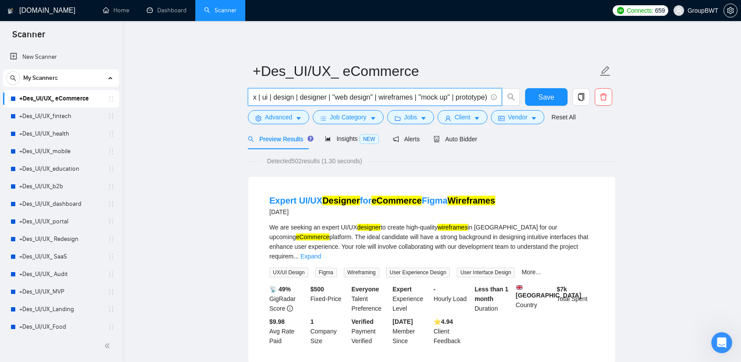
drag, startPoint x: 372, startPoint y: 97, endPoint x: 333, endPoint y: 92, distance: 39.3
click at [333, 92] on input "("e-Commerce" | Commerce | "online store" | shop | marketplace | eCommerce | "w…" at bounding box center [370, 97] width 234 height 11
click at [356, 95] on input "("e-Commerce" | Commerce | "online store" | shop | marketplace | eCommerce | "w…" at bounding box center [370, 97] width 234 height 11
drag, startPoint x: 295, startPoint y: 100, endPoint x: 226, endPoint y: 95, distance: 69.4
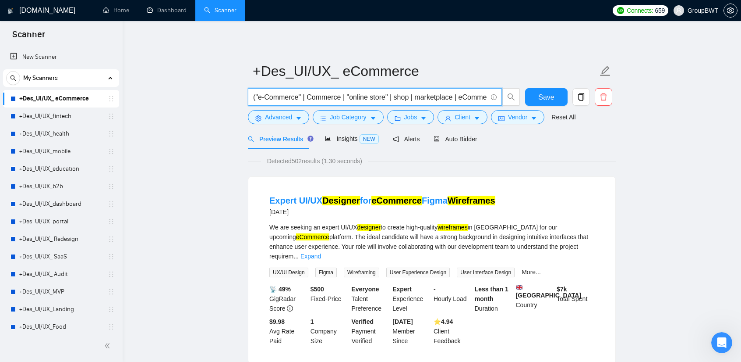
click at [369, 94] on input "("e-Commerce" | Commerce | "online store" | shop | marketplace | eCommerce | "w…" at bounding box center [370, 97] width 234 height 11
drag, startPoint x: 500, startPoint y: 94, endPoint x: 394, endPoint y: 93, distance: 105.6
click at [394, 93] on input "("e-Commerce" | Commerce | "online store" | shop | marketplace | eCommerce | "w…" at bounding box center [370, 97] width 234 height 11
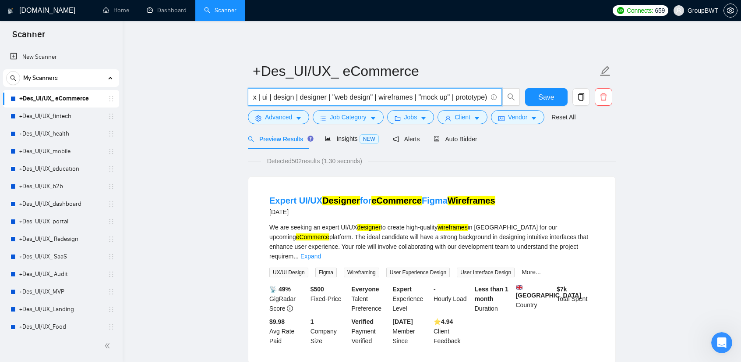
click at [365, 96] on input "("e-Commerce" | Commerce | "online store" | shop | marketplace | eCommerce | "w…" at bounding box center [370, 97] width 234 height 11
drag, startPoint x: 450, startPoint y: 92, endPoint x: 301, endPoint y: 97, distance: 149.1
click at [577, 95] on div "("e-Commerce" | Commerce | "online store" | shop | marketplace | eCommerce | "w…" at bounding box center [430, 99] width 368 height 22
click at [279, 103] on span "("e-Commerce" | Commerce | "online store" | shop | marketplace | eCommerce | "w…" at bounding box center [375, 97] width 254 height 18
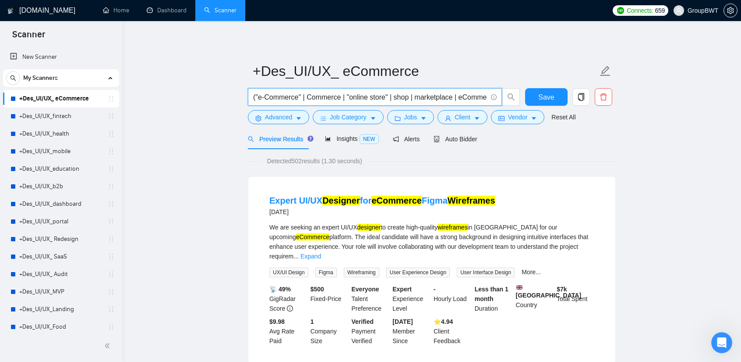
click at [320, 97] on input "("e-Commerce" | Commerce | "online store" | shop | marketplace | eCommerce | "w…" at bounding box center [370, 97] width 234 height 11
click at [554, 102] on div "("e-Commerce" | Commerce | "online store" | shop | marketplace | eCommerce | "w…" at bounding box center [430, 99] width 368 height 22
click at [357, 94] on input "("e-Commerce" | Commerce | "online store" | shop | marketplace | eCommerce | "w…" at bounding box center [370, 97] width 234 height 11
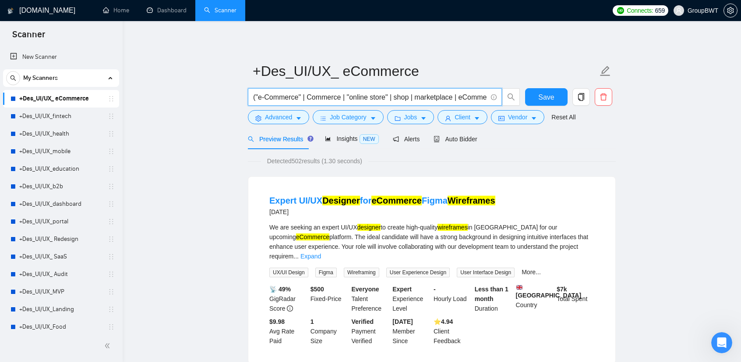
drag, startPoint x: 259, startPoint y: 98, endPoint x: 155, endPoint y: 92, distance: 104.9
click at [346, 93] on input "("e-Commerce" | Commerce | "online store" | shop | marketplace | eCommerce | "w…" at bounding box center [370, 97] width 234 height 11
drag, startPoint x: 408, startPoint y: 95, endPoint x: 725, endPoint y: 85, distance: 317.0
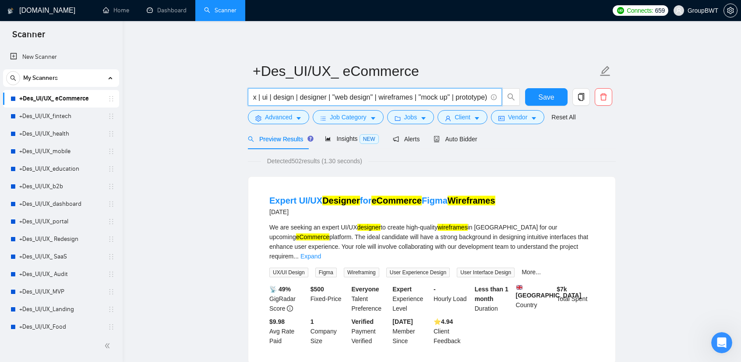
click at [348, 98] on input "("e-Commerce" | Commerce | "online store" | shop | marketplace | eCommerce | "w…" at bounding box center [370, 97] width 234 height 11
drag, startPoint x: 269, startPoint y: 96, endPoint x: 369, endPoint y: 96, distance: 99.9
click at [342, 96] on input "("e-Commerce" | Commerce | "online store" | shop | marketplace | eCommerce | "w…" at bounding box center [370, 97] width 234 height 11
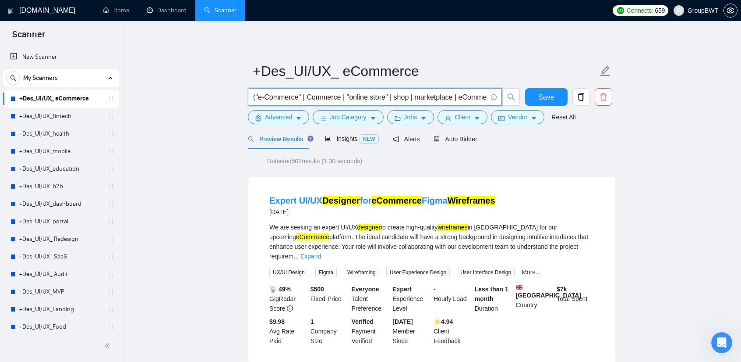
click at [427, 92] on input "("e-Commerce" | Commerce | "online store" | shop | marketplace | eCommerce | "w…" at bounding box center [370, 97] width 234 height 11
drag, startPoint x: 423, startPoint y: 92, endPoint x: 551, endPoint y: 94, distance: 128.0
click at [561, 93] on div "("e-Commerce" | Commerce | "online store" | shop | marketplace | eCommerce | "w…" at bounding box center [430, 99] width 368 height 22
click at [309, 94] on input "("e-Commerce" | Commerce | "online store" | shop | marketplace | eCommerce | "w…" at bounding box center [370, 97] width 234 height 11
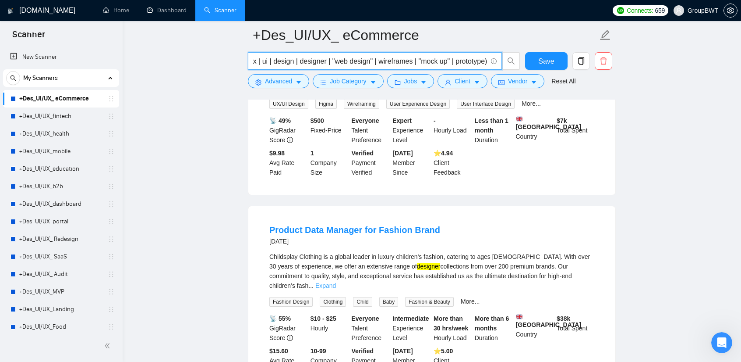
scroll to position [0, 0]
click at [336, 282] on link "Expand" at bounding box center [326, 285] width 21 height 7
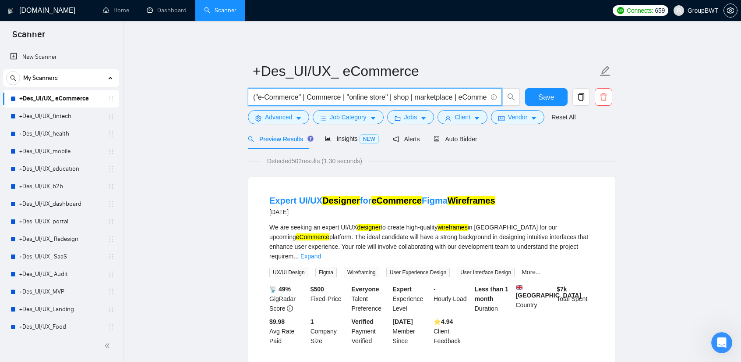
scroll to position [0, 716]
drag, startPoint x: 436, startPoint y: 95, endPoint x: 670, endPoint y: 93, distance: 233.6
click at [446, 96] on input "("e-Commerce" | Commerce | "online store" | shop | marketplace | eCommerce | "w…" at bounding box center [370, 97] width 234 height 11
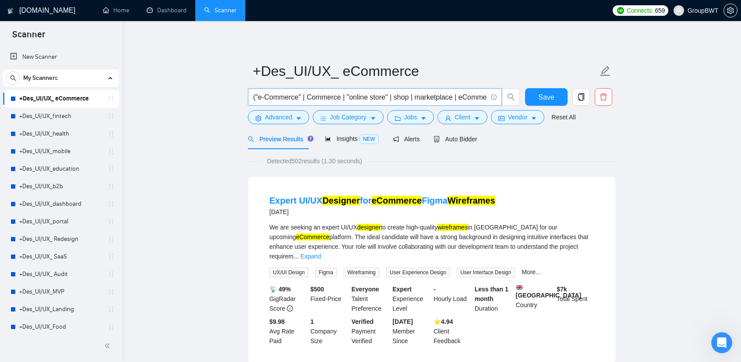
click at [490, 97] on span at bounding box center [493, 97] width 8 height 11
drag, startPoint x: 487, startPoint y: 95, endPoint x: 313, endPoint y: 99, distance: 173.6
click at [313, 99] on input "("e-Commerce" | Commerce | "online store" | shop | marketplace | eCommerce | "w…" at bounding box center [370, 97] width 234 height 11
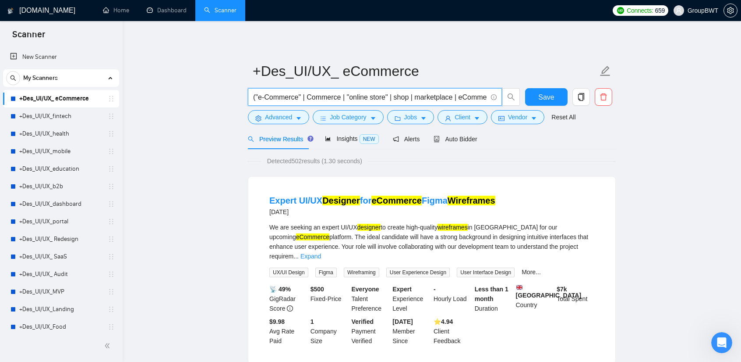
click at [316, 91] on span "("e-Commerce" | Commerce | "online store" | shop | marketplace | eCommerce | "w…" at bounding box center [375, 97] width 254 height 18
click at [319, 92] on input "("e-Commerce" | Commerce | "online store" | shop | marketplace | eCommerce | "w…" at bounding box center [370, 97] width 234 height 11
click at [330, 142] on span "Insights NEW" at bounding box center [351, 138] width 53 height 7
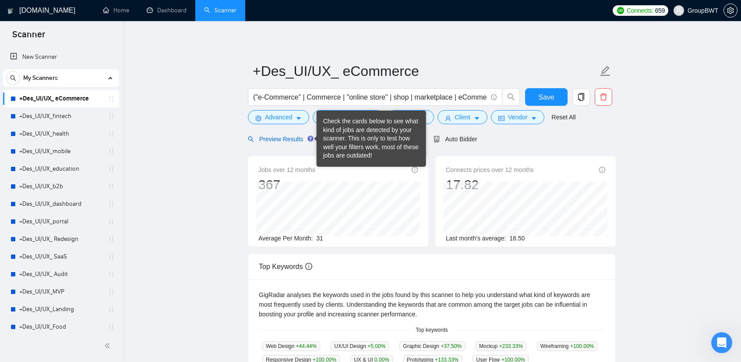
click at [293, 138] on span "Preview Results" at bounding box center [279, 138] width 63 height 7
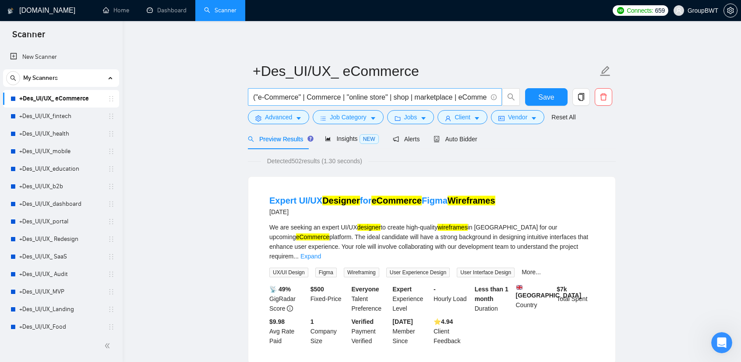
click at [345, 95] on input "("e-Commerce" | Commerce | "online store" | shop | marketplace | eCommerce | "w…" at bounding box center [370, 97] width 234 height 11
paste input "text"
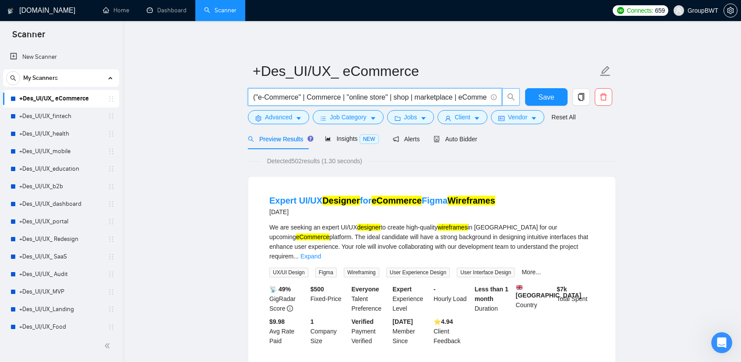
scroll to position [0, 473]
click at [549, 91] on button "Save" at bounding box center [546, 97] width 43 height 18
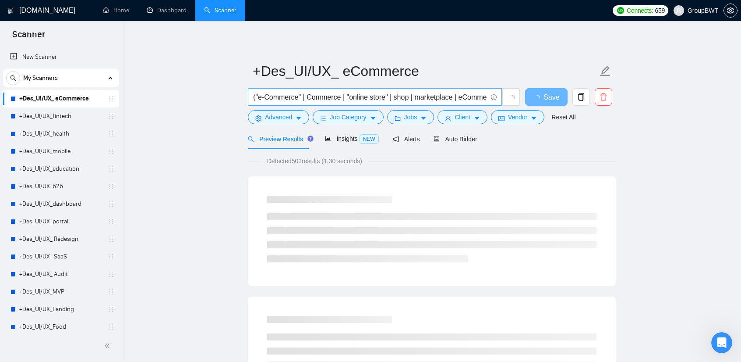
click at [460, 104] on span "("e-Commerce" | Commerce | "online store" | shop | marketplace | eCommerce | "w…" at bounding box center [375, 97] width 254 height 18
drag, startPoint x: 457, startPoint y: 102, endPoint x: 715, endPoint y: 103, distance: 257.2
click at [461, 95] on input "("e-Commerce" | Commerce | "online store" | shop | marketplace | eCommerce | "w…" at bounding box center [370, 97] width 234 height 11
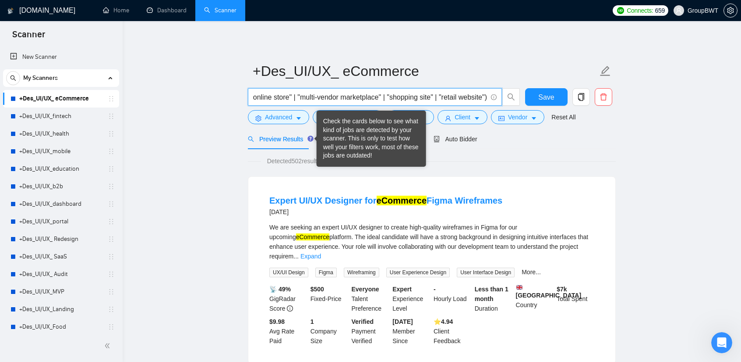
scroll to position [0, 0]
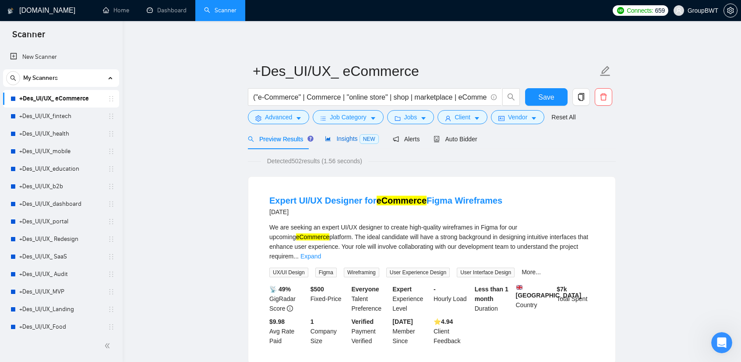
click at [332, 142] on span "Insights NEW" at bounding box center [351, 138] width 53 height 7
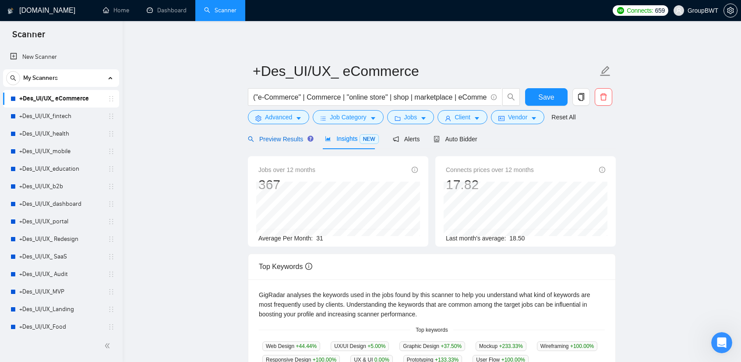
click at [274, 138] on span "Preview Results" at bounding box center [279, 138] width 63 height 7
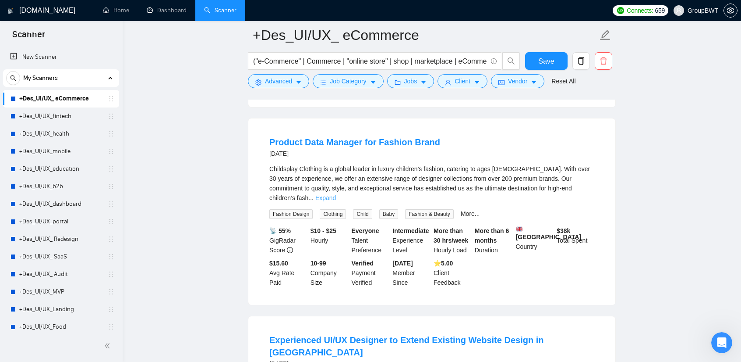
click at [336, 194] on link "Expand" at bounding box center [326, 197] width 21 height 7
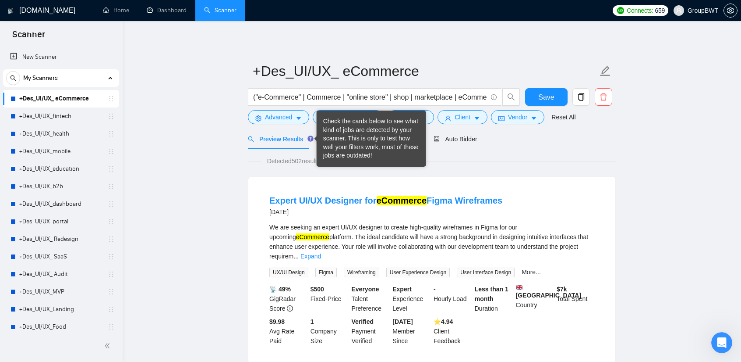
click at [336, 141] on div "Check the cards below to see what kind of jobs are detected by your scanner. Th…" at bounding box center [371, 138] width 96 height 43
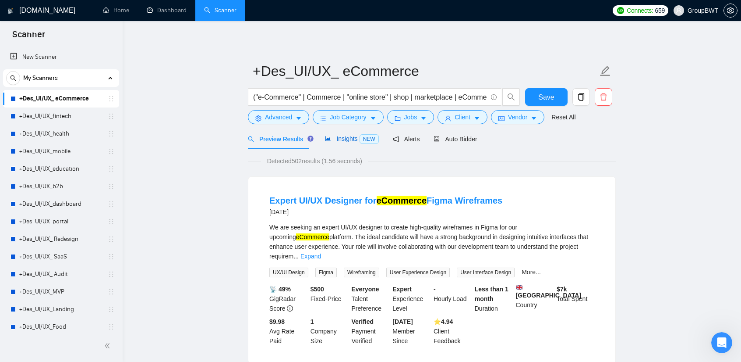
click at [347, 138] on span "Insights NEW" at bounding box center [351, 138] width 53 height 7
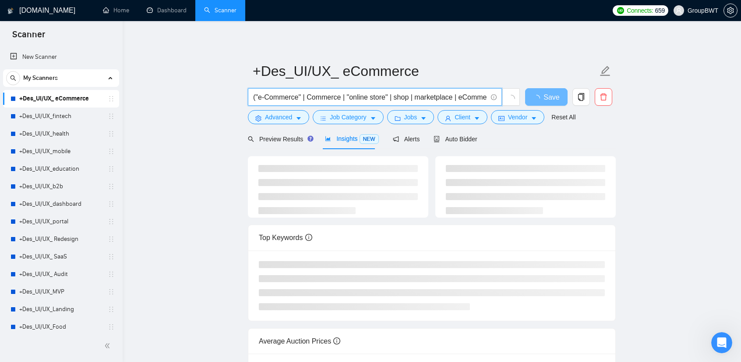
click at [458, 99] on input "("e-Commerce" | Commerce | "online store" | shop | marketplace | eCommerce | "w…" at bounding box center [370, 97] width 234 height 11
drag, startPoint x: 455, startPoint y: 97, endPoint x: 676, endPoint y: 94, distance: 220.4
click at [676, 94] on main "+Des_UI/UX_ eCommerce ("e-Commerce" | Commerce | "online store" | shop | market…" at bounding box center [432, 229] width 591 height 389
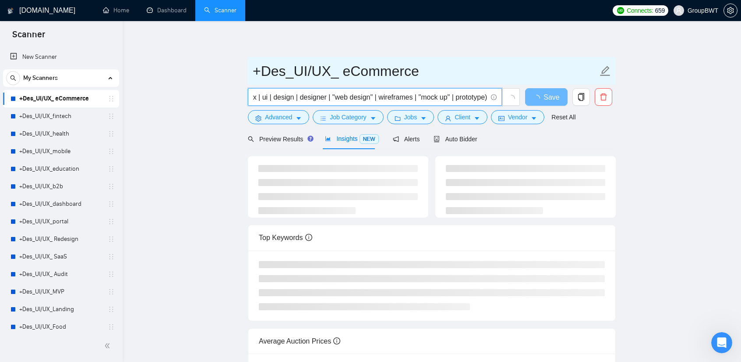
scroll to position [0, 0]
click at [463, 68] on input "+Des_UI/UX_ eCommerce" at bounding box center [425, 71] width 345 height 22
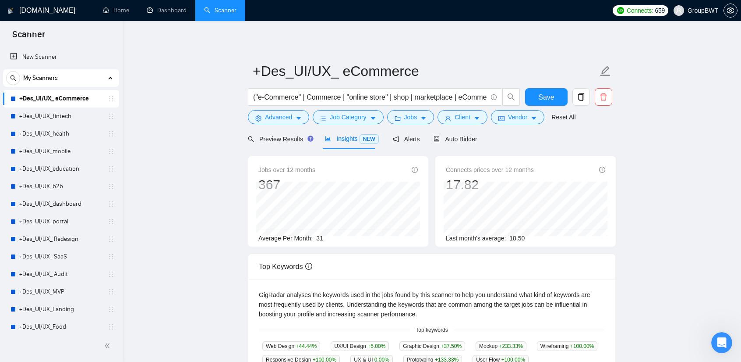
click at [340, 139] on span "Insights NEW" at bounding box center [351, 138] width 53 height 7
click at [284, 148] on div "Preview Results" at bounding box center [279, 138] width 63 height 21
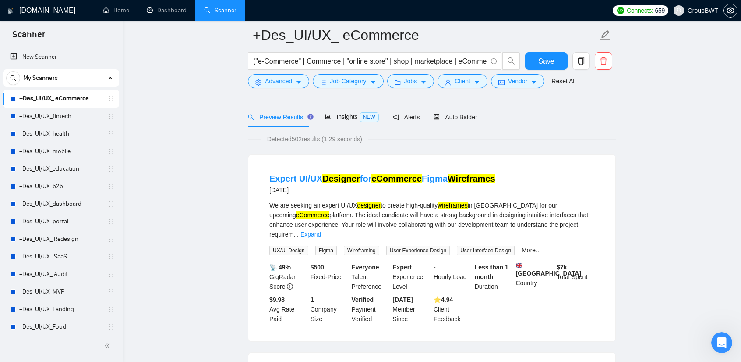
scroll to position [88, 0]
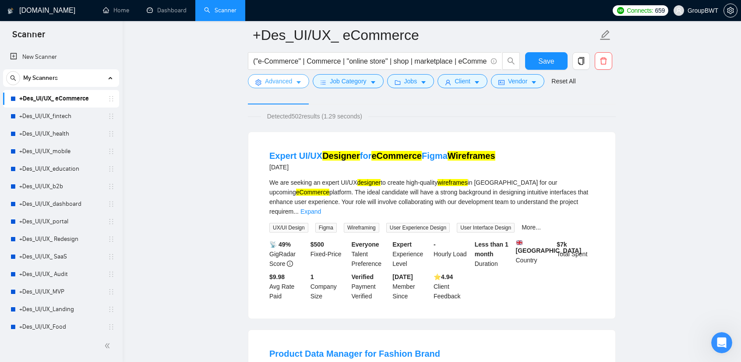
scroll to position [0, 0]
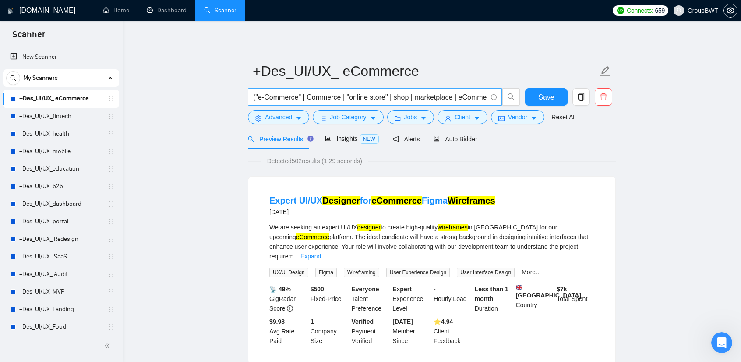
click at [438, 94] on input "("e-Commerce" | Commerce | "online store" | shop | marketplace | eCommerce | "w…" at bounding box center [370, 97] width 234 height 11
drag, startPoint x: 438, startPoint y: 94, endPoint x: 750, endPoint y: 97, distance: 312.5
click at [741, 97] on html "Scanner New Scanner My Scanners +Des_UI/UX_ eCommerce +Des_UI/UX_fintech +Des_U…" at bounding box center [370, 181] width 741 height 362
click at [456, 93] on input "("e-Commerce" | Commerce | "online store" | shop | marketplace | eCommerce | "w…" at bounding box center [370, 97] width 234 height 11
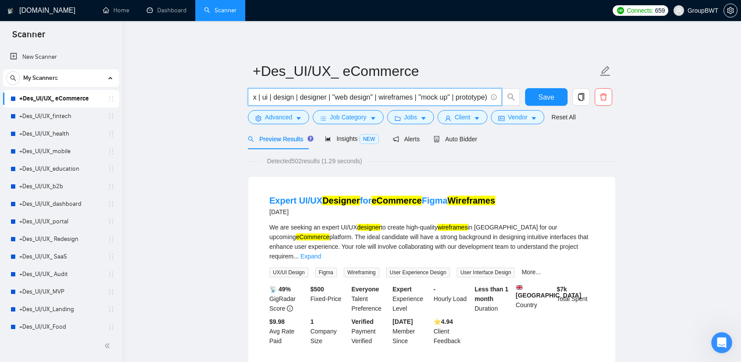
click at [456, 93] on input "("e-Commerce" | Commerce | "online store" | shop | marketplace | eCommerce | "w…" at bounding box center [370, 97] width 234 height 11
paste input "text"
drag, startPoint x: 470, startPoint y: 94, endPoint x: 539, endPoint y: 94, distance: 69.2
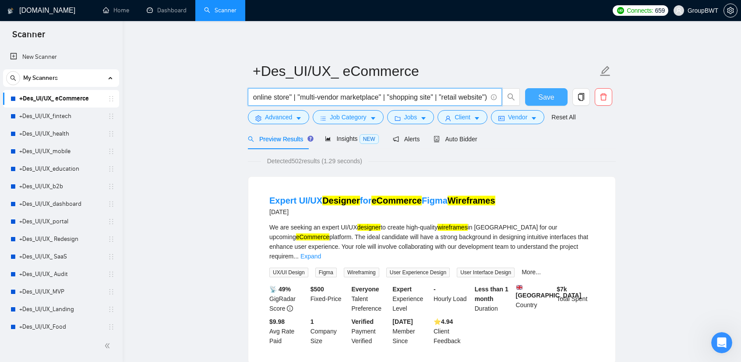
click at [539, 93] on div "("e-Commerce" | Commerce | "online store" | shop | marketplace | eCommerce | "w…" at bounding box center [430, 99] width 368 height 22
click at [539, 95] on span "Save" at bounding box center [547, 97] width 16 height 11
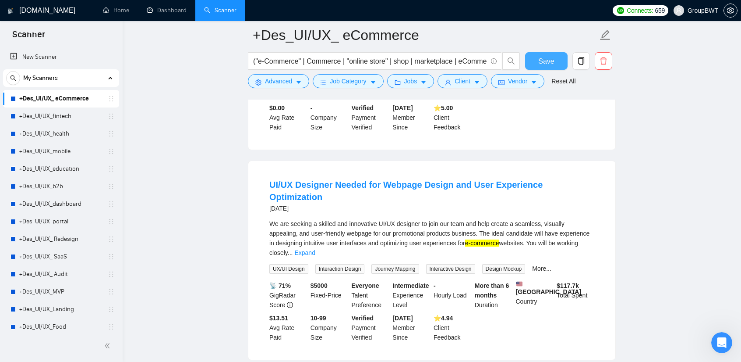
scroll to position [1227, 0]
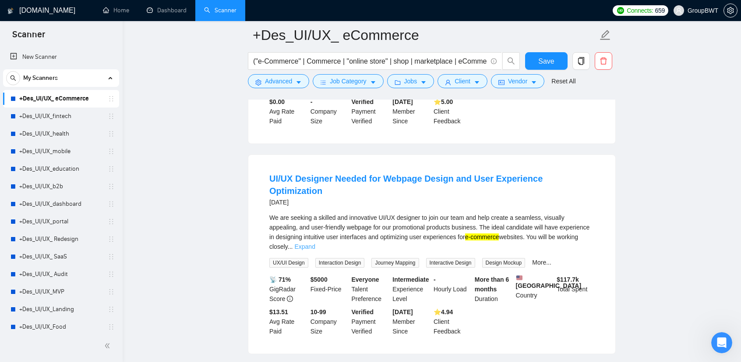
click at [315, 243] on link "Expand" at bounding box center [304, 246] width 21 height 7
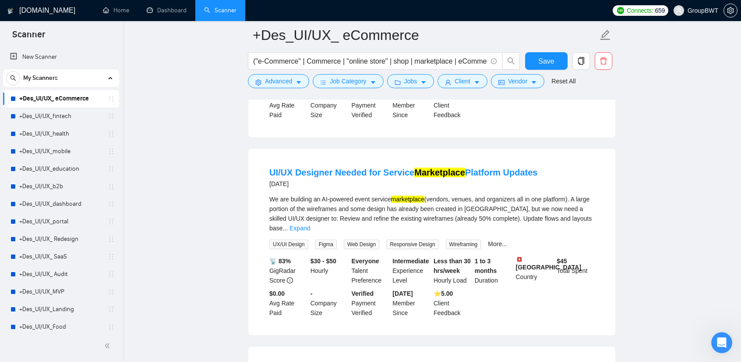
scroll to position [1446, 0]
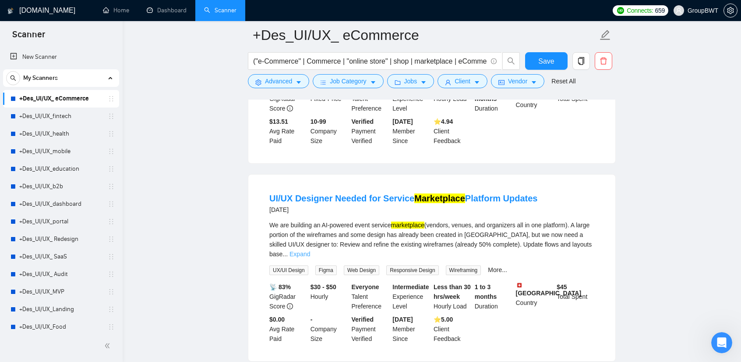
click at [310, 250] on link "Expand" at bounding box center [300, 253] width 21 height 7
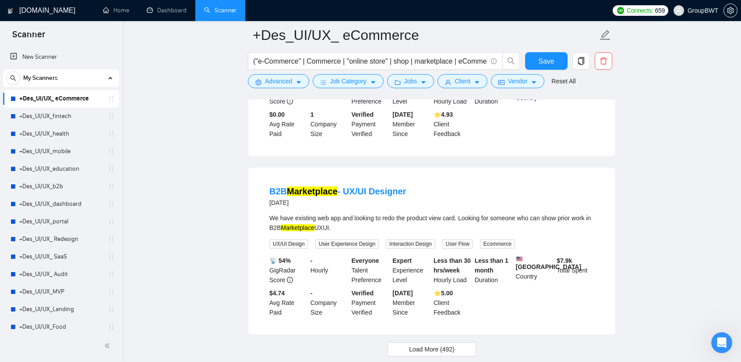
scroll to position [1968, 0]
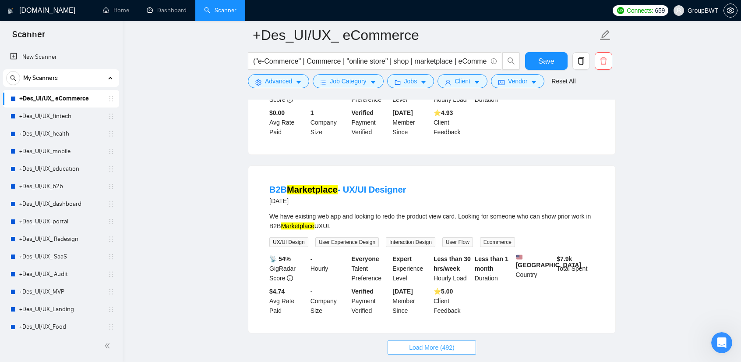
click at [435, 342] on span "Load More (492)" at bounding box center [432, 347] width 46 height 10
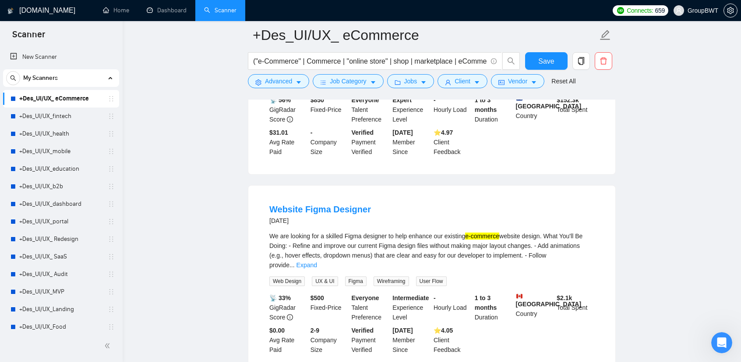
scroll to position [2933, 0]
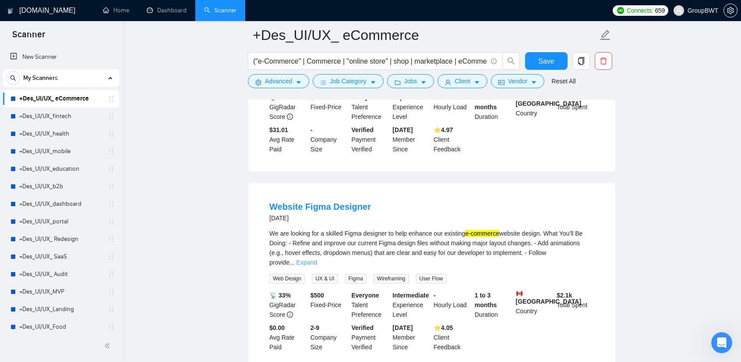
click at [317, 259] on link "Expand" at bounding box center [307, 262] width 21 height 7
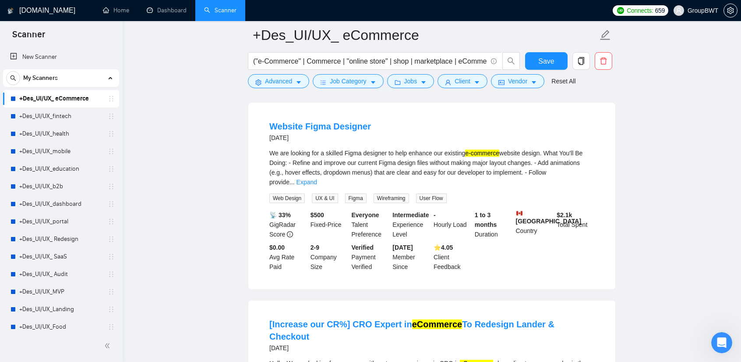
scroll to position [3283, 0]
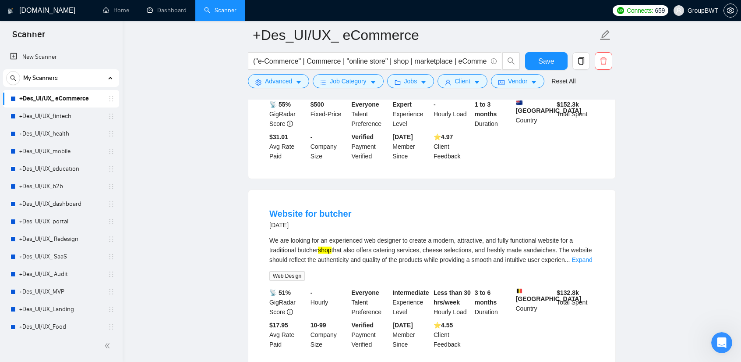
scroll to position [3644, 0]
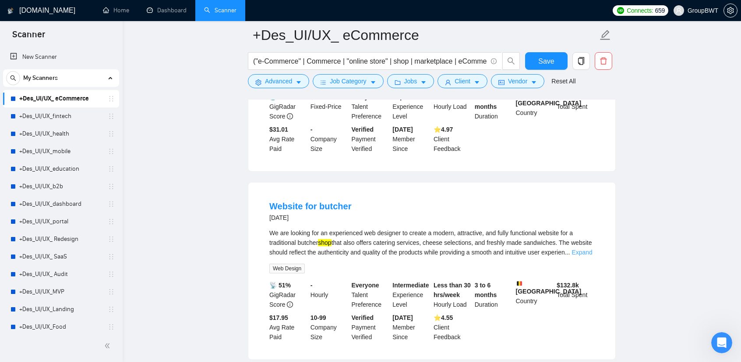
click at [589, 248] on link "Expand" at bounding box center [582, 251] width 21 height 7
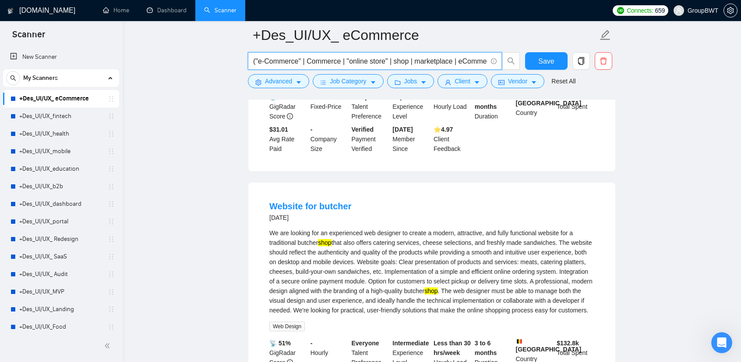
scroll to position [0, 473]
drag, startPoint x: 411, startPoint y: 64, endPoint x: 673, endPoint y: 75, distance: 262.3
click at [395, 62] on input "("e-Commerce" | Commerce | "online store" | shop | marketplace | eCommerce | "w…" at bounding box center [370, 61] width 234 height 11
drag, startPoint x: 370, startPoint y: 66, endPoint x: 207, endPoint y: 54, distance: 163.5
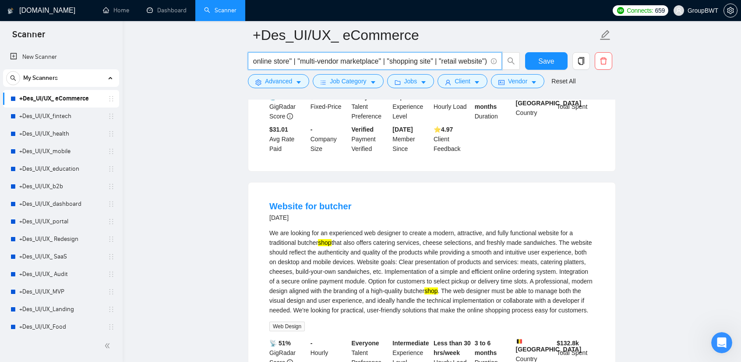
click at [330, 57] on input "("e-Commerce" | Commerce | "online store" | shop | marketplace | eCommerce | "w…" at bounding box center [370, 61] width 234 height 11
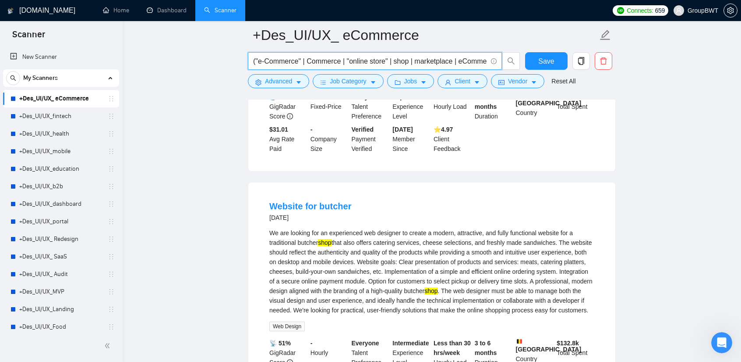
click at [408, 228] on div "We are looking for an experienced web designer to create a modern, attractive, …" at bounding box center [432, 271] width 325 height 87
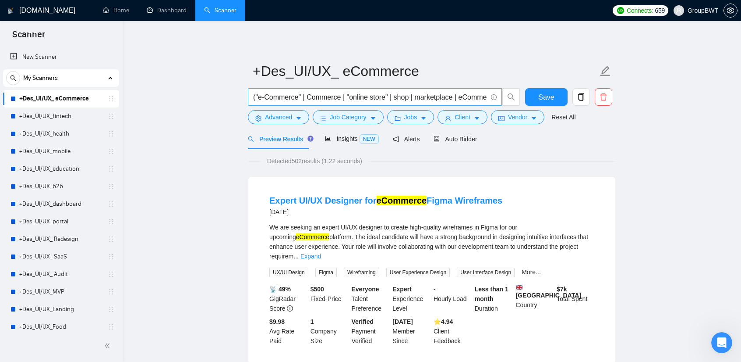
click at [302, 96] on input "("e-Commerce" | Commerce | "online store" | shop | marketplace | eCommerce | "w…" at bounding box center [370, 97] width 234 height 11
paste input "b2b marketplace"
click at [325, 144] on div "Insights NEW" at bounding box center [351, 138] width 53 height 21
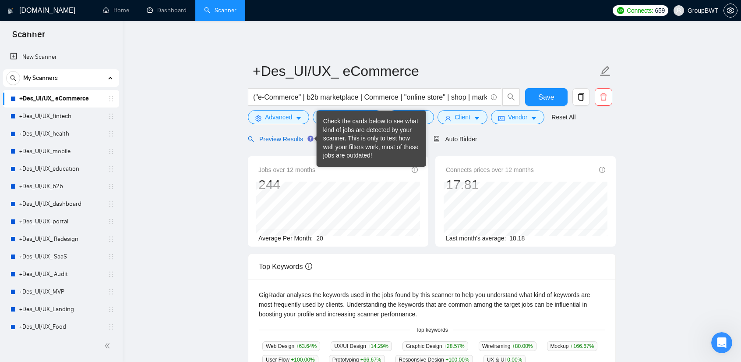
click at [275, 141] on span "Preview Results" at bounding box center [279, 138] width 63 height 7
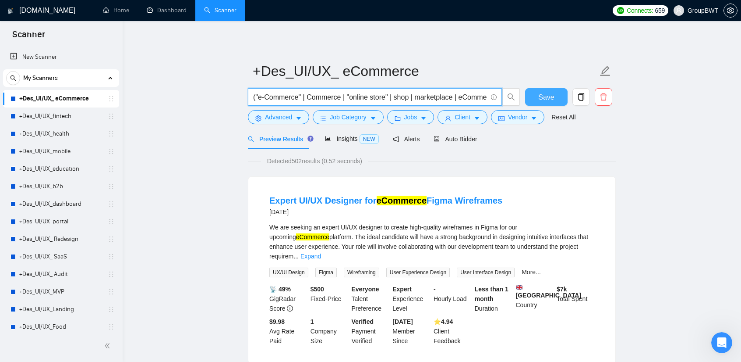
click at [548, 99] on span "Save" at bounding box center [547, 97] width 16 height 11
click at [307, 92] on input "("e-Commerce" | Commerce | "online store" | shop | marketplace | eCommerce | "w…" at bounding box center [370, 97] width 234 height 11
paste input "e-commerce platform"
click at [307, 96] on input "("e-Commerce" | e-commerce platform | Commerce | "online store" | shop | market…" at bounding box center [370, 97] width 234 height 11
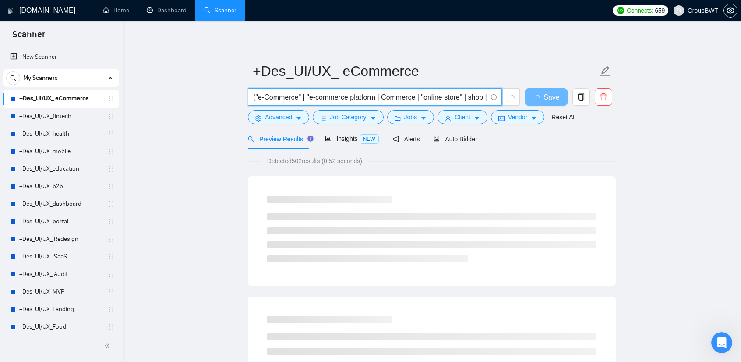
click at [376, 97] on input "("e-Commerce" | "e-commerce platform | Commerce | "online store" | shop | marke…" at bounding box center [370, 97] width 234 height 11
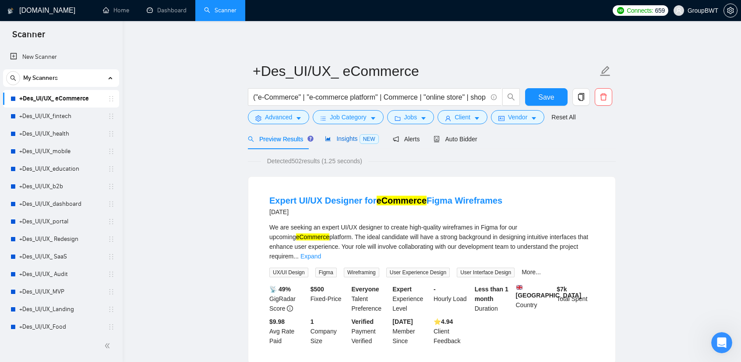
click at [348, 135] on span "Insights NEW" at bounding box center [351, 138] width 53 height 7
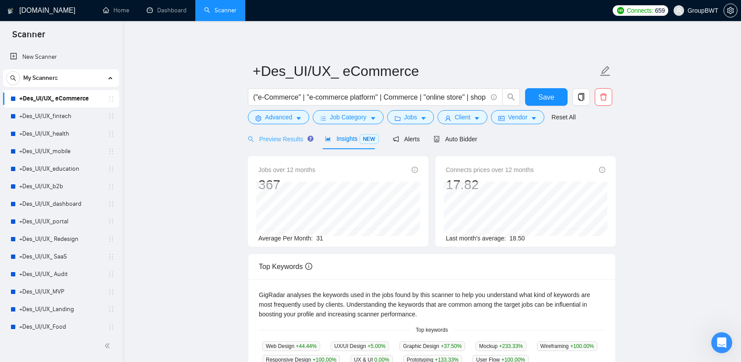
click at [280, 146] on div "Preview Results" at bounding box center [279, 138] width 63 height 21
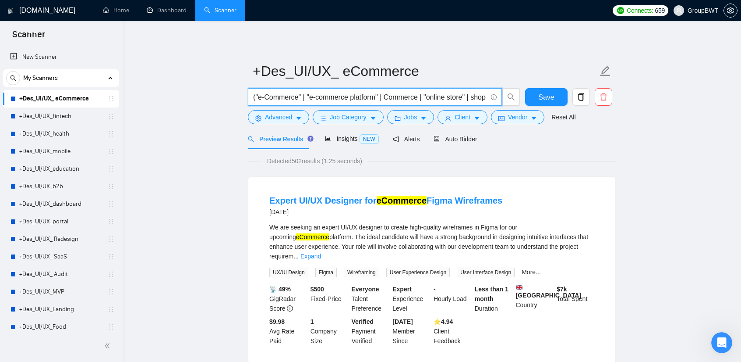
drag, startPoint x: 380, startPoint y: 97, endPoint x: 302, endPoint y: 97, distance: 78.0
click at [302, 97] on input "("e-Commerce" | "e-commerce platform" | Commerce | "online store" | shop | mark…" at bounding box center [370, 97] width 234 height 11
drag, startPoint x: 386, startPoint y: 96, endPoint x: 462, endPoint y: 96, distance: 76.2
click at [462, 96] on input "("e-Commerce" | Commerce | "online store" | shop | marketplace | eCommerce | "w…" at bounding box center [370, 97] width 234 height 11
click at [465, 96] on input "("e-Commerce" | Commerce | "online store" | shop | marketplace | eCommerce | "w…" at bounding box center [370, 97] width 234 height 11
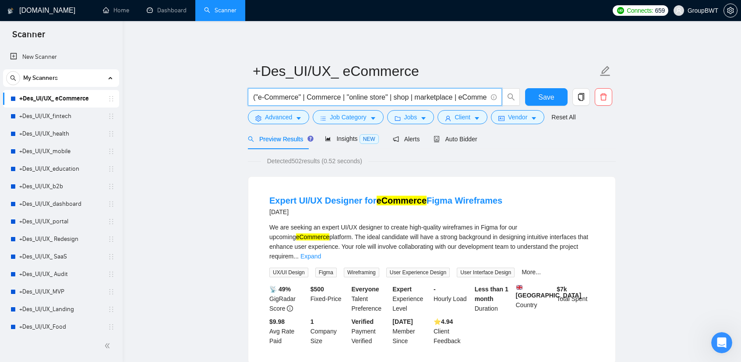
drag, startPoint x: 469, startPoint y: 96, endPoint x: 360, endPoint y: 91, distance: 108.8
click at [360, 91] on span "("e-Commerce" | Commerce | "online store" | shop | marketplace | eCommerce | "w…" at bounding box center [375, 97] width 254 height 18
click at [474, 93] on input "("e-Commerce" | Commerce | "online store" | shop | marketplace | eCommerce | "w…" at bounding box center [370, 97] width 234 height 11
click at [474, 94] on input "("e-Commerce" | Commerce | "online store" | shop | marketplace | eCommerce | "w…" at bounding box center [370, 97] width 234 height 11
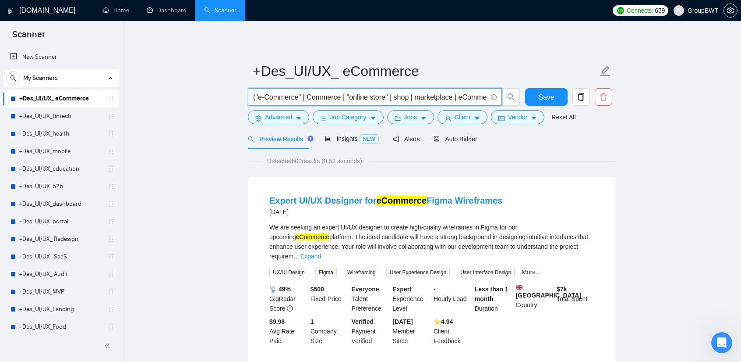
click at [482, 96] on input "("e-Commerce" | Commerce | "online store" | shop | marketplace | eCommerce | "w…" at bounding box center [370, 97] width 234 height 11
click at [511, 93] on icon "search" at bounding box center [511, 96] width 7 height 7
click at [309, 95] on input "("e-Commerce" | Commerce | "online store" | shop | marketplace | eCommerce | "w…" at bounding box center [370, 97] width 234 height 11
click at [307, 94] on input "("e-Commerce" | Commerce | "online store" | shop | marketplace | eCommerce | "w…" at bounding box center [370, 97] width 234 height 11
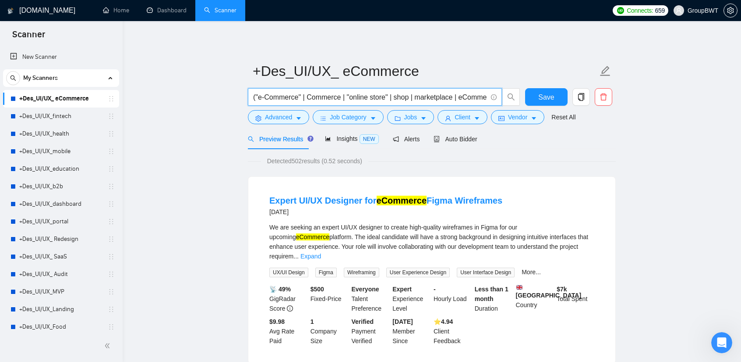
paste input "dropshipping store"
click at [364, 100] on input "("e-Commerce" | dropshipping store | Commerce | "online store" | shop | marketp…" at bounding box center [370, 97] width 234 height 11
click at [367, 96] on input "("e-Commerce" | dropshipping store@ | Commerce | "online store" | shop | market…" at bounding box center [370, 97] width 234 height 11
click at [309, 94] on input "("e-Commerce" | dropshipping store" | Commerce | "online store" | shop | market…" at bounding box center [370, 97] width 234 height 11
click at [308, 95] on input "("e-Commerce" | dropshipping store" | Commerce | "online store" | shop | market…" at bounding box center [370, 97] width 234 height 11
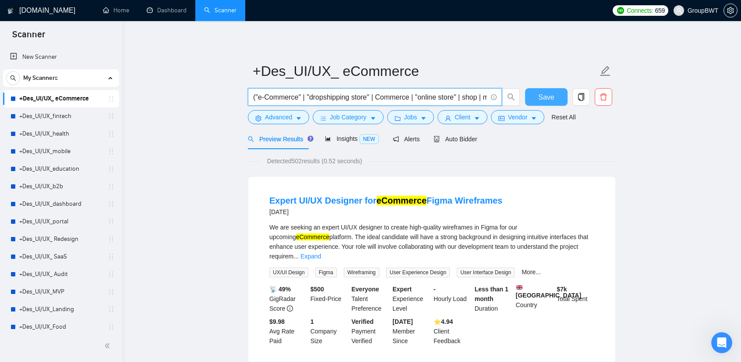
click at [546, 95] on span "Save" at bounding box center [547, 97] width 16 height 11
drag, startPoint x: 371, startPoint y: 96, endPoint x: 302, endPoint y: 98, distance: 68.4
click at [302, 98] on input "("e-Commerce" | "dropshipping store" | Commerce | "online store" | shop | marke…" at bounding box center [370, 97] width 234 height 11
type input "("e-Commerce" | Commerce | "online store" | shop | marketplace | eCommerce | "w…"
click at [556, 99] on button "Save" at bounding box center [546, 97] width 43 height 18
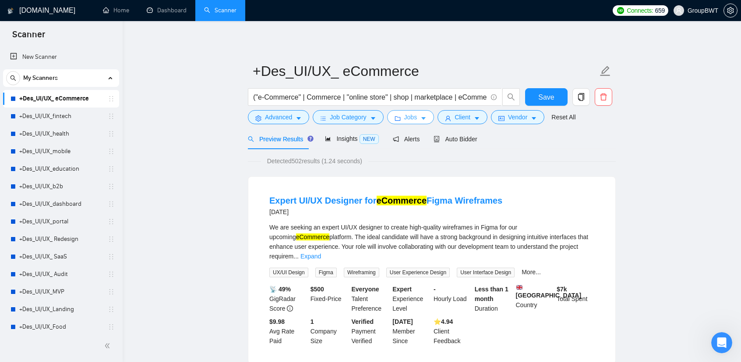
click at [411, 118] on span "Jobs" at bounding box center [410, 117] width 13 height 10
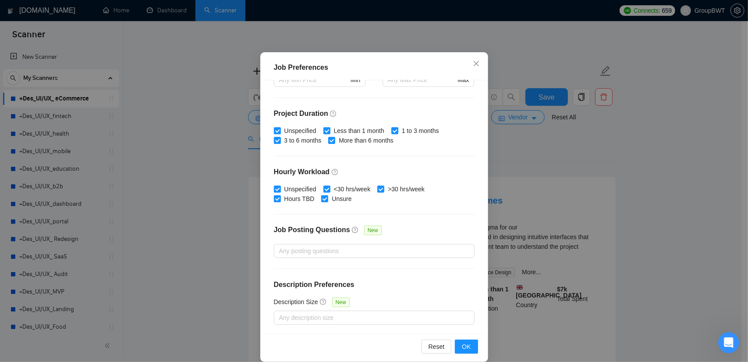
click at [571, 178] on div "Job Preferences Budget Project Type All Fixed Price Hourly Rate Fixed Price Bud…" at bounding box center [374, 181] width 748 height 362
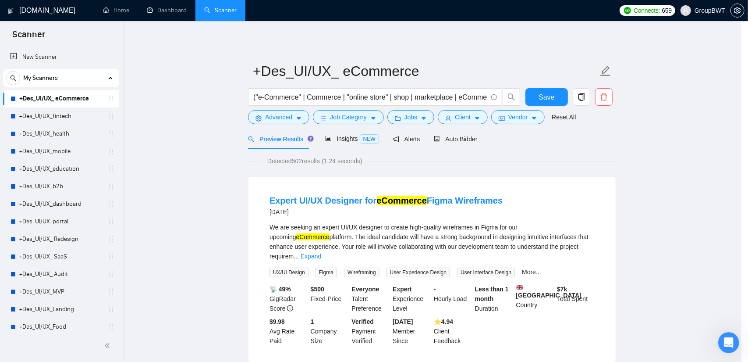
scroll to position [11, 0]
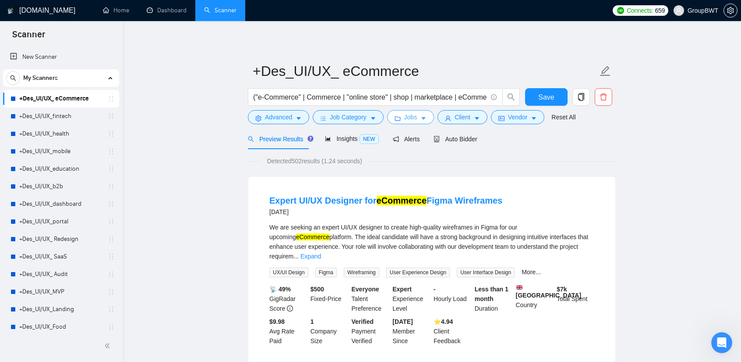
click at [421, 115] on span "caret-down" at bounding box center [424, 118] width 6 height 7
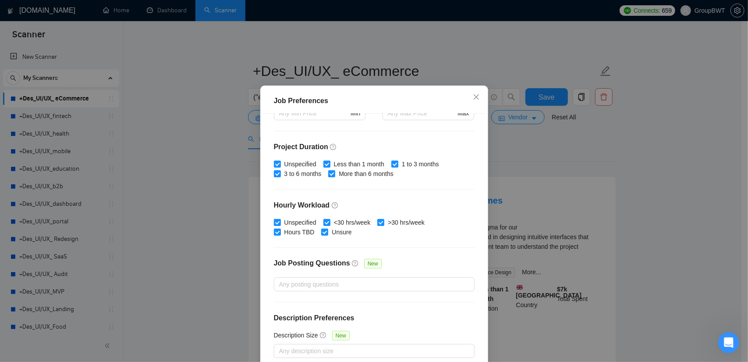
click at [519, 163] on div "Job Preferences Budget Project Type All Fixed Price Hourly Rate Fixed Price Bud…" at bounding box center [374, 181] width 748 height 362
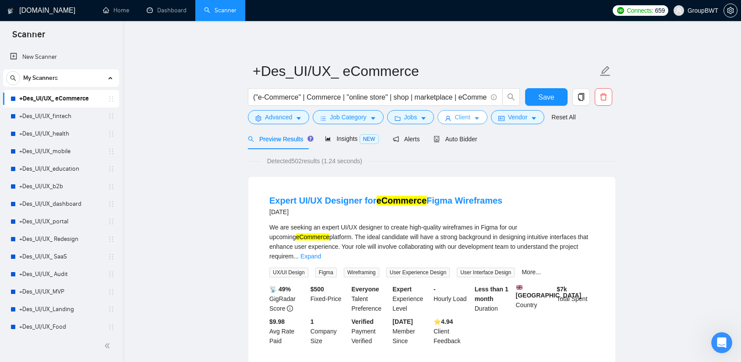
click at [453, 123] on button "Client" at bounding box center [463, 117] width 50 height 14
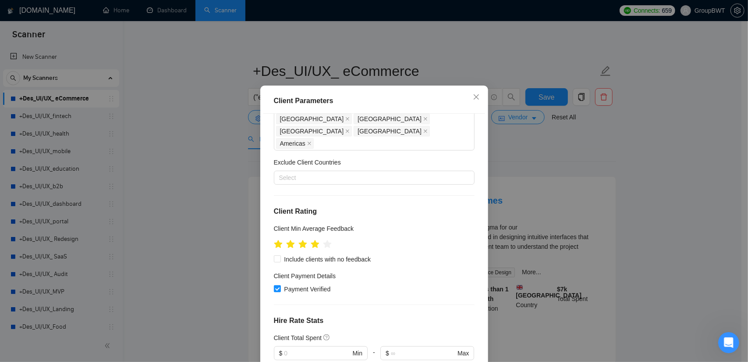
scroll to position [179, 0]
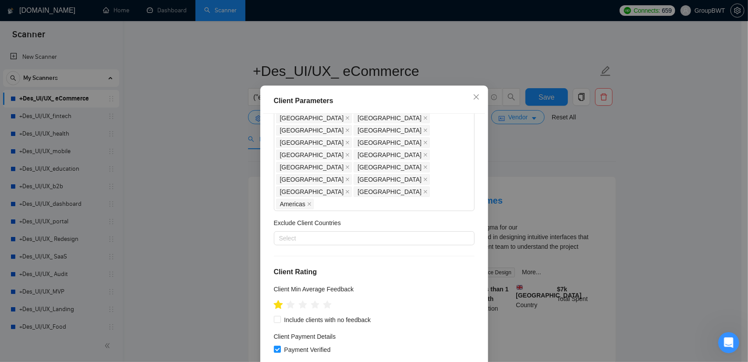
click at [277, 300] on icon "star" at bounding box center [278, 305] width 10 height 10
click at [273, 300] on icon "star" at bounding box center [277, 304] width 9 height 9
drag, startPoint x: 275, startPoint y: 190, endPoint x: 166, endPoint y: 191, distance: 109.1
click at [166, 191] on div "Client Parameters Client Location Include Client Countries [GEOGRAPHIC_DATA] [G…" at bounding box center [374, 181] width 748 height 362
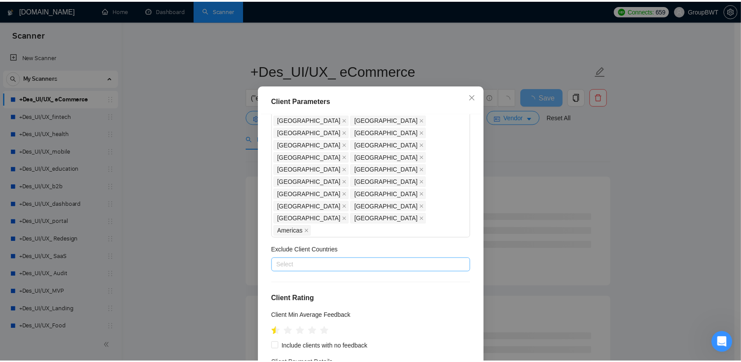
scroll to position [91, 0]
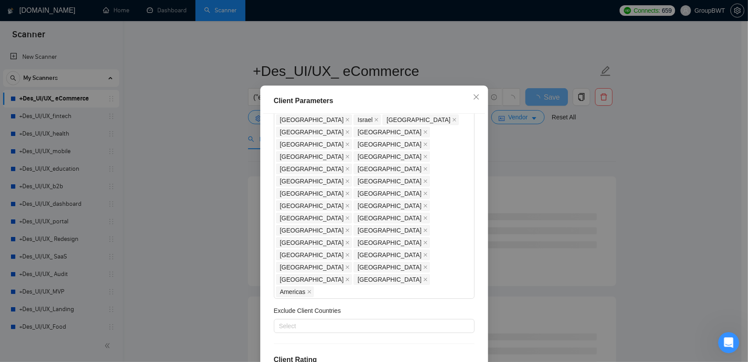
click at [264, 283] on div "Client Location Include Client Countries [GEOGRAPHIC_DATA] [GEOGRAPHIC_DATA] [G…" at bounding box center [374, 239] width 222 height 253
click at [197, 166] on div "Client Parameters Client Location Include Client Countries [GEOGRAPHIC_DATA] [G…" at bounding box center [374, 181] width 748 height 362
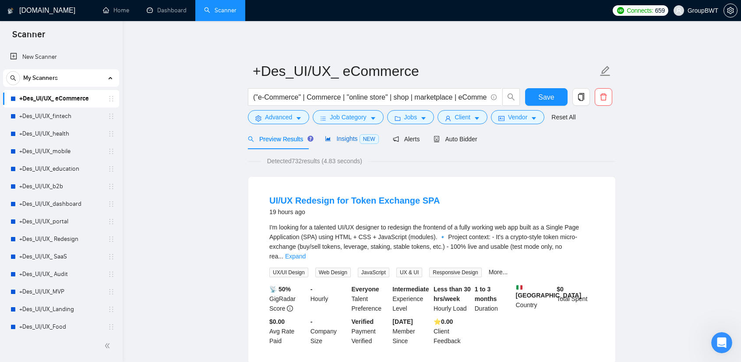
click at [348, 138] on span "Insights NEW" at bounding box center [351, 138] width 53 height 7
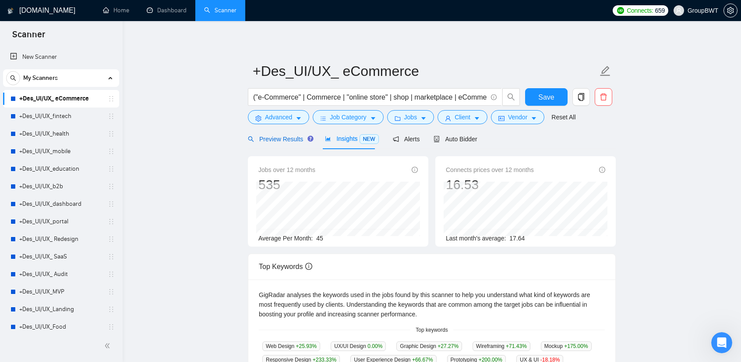
click at [283, 140] on span "Preview Results" at bounding box center [279, 138] width 63 height 7
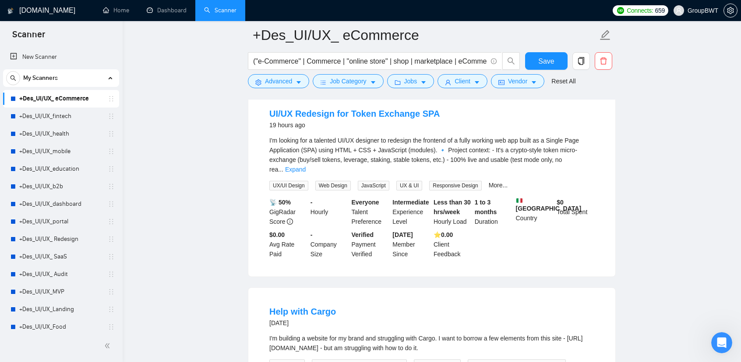
scroll to position [88, 0]
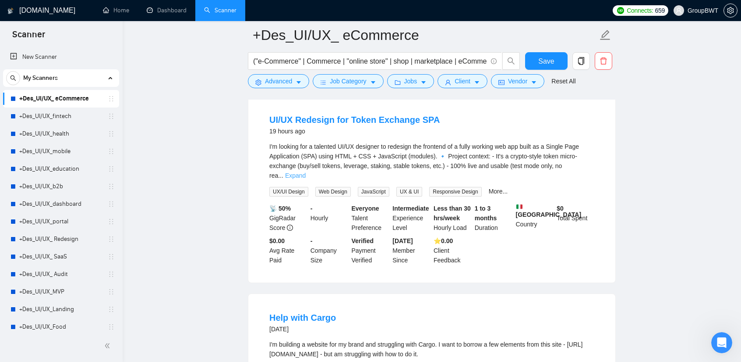
click at [306, 172] on link "Expand" at bounding box center [295, 175] width 21 height 7
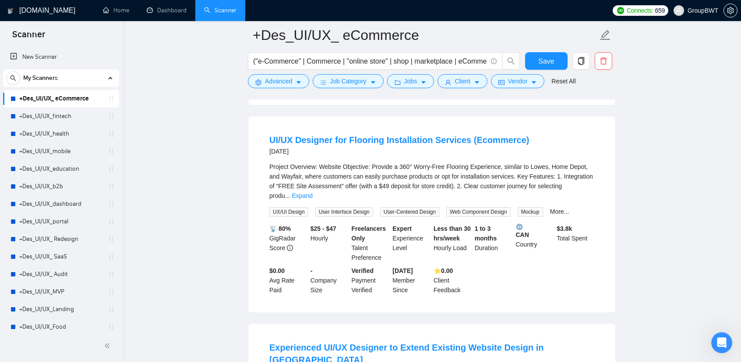
scroll to position [920, 0]
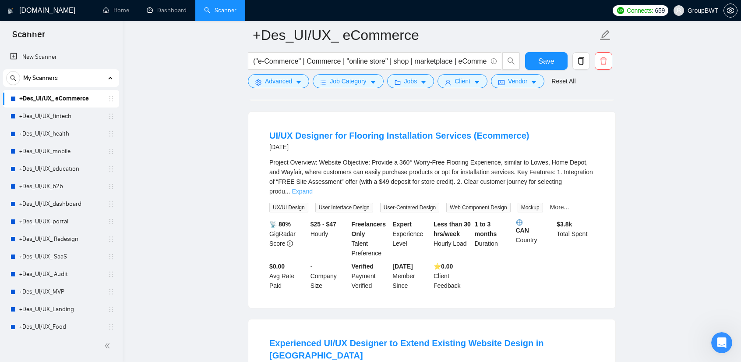
click at [312, 188] on link "Expand" at bounding box center [302, 191] width 21 height 7
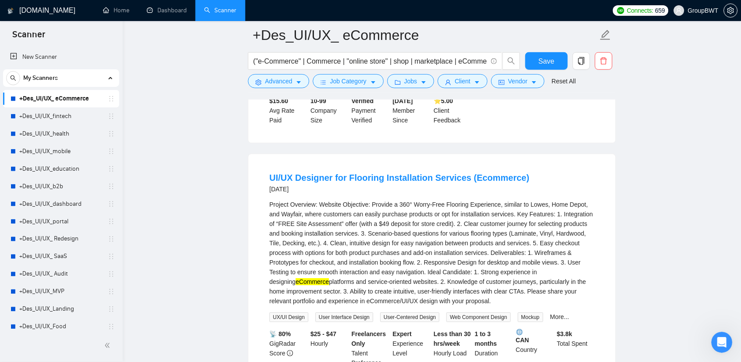
scroll to position [876, 0]
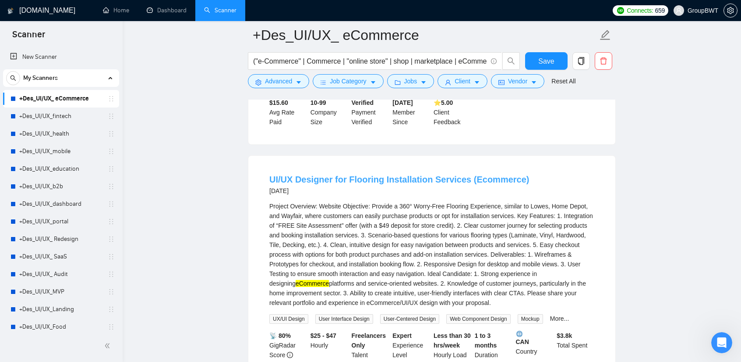
click at [393, 174] on link "UI/UX Designer for Flooring Installation Services (Ecommerce)" at bounding box center [400, 179] width 260 height 10
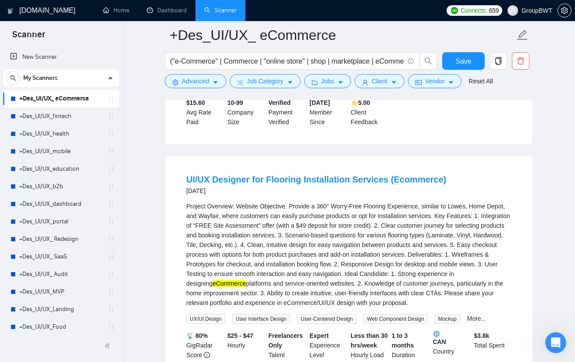
click at [553, 183] on main "+Des_UI/UX_ eCommerce ("e-Commerce" | Commerce | "online store" | shop | market…" at bounding box center [349, 300] width 424 height 2282
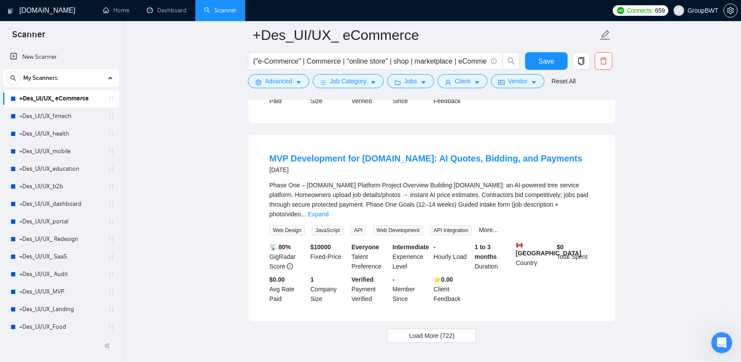
scroll to position [1982, 0]
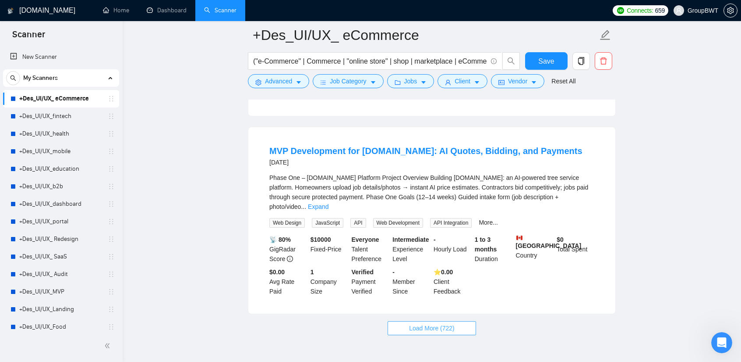
click at [439, 323] on span "Load More (722)" at bounding box center [432, 328] width 46 height 10
click at [329, 203] on link "Expand" at bounding box center [318, 206] width 21 height 7
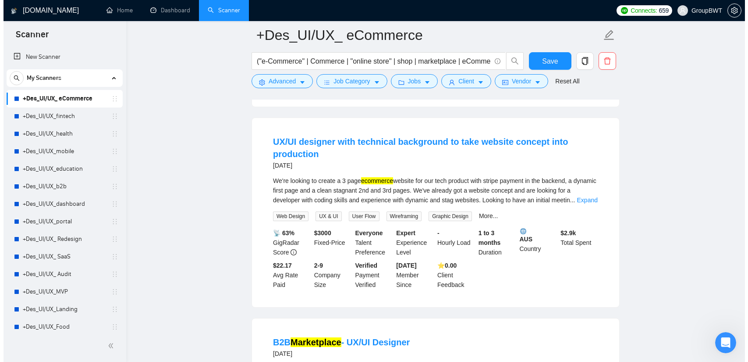
scroll to position [3259, 0]
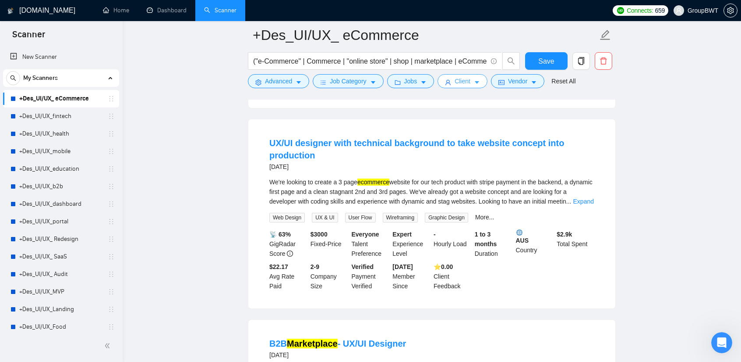
click at [447, 79] on span "user" at bounding box center [448, 82] width 6 height 7
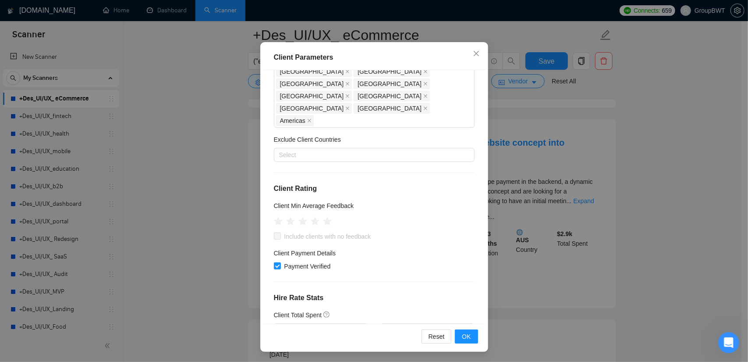
scroll to position [223, 0]
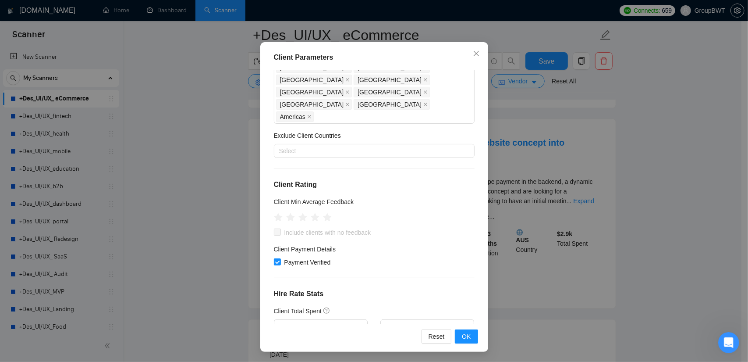
click at [667, 126] on div "Client Parameters Client Location Include Client Countries [GEOGRAPHIC_DATA] [G…" at bounding box center [374, 181] width 748 height 362
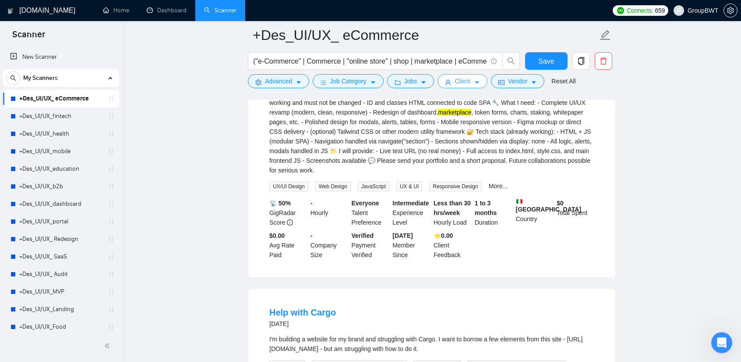
scroll to position [130, 0]
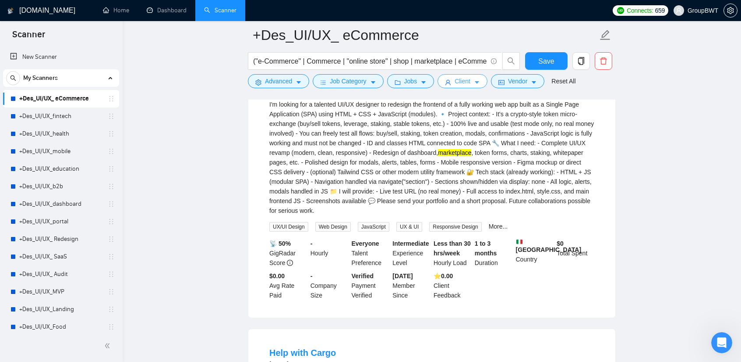
click at [464, 78] on span "Client" at bounding box center [463, 81] width 16 height 10
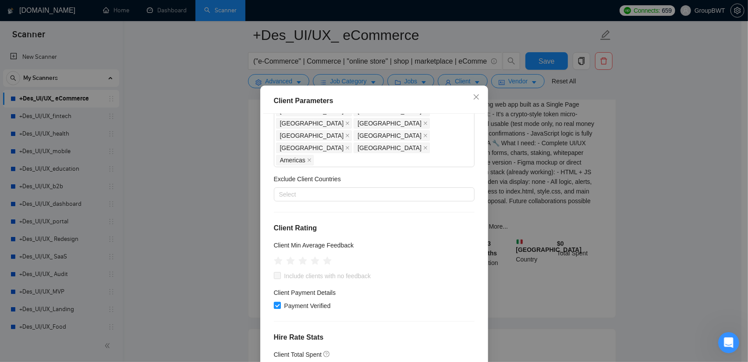
click at [275, 301] on input "Payment Verified" at bounding box center [277, 304] width 6 height 6
click at [685, 161] on div "Client Parameters Client Location Include Client Countries [GEOGRAPHIC_DATA] [G…" at bounding box center [374, 181] width 748 height 362
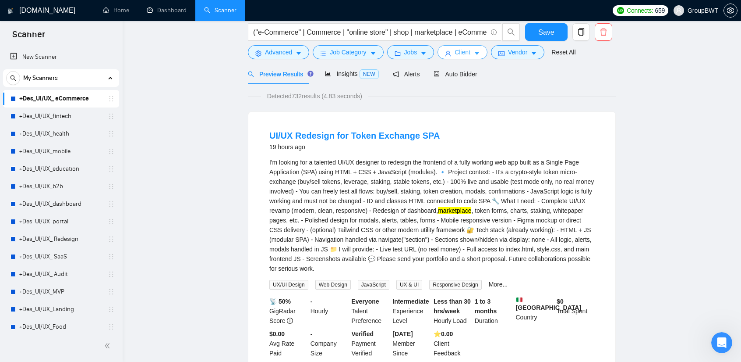
scroll to position [0, 0]
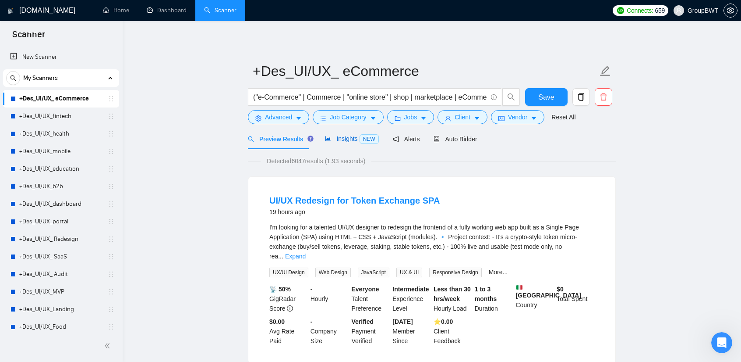
click at [337, 143] on div "Insights NEW" at bounding box center [351, 139] width 53 height 10
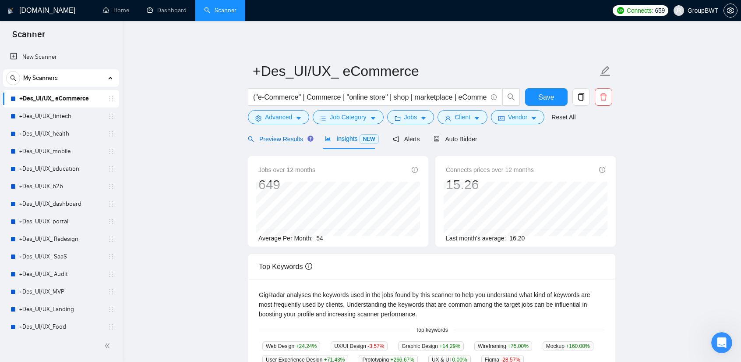
click at [287, 137] on span "Preview Results" at bounding box center [279, 138] width 63 height 7
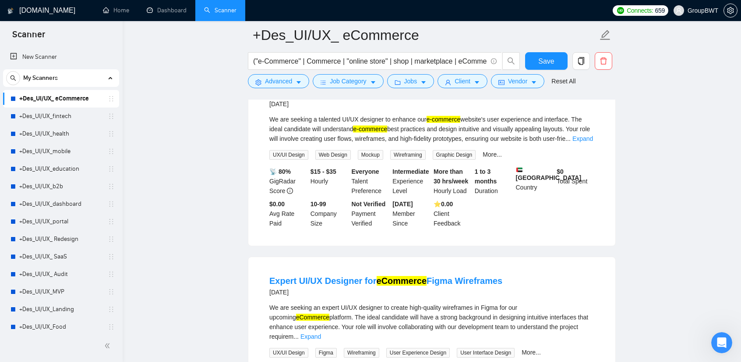
scroll to position [394, 0]
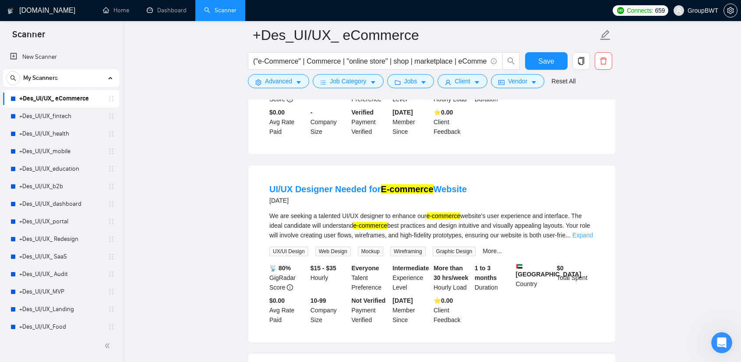
click at [582, 232] on link "Expand" at bounding box center [583, 234] width 21 height 7
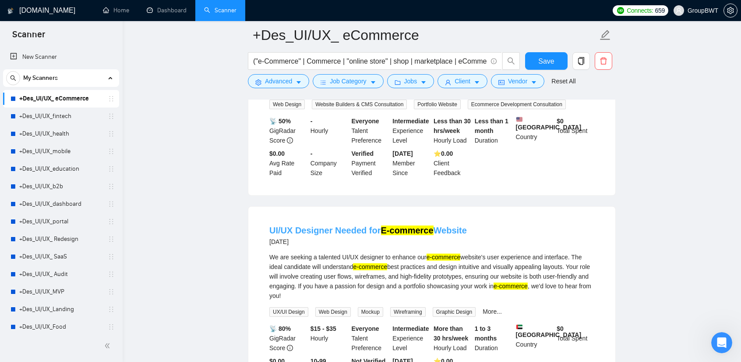
scroll to position [351, 0]
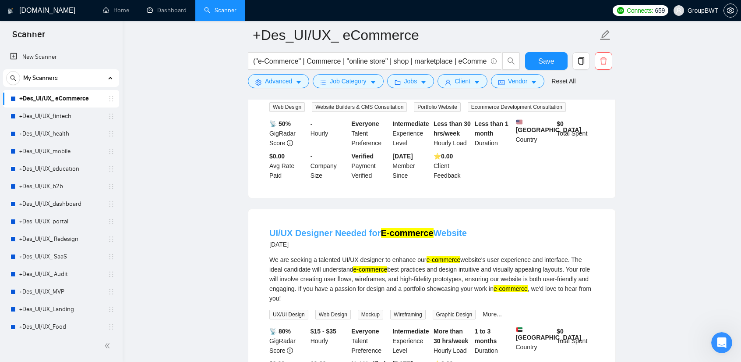
click at [441, 231] on link "UI/UX Designer Needed for E-commerce Website" at bounding box center [369, 233] width 198 height 10
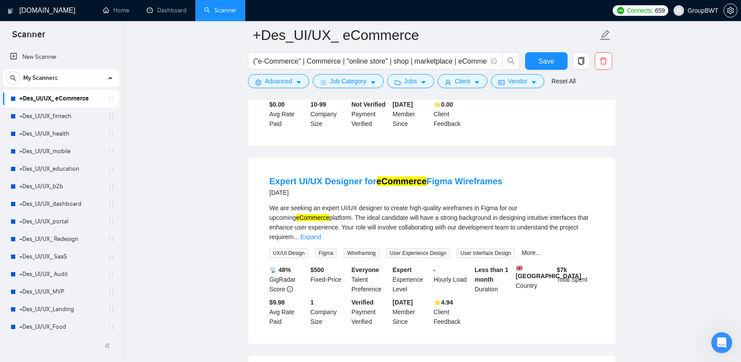
scroll to position [614, 0]
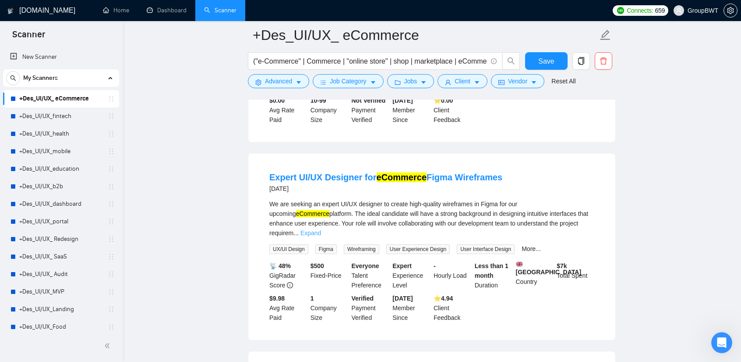
click at [321, 229] on link "Expand" at bounding box center [311, 232] width 21 height 7
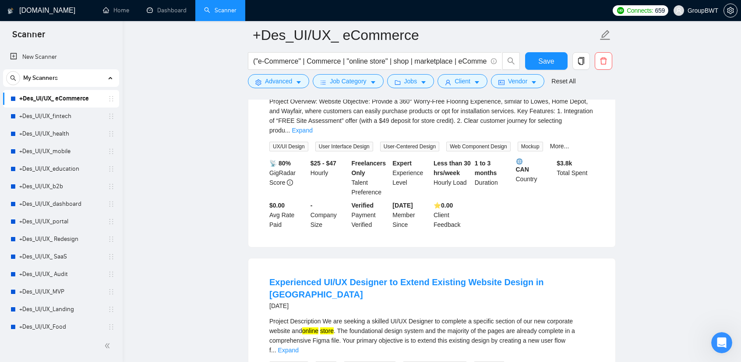
scroll to position [1446, 0]
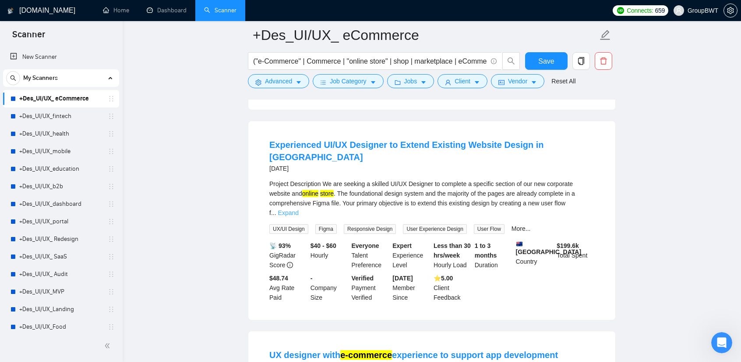
click at [299, 209] on link "Expand" at bounding box center [288, 212] width 21 height 7
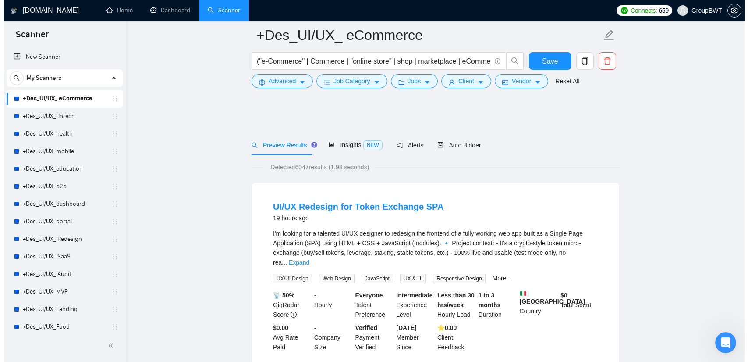
scroll to position [0, 0]
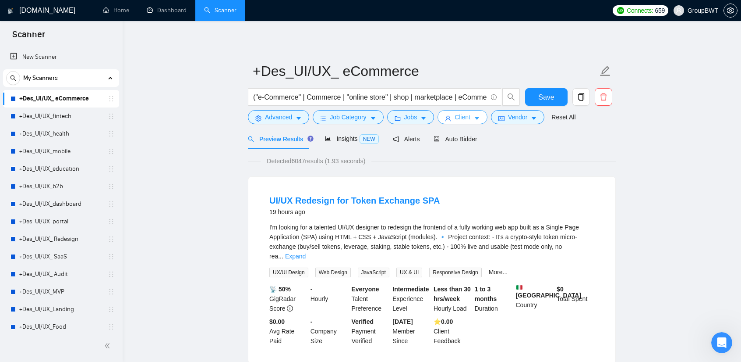
click at [464, 115] on span "Client" at bounding box center [463, 117] width 16 height 10
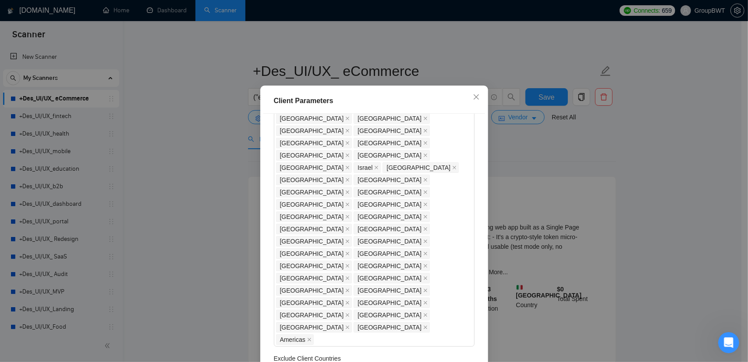
scroll to position [131, 0]
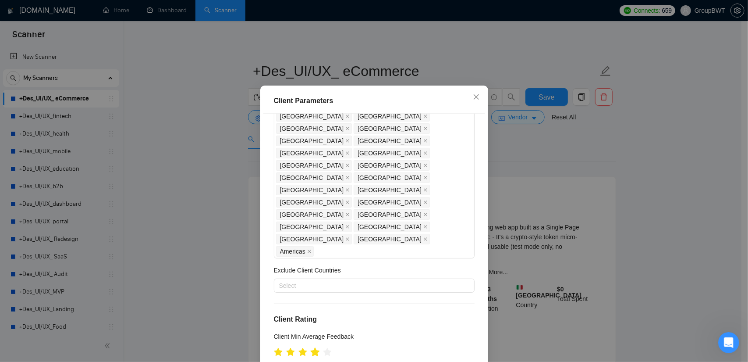
click at [312, 347] on icon "star" at bounding box center [314, 351] width 9 height 9
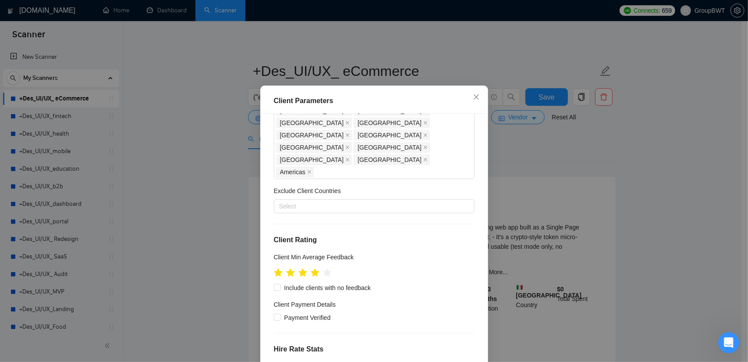
scroll to position [219, 0]
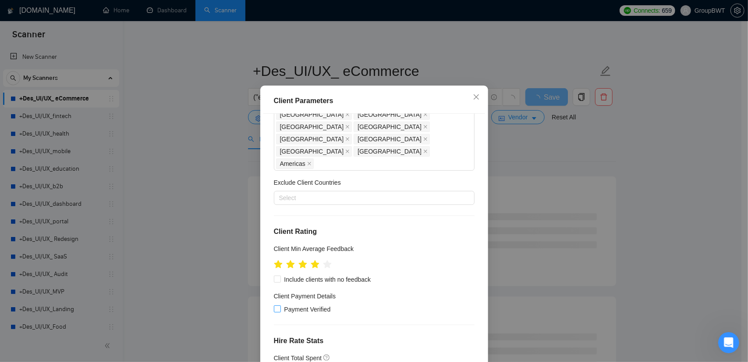
click at [274, 305] on input "Payment Verified" at bounding box center [277, 308] width 6 height 6
checkbox input "true"
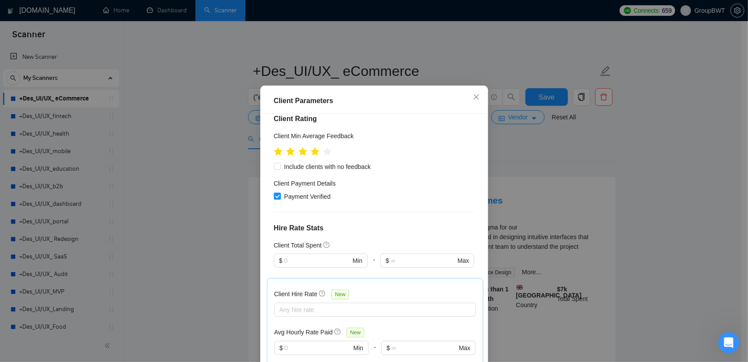
scroll to position [398, 0]
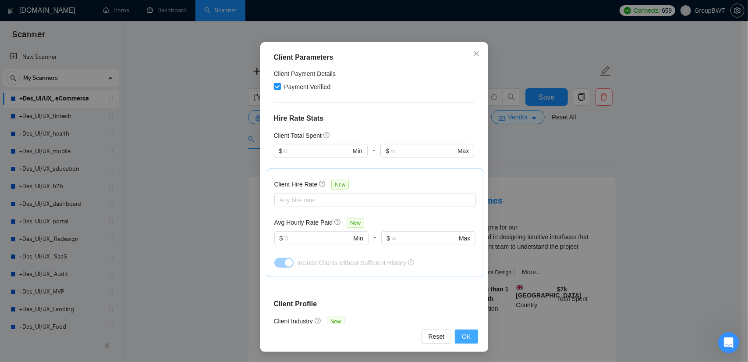
click at [457, 337] on button "OK" at bounding box center [466, 336] width 23 height 14
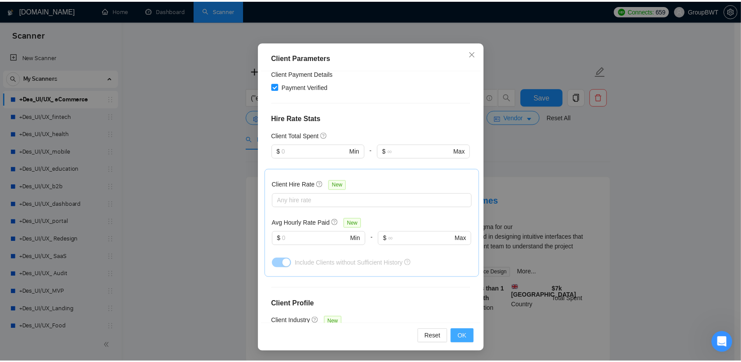
scroll to position [11, 0]
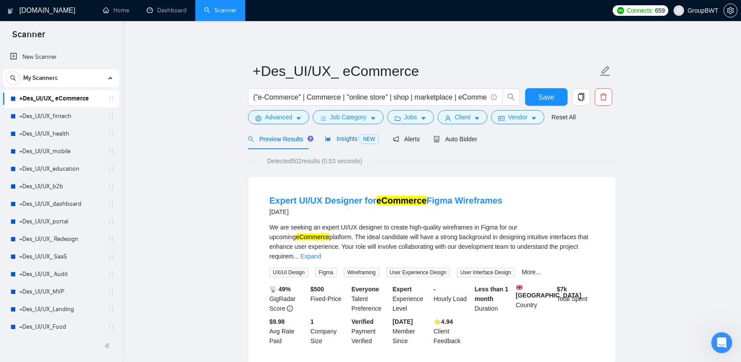
click at [344, 141] on span "Insights NEW" at bounding box center [351, 138] width 53 height 7
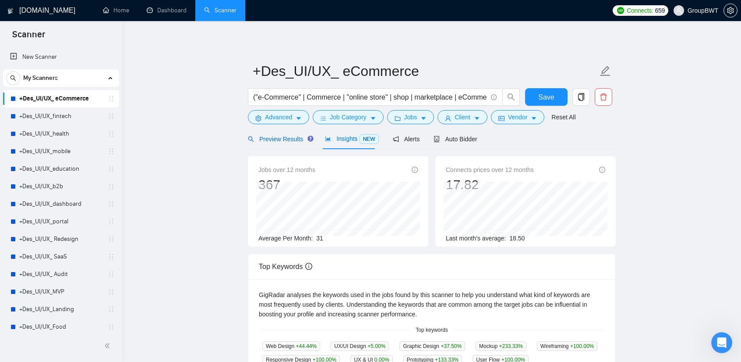
click at [280, 136] on span "Preview Results" at bounding box center [279, 138] width 63 height 7
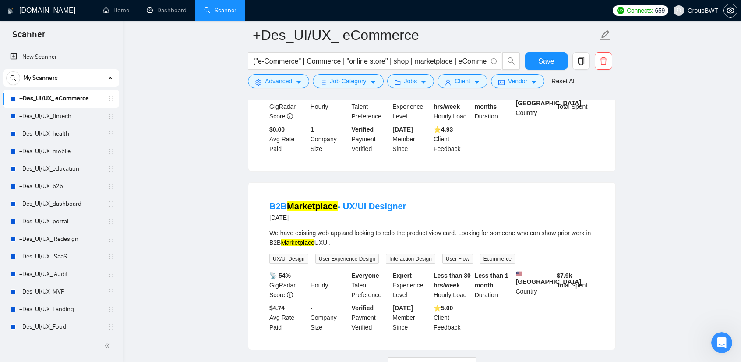
scroll to position [1824, 0]
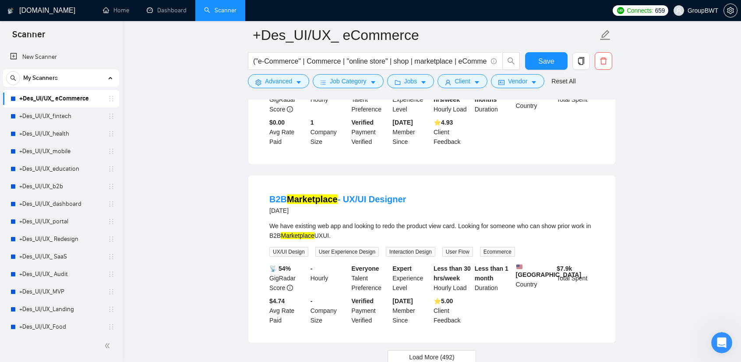
click at [443, 352] on span "Load More (492)" at bounding box center [432, 357] width 46 height 10
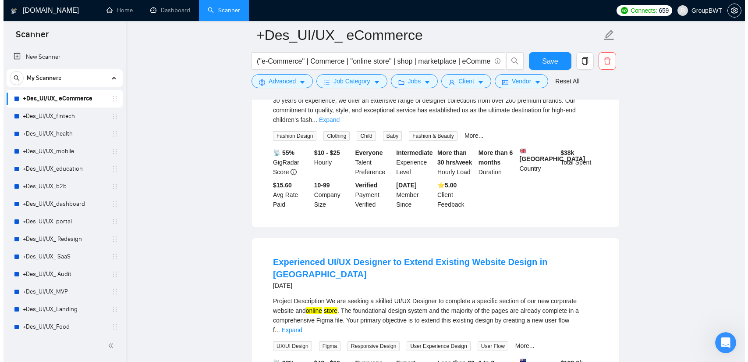
scroll to position [0, 0]
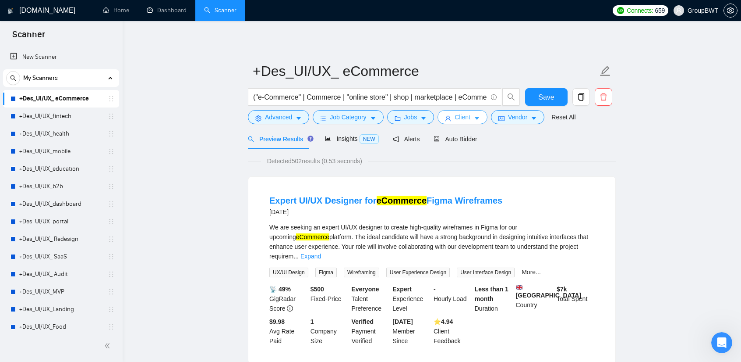
click at [457, 120] on span "Client" at bounding box center [463, 117] width 16 height 10
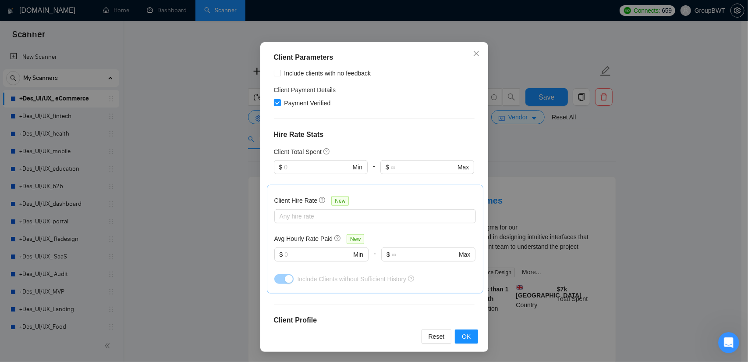
scroll to position [354, 0]
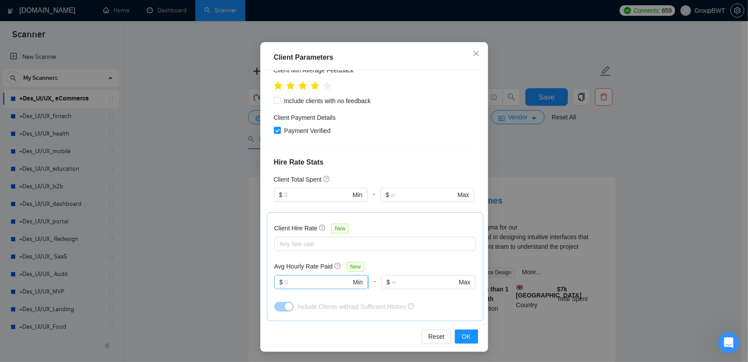
click at [320, 277] on input "text" at bounding box center [317, 282] width 67 height 10
click at [445, 220] on div "Client Hire Rate New Any hire rate Avg Hourly Rate Paid New $ Min - $ Max Inclu…" at bounding box center [375, 267] width 202 height 94
click at [473, 51] on icon "close" at bounding box center [476, 53] width 7 height 7
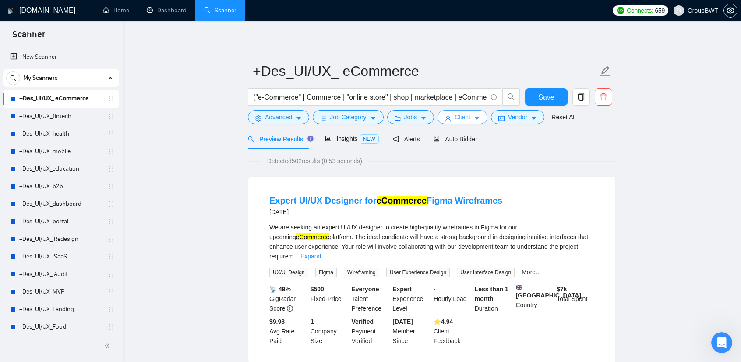
click at [470, 114] on button "Client" at bounding box center [463, 117] width 50 height 14
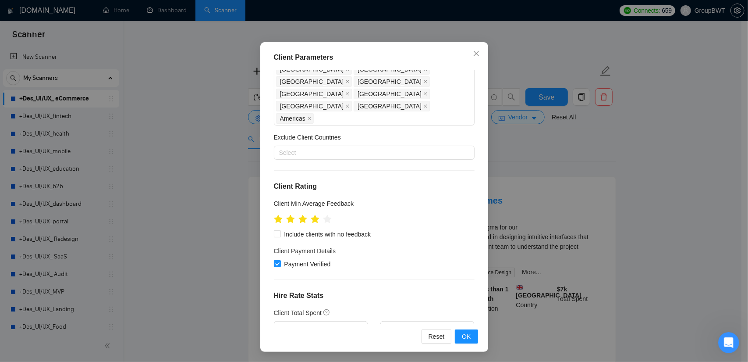
scroll to position [223, 0]
click at [471, 59] on span "Close" at bounding box center [477, 54] width 24 height 24
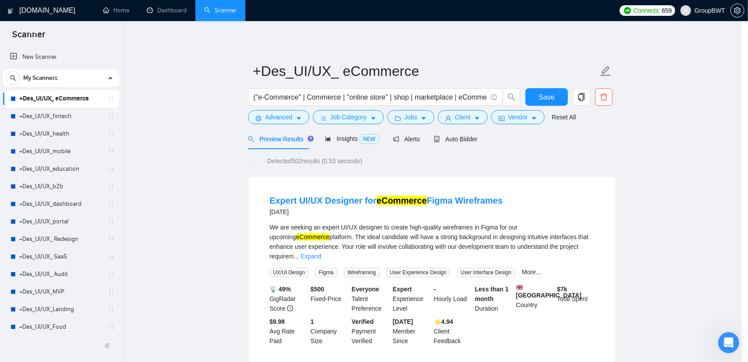
scroll to position [11, 0]
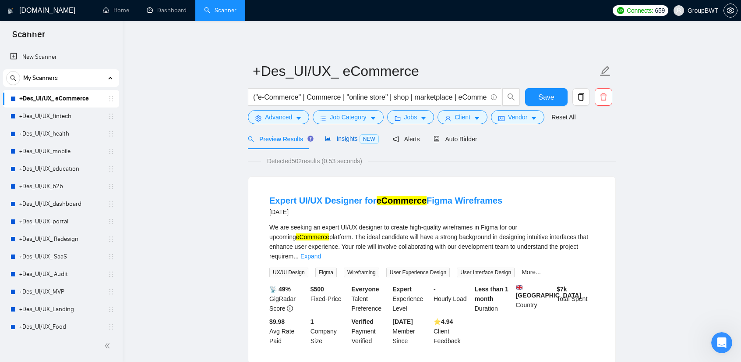
click at [346, 139] on span "Insights NEW" at bounding box center [351, 138] width 53 height 7
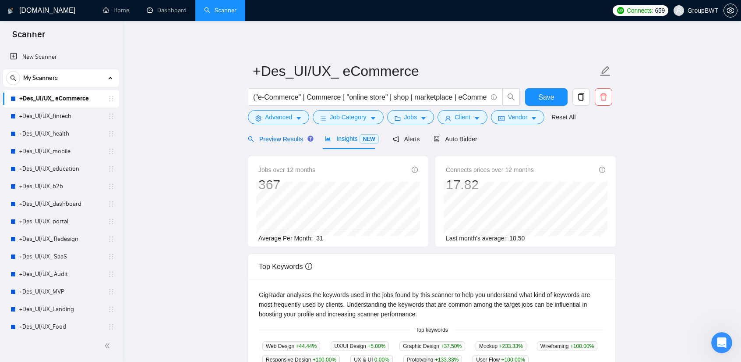
click at [270, 138] on span "Preview Results" at bounding box center [279, 138] width 63 height 7
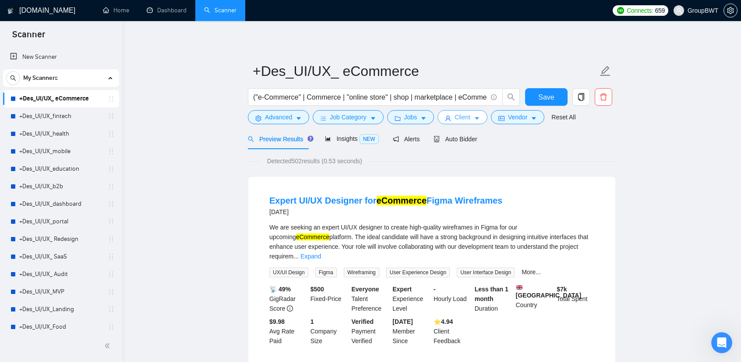
click at [455, 113] on span "Client" at bounding box center [463, 117] width 16 height 10
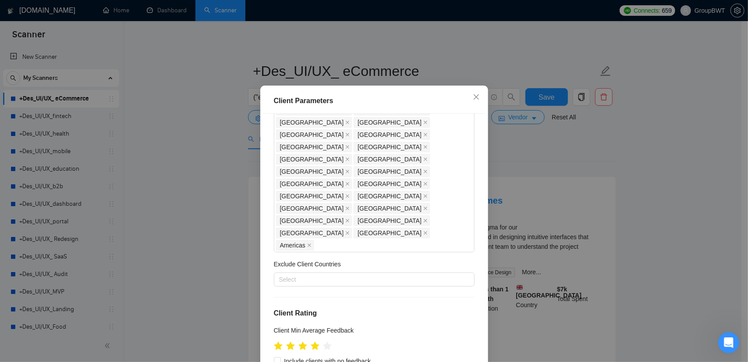
scroll to position [135, 0]
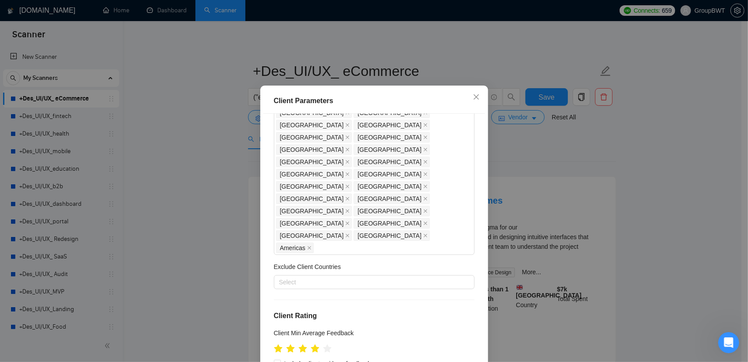
click at [659, 193] on div "Client Parameters Client Location Include Client Countries [GEOGRAPHIC_DATA] [G…" at bounding box center [374, 181] width 748 height 362
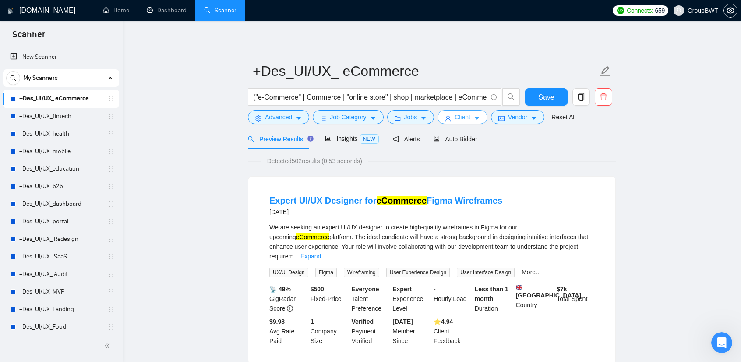
click at [457, 113] on span "Client" at bounding box center [463, 117] width 16 height 10
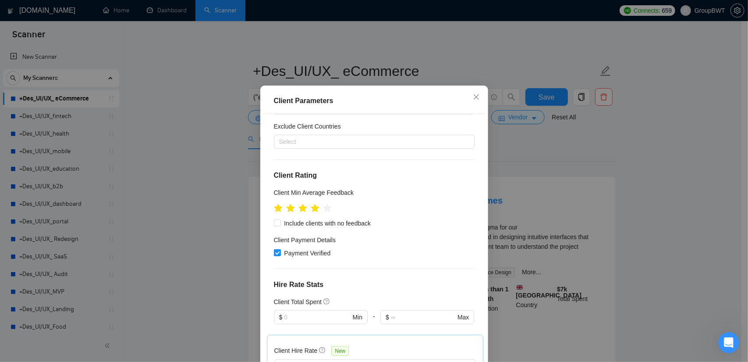
scroll to position [263, 0]
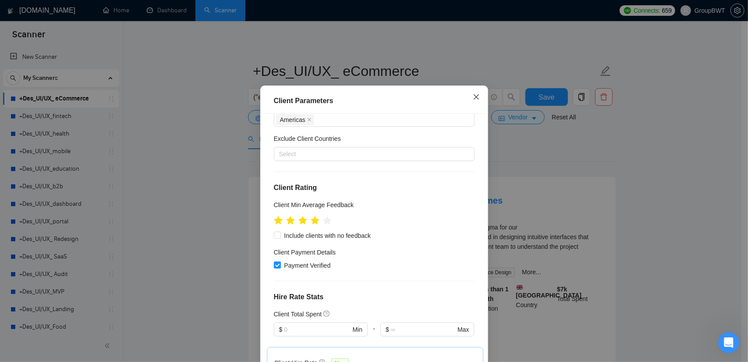
drag, startPoint x: 476, startPoint y: 103, endPoint x: 473, endPoint y: 107, distance: 4.7
click at [475, 104] on span "Close" at bounding box center [477, 97] width 24 height 24
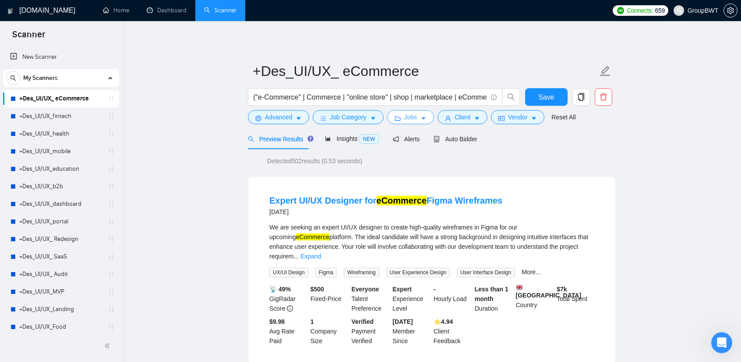
click at [421, 115] on span "caret-down" at bounding box center [424, 118] width 6 height 7
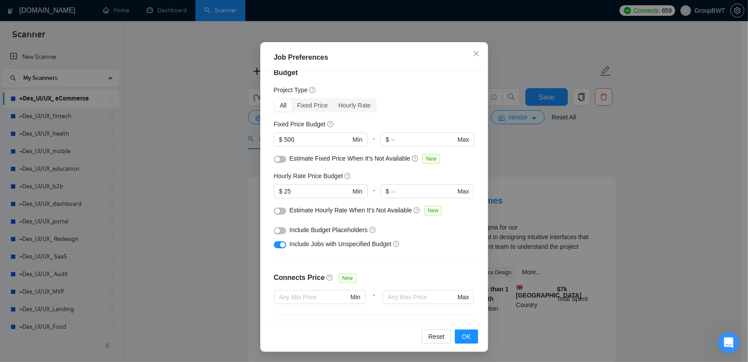
scroll to position [0, 0]
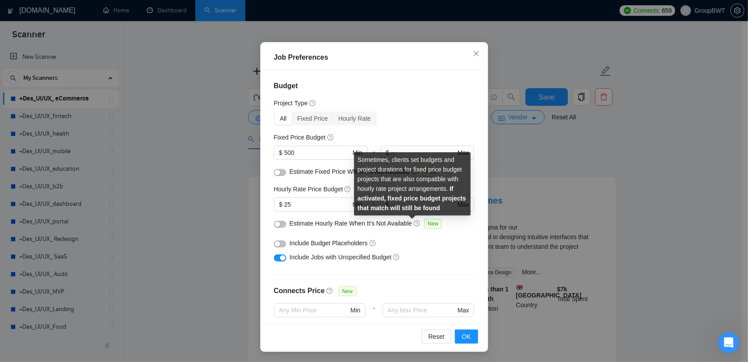
click at [417, 182] on div "Sometimes, clients set budgets and project durations for fixed price budget pro…" at bounding box center [412, 183] width 117 height 63
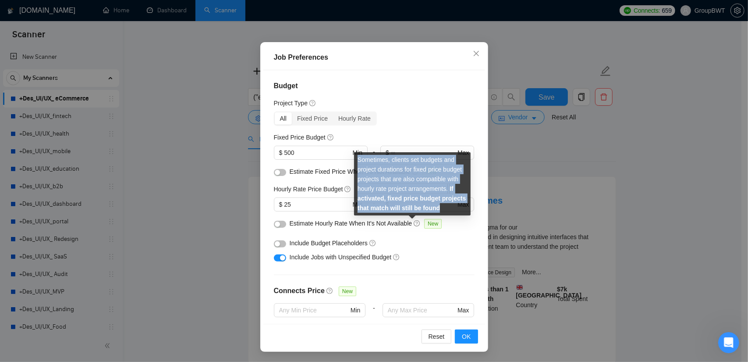
click at [417, 182] on div "Sometimes, clients set budgets and project durations for fixed price budget pro…" at bounding box center [412, 183] width 117 height 63
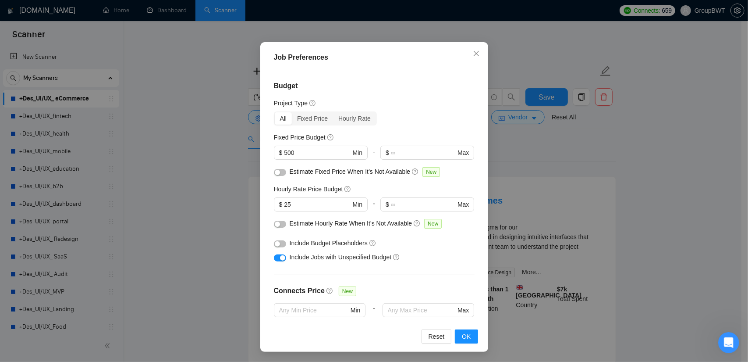
click at [382, 81] on h4 "Budget" at bounding box center [374, 86] width 201 height 11
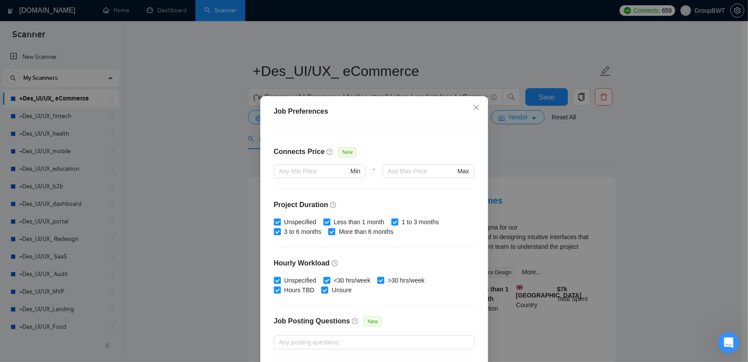
scroll to position [131, 0]
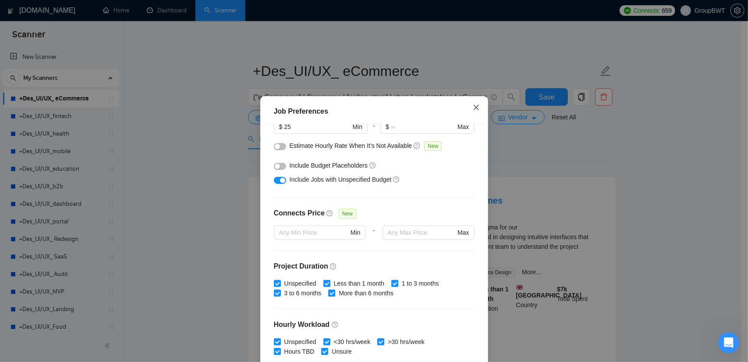
click at [468, 110] on span "Close" at bounding box center [477, 108] width 24 height 24
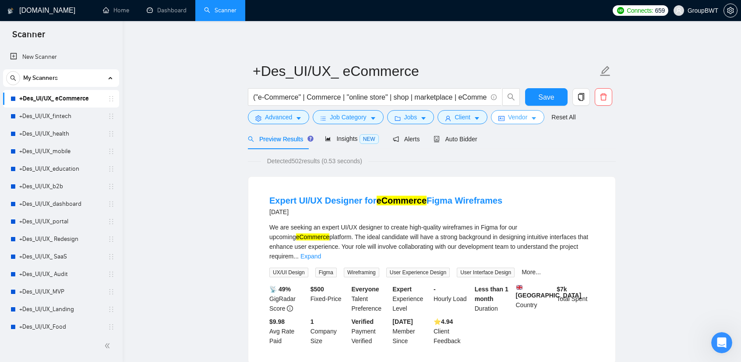
click at [503, 117] on button "Vendor" at bounding box center [517, 117] width 53 height 14
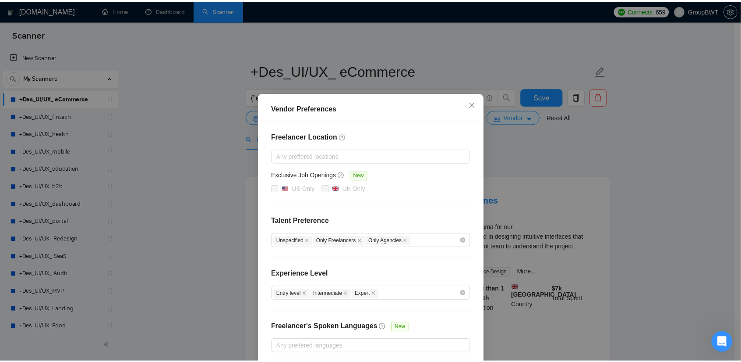
scroll to position [0, 0]
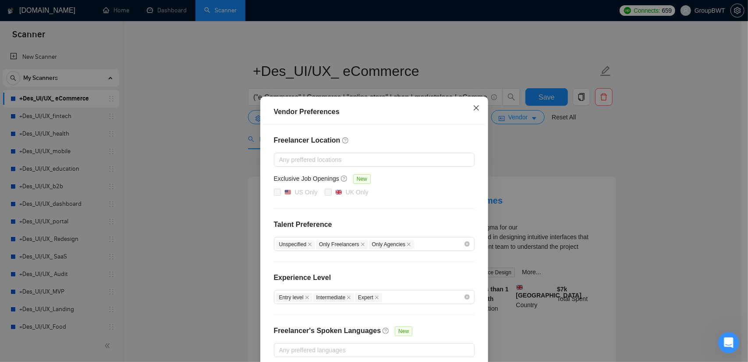
click at [470, 104] on span "Close" at bounding box center [477, 108] width 24 height 24
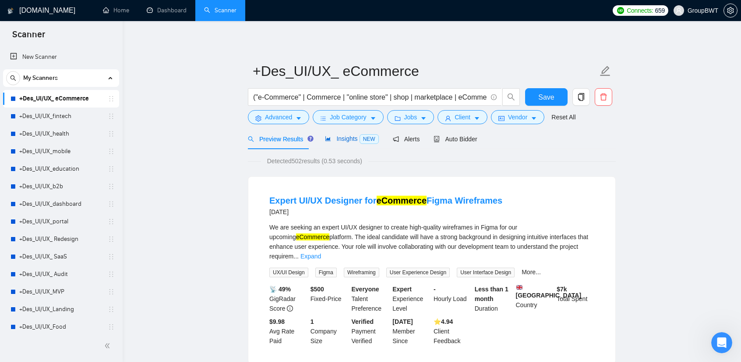
click at [336, 135] on span "Insights NEW" at bounding box center [351, 138] width 53 height 7
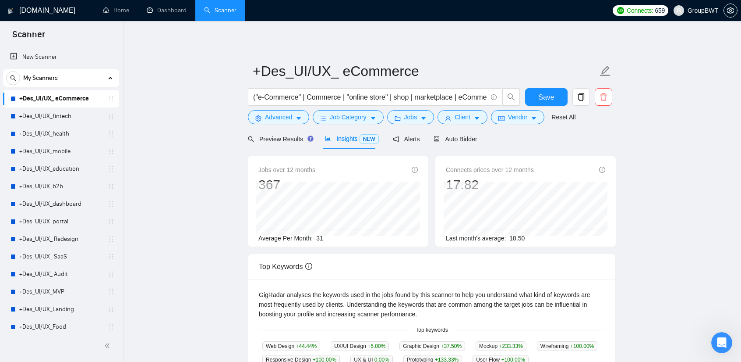
scroll to position [44, 0]
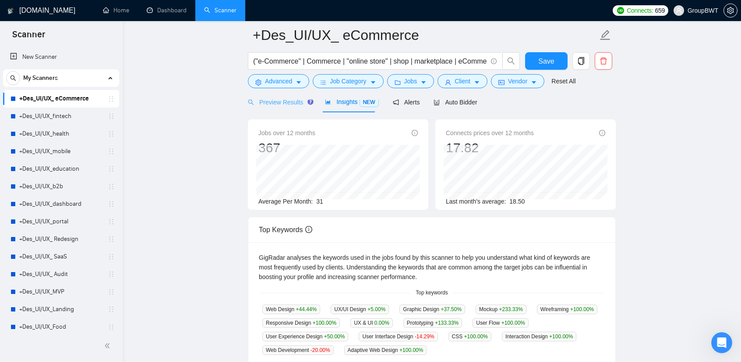
click at [287, 107] on div "Preview Results" at bounding box center [279, 102] width 63 height 21
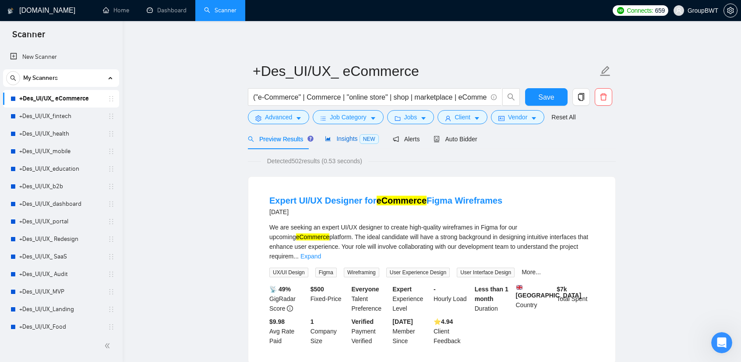
click at [341, 142] on div "Insights NEW" at bounding box center [351, 139] width 53 height 10
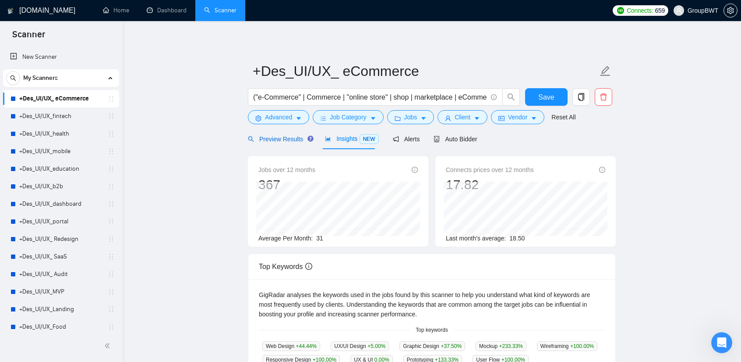
click at [271, 141] on span "Preview Results" at bounding box center [279, 138] width 63 height 7
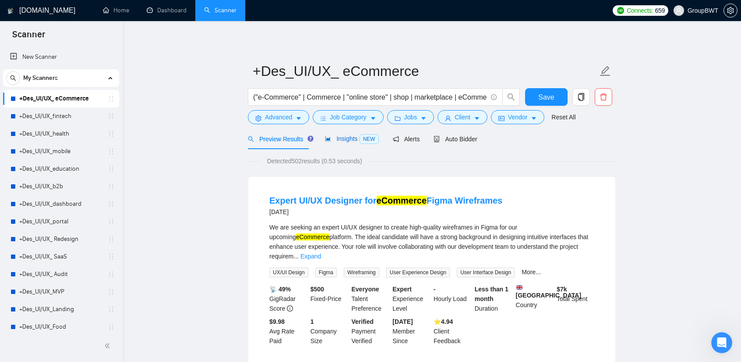
click at [330, 138] on span "Insights NEW" at bounding box center [351, 138] width 53 height 7
